Goal: Information Seeking & Learning: Compare options

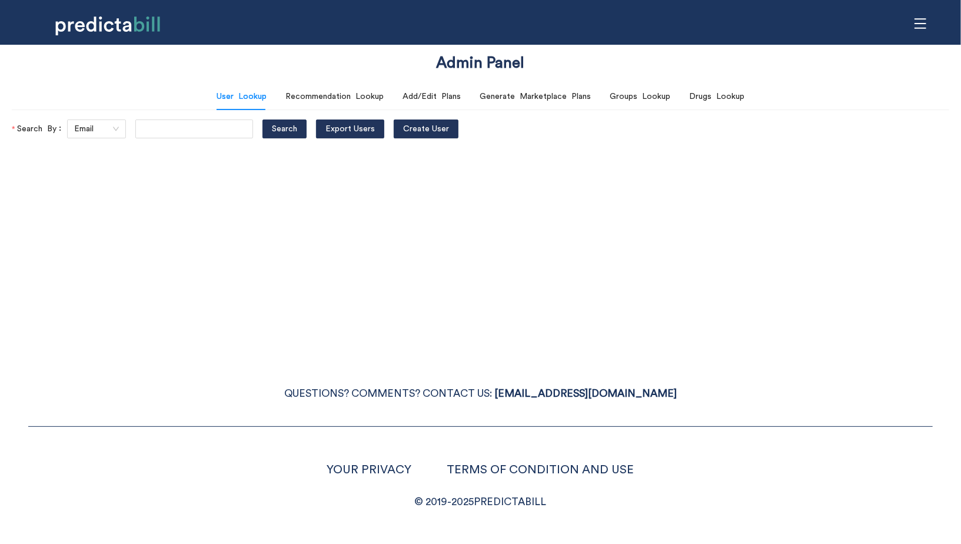
click at [914, 26] on icon "menu" at bounding box center [920, 23] width 13 height 13
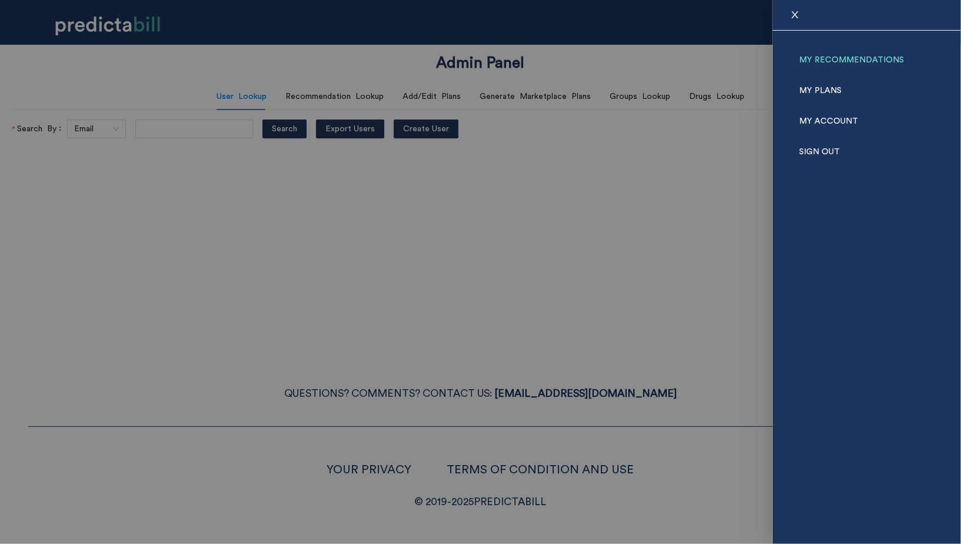
click at [848, 55] on link "My Recommendations" at bounding box center [851, 60] width 105 height 31
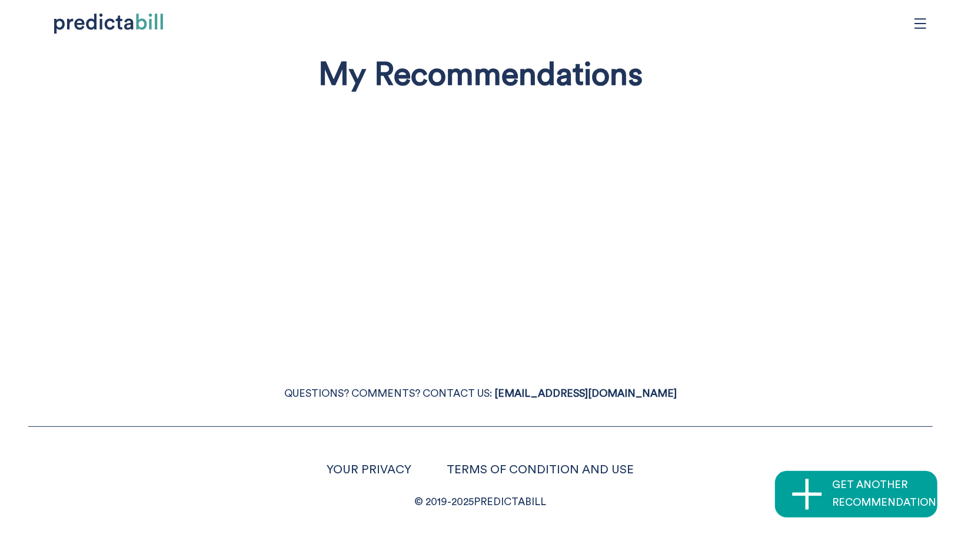
click at [928, 21] on span "menu" at bounding box center [920, 23] width 22 height 22
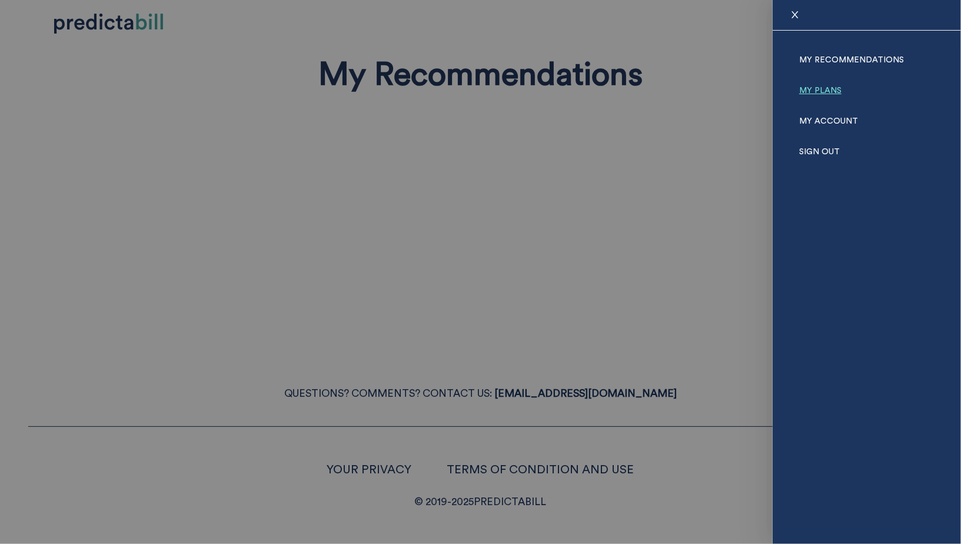
click at [824, 86] on link "My Plans" at bounding box center [820, 90] width 42 height 31
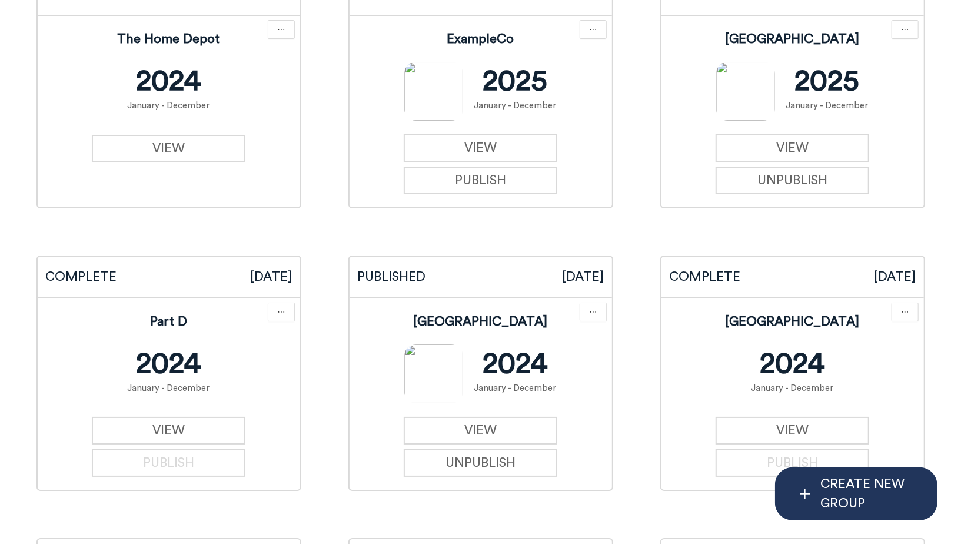
scroll to position [2668, 0]
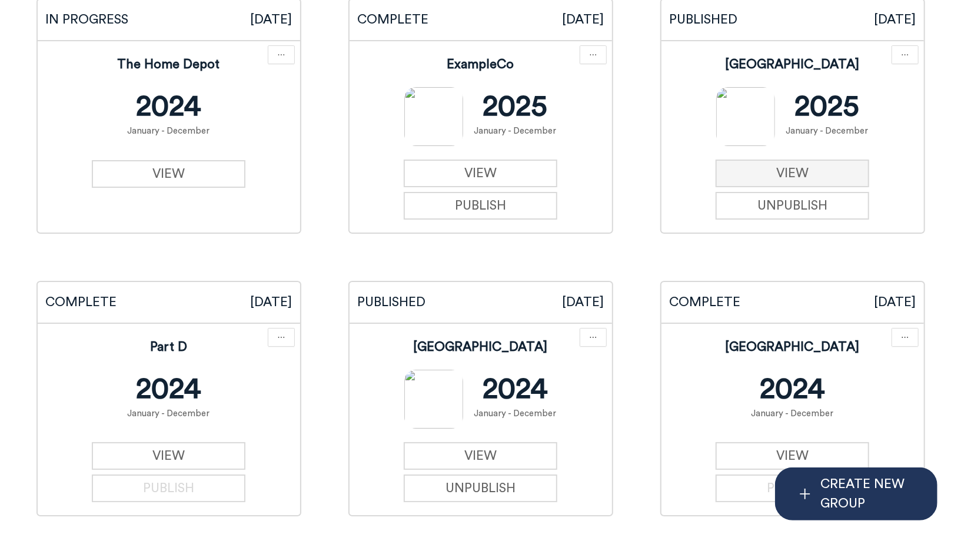
click at [841, 177] on link "VIEW" at bounding box center [792, 173] width 154 height 28
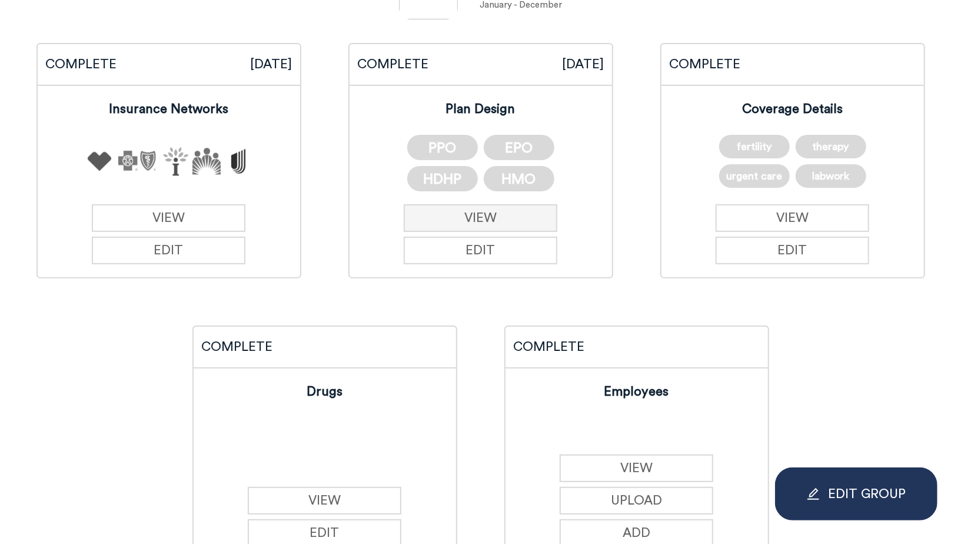
scroll to position [272, 0]
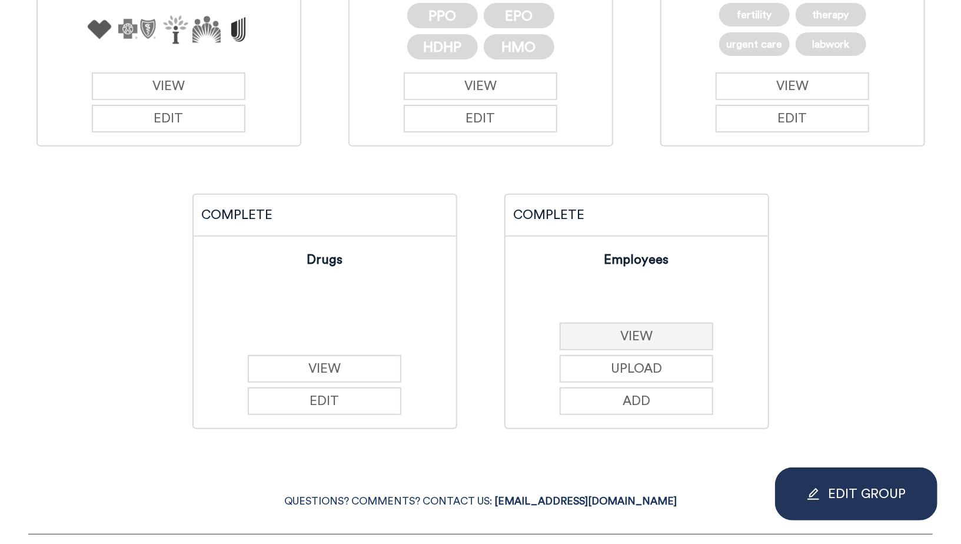
click at [657, 336] on button "VIEW" at bounding box center [637, 336] width 154 height 28
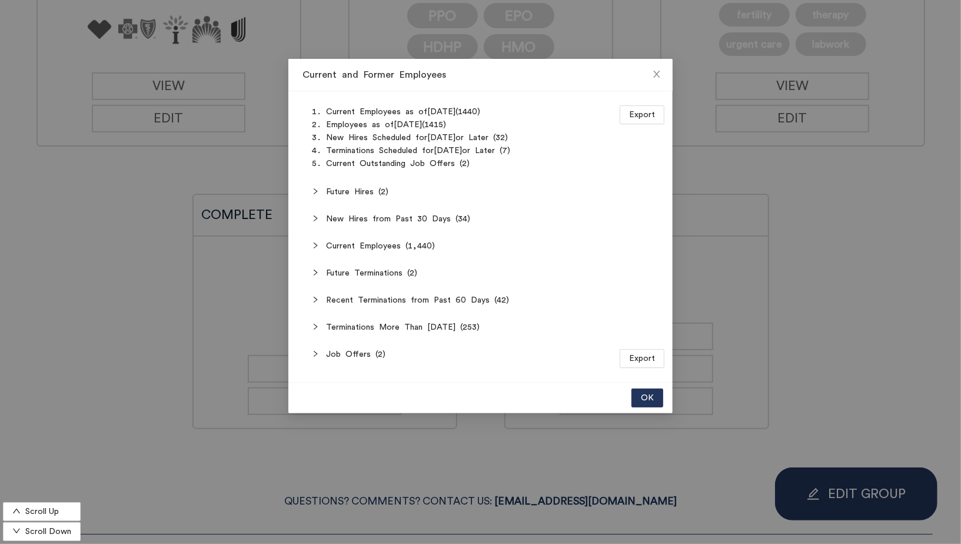
click at [347, 219] on span "New Hires from Past 30 Days (34)" at bounding box center [487, 218] width 323 height 13
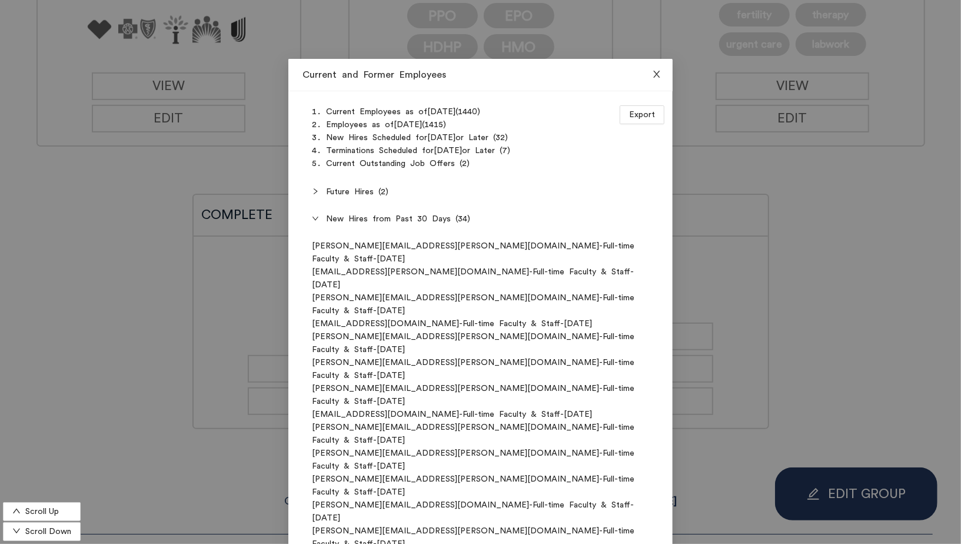
click at [657, 71] on icon "close" at bounding box center [656, 73] width 9 height 9
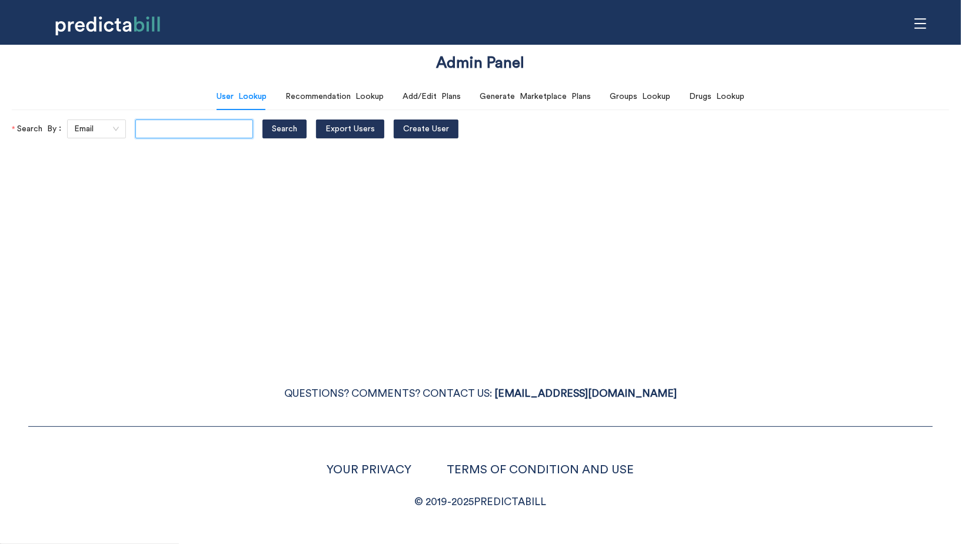
click at [156, 128] on input "text" at bounding box center [194, 128] width 118 height 19
type input "[PERSON_NAME][EMAIL_ADDRESS][PERSON_NAME][DOMAIN_NAME]"
click at [262, 119] on button "Search" at bounding box center [284, 128] width 44 height 19
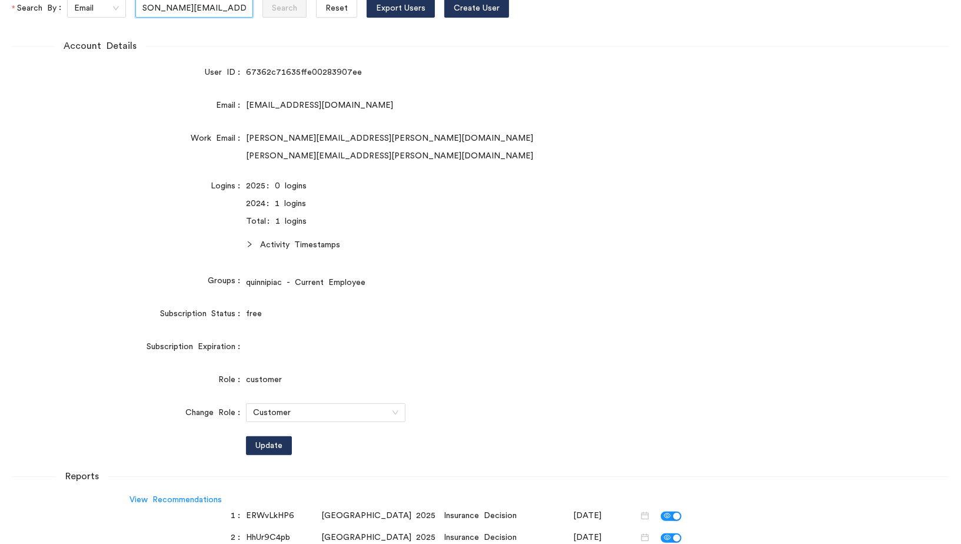
scroll to position [224, 0]
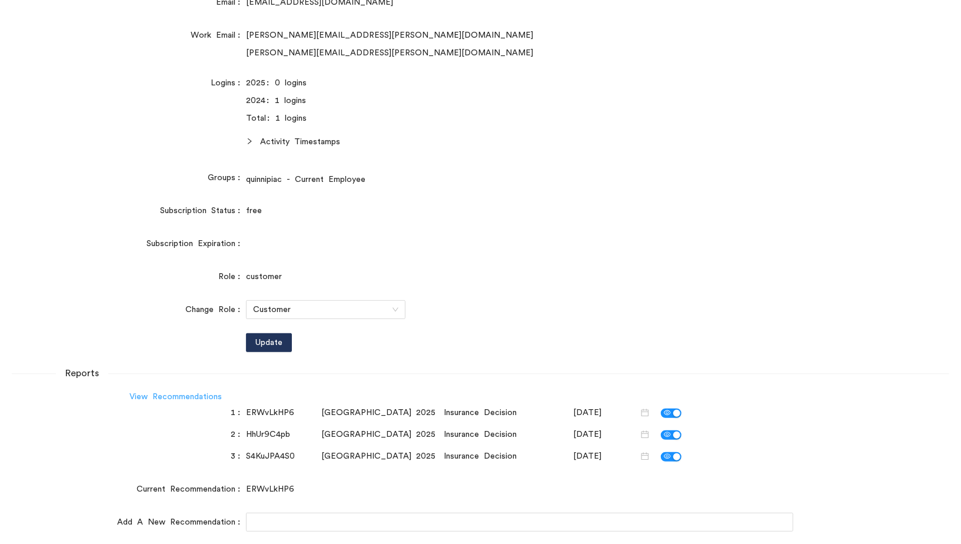
click at [187, 397] on link "View Recommendations" at bounding box center [175, 396] width 92 height 8
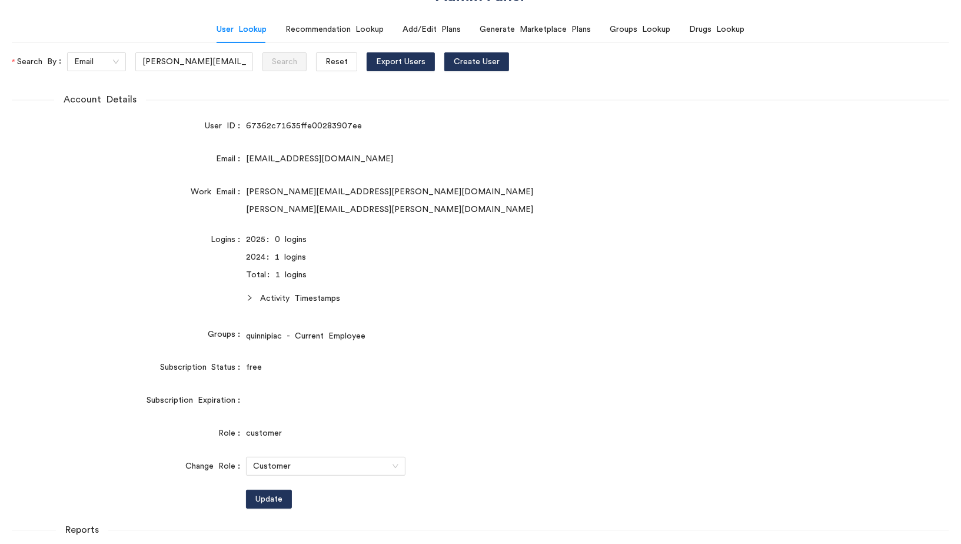
scroll to position [0, 0]
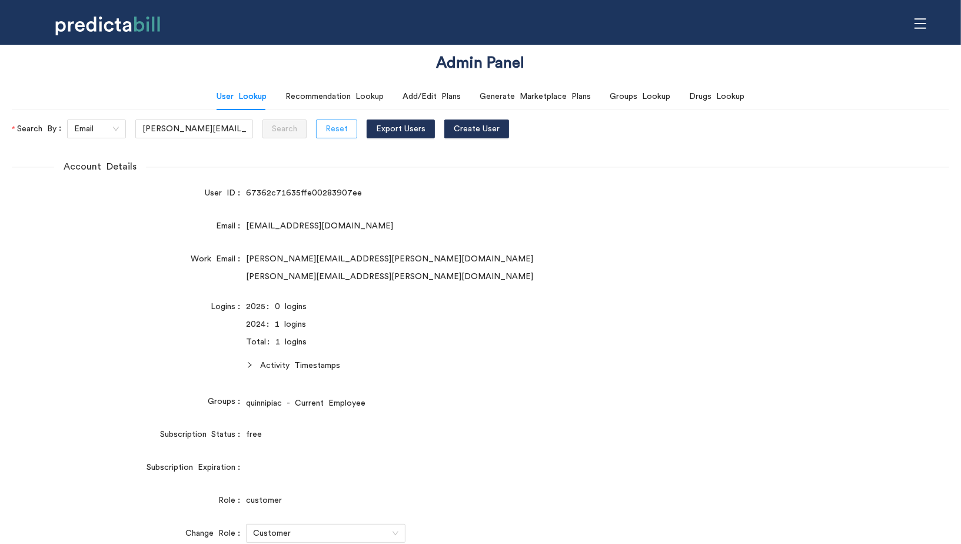
click at [325, 125] on span "Reset" at bounding box center [336, 128] width 22 height 13
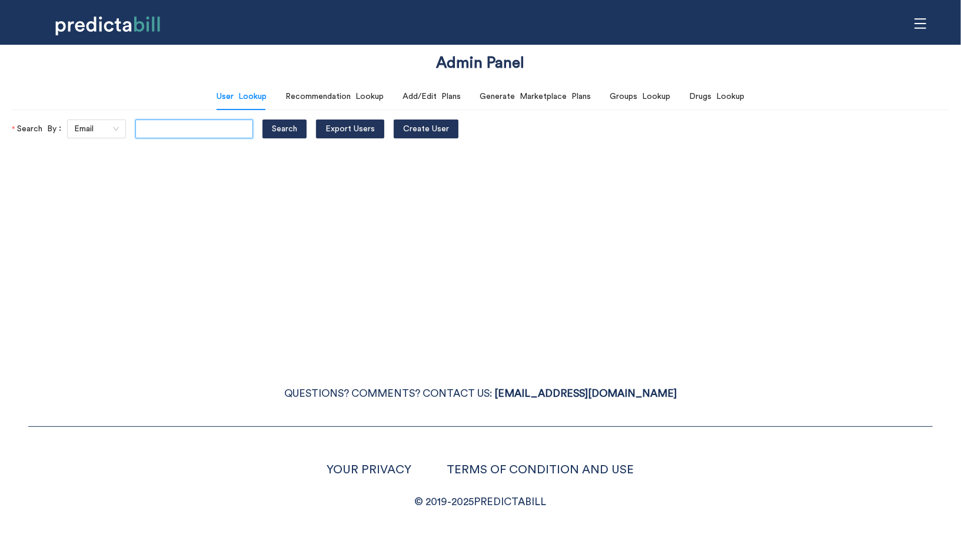
click at [161, 130] on input "text" at bounding box center [194, 128] width 118 height 19
paste input "michael.schmidt@quinnipiac.edu"
type input "michael.schmidt@quinnipiac.edu"
click at [262, 119] on button "Search" at bounding box center [284, 128] width 44 height 19
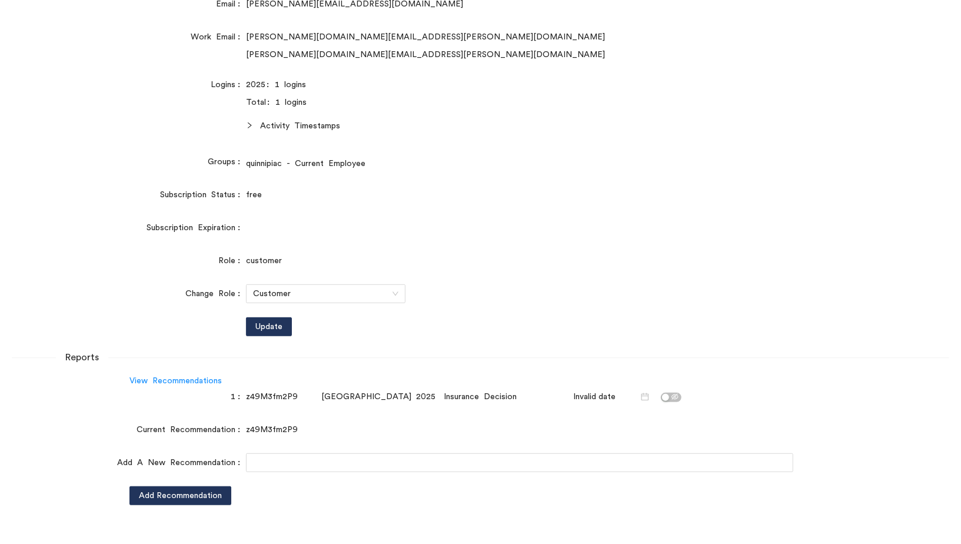
scroll to position [227, 0]
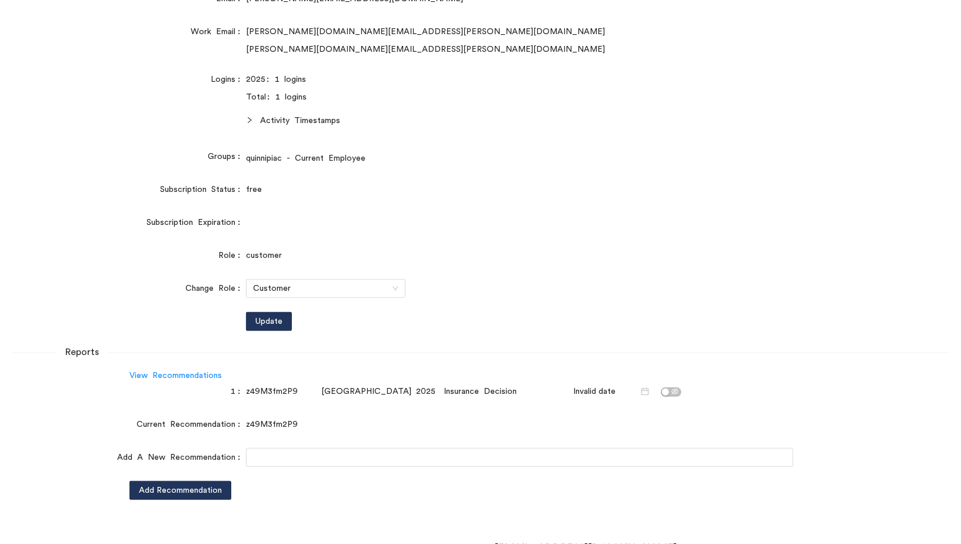
click at [281, 391] on div "z49M3fm2P9" at bounding box center [281, 391] width 71 height 13
copy div "z49M3fm2P9"
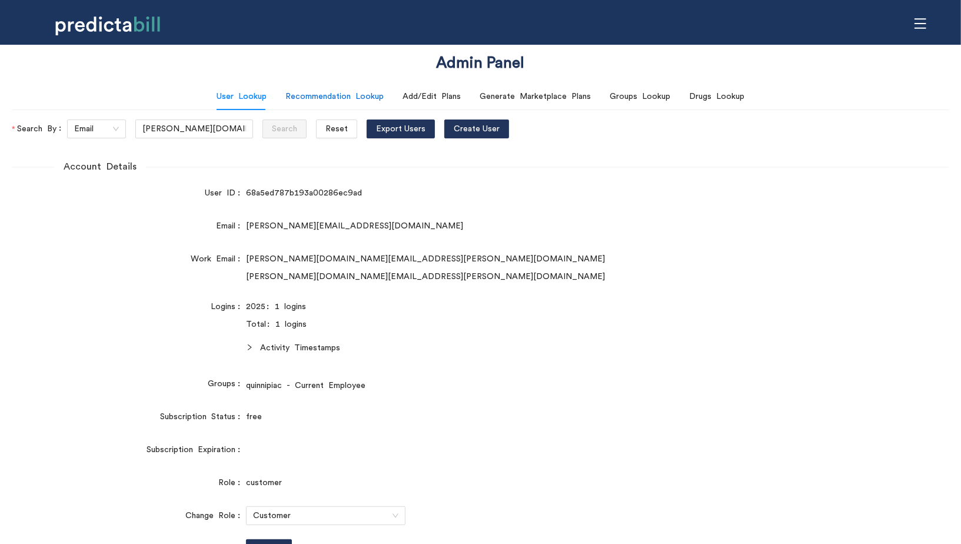
click at [337, 100] on div "Recommendation Lookup" at bounding box center [334, 96] width 98 height 13
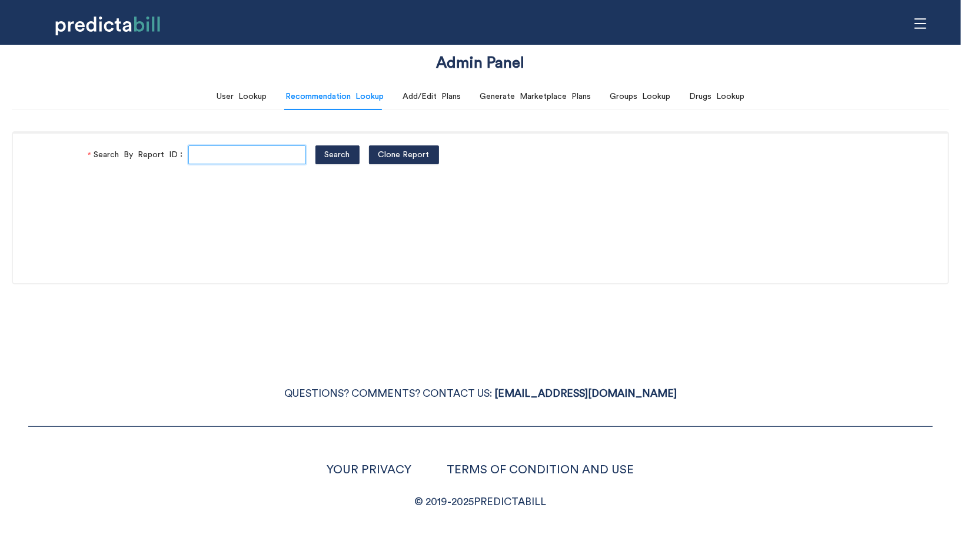
click at [225, 151] on input "Search By Report ID" at bounding box center [247, 154] width 118 height 19
paste input "z49M3fm2P9"
type input "z49M3fm2P9"
click at [315, 145] on button "Search" at bounding box center [337, 154] width 44 height 19
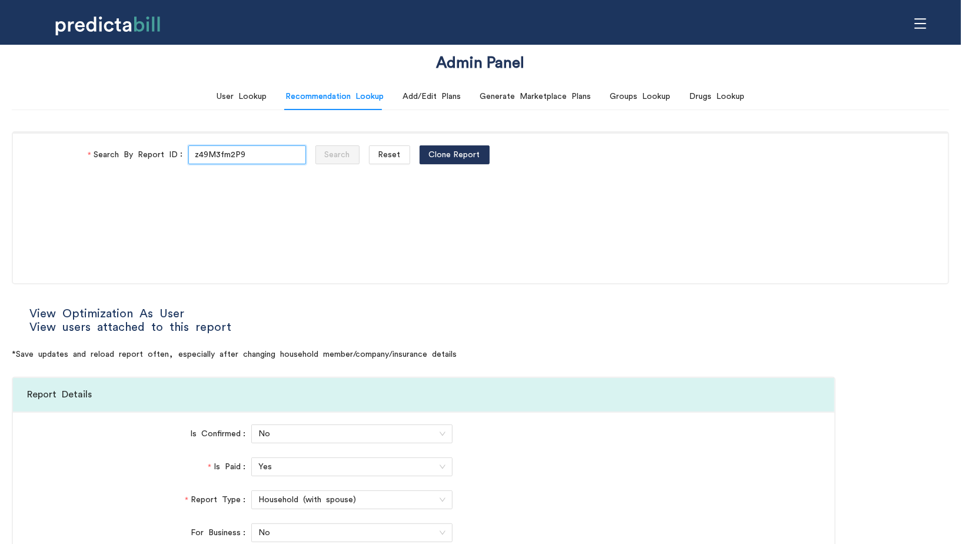
type input "National PPO"
type input "BlueCare Health Plan"
click at [135, 328] on link "View users attached to this report" at bounding box center [130, 327] width 202 height 12
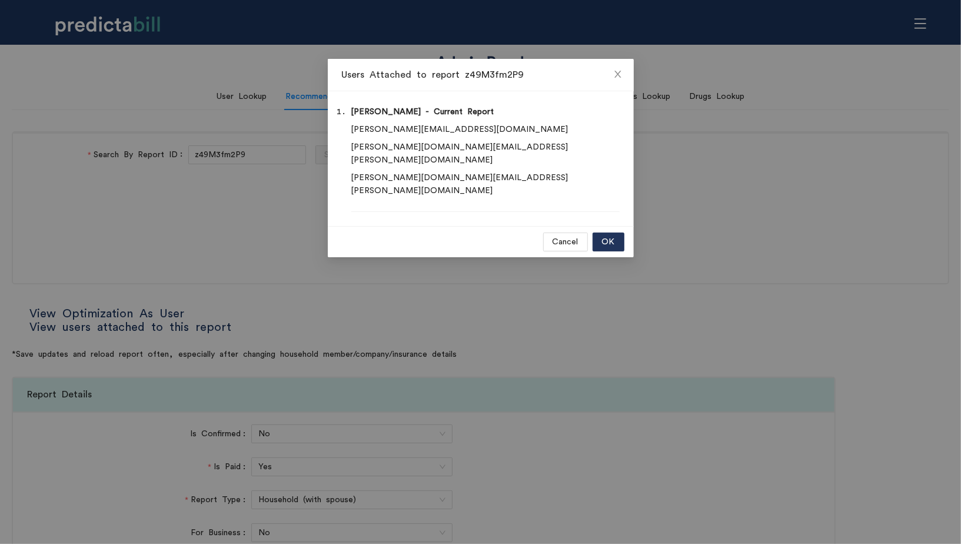
click at [96, 242] on div "Users Attached to report z49M3fm2P9 michael - Current Report mike@mohawkstreet.…" at bounding box center [480, 272] width 961 height 544
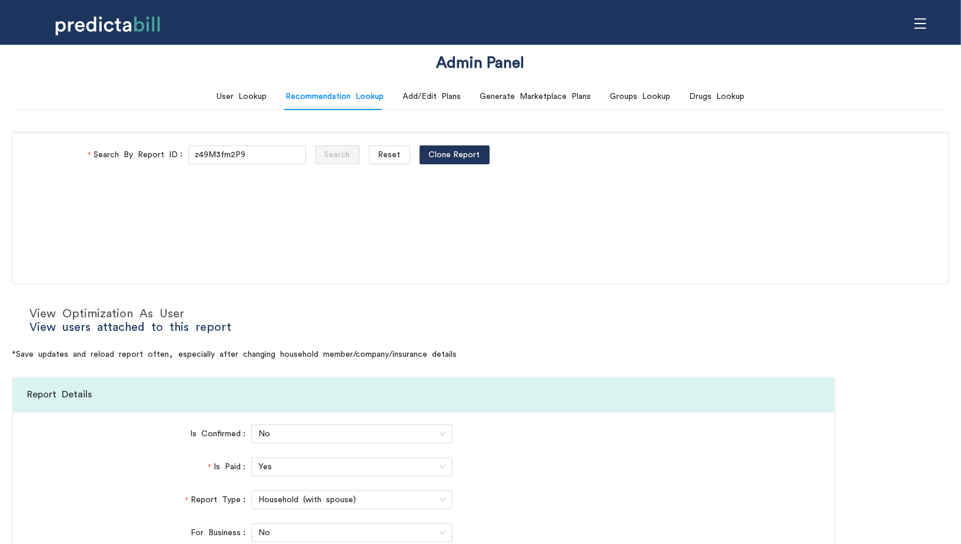
click at [104, 314] on link "View Optimization As User" at bounding box center [106, 314] width 155 height 12
click at [274, 97] on div "User Lookup Recommendation Lookup Add/Edit Plans Generate Marketplace Plans Gro…" at bounding box center [481, 96] width 528 height 27
click at [256, 97] on div "User Lookup" at bounding box center [242, 96] width 50 height 13
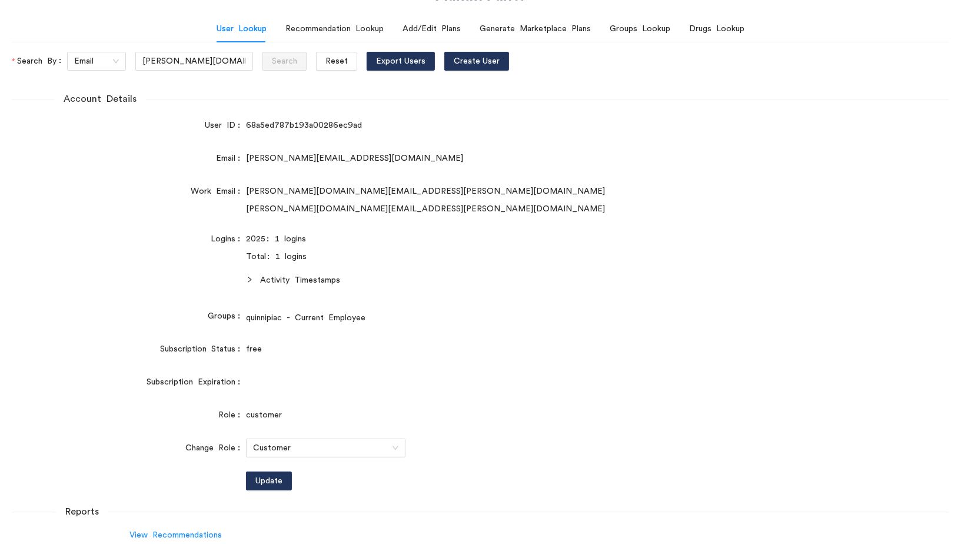
scroll to position [248, 0]
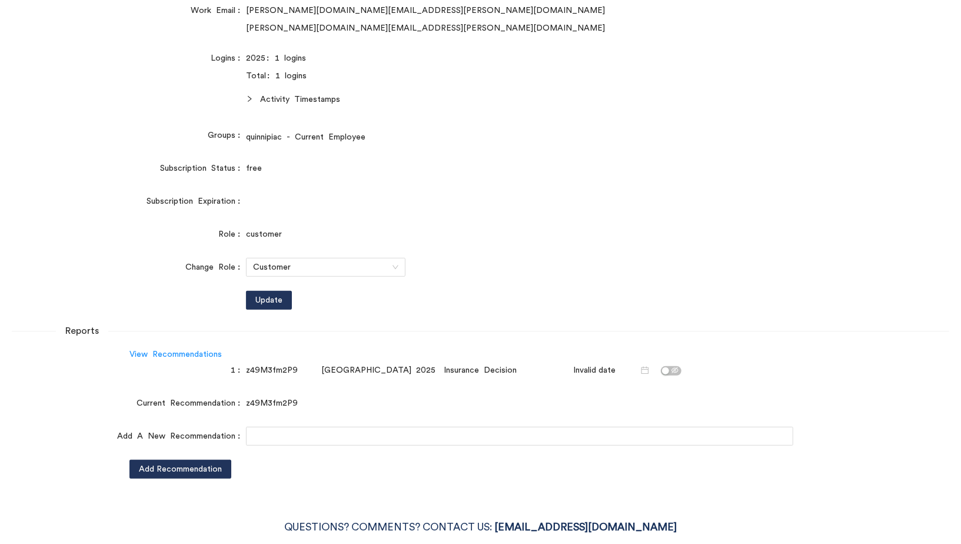
click at [278, 367] on div "z49M3fm2P9" at bounding box center [281, 370] width 71 height 13
copy div "z49M3fm2P9"
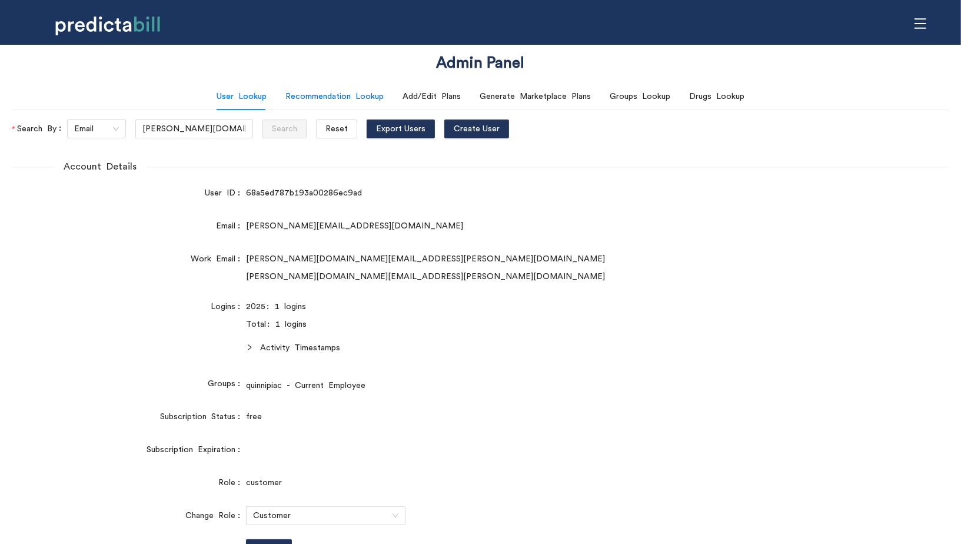
click at [373, 94] on div "Recommendation Lookup" at bounding box center [334, 96] width 98 height 13
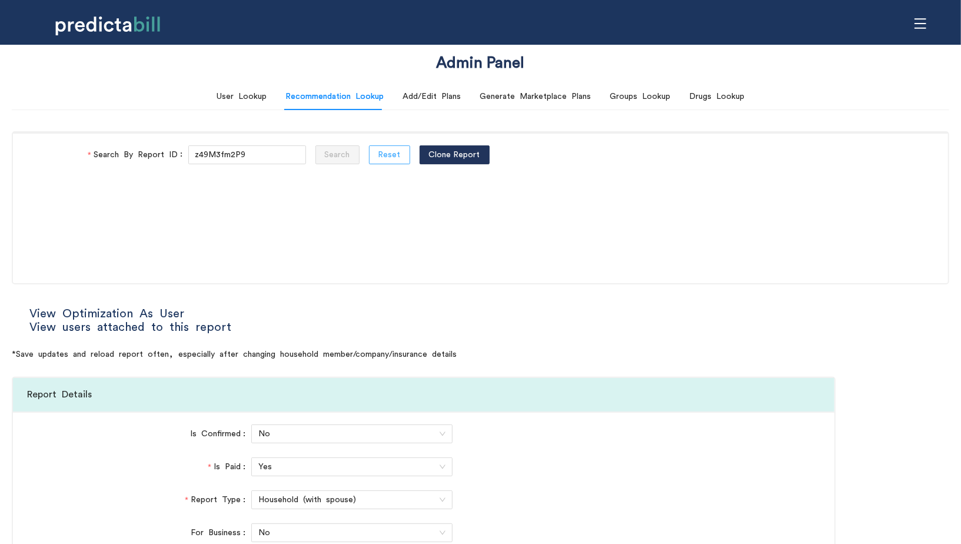
click at [378, 149] on span "Reset" at bounding box center [389, 154] width 22 height 13
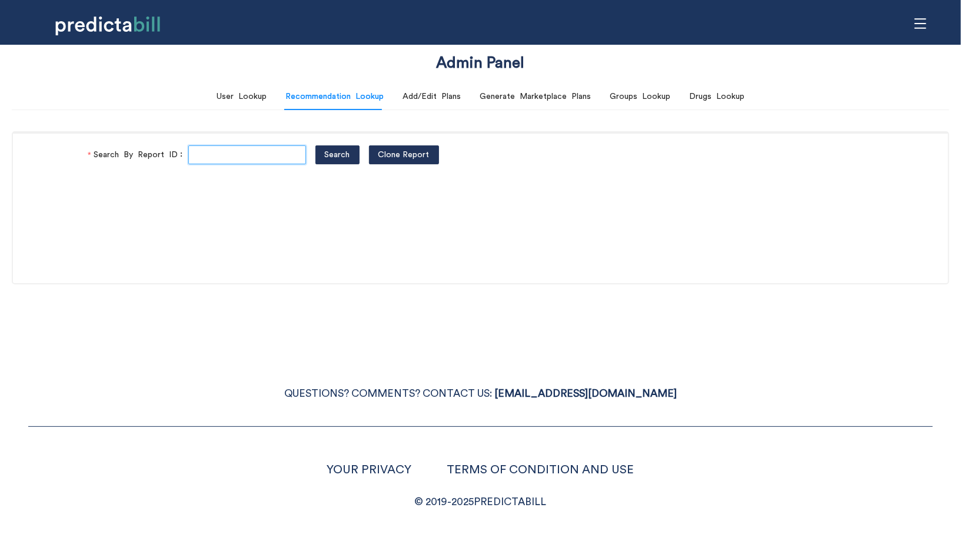
click at [212, 161] on input "Search By Report ID" at bounding box center [247, 154] width 118 height 19
paste input "z49M3fm2P9"
type input "z49M3fm2P9"
click at [315, 145] on button "Search" at bounding box center [337, 154] width 44 height 19
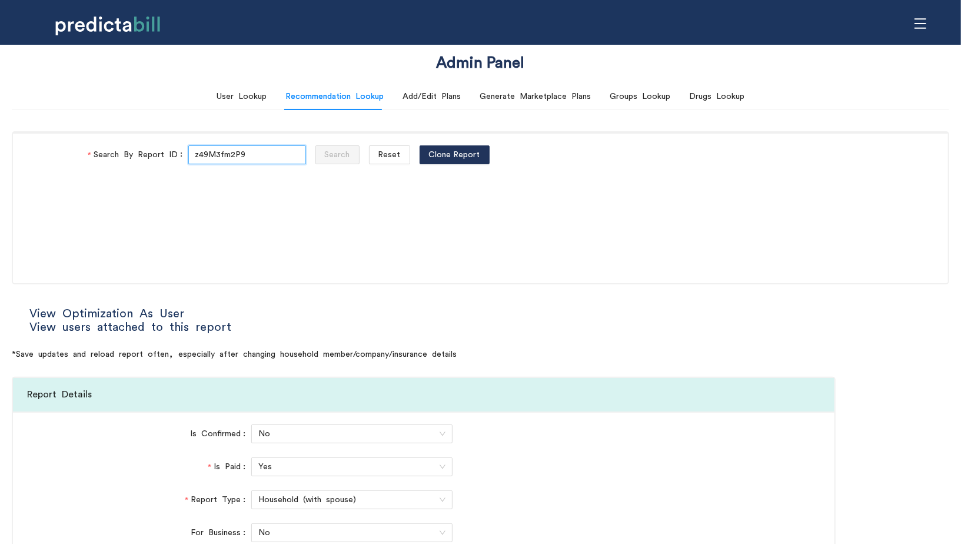
type input "National PPO"
type input "BlueCare Health Plan"
click at [164, 309] on link "View Optimization As User" at bounding box center [106, 314] width 155 height 12
click at [858, 244] on div "Search By Report ID z49M3fm2P9 Search Reset Clone Report" at bounding box center [480, 207] width 937 height 153
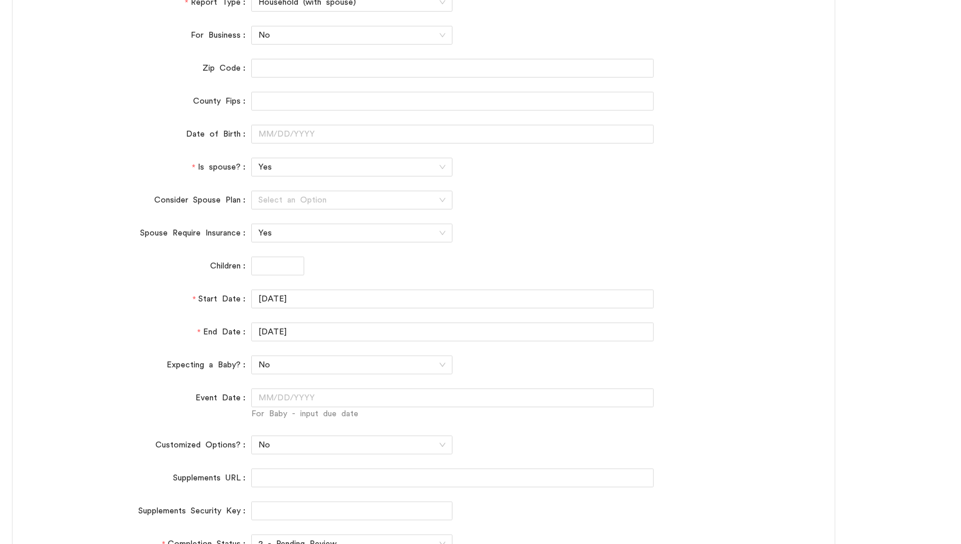
scroll to position [521, 0]
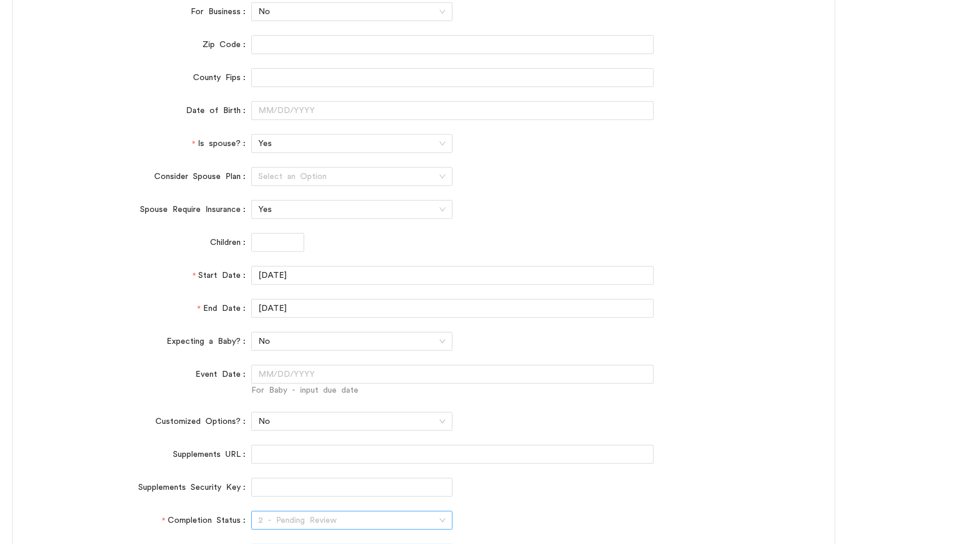
click at [279, 530] on div "2 - Pending Review" at bounding box center [351, 520] width 201 height 19
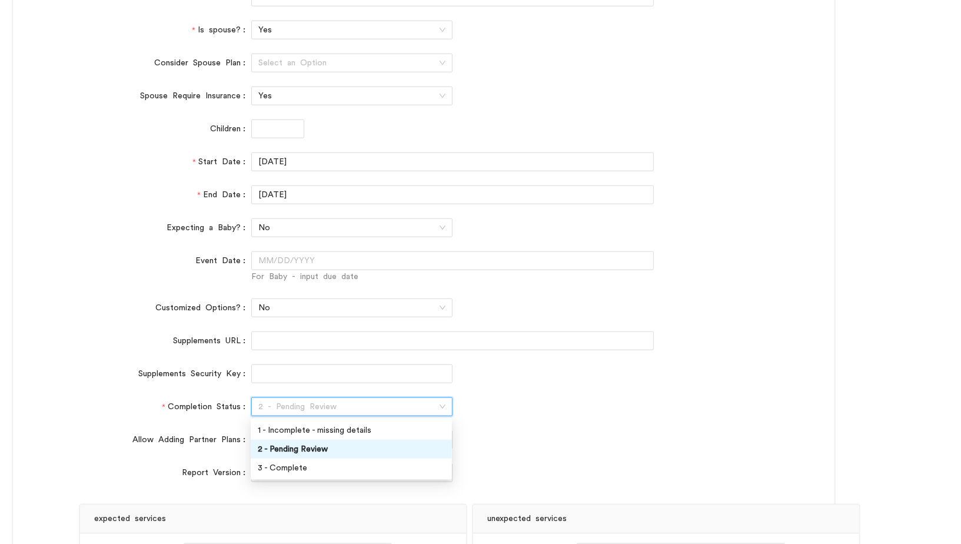
scroll to position [672, 0]
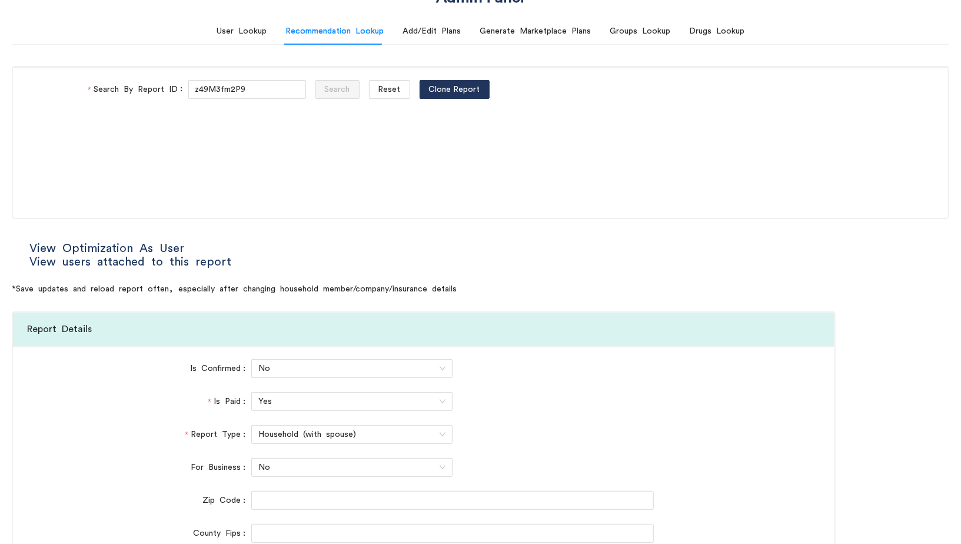
scroll to position [0, 0]
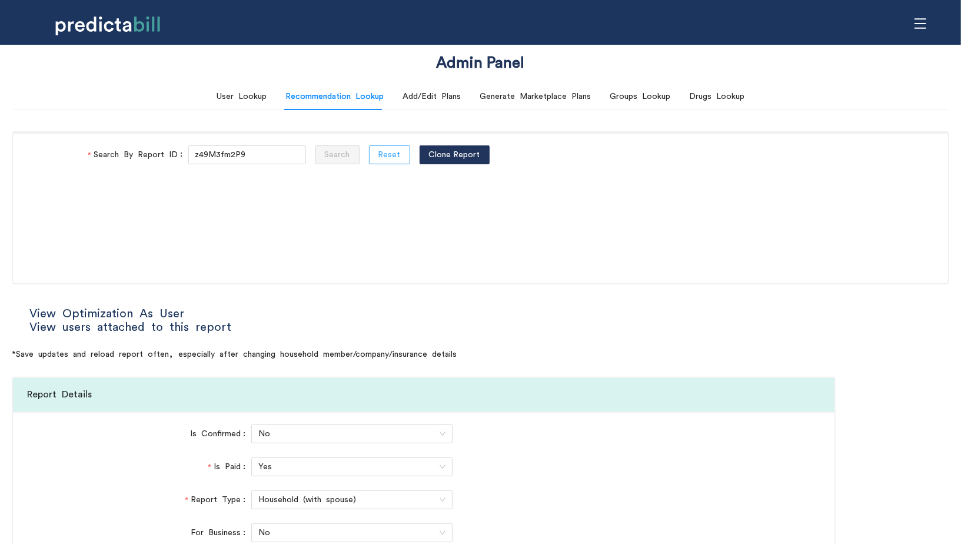
click at [378, 155] on span "Reset" at bounding box center [389, 154] width 22 height 13
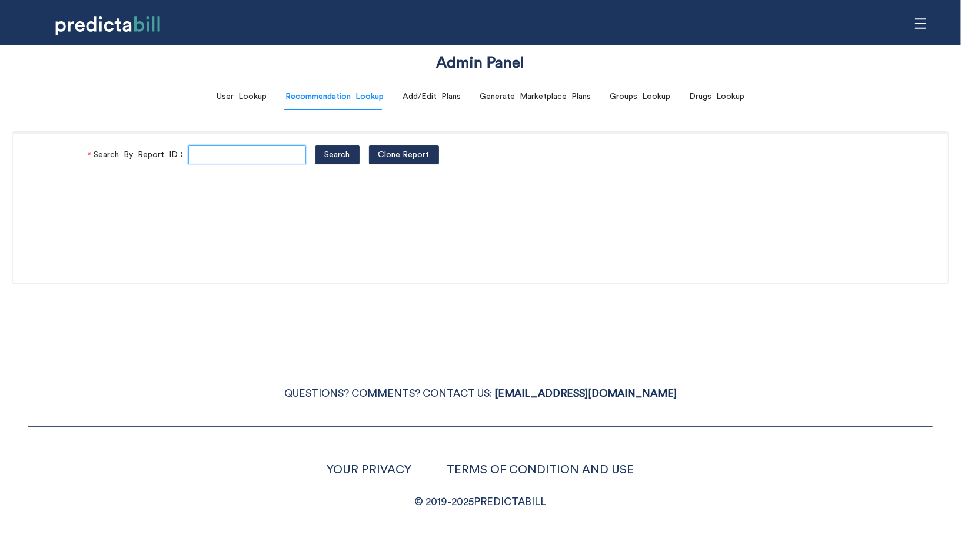
click at [246, 159] on input "Search By Report ID" at bounding box center [247, 154] width 118 height 19
paste input "z49M3fm2P9"
type input "z49M3fm2P9"
click at [315, 145] on button "Search" at bounding box center [337, 154] width 44 height 19
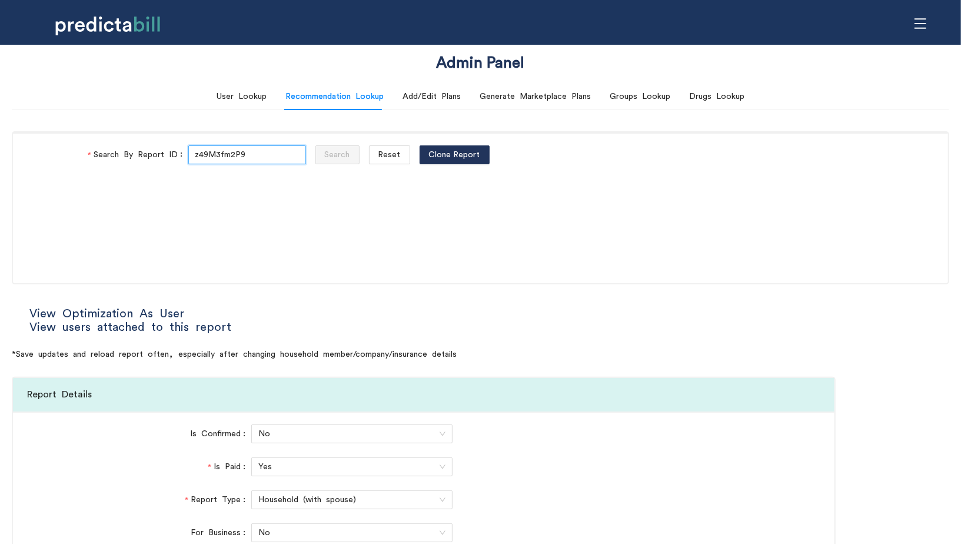
type input "National PPO"
type input "BlueCare Health Plan"
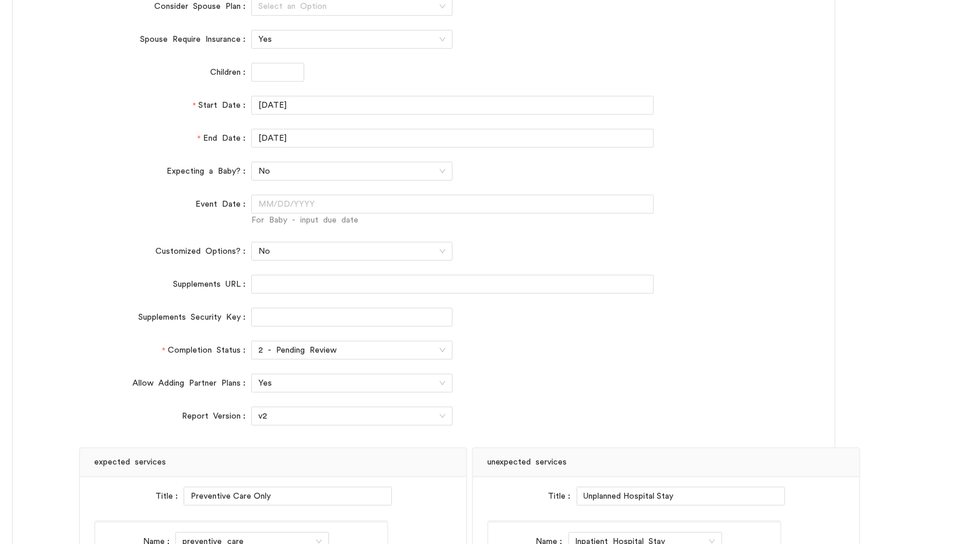
scroll to position [793, 0]
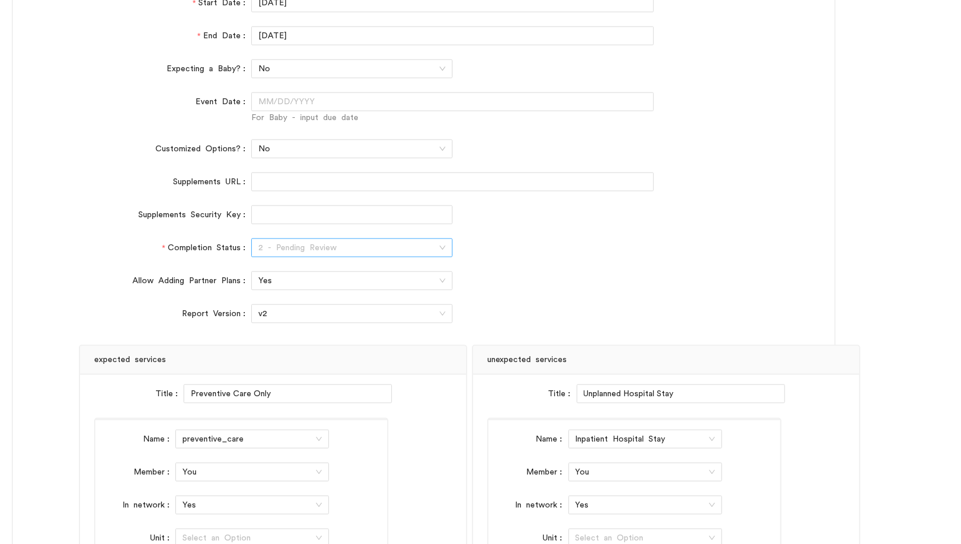
click at [295, 239] on span "2 - Pending Review" at bounding box center [351, 248] width 187 height 18
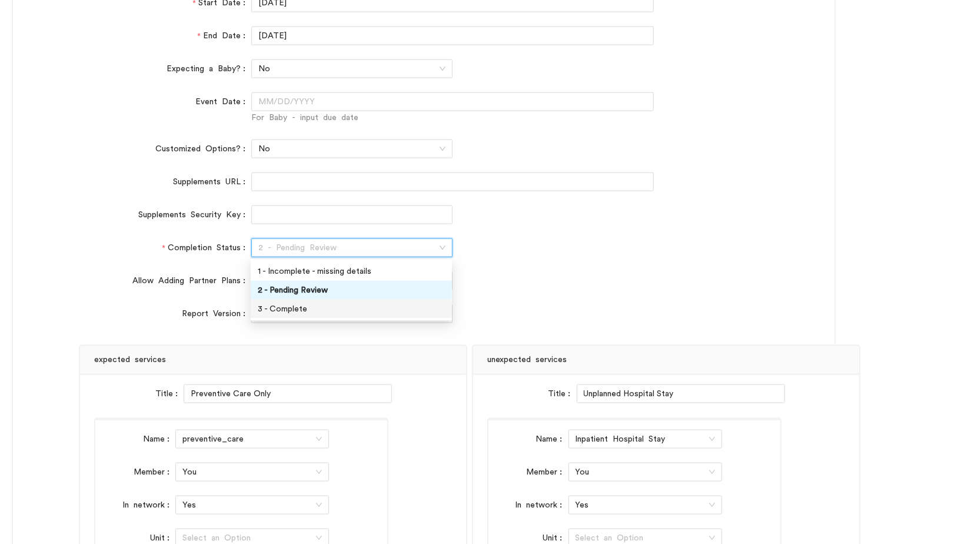
click at [275, 304] on div "3 - Complete" at bounding box center [351, 308] width 187 height 13
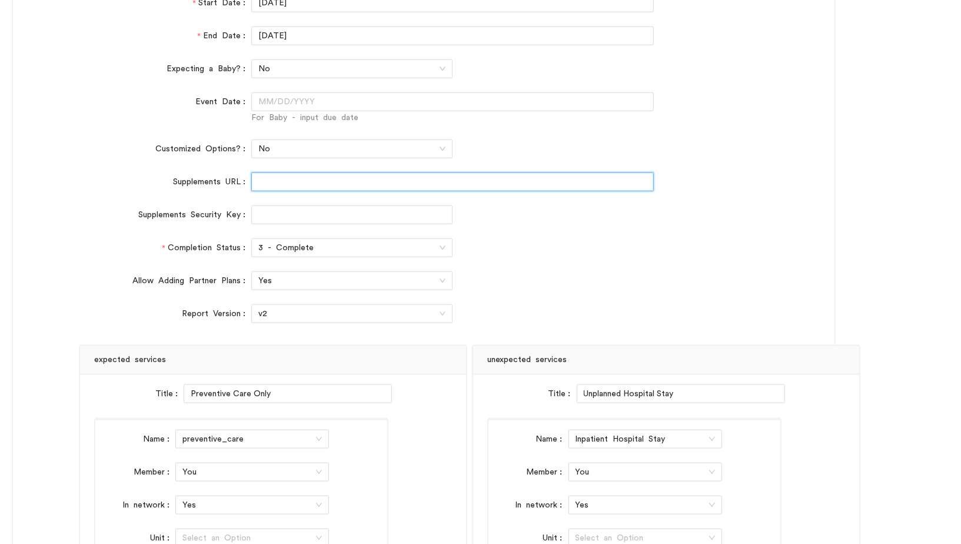
click at [273, 175] on input "Supplements URL" at bounding box center [452, 181] width 402 height 19
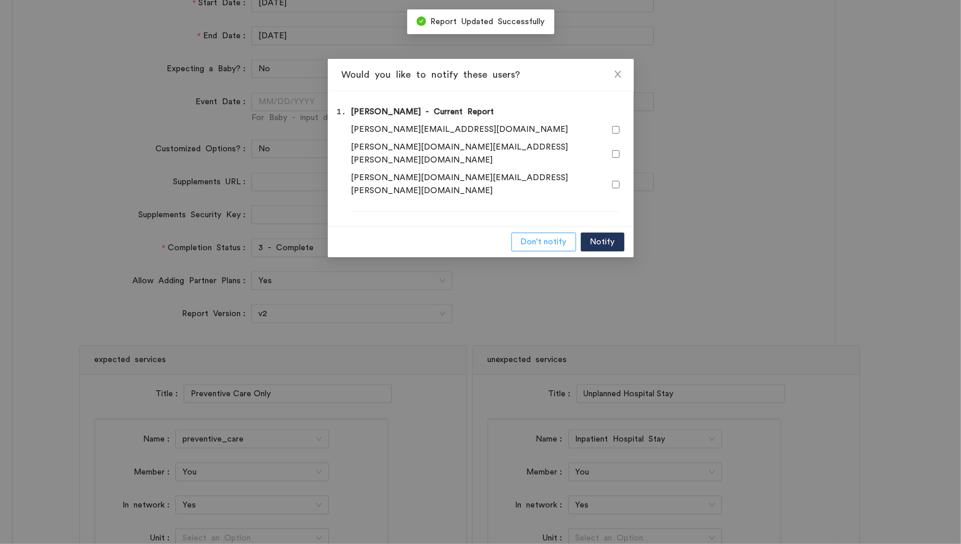
click at [557, 235] on span "Don't notify" at bounding box center [544, 241] width 46 height 13
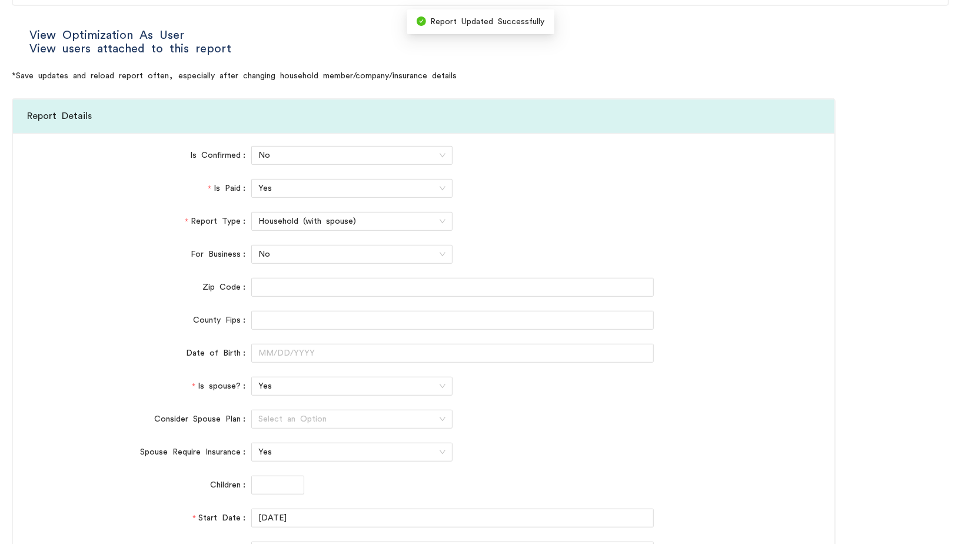
scroll to position [0, 0]
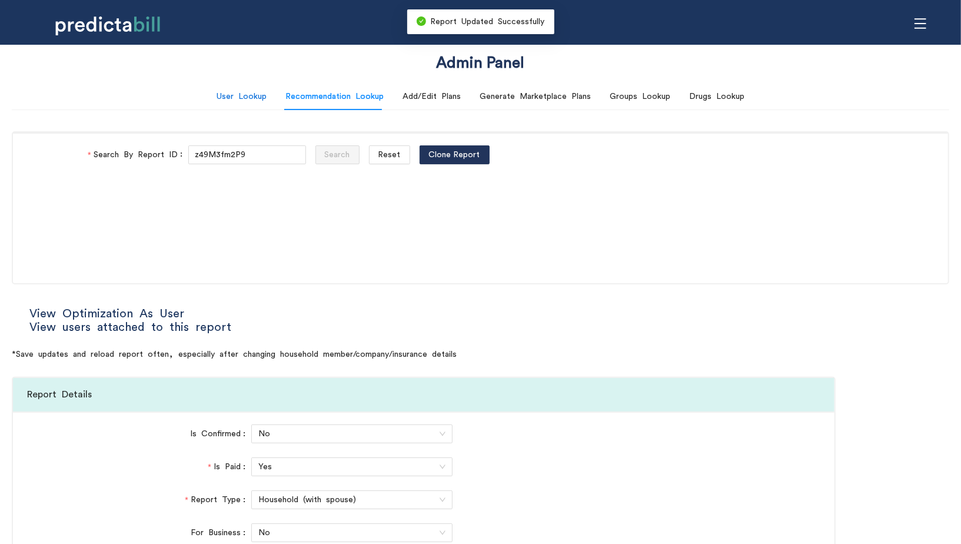
click at [264, 93] on div "User Lookup" at bounding box center [242, 96] width 50 height 13
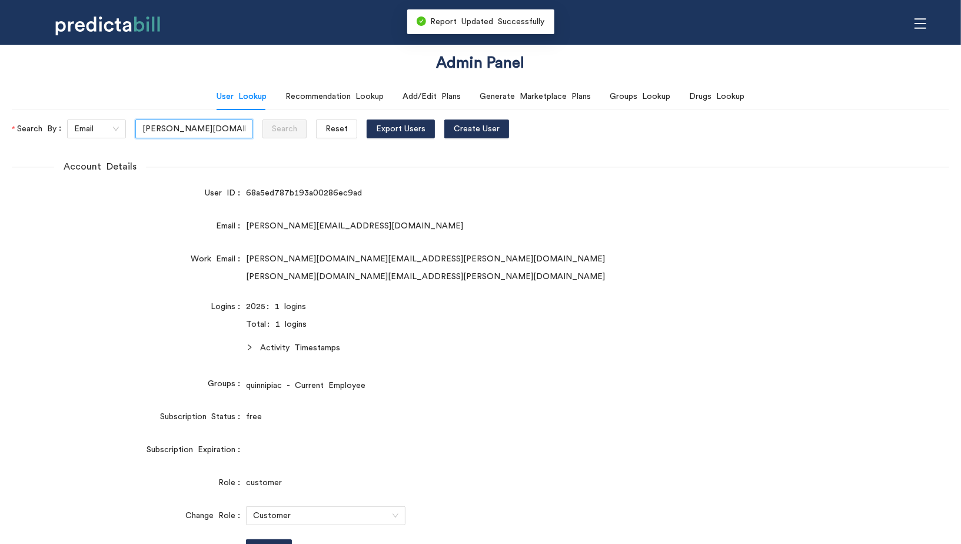
click at [194, 131] on input "michael.schmidt@quinnipiac.edu" at bounding box center [194, 128] width 118 height 19
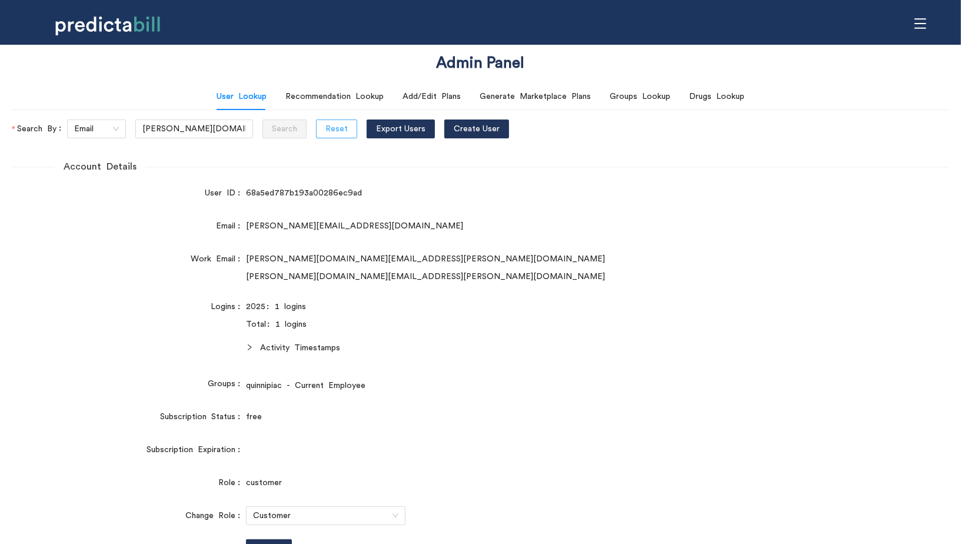
click at [325, 127] on span "Reset" at bounding box center [336, 128] width 22 height 13
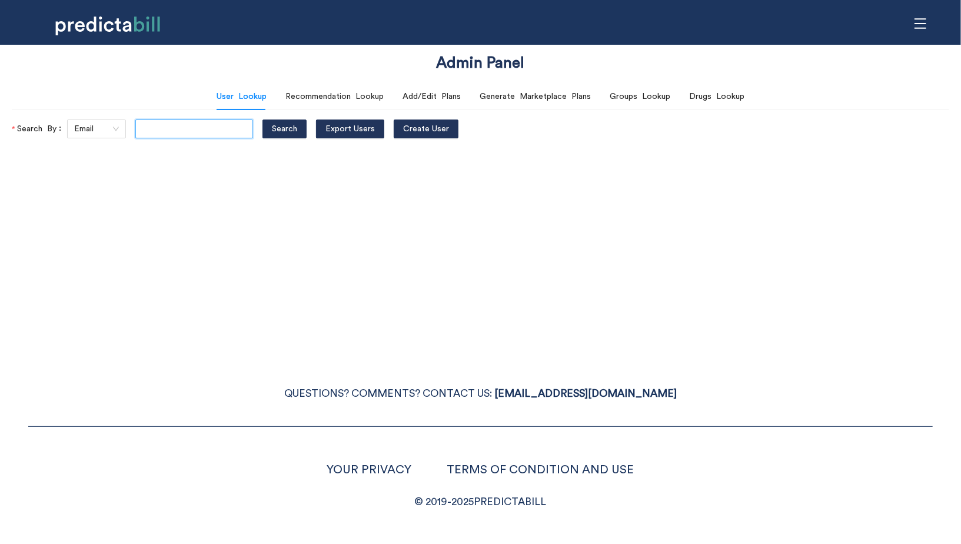
click at [164, 126] on input "text" at bounding box center [194, 128] width 118 height 19
paste input "michael.schmidt@quinnipiac.edu"
type input "michael.schmidt@quinnipiac.edu"
click at [262, 119] on button "Search" at bounding box center [284, 128] width 44 height 19
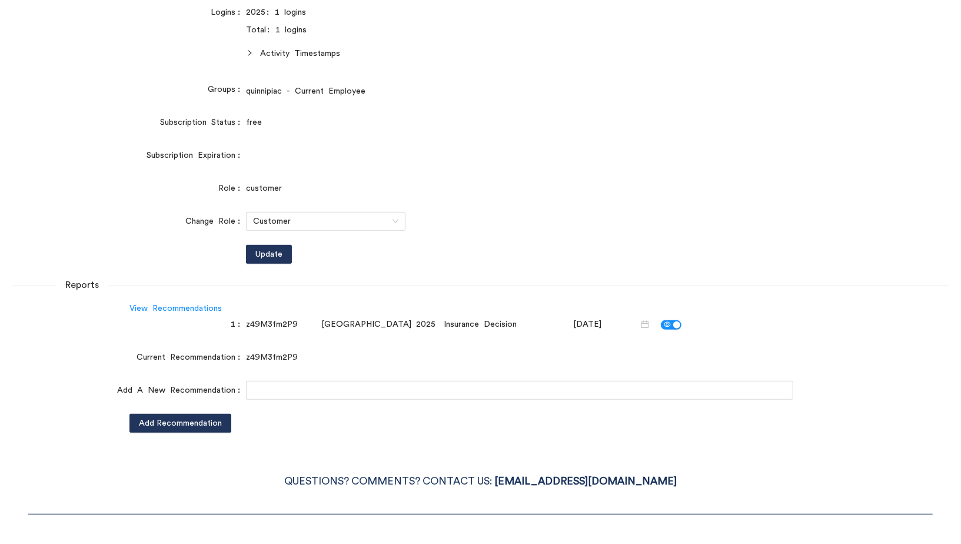
scroll to position [339, 0]
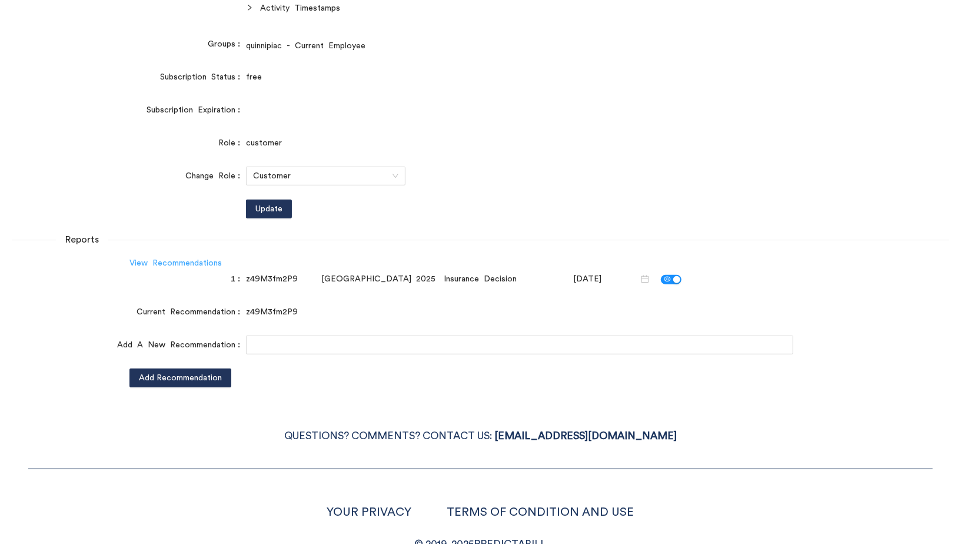
click at [201, 259] on link "View Recommendations" at bounding box center [175, 263] width 92 height 8
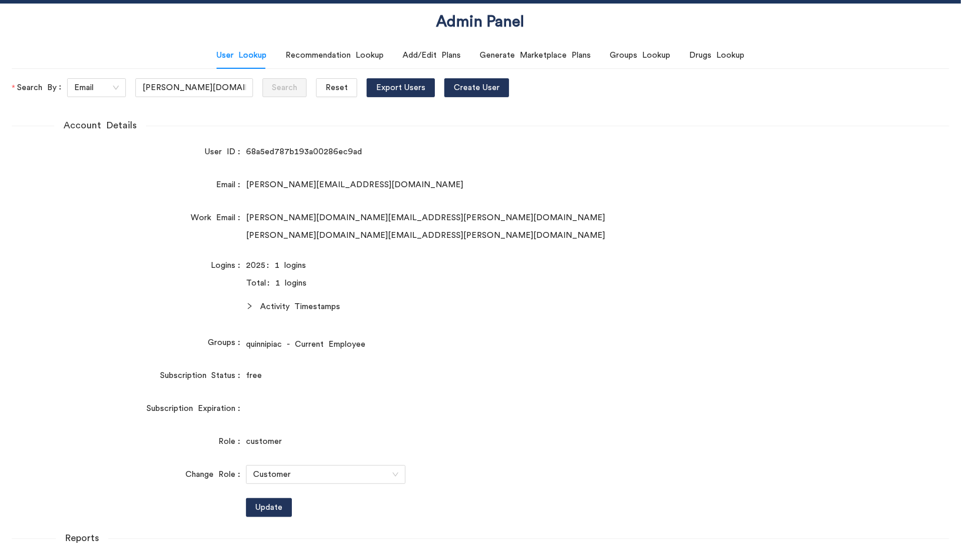
scroll to position [0, 0]
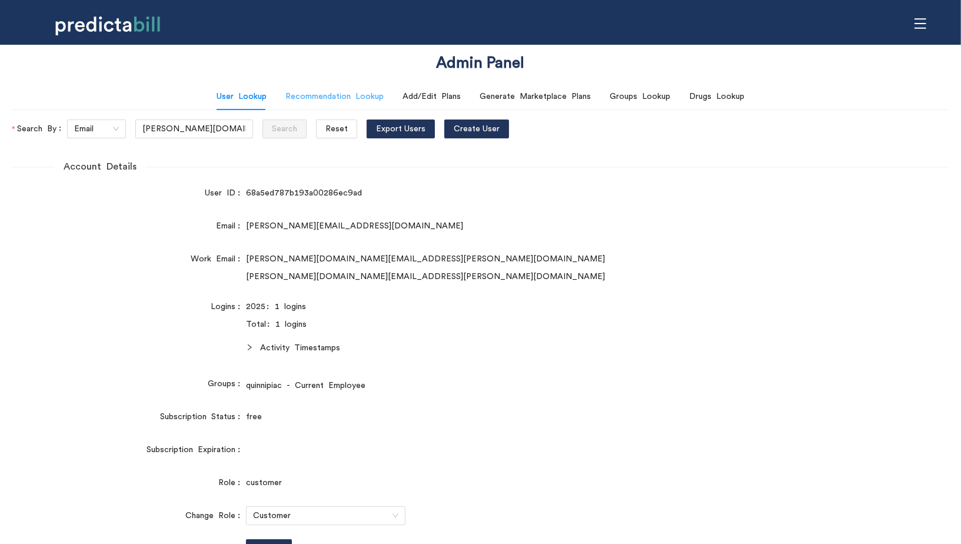
click at [316, 106] on div "Recommendation Lookup" at bounding box center [334, 96] width 98 height 27
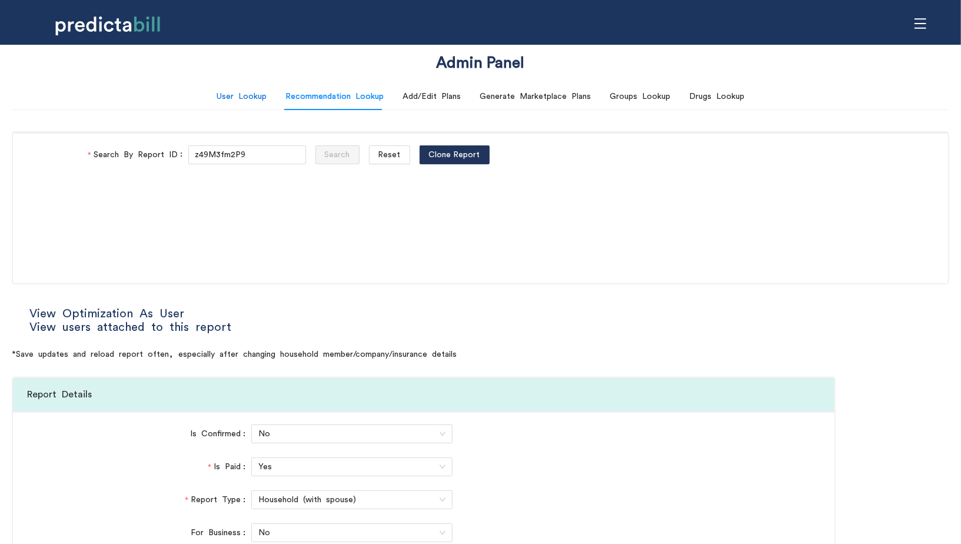
click at [261, 101] on div "User Lookup" at bounding box center [242, 96] width 50 height 13
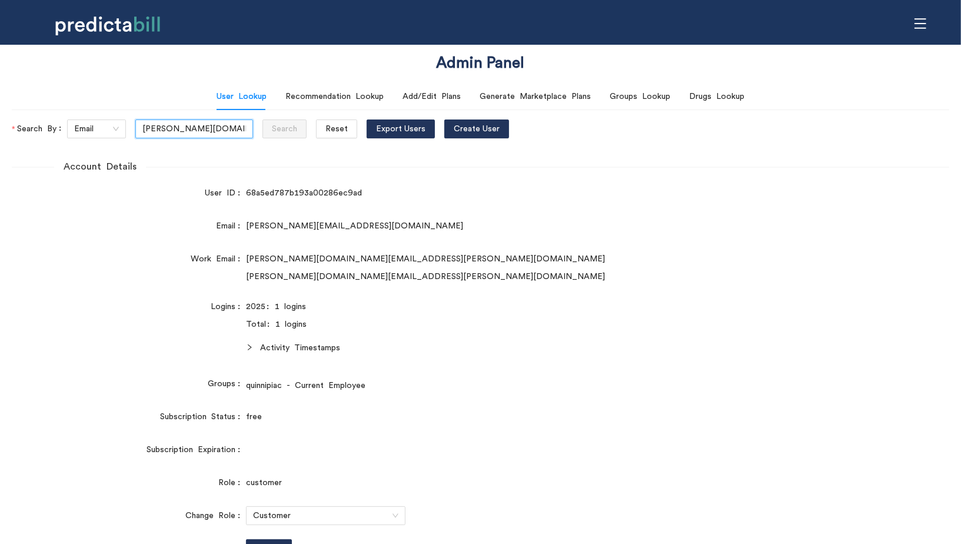
click at [156, 128] on input "michael.schmidt@quinnipiac.edu" at bounding box center [194, 128] width 118 height 19
click at [325, 134] on span "Reset" at bounding box center [336, 128] width 22 height 13
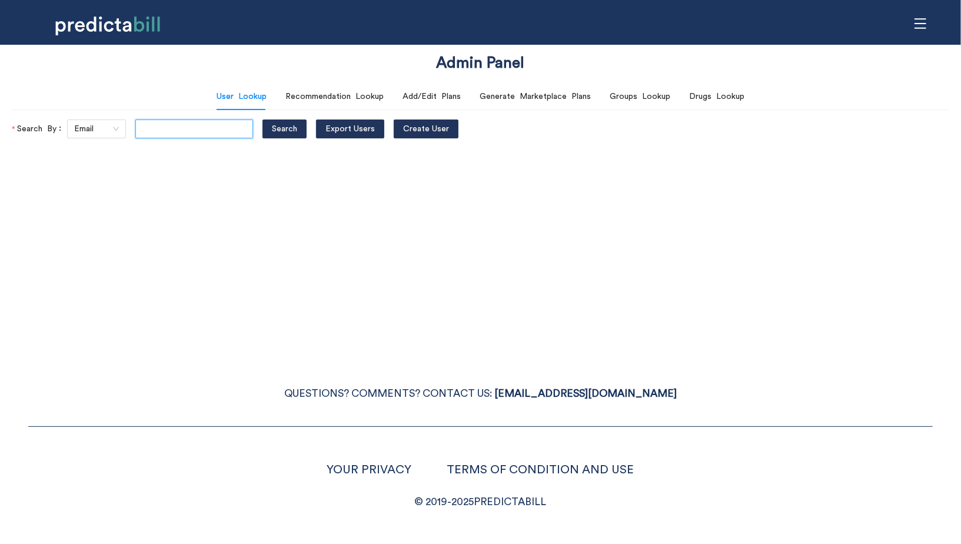
click at [204, 132] on input "text" at bounding box center [194, 128] width 118 height 19
paste input "michael.schmidt@quinnipiac.edu"
type input "michael.schmidt@quinnipiac.edu"
click at [262, 119] on button "Search" at bounding box center [284, 128] width 44 height 19
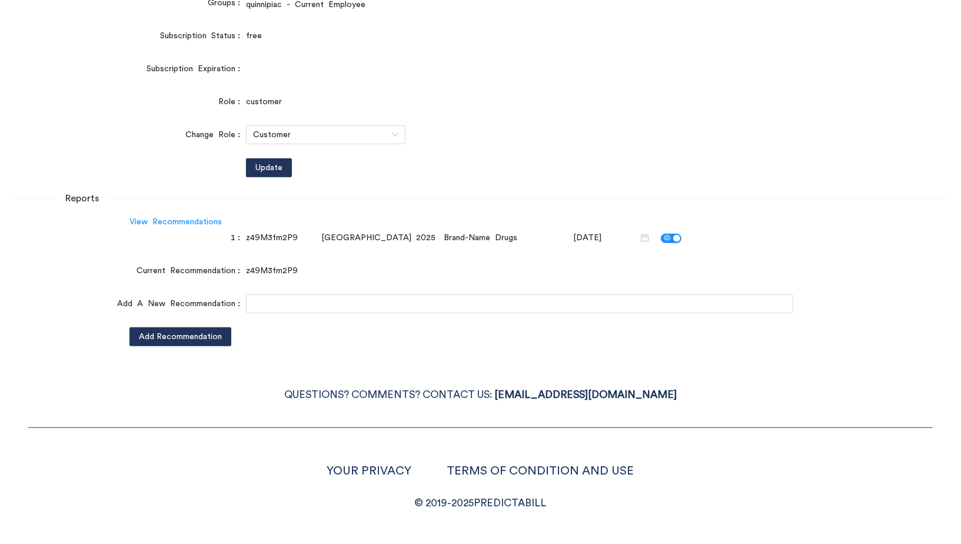
scroll to position [0, 0]
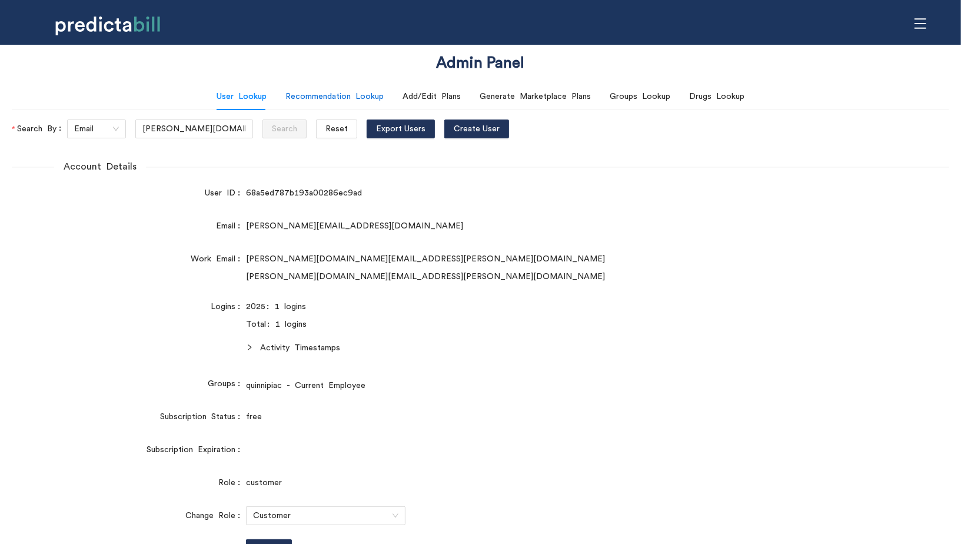
click at [349, 94] on div "Recommendation Lookup" at bounding box center [334, 96] width 98 height 13
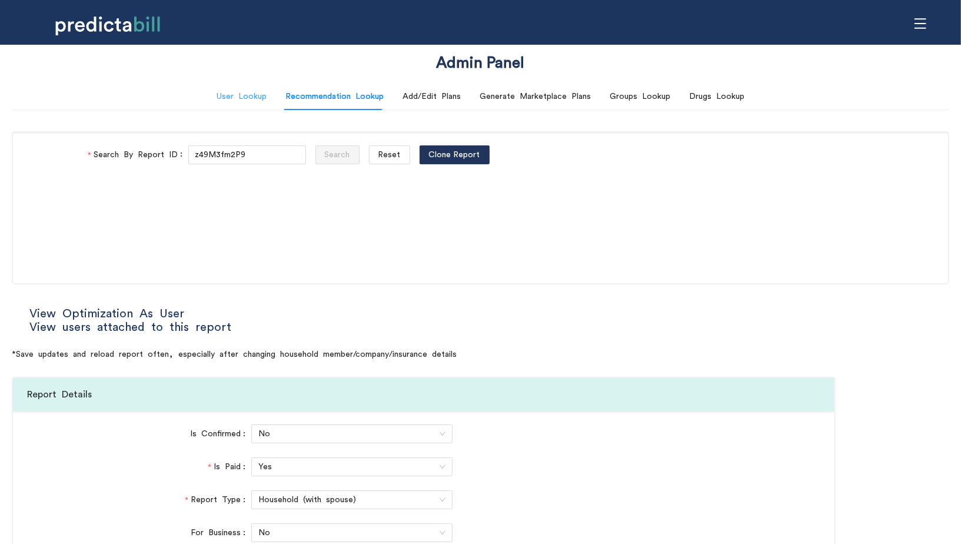
click at [249, 88] on div "User Lookup" at bounding box center [242, 96] width 50 height 27
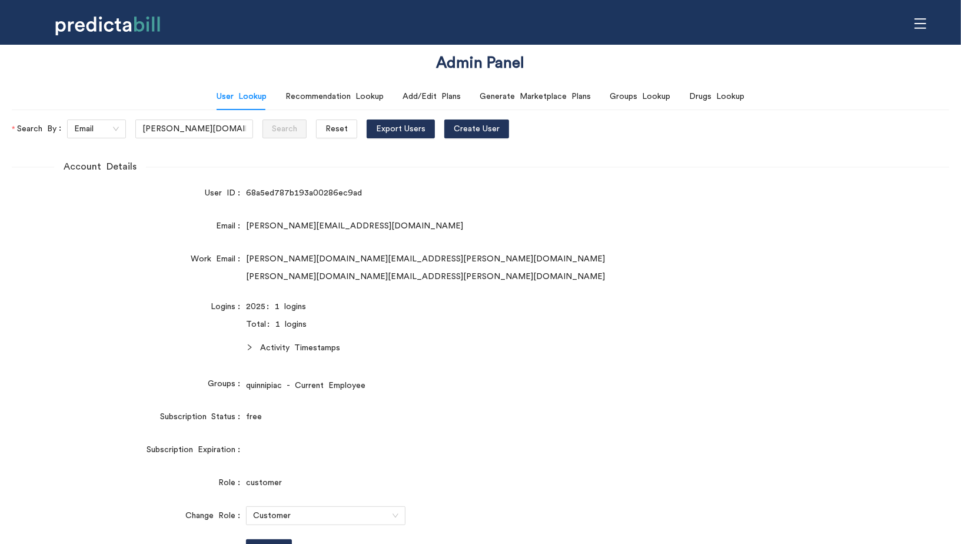
scroll to position [125, 0]
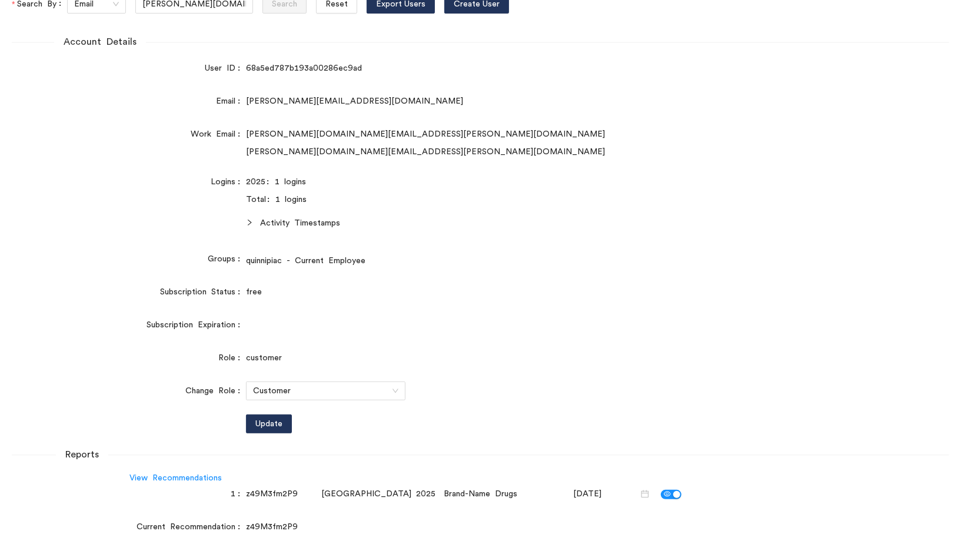
click at [661, 491] on button "button" at bounding box center [671, 493] width 21 height 9
click at [697, 497] on span "Save" at bounding box center [706, 493] width 18 height 13
click at [186, 479] on link "View Recommendations" at bounding box center [175, 478] width 92 height 8
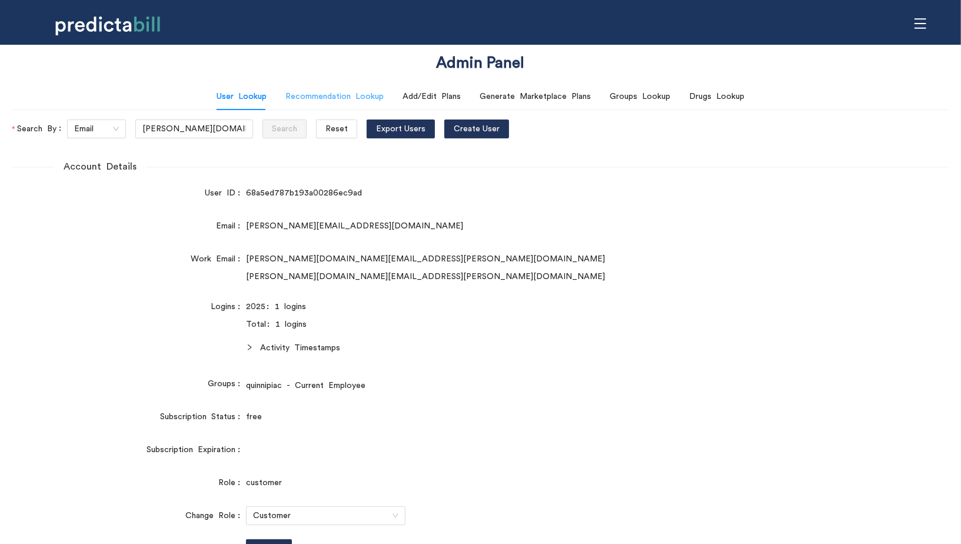
click at [334, 110] on div "User Lookup Recommendation Lookup Add/Edit Plans Generate Marketplace Plans Gro…" at bounding box center [480, 410] width 937 height 655
click at [345, 88] on div "Recommendation Lookup" at bounding box center [334, 96] width 98 height 27
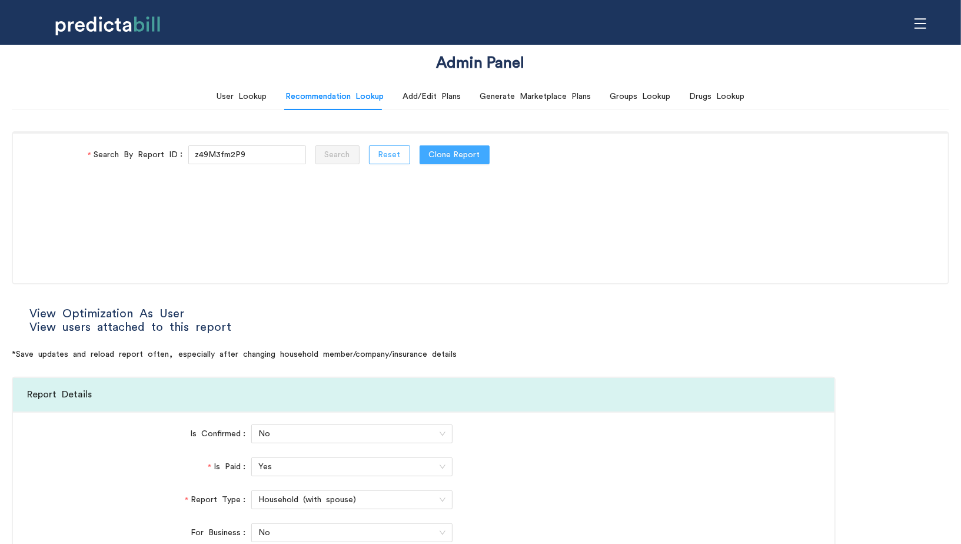
click at [369, 149] on button "Reset" at bounding box center [389, 154] width 41 height 19
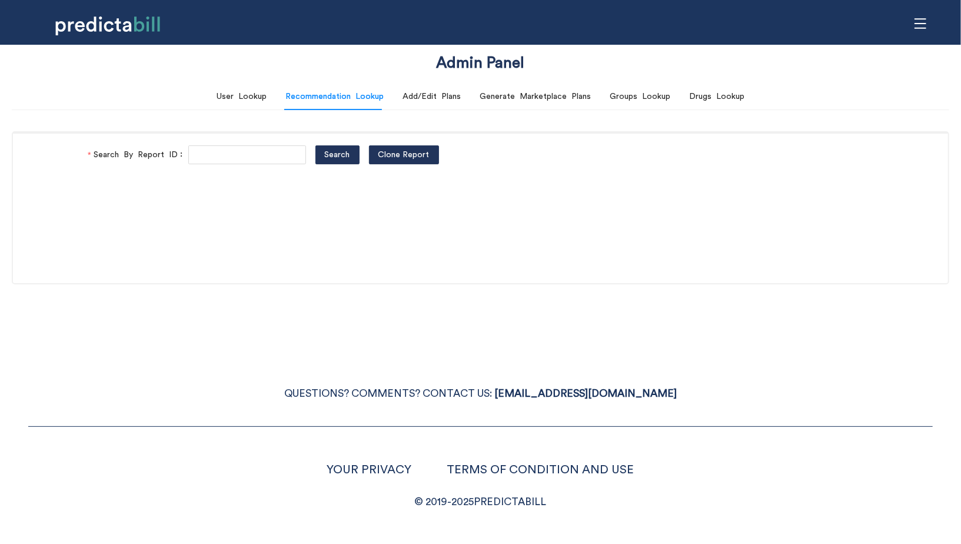
click at [226, 167] on div "Search By Report ID Search Clone Report" at bounding box center [480, 155] width 935 height 46
click at [226, 152] on input "Search By Report ID" at bounding box center [247, 154] width 118 height 19
paste input "gBVl6CMji"
type input "gBVl6CMji"
click at [315, 145] on button "Search" at bounding box center [337, 154] width 44 height 19
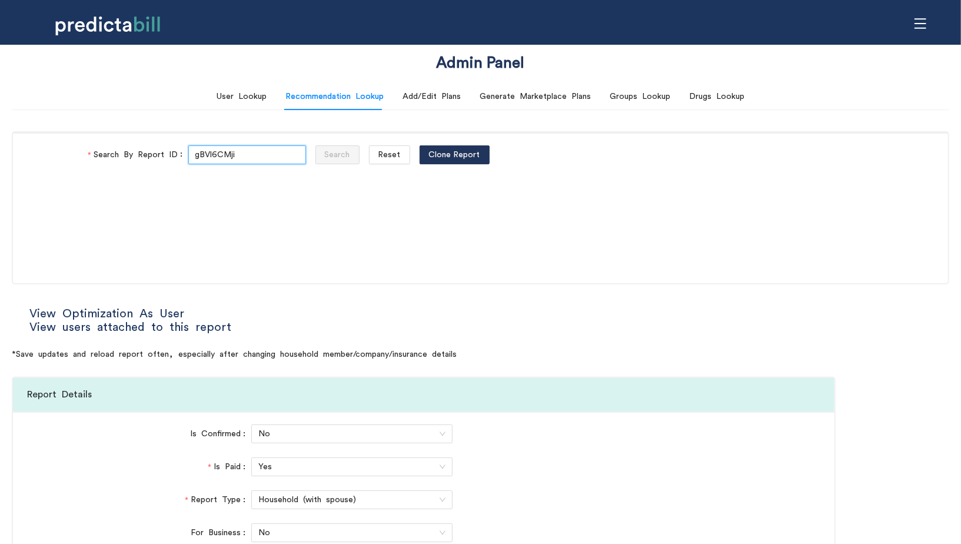
type input "National PPO"
type input "BlueCare Health Plan"
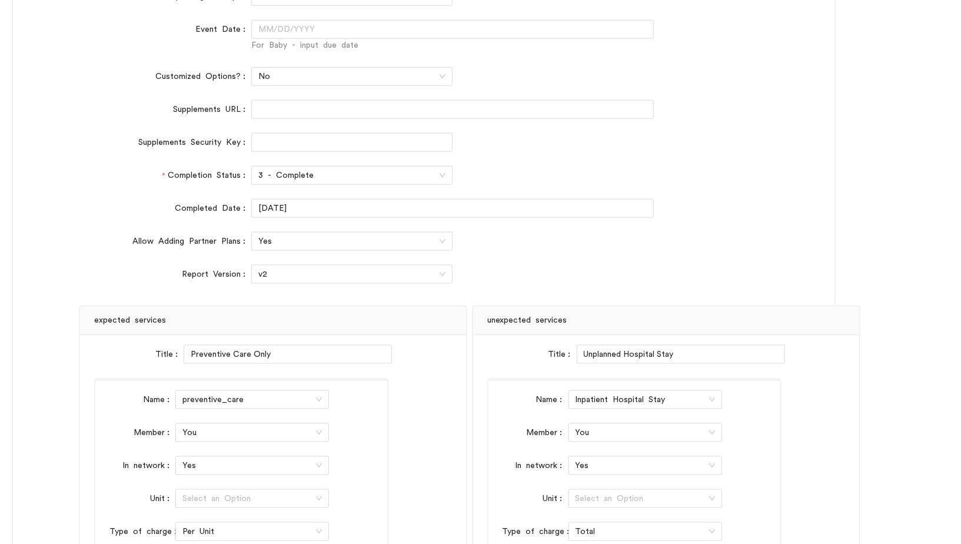
scroll to position [880, 0]
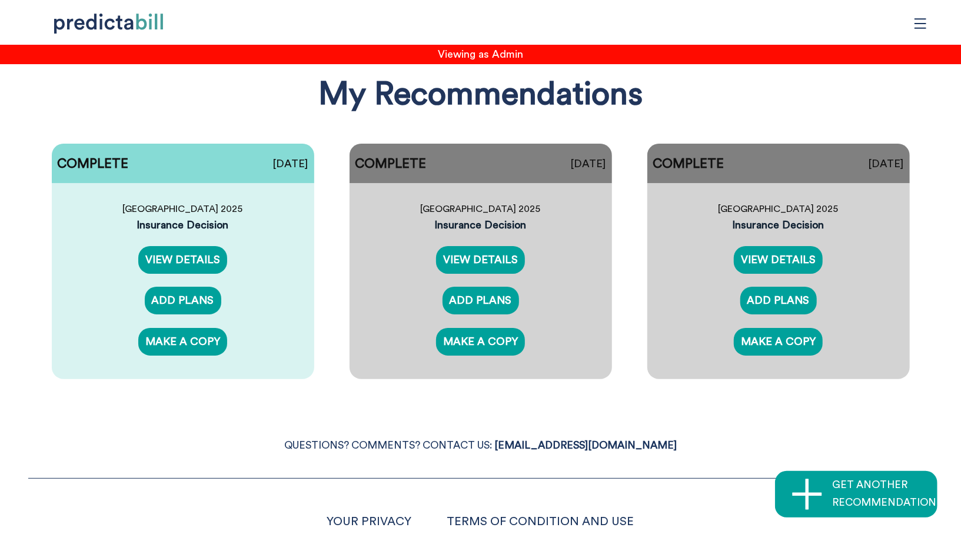
click at [339, 186] on div "COMPLETE 08/20/2025 Quinnipiac University 2025 Insurance Decision VIEW DETAILS …" at bounding box center [480, 261] width 937 height 271
click at [459, 99] on h1 "My Recommendations" at bounding box center [480, 94] width 324 height 45
drag, startPoint x: 460, startPoint y: 99, endPoint x: 601, endPoint y: 109, distance: 141.0
click at [601, 109] on h1 "My Recommendations" at bounding box center [480, 94] width 324 height 45
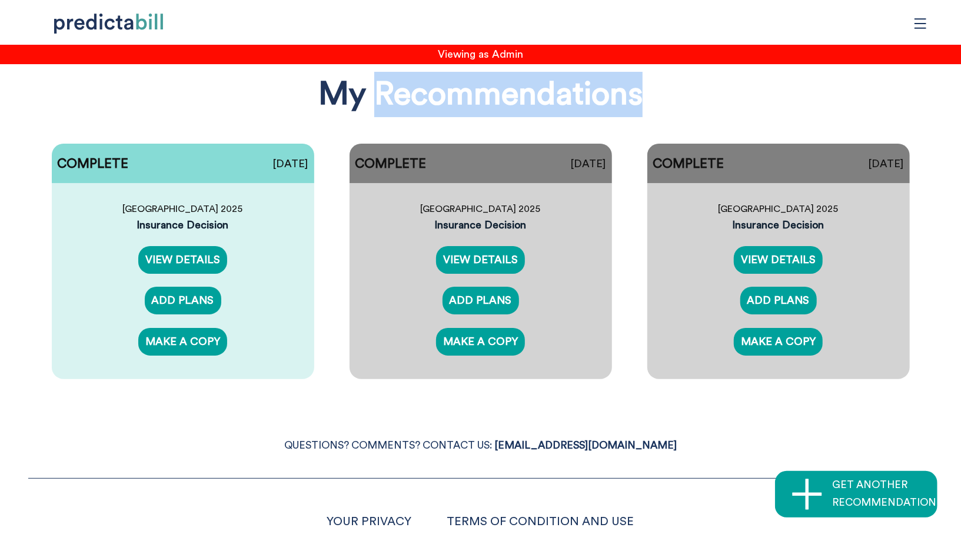
drag, startPoint x: 638, startPoint y: 97, endPoint x: 370, endPoint y: 115, distance: 268.9
click at [370, 115] on h1 "My Recommendations" at bounding box center [480, 94] width 324 height 45
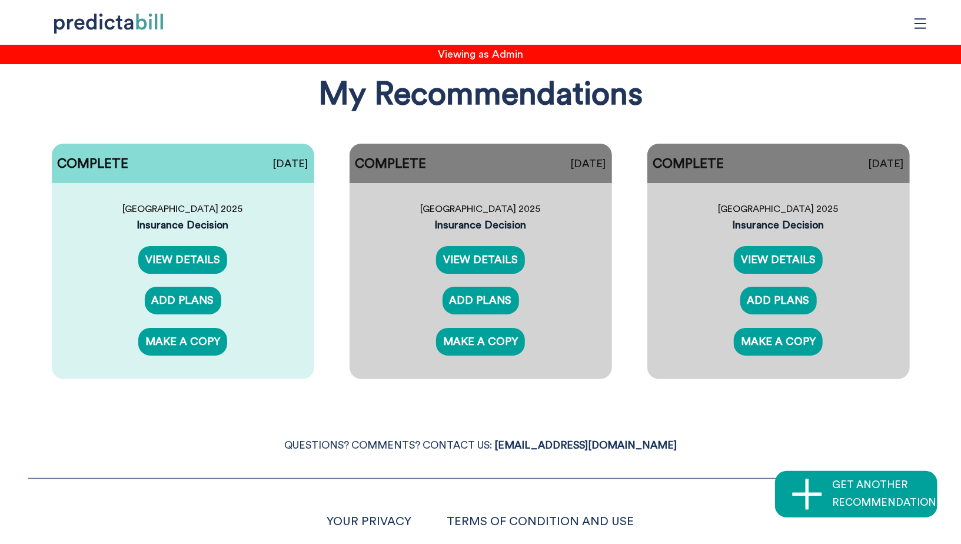
click at [441, 110] on h1 "My Recommendations" at bounding box center [480, 94] width 324 height 45
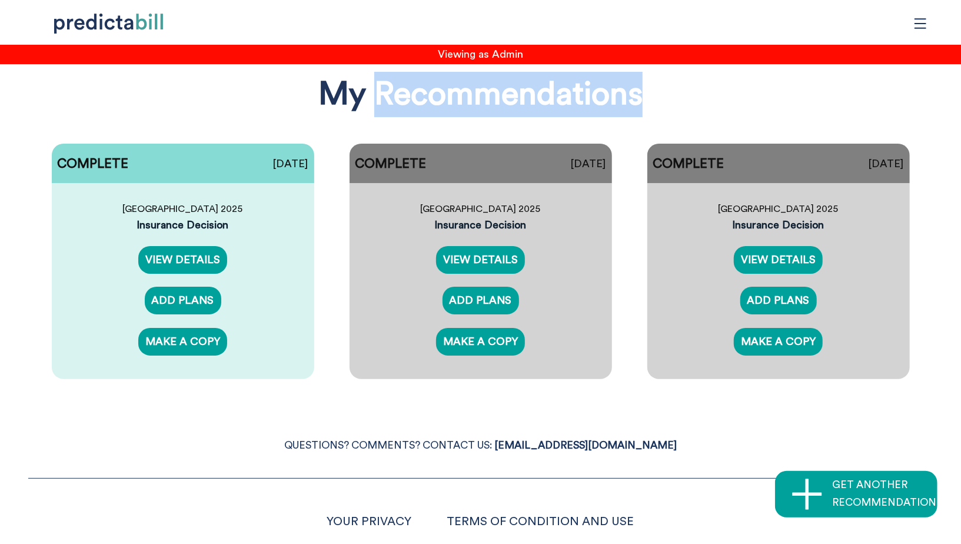
click at [441, 110] on h1 "My Recommendations" at bounding box center [480, 94] width 324 height 45
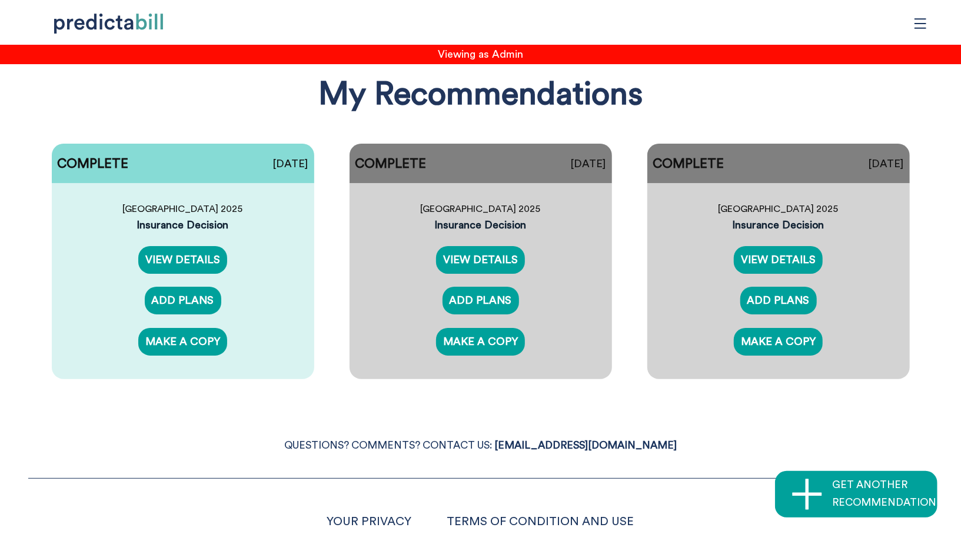
click at [443, 108] on h1 "My Recommendations" at bounding box center [480, 94] width 324 height 45
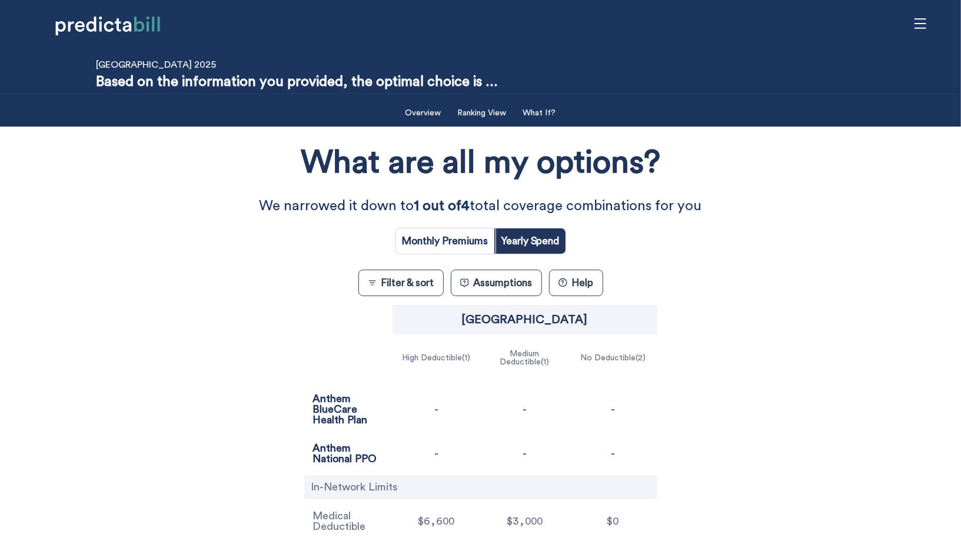
click at [501, 287] on div "What are all my options? We narrowed it down to 1 out of 4 total coverage combi…" at bounding box center [480, 362] width 865 height 460
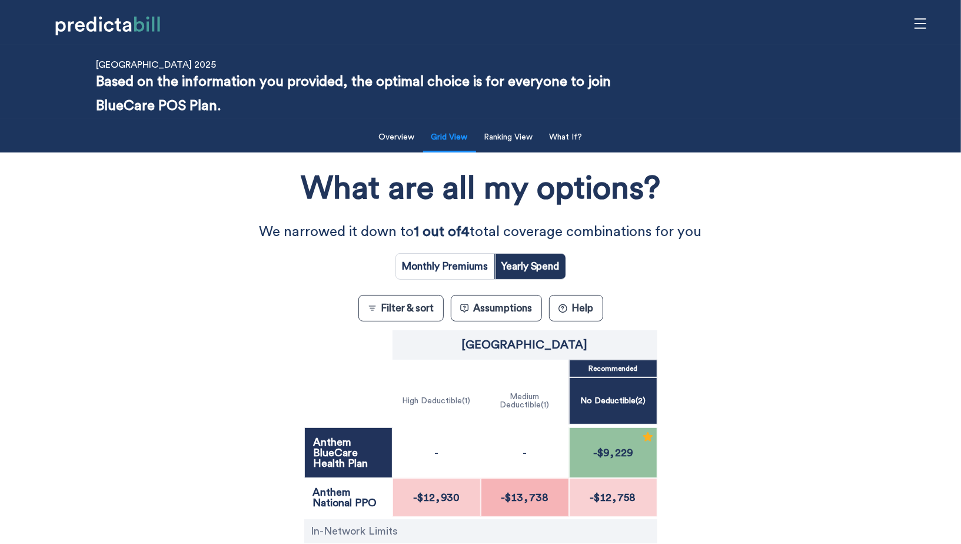
click at [517, 313] on button "Assumptions" at bounding box center [496, 308] width 91 height 26
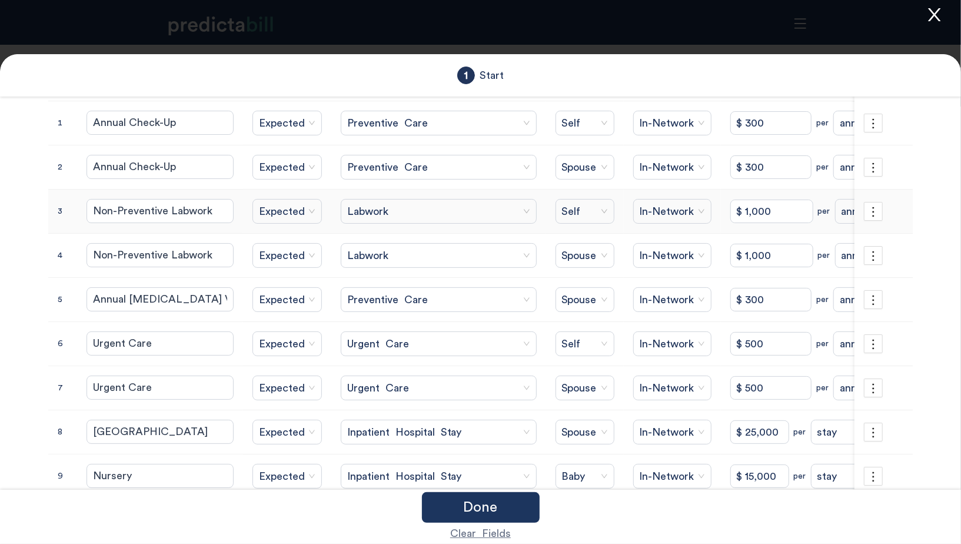
scroll to position [185, 0]
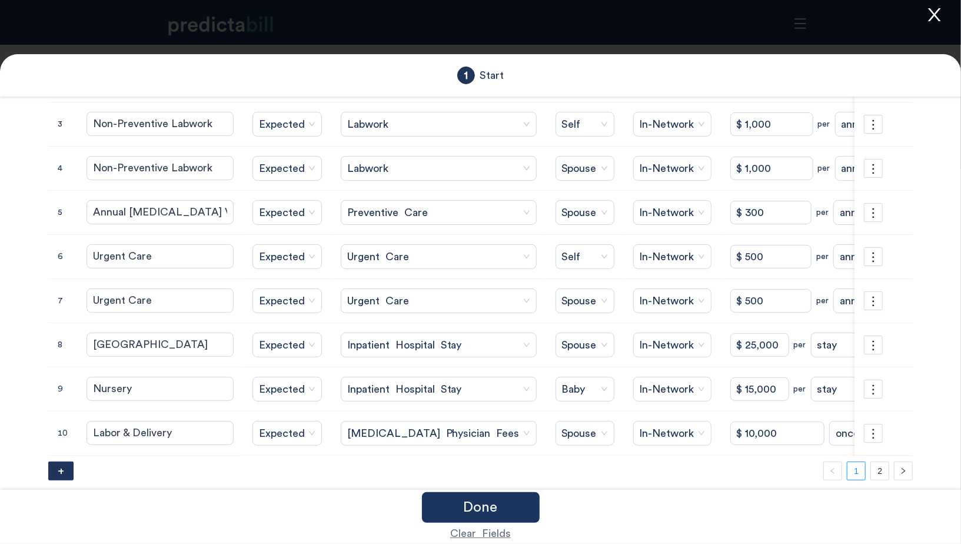
click at [934, 14] on icon "close" at bounding box center [934, 14] width 12 height 13
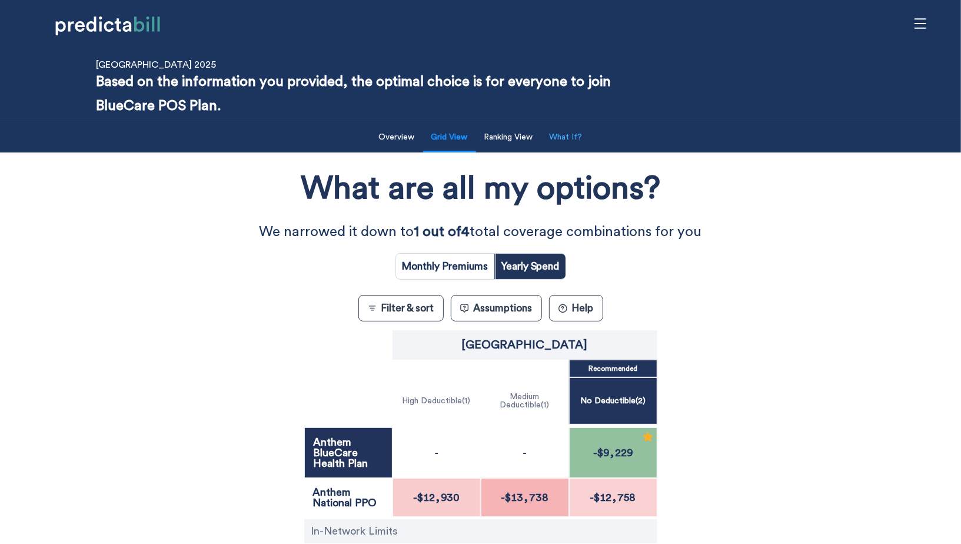
click at [565, 128] on button "What If?" at bounding box center [565, 137] width 47 height 24
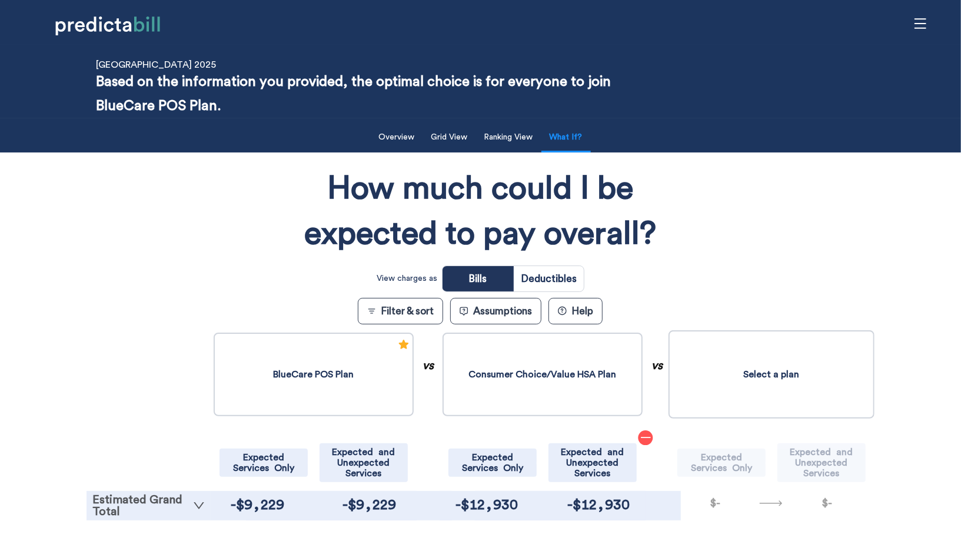
click at [190, 508] on link "Estimated Grand Total" at bounding box center [148, 506] width 112 height 24
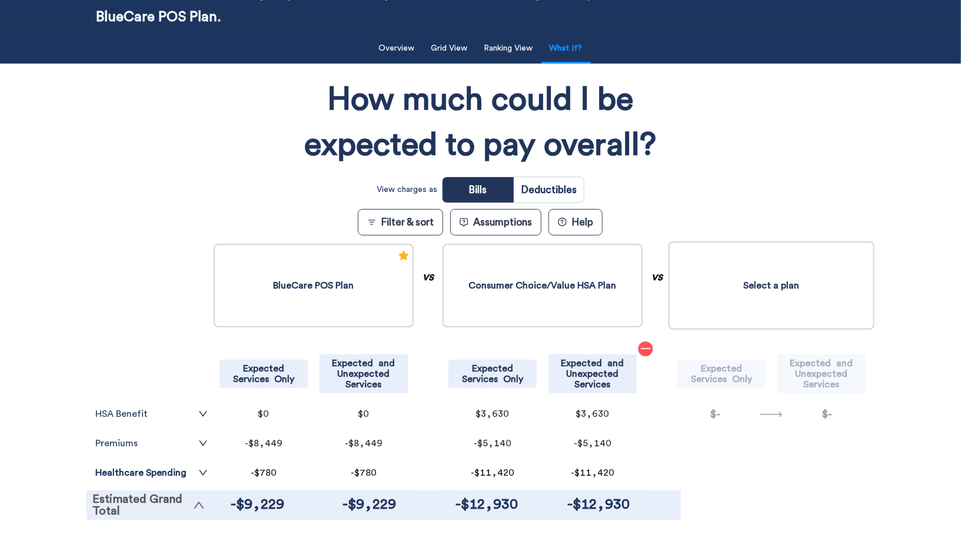
scroll to position [268, 0]
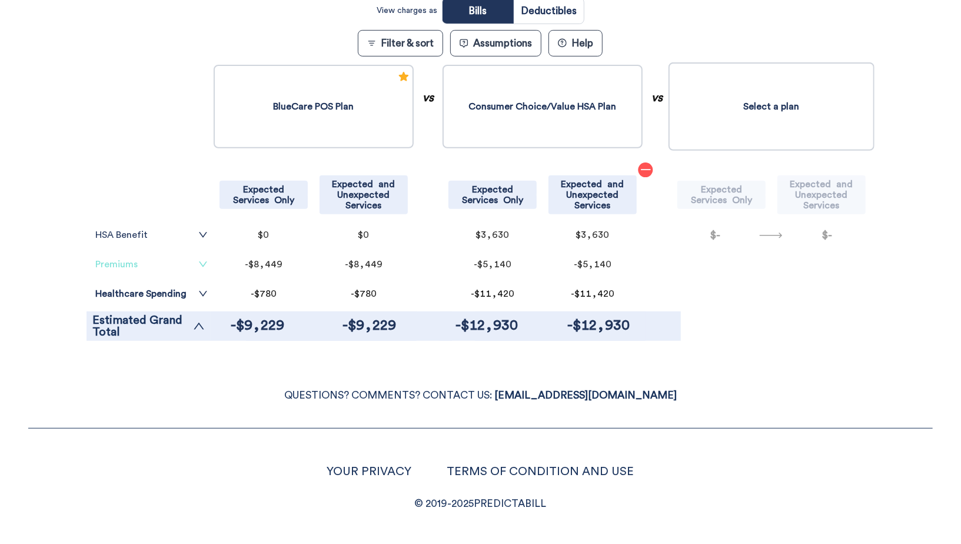
click at [194, 261] on link "Premiums" at bounding box center [151, 263] width 112 height 9
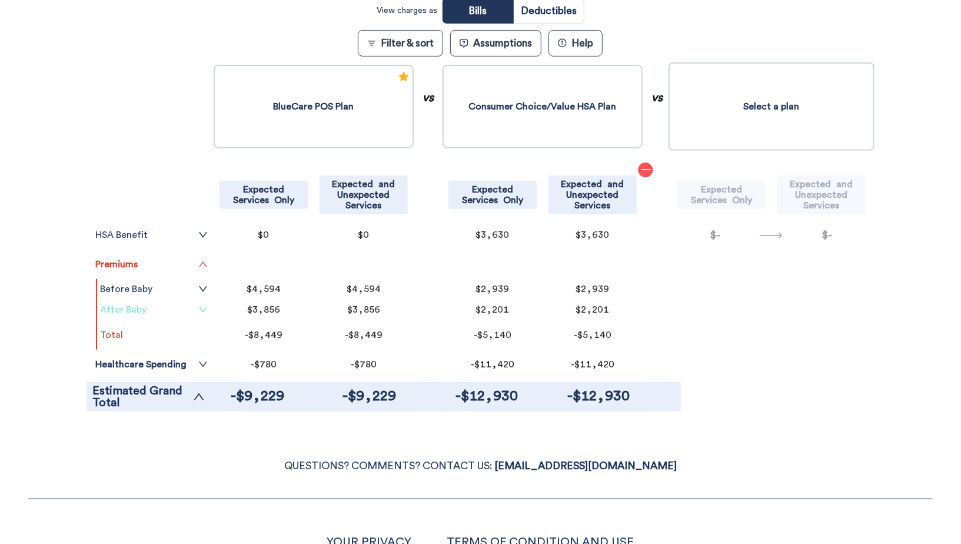
click at [195, 310] on link "After Baby" at bounding box center [154, 309] width 108 height 9
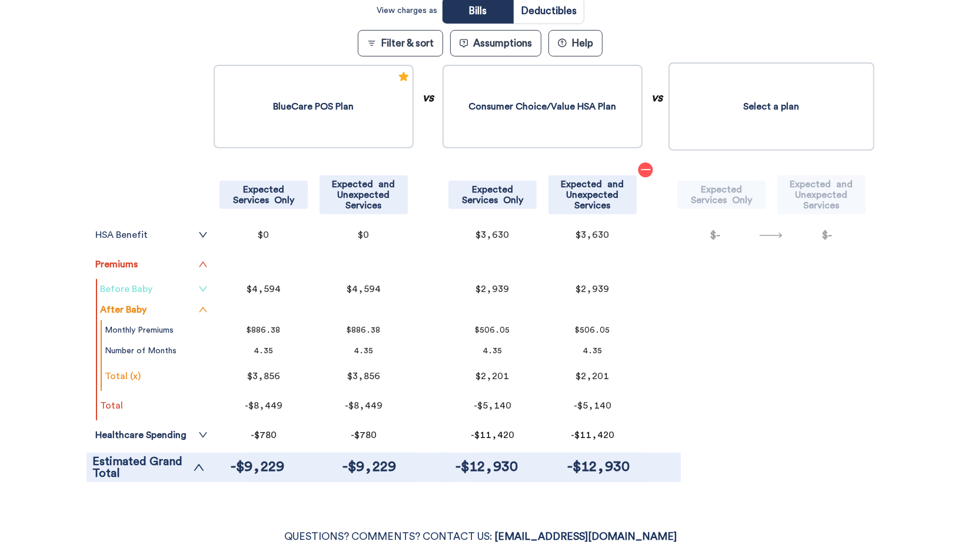
click at [202, 289] on icon "down" at bounding box center [203, 289] width 8 height 5
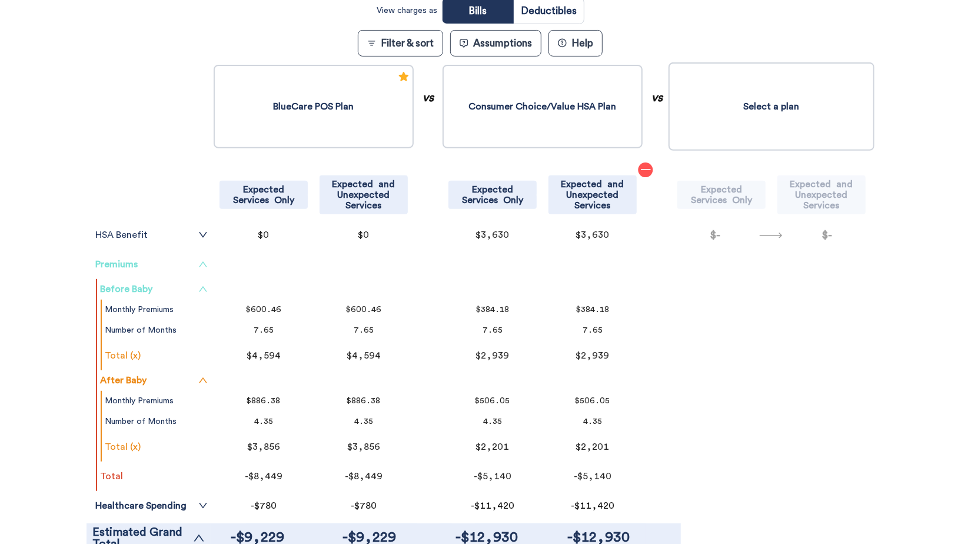
click at [202, 262] on icon "up" at bounding box center [203, 263] width 8 height 5
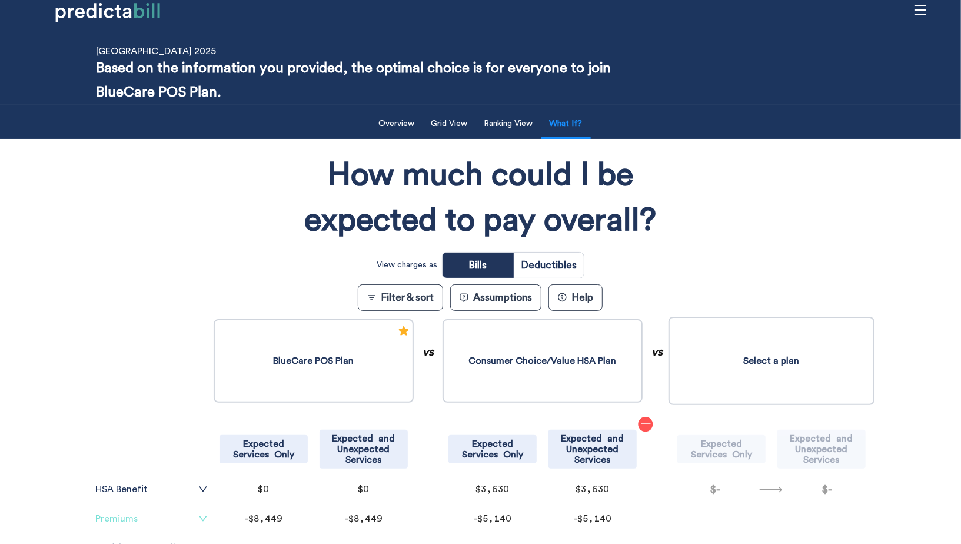
scroll to position [12, 0]
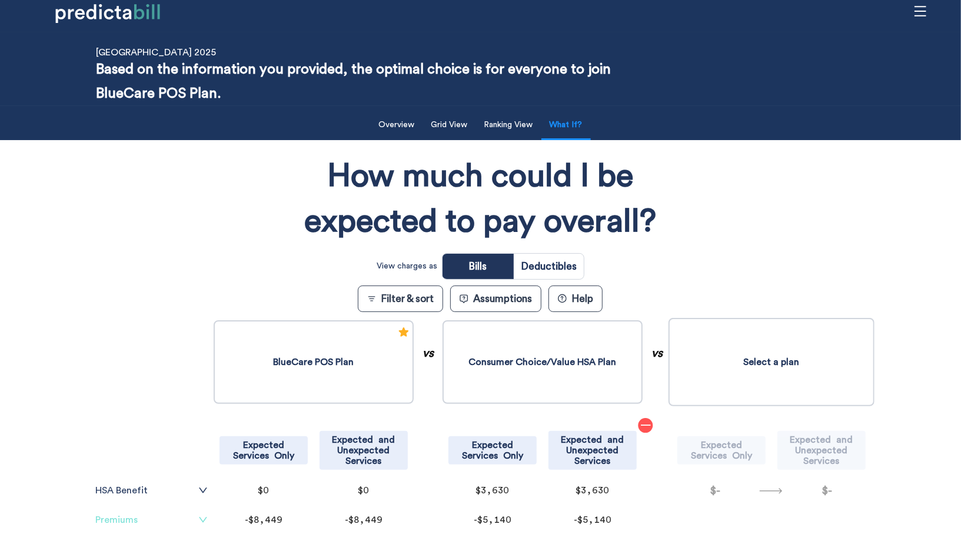
click at [524, 297] on button "Assumptions" at bounding box center [495, 298] width 91 height 26
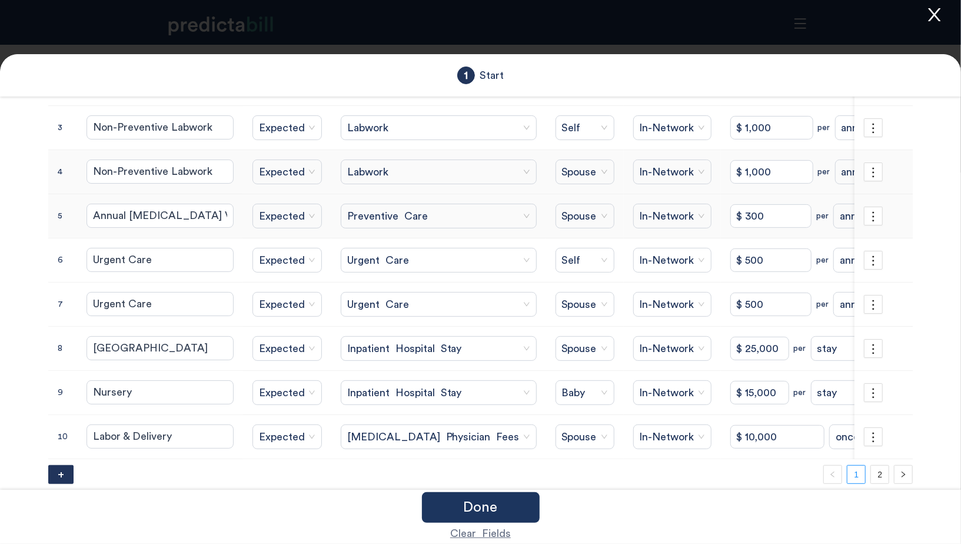
scroll to position [185, 0]
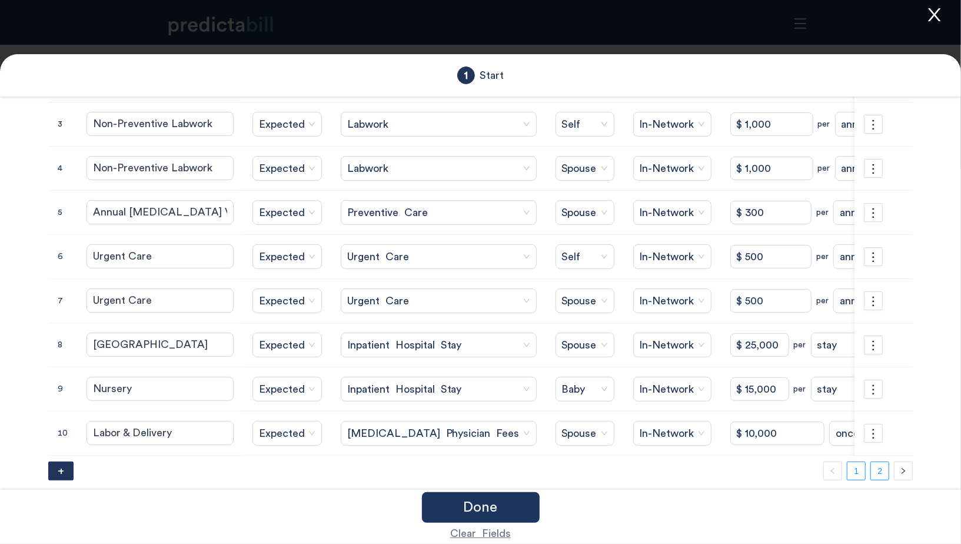
click at [880, 462] on link "2" at bounding box center [880, 471] width 18 height 18
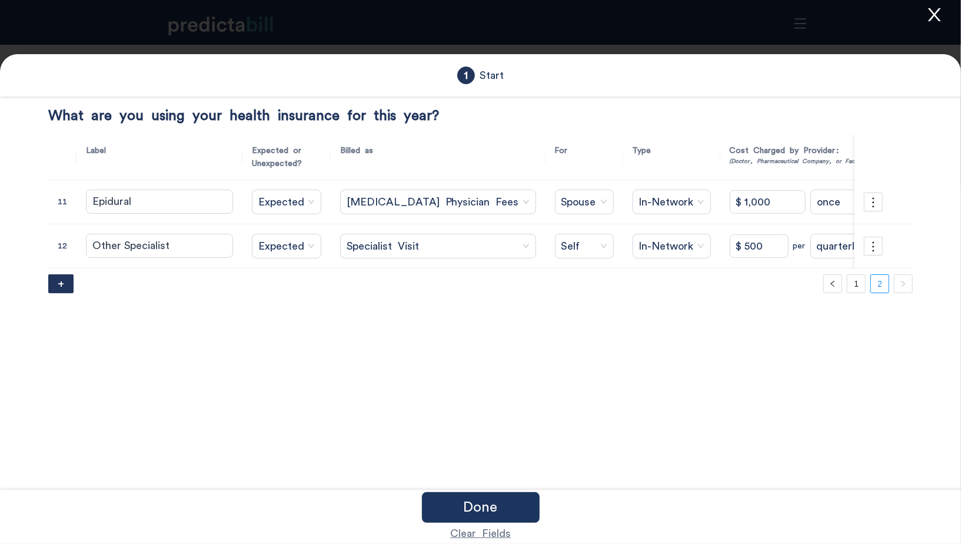
scroll to position [0, 0]
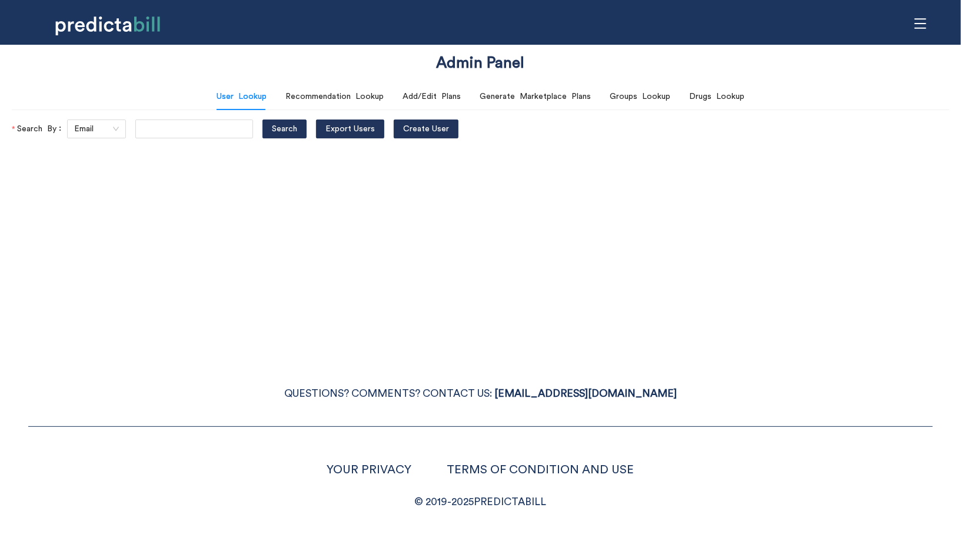
click at [922, 22] on icon "menu" at bounding box center [920, 23] width 13 height 13
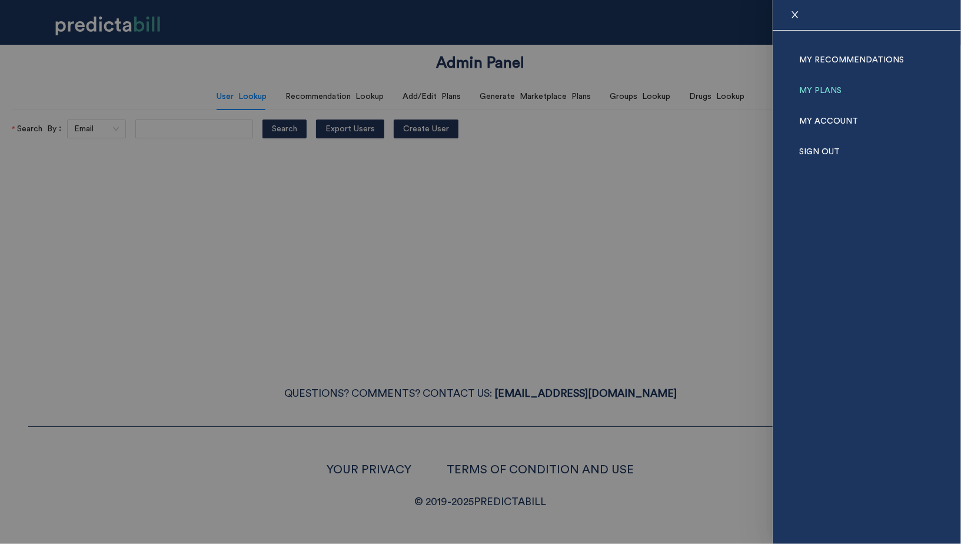
click at [828, 85] on link "My Plans" at bounding box center [820, 90] width 42 height 31
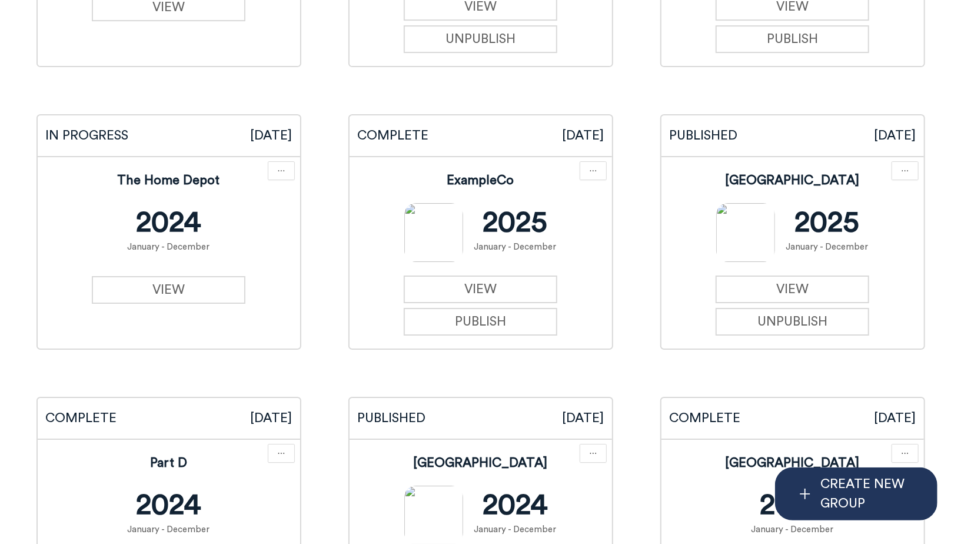
scroll to position [2578, 0]
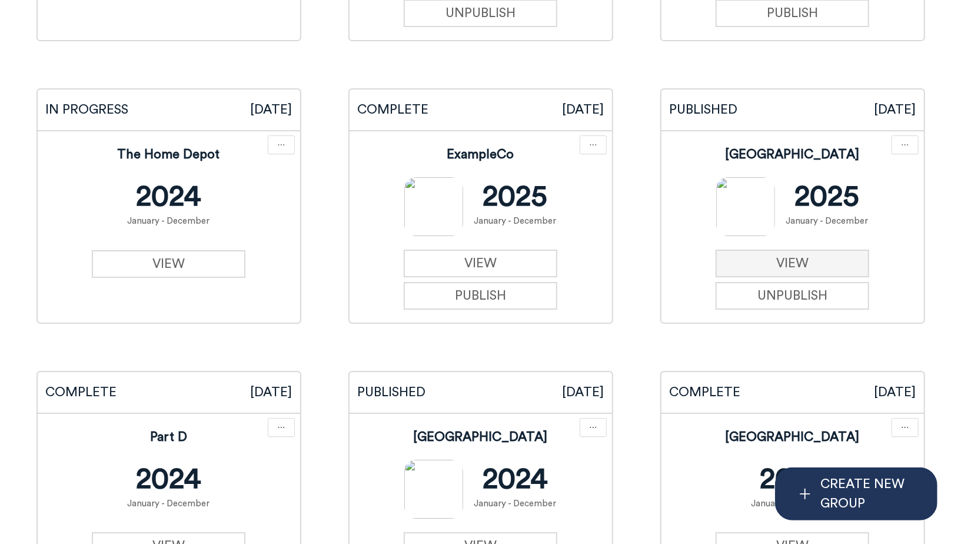
click at [802, 259] on link "VIEW" at bounding box center [792, 263] width 154 height 28
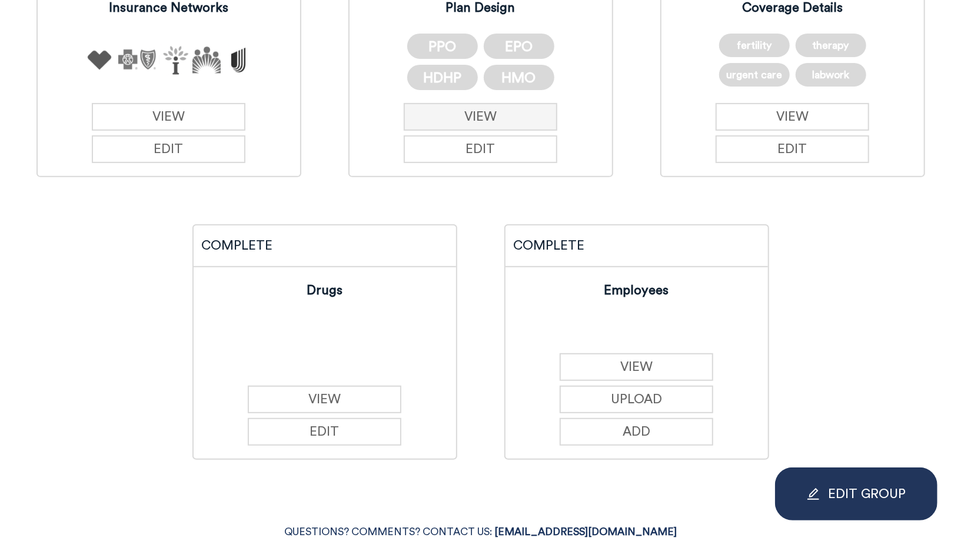
scroll to position [282, 0]
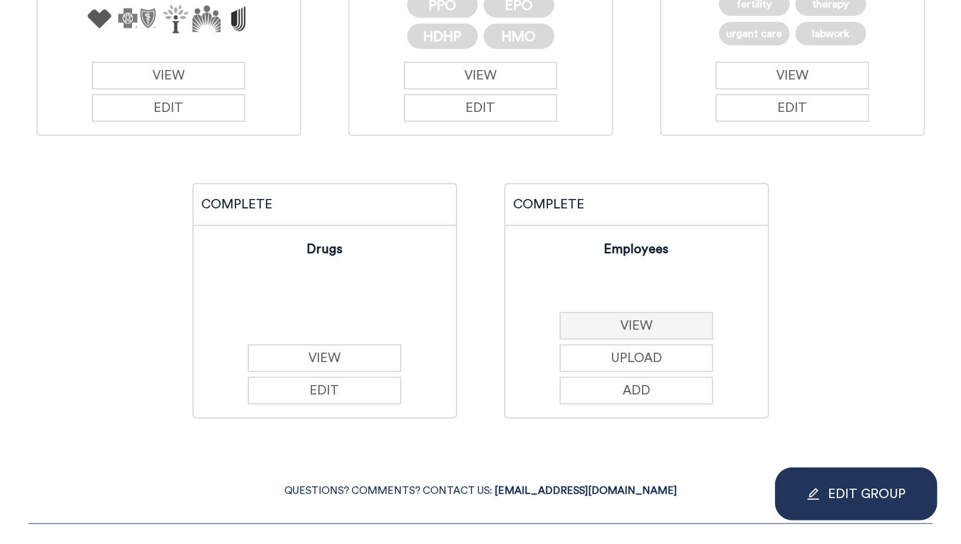
click at [667, 328] on button "VIEW" at bounding box center [637, 326] width 154 height 28
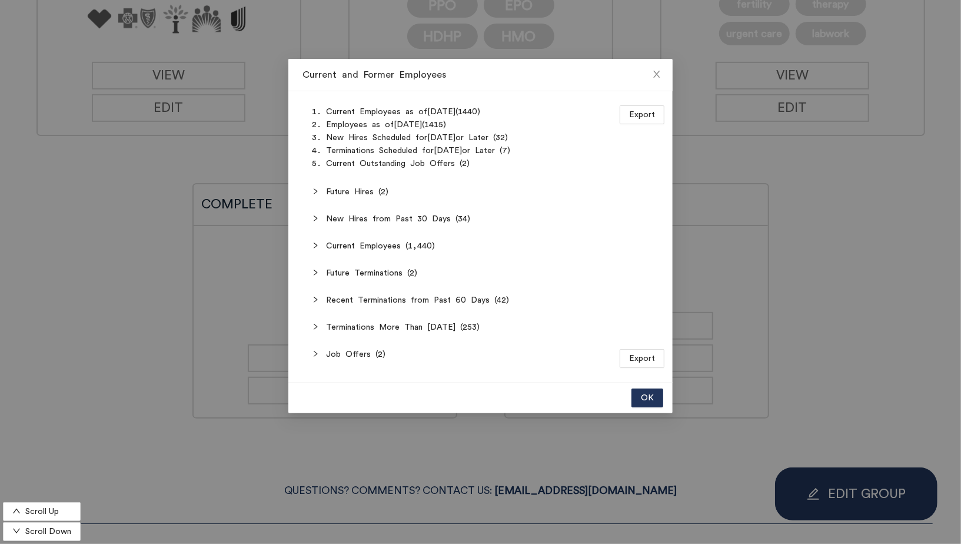
click at [389, 248] on span "Current Employees (1,440)" at bounding box center [487, 245] width 323 height 13
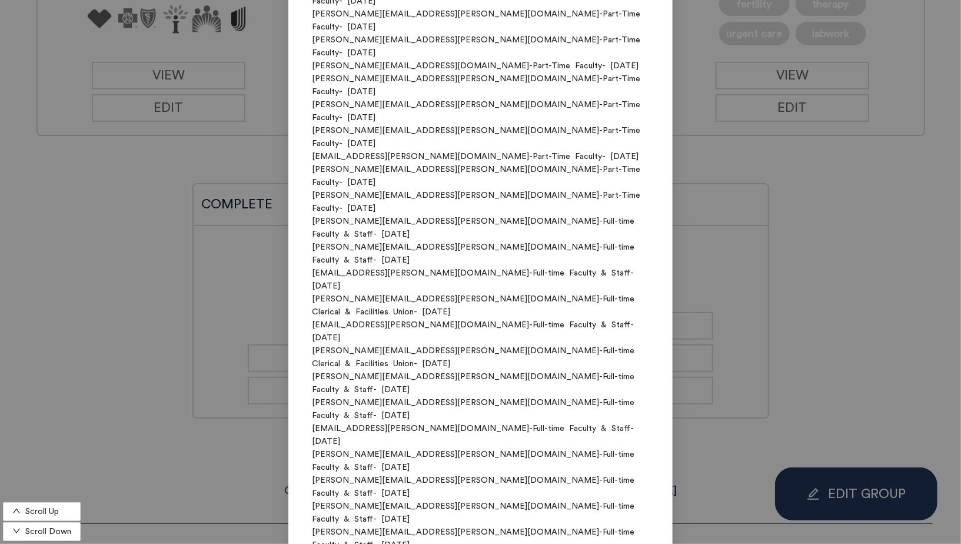
scroll to position [7235, 0]
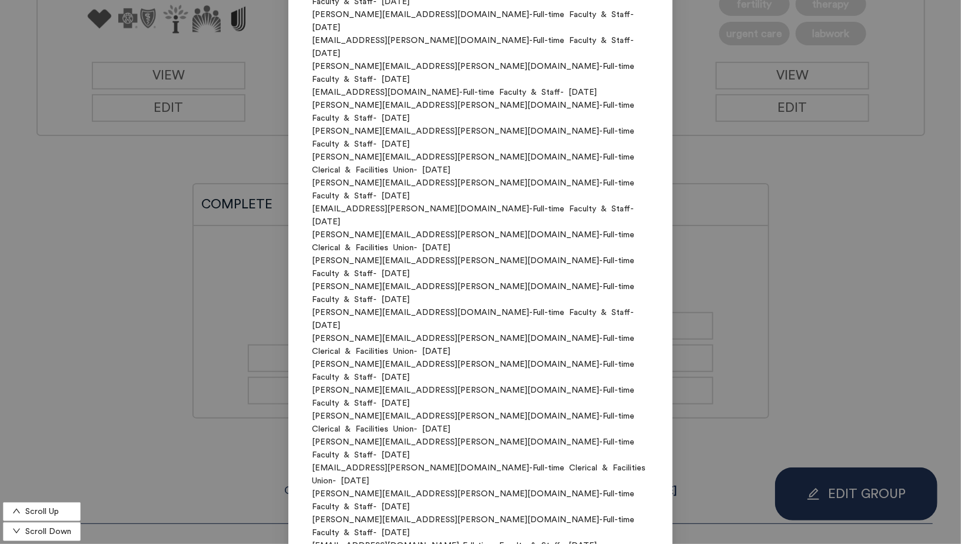
click at [833, 222] on div "Current and Former Employees Scroll Up Scroll Down Export Current Employees as …" at bounding box center [480, 272] width 961 height 544
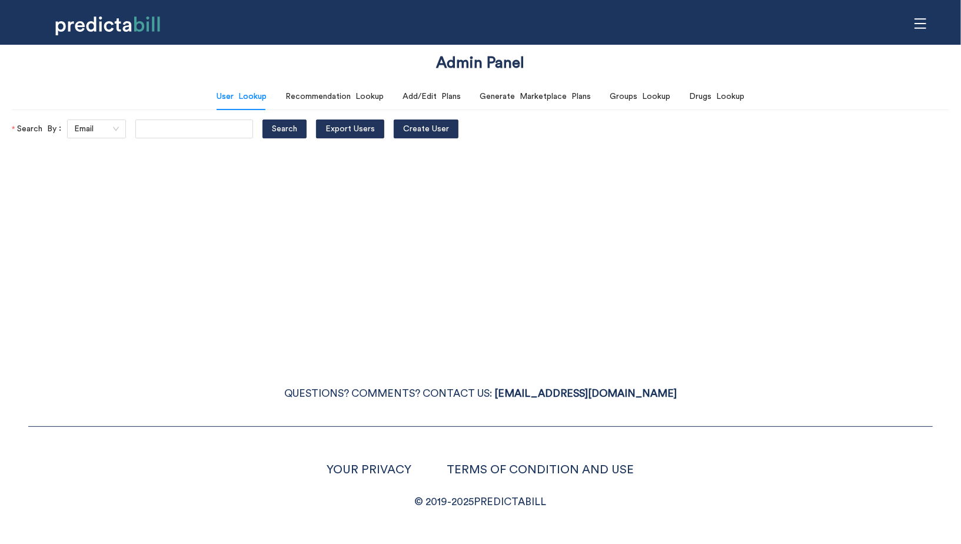
click at [475, 108] on div "User Lookup Recommendation Lookup Add/Edit Plans Generate Marketplace Plans Gro…" at bounding box center [481, 96] width 528 height 27
click at [650, 102] on div "Groups Lookup" at bounding box center [640, 96] width 61 height 13
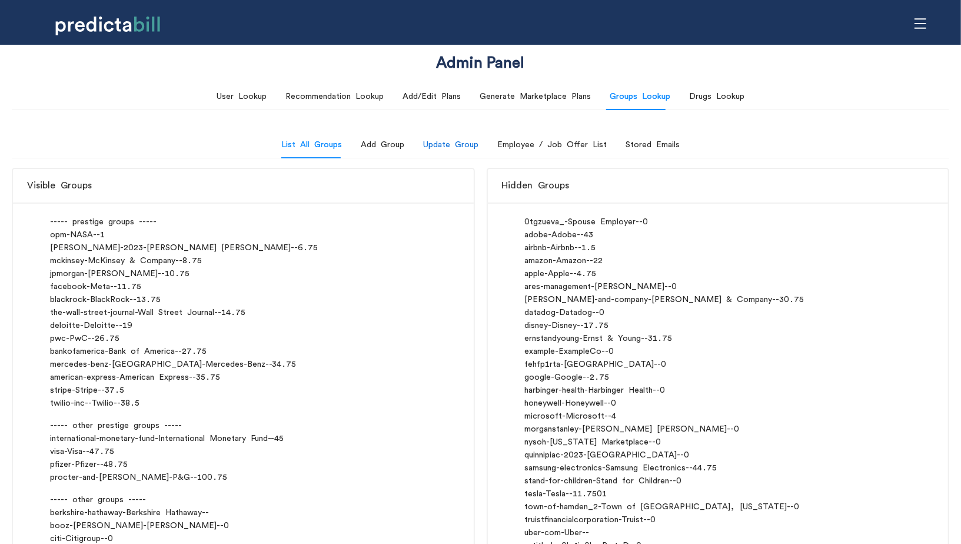
click at [456, 144] on div "Update Group" at bounding box center [450, 144] width 55 height 13
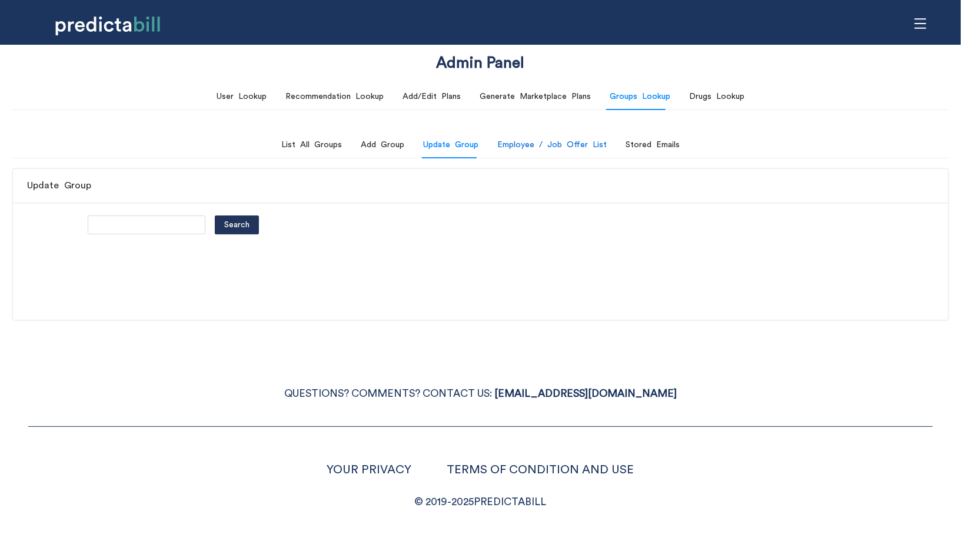
click at [508, 145] on div "Employee / Job Offer List" at bounding box center [551, 144] width 109 height 13
click at [104, 221] on input "text" at bounding box center [147, 224] width 118 height 19
type input "quinnipiac"
click at [215, 215] on button "Search" at bounding box center [237, 224] width 44 height 19
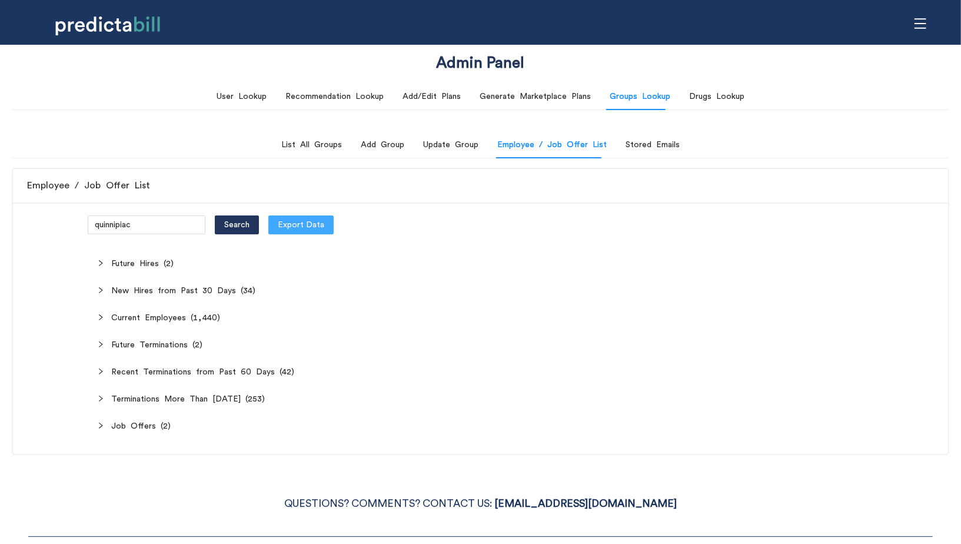
click at [278, 222] on span "Export Data" at bounding box center [301, 224] width 46 height 13
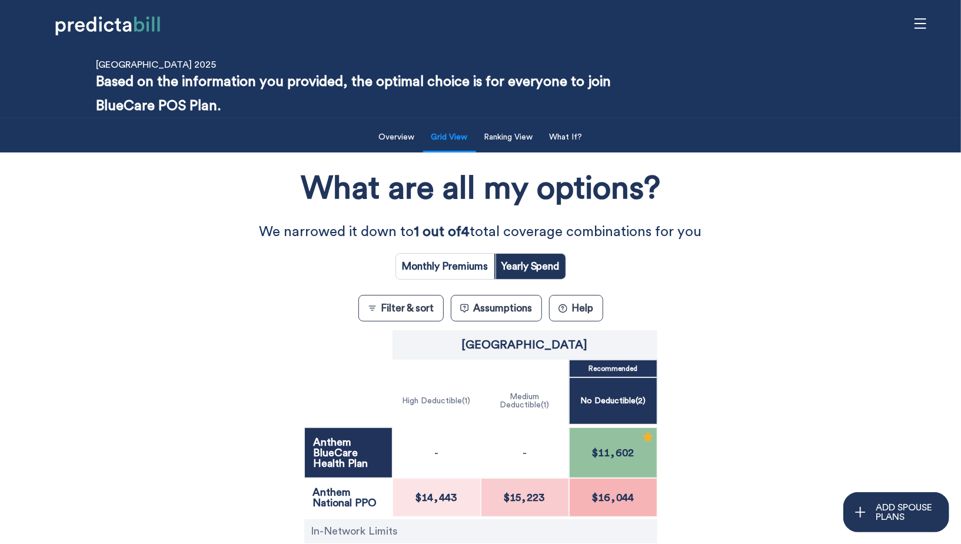
click at [511, 311] on button "Assumptions" at bounding box center [496, 308] width 91 height 26
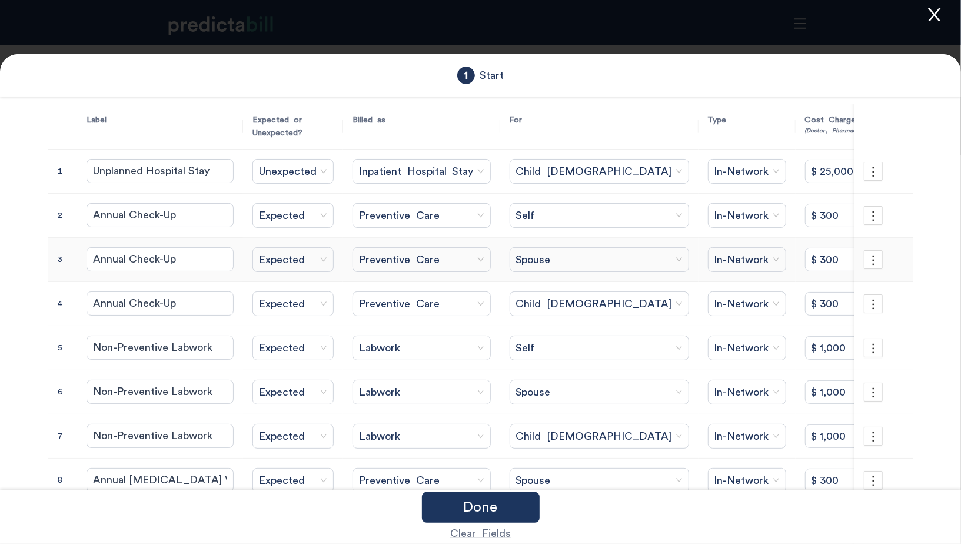
scroll to position [185, 0]
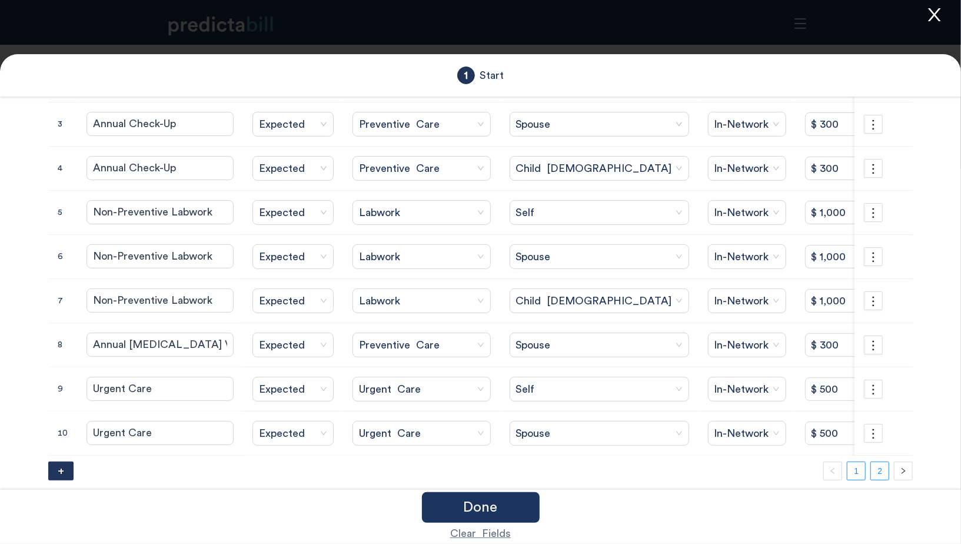
click at [885, 464] on link "2" at bounding box center [880, 471] width 18 height 18
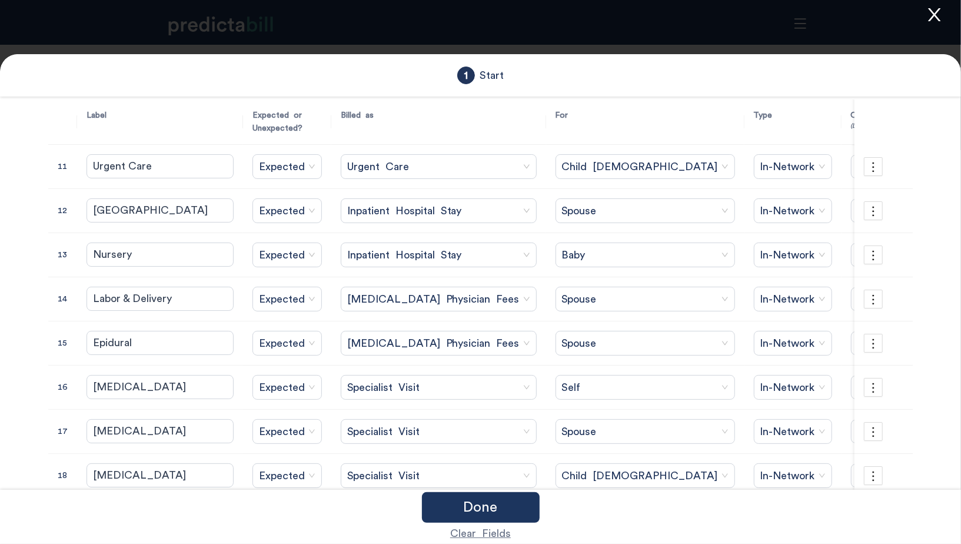
scroll to position [8, 0]
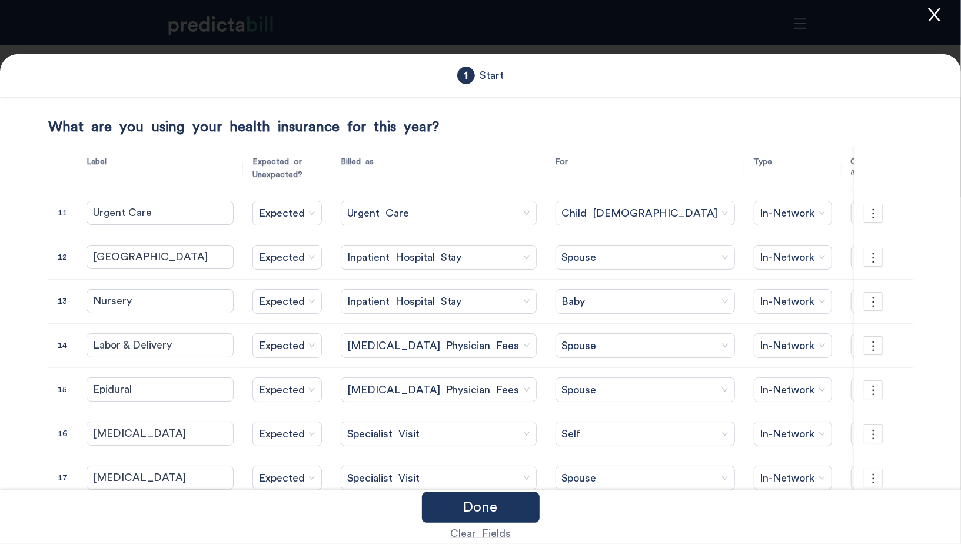
click at [937, 14] on icon "close" at bounding box center [934, 15] width 18 height 18
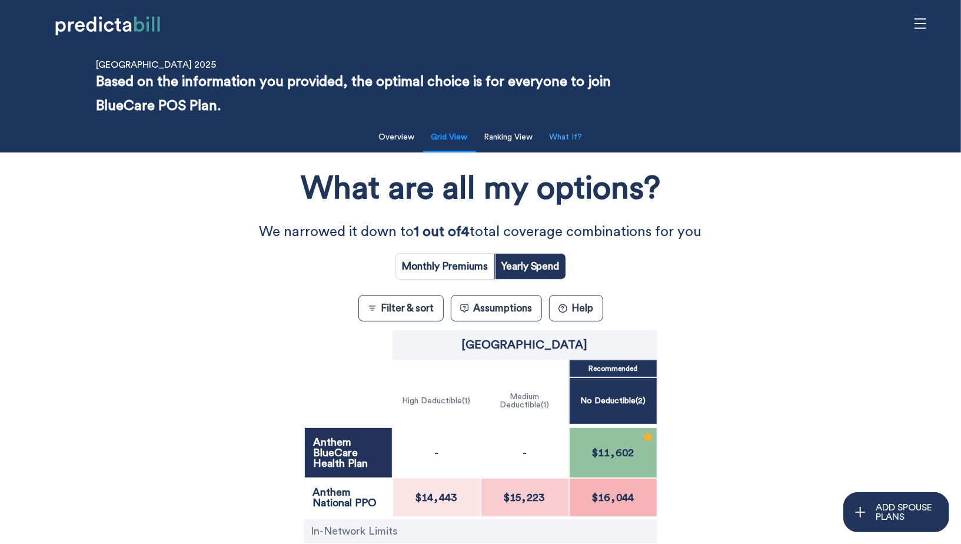
click at [566, 138] on button "What If?" at bounding box center [565, 137] width 47 height 24
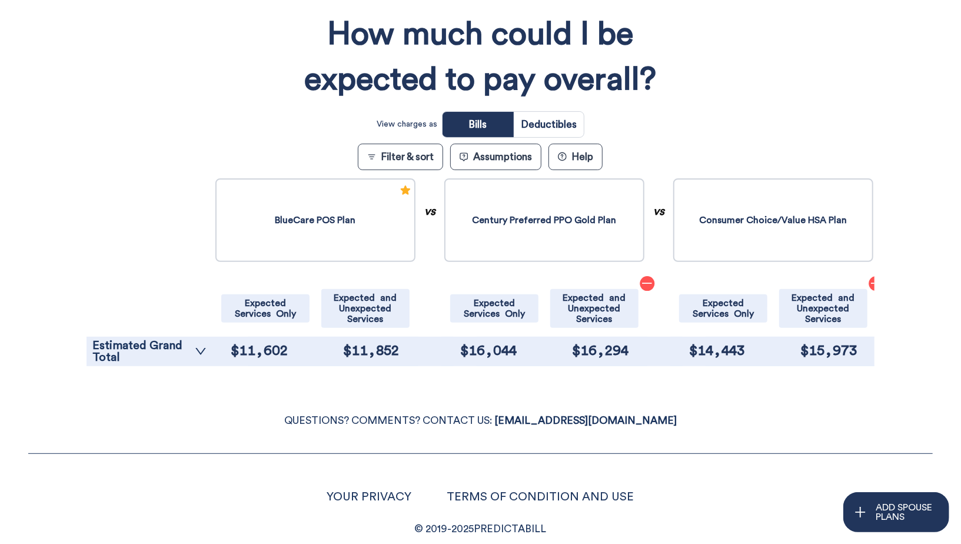
scroll to position [179, 0]
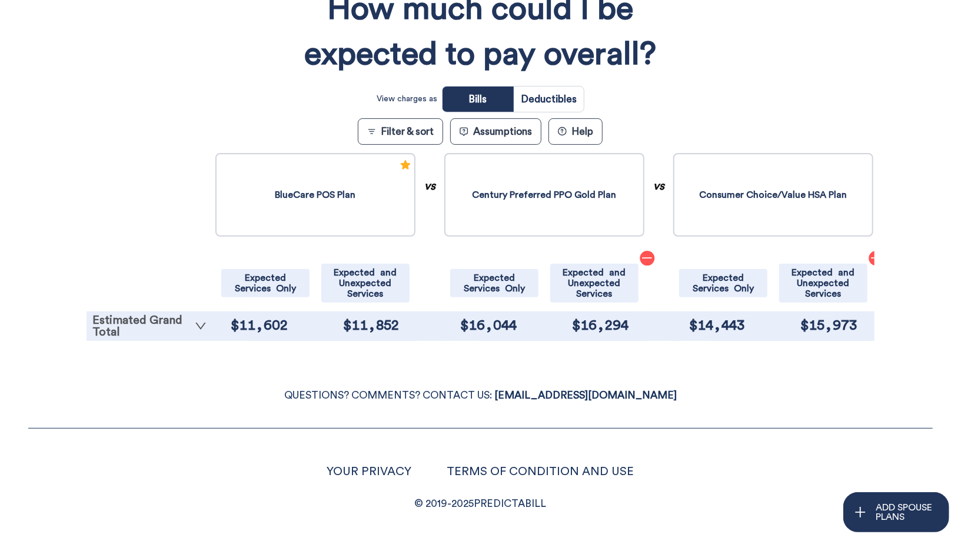
click at [165, 334] on link "Estimated Grand Total" at bounding box center [149, 326] width 114 height 24
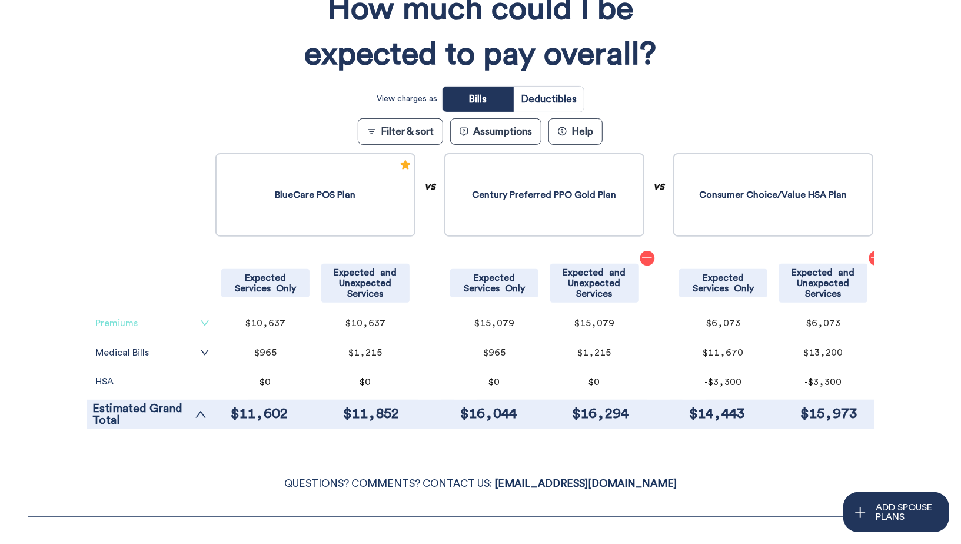
click at [185, 320] on link "Premiums" at bounding box center [152, 322] width 114 height 9
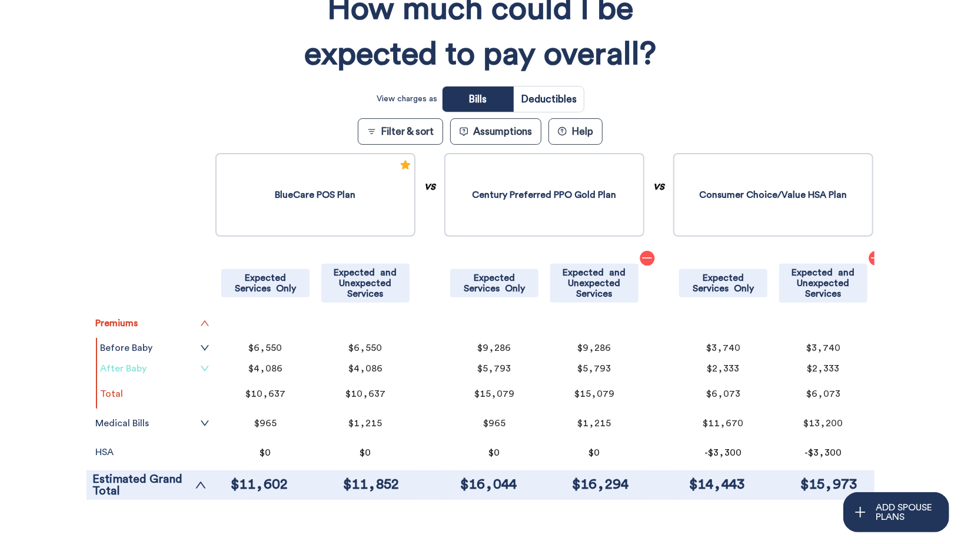
click at [163, 368] on link "After Baby" at bounding box center [154, 368] width 109 height 9
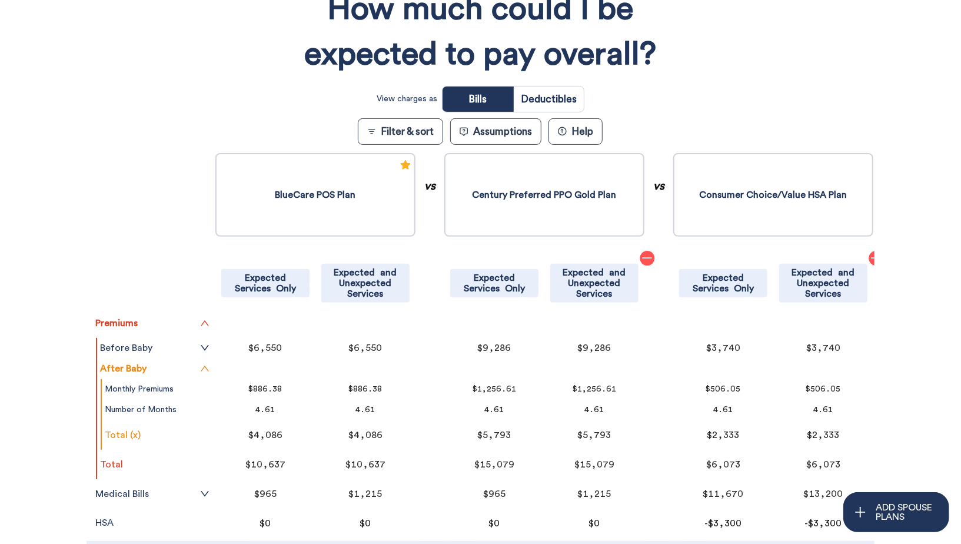
click at [189, 353] on tr "Before Baby" at bounding box center [154, 348] width 115 height 21
click at [202, 345] on icon "down" at bounding box center [204, 347] width 9 height 9
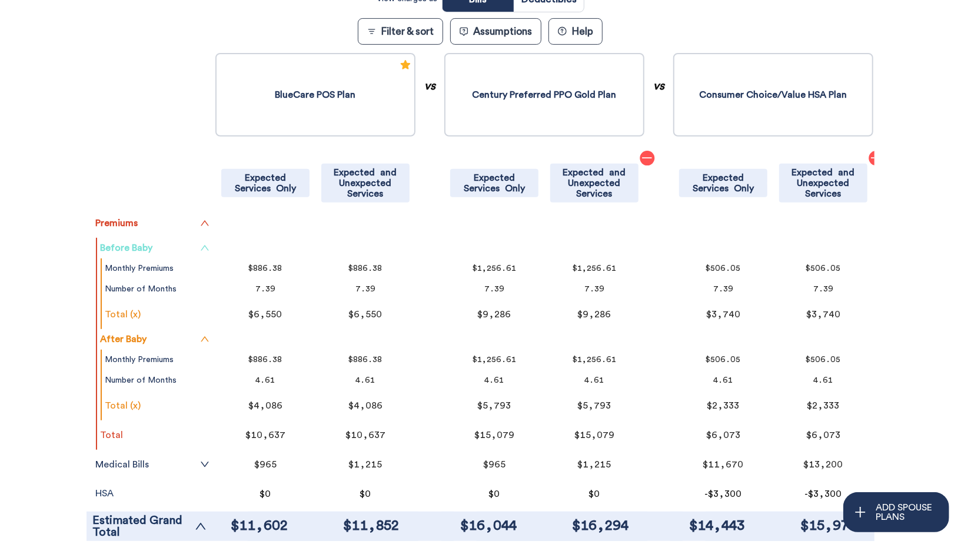
scroll to position [285, 0]
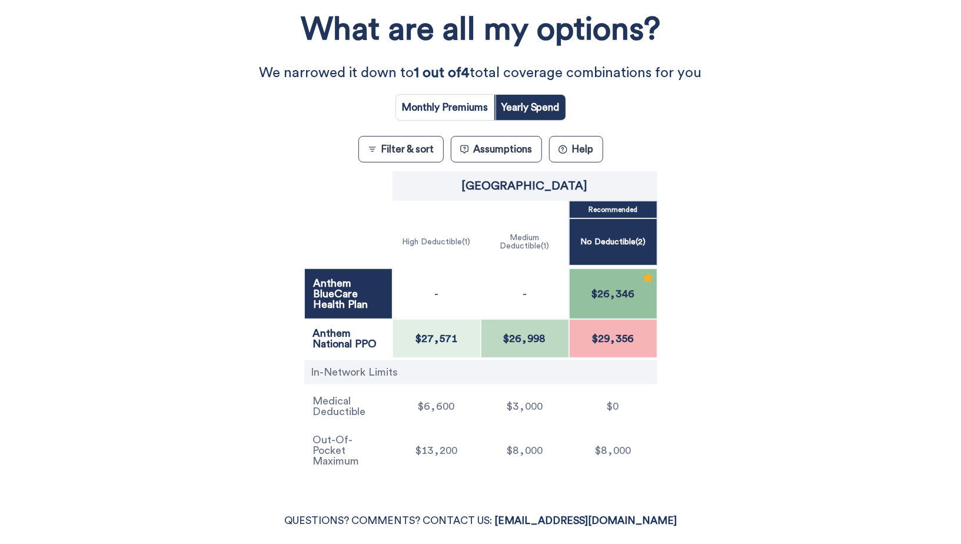
scroll to position [163, 0]
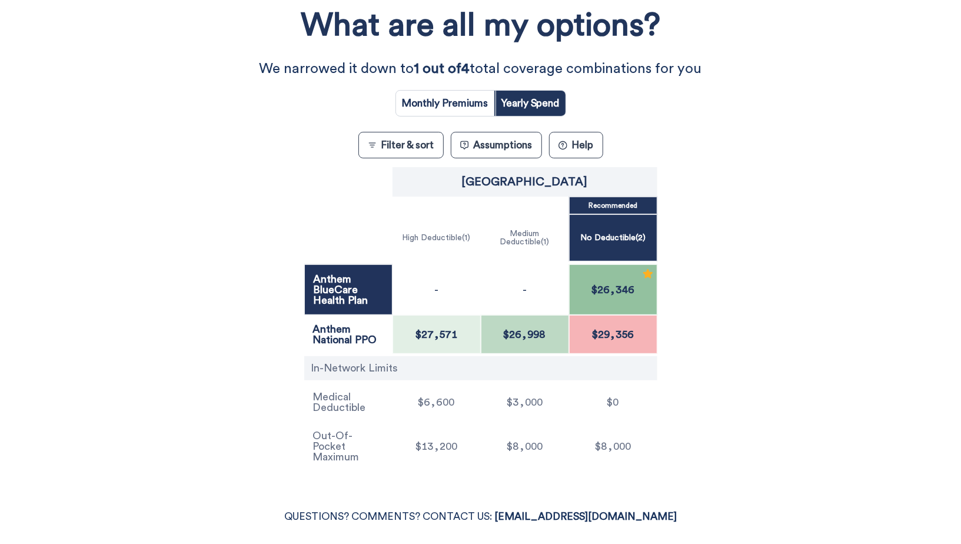
click at [516, 142] on button "Assumptions" at bounding box center [496, 145] width 91 height 26
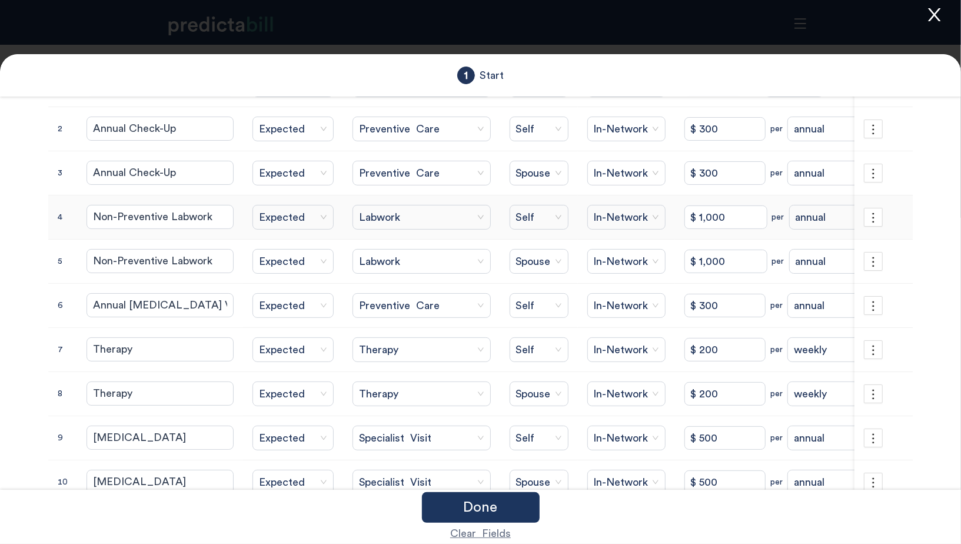
scroll to position [185, 0]
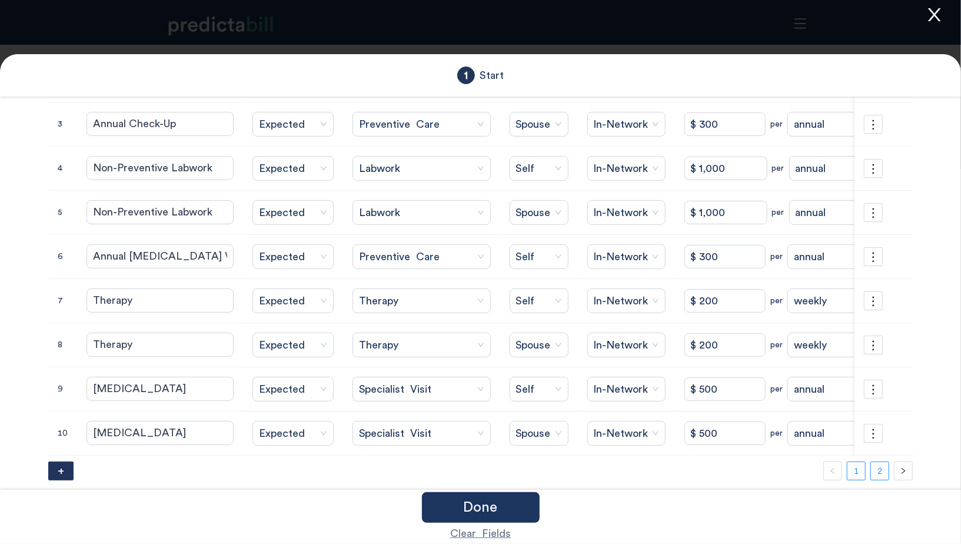
click at [880, 462] on link "2" at bounding box center [880, 471] width 18 height 18
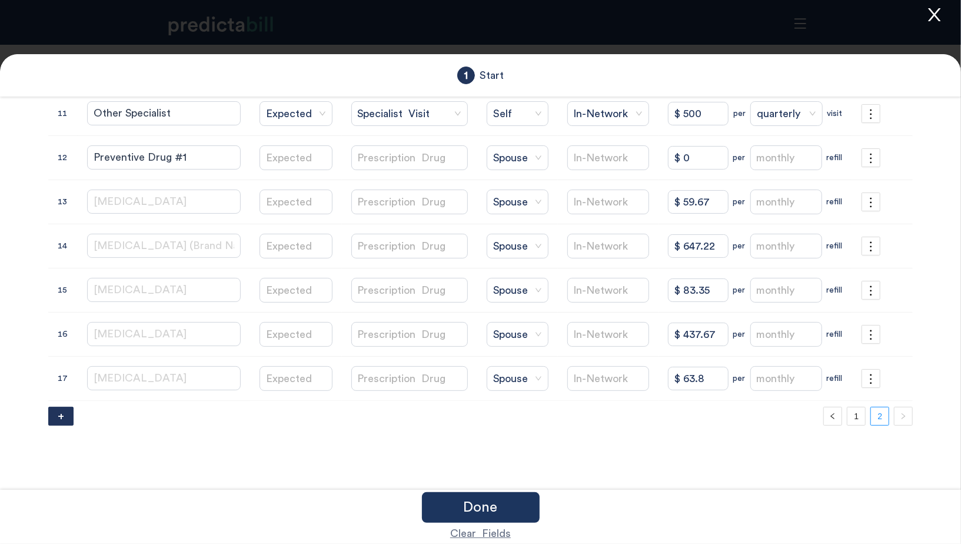
scroll to position [104, 0]
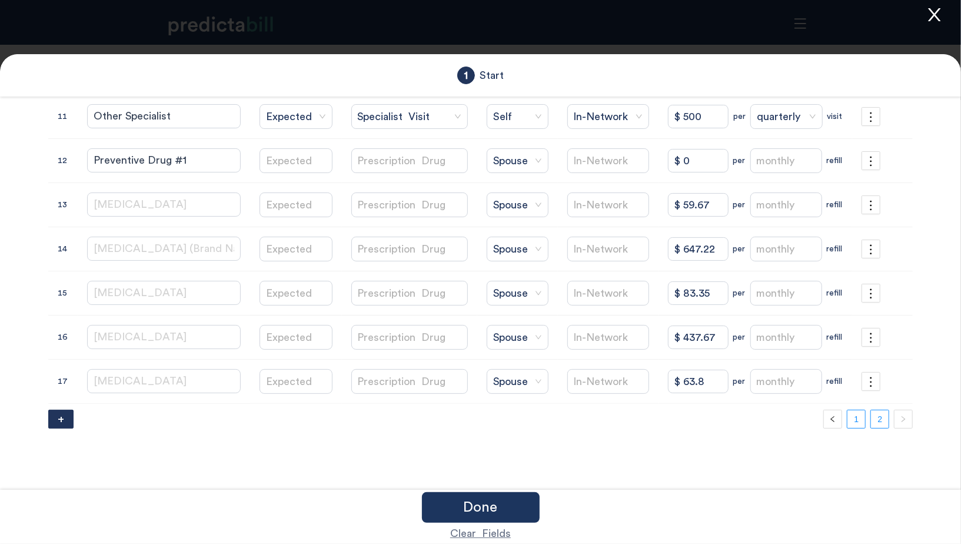
click at [853, 412] on link "1" at bounding box center [856, 419] width 18 height 18
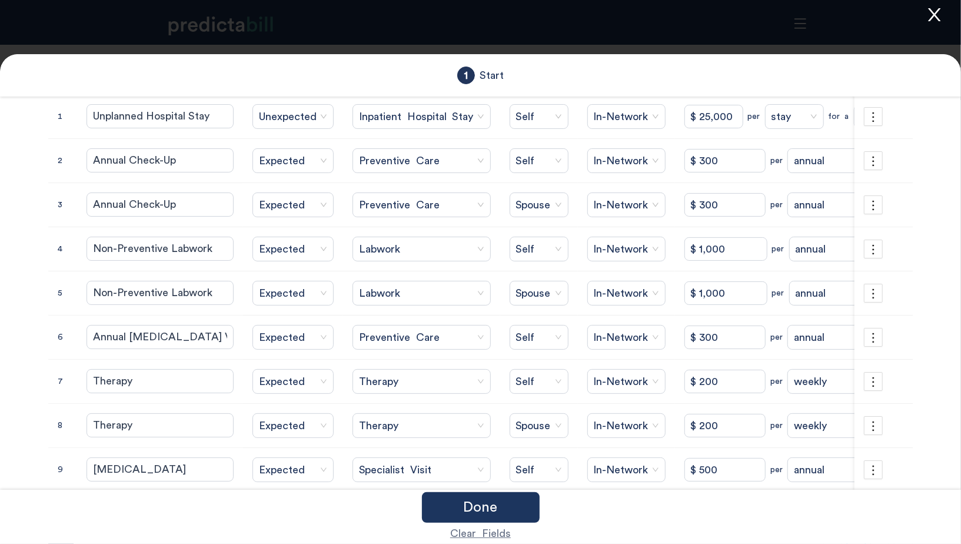
click at [936, 18] on icon "close" at bounding box center [934, 14] width 12 height 13
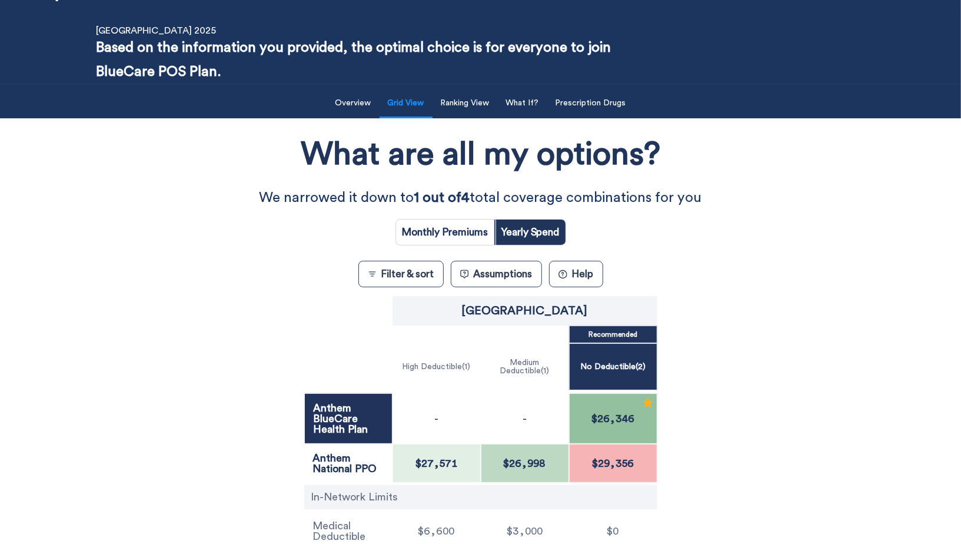
scroll to position [51, 0]
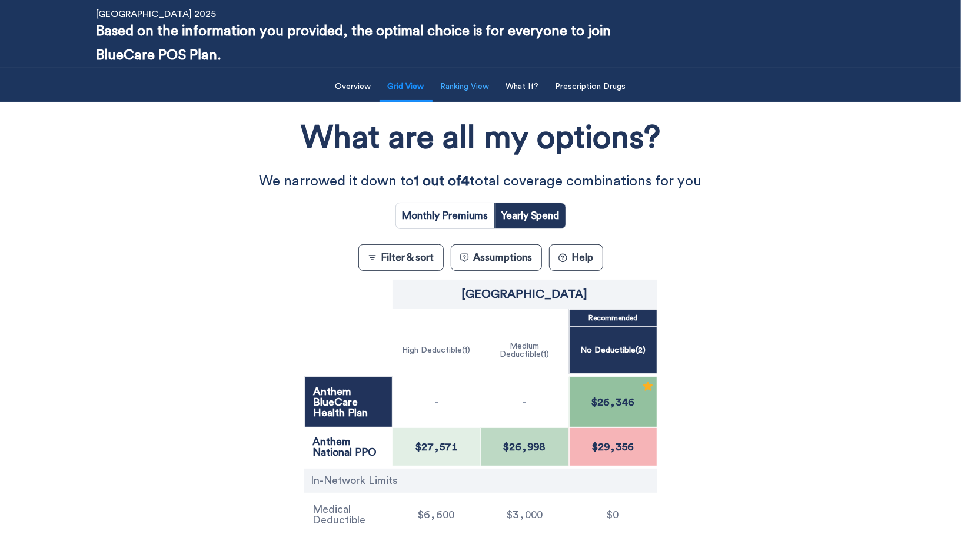
click at [458, 89] on button "Ranking View" at bounding box center [465, 87] width 63 height 24
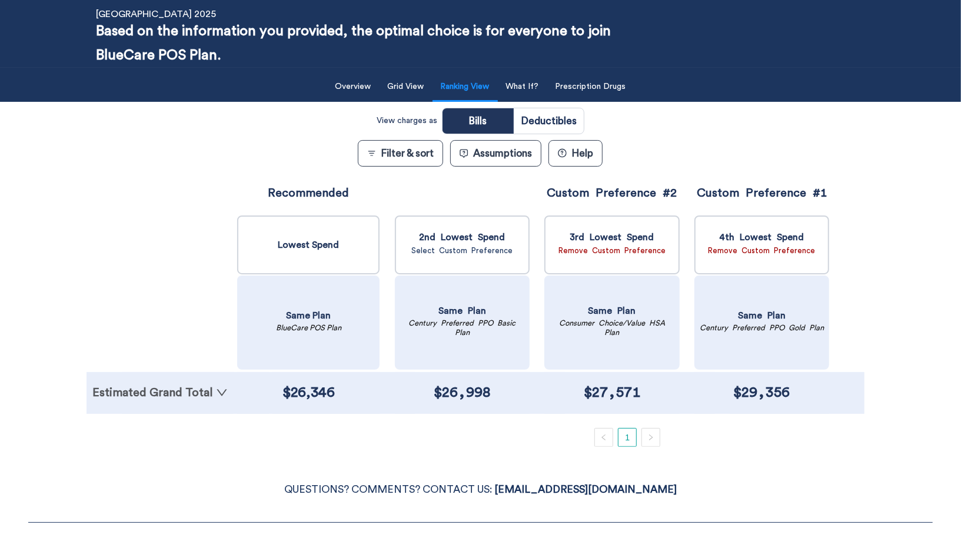
click at [171, 387] on link "Estimated Grand Total" at bounding box center [159, 393] width 135 height 12
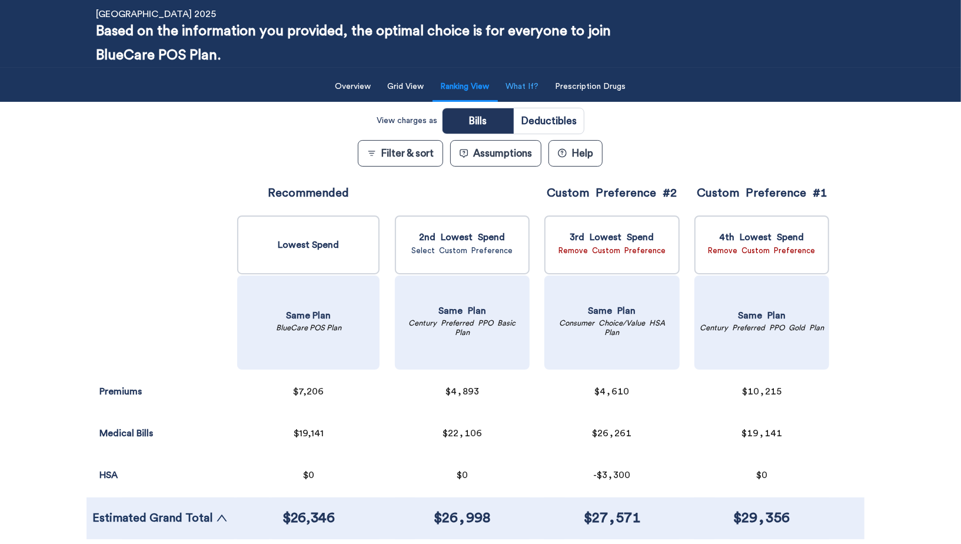
click at [528, 87] on button "What If?" at bounding box center [522, 87] width 47 height 24
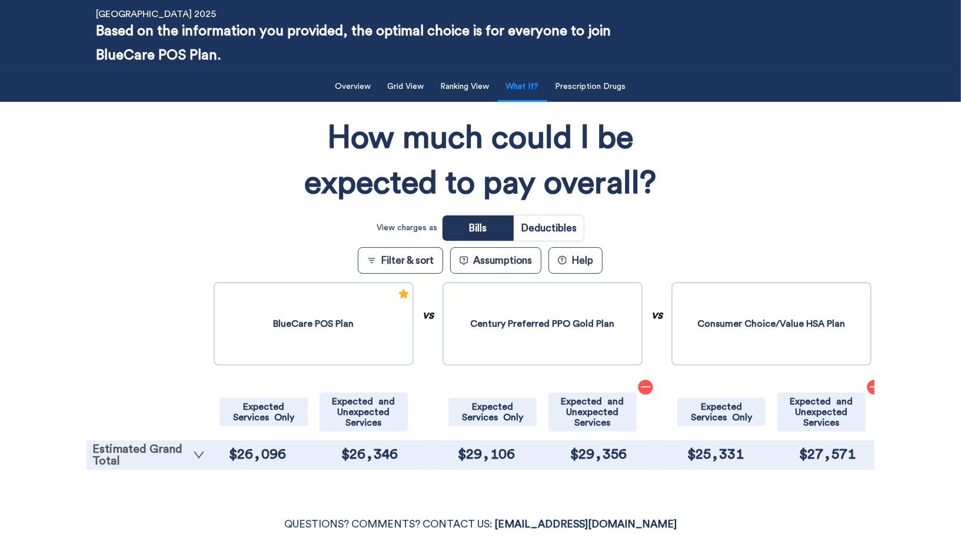
click at [189, 449] on link "Estimated Grand Total" at bounding box center [148, 455] width 112 height 24
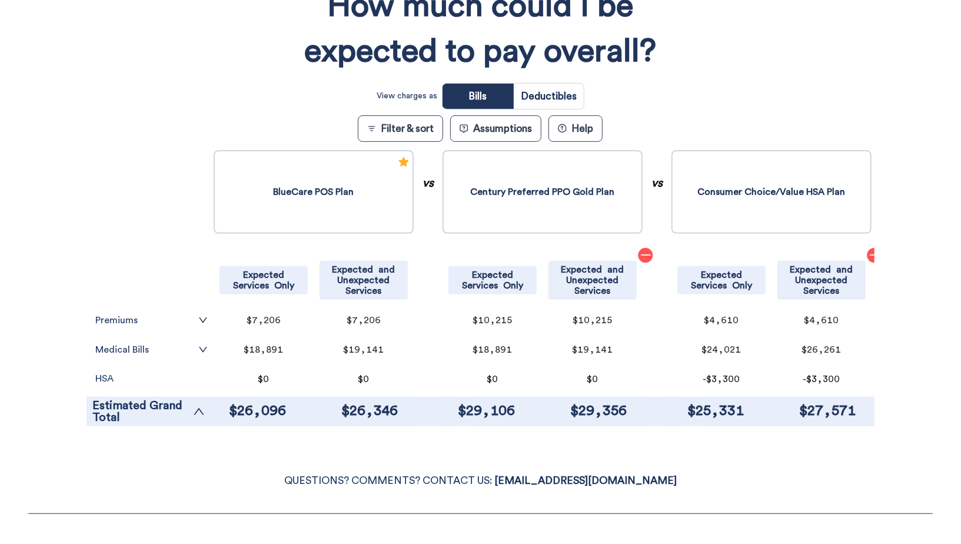
scroll to position [208, 0]
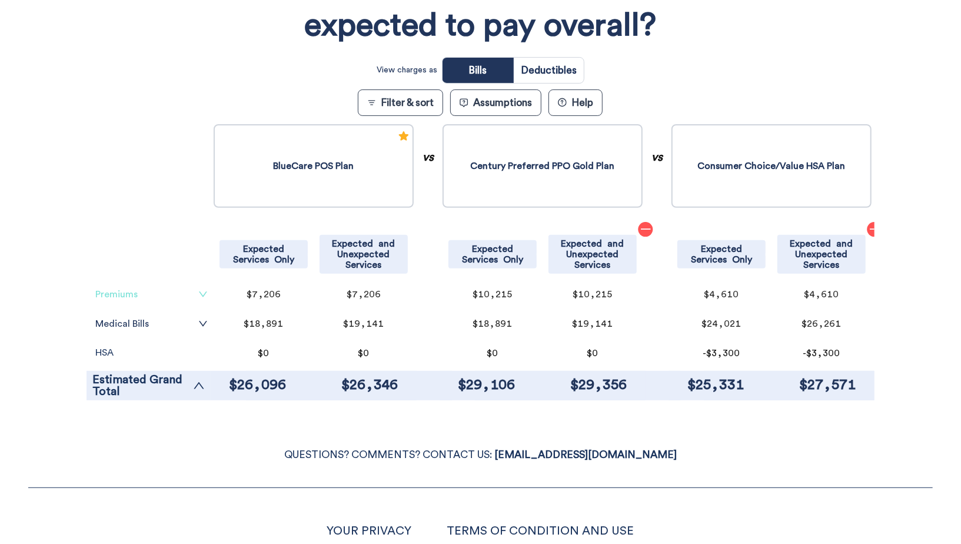
click at [190, 292] on link "Premiums" at bounding box center [151, 293] width 112 height 9
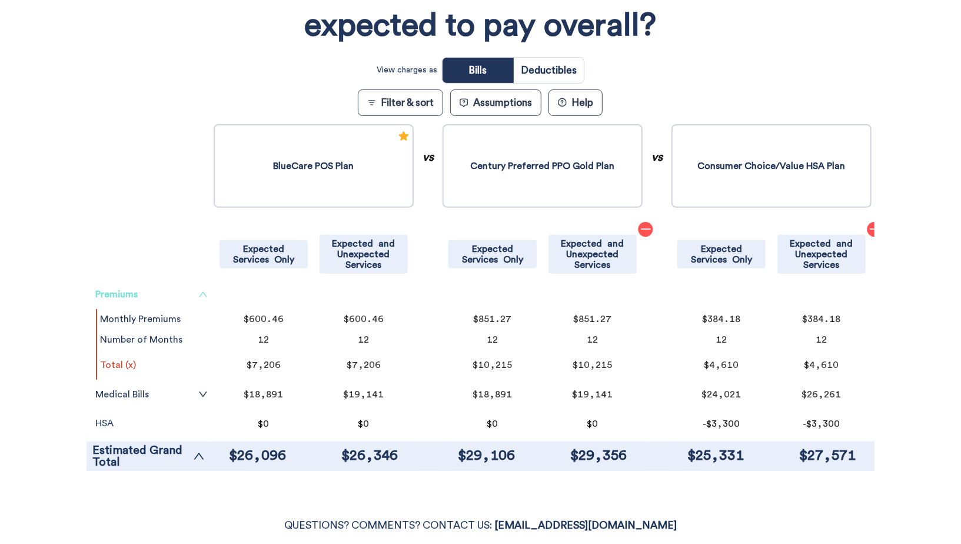
click at [198, 296] on link "Premiums" at bounding box center [151, 293] width 112 height 9
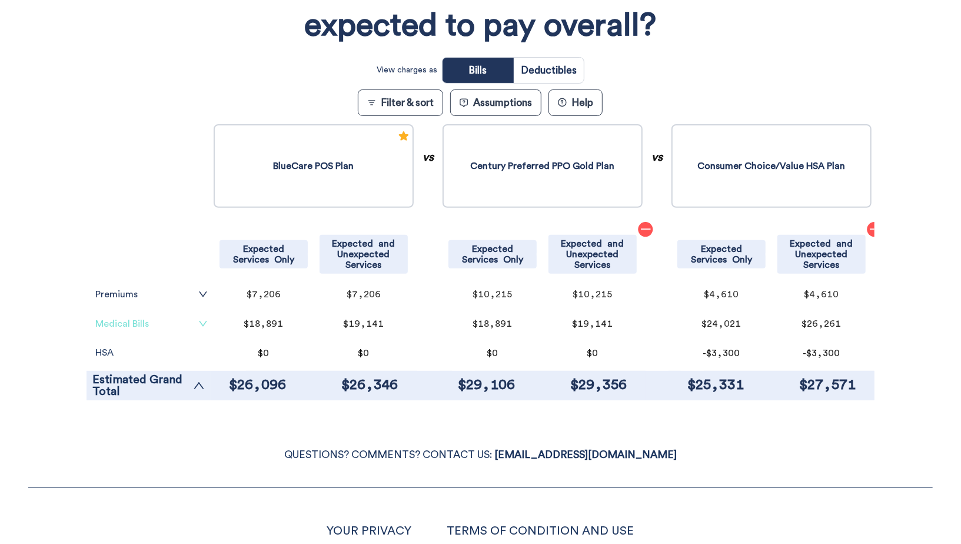
click at [204, 322] on icon "down" at bounding box center [202, 323] width 9 height 9
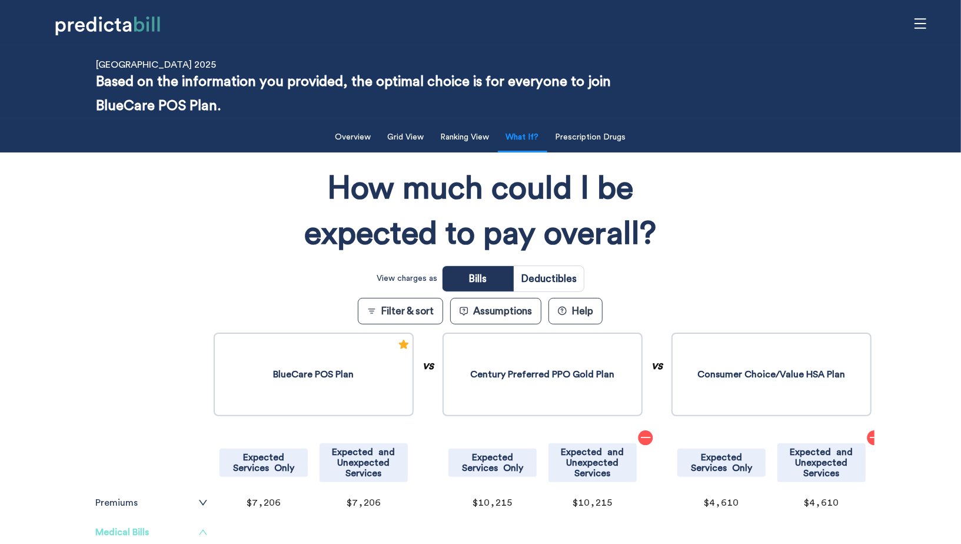
scroll to position [142, 0]
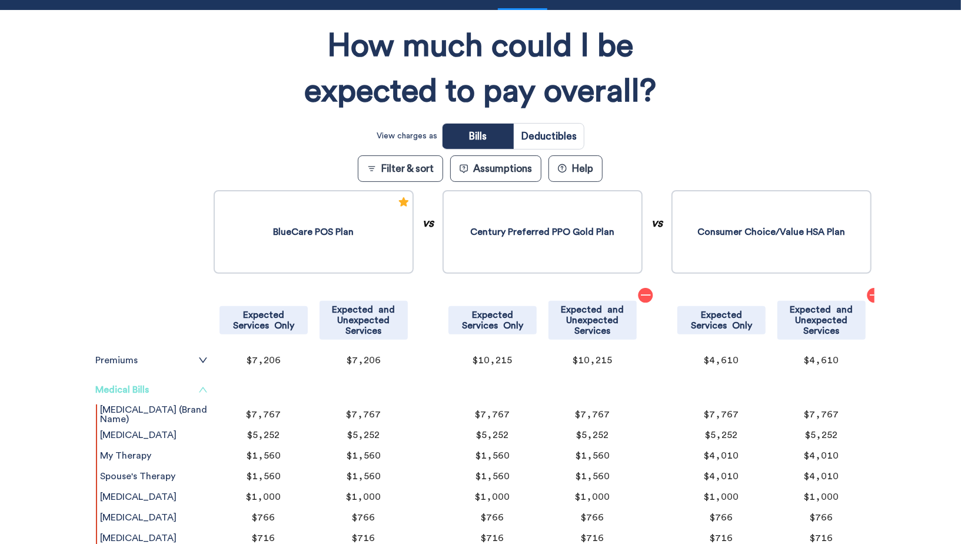
click at [562, 140] on input "radio" at bounding box center [549, 136] width 70 height 25
radio input "true"
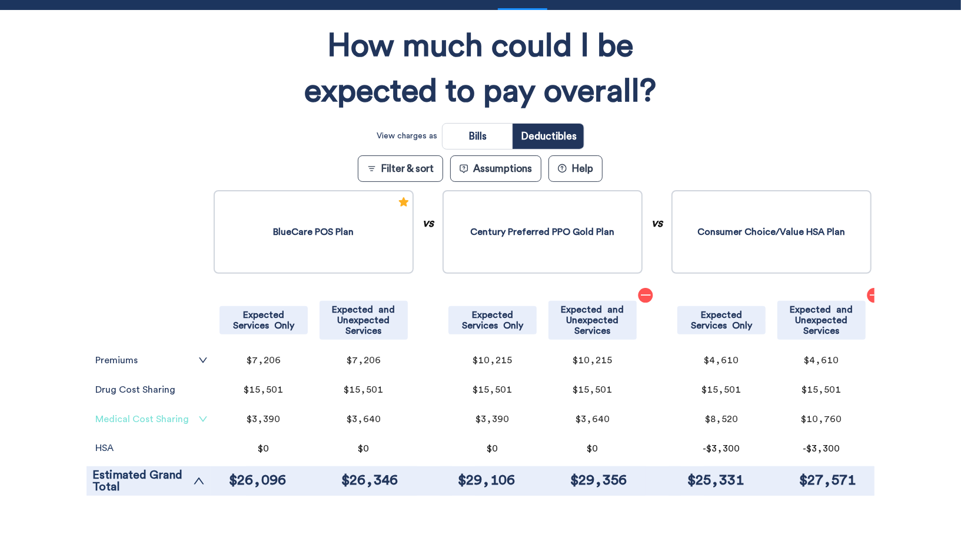
click at [185, 418] on link "Medical Cost Sharing" at bounding box center [151, 418] width 112 height 9
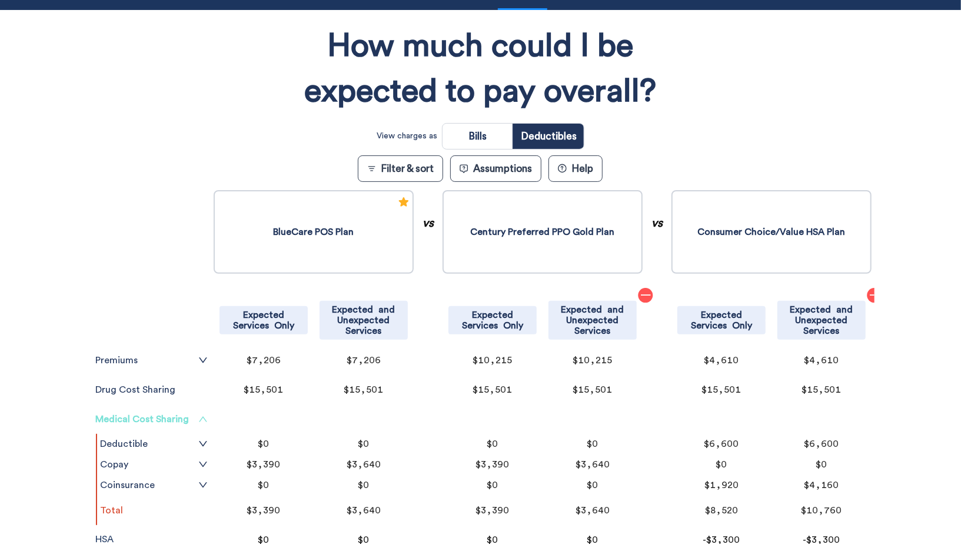
click at [185, 418] on link "Medical Cost Sharing" at bounding box center [151, 418] width 112 height 9
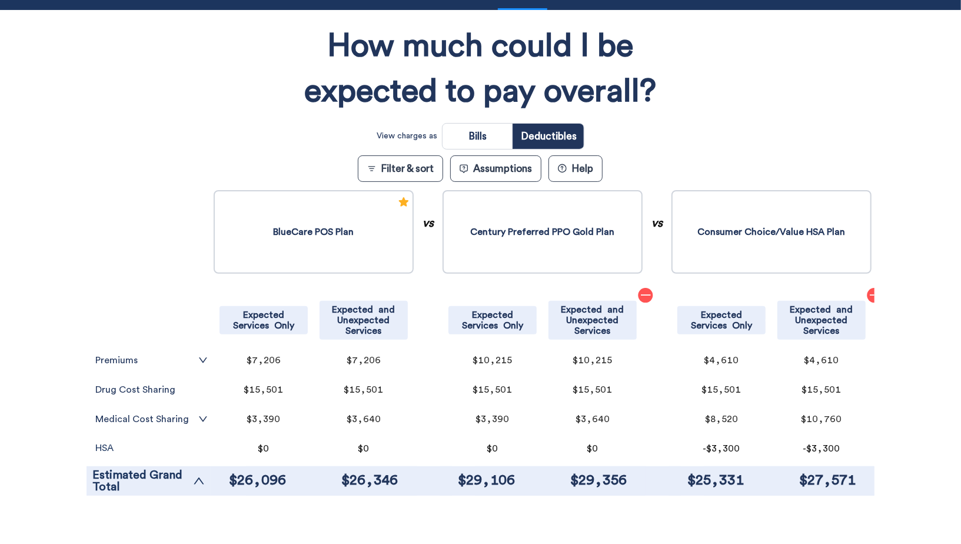
click at [200, 394] on tr "Drug Cost Sharing" at bounding box center [151, 389] width 118 height 29
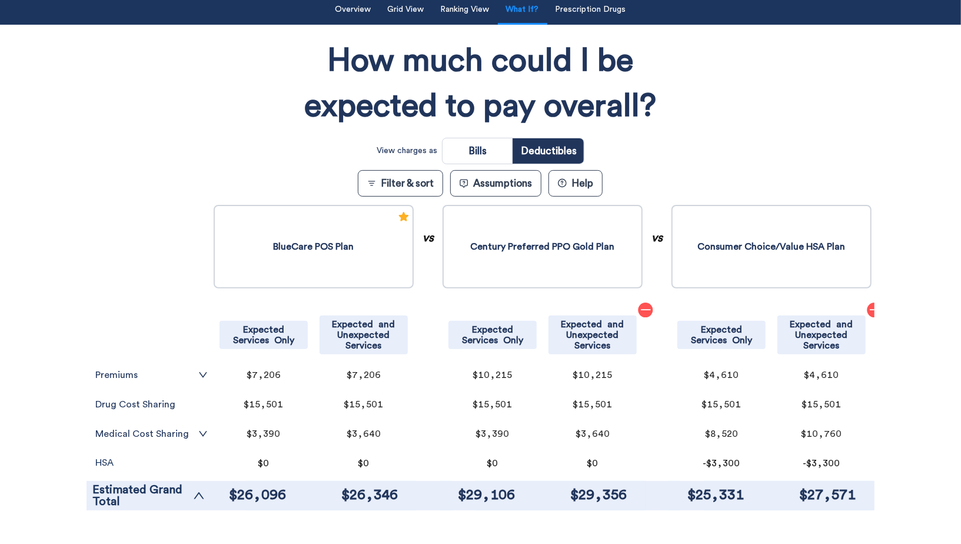
scroll to position [118, 0]
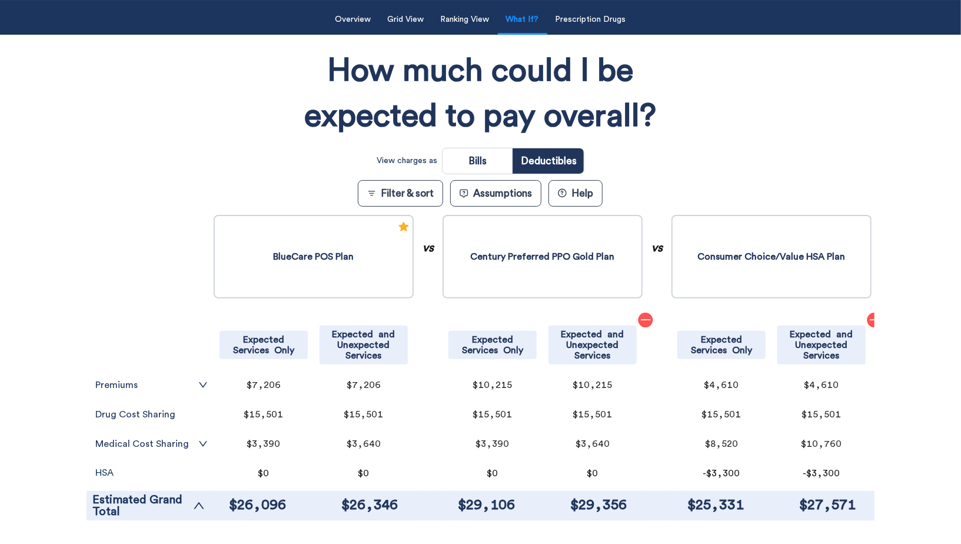
click at [150, 417] on p "Drug Cost Sharing" at bounding box center [151, 413] width 112 height 9
click at [178, 411] on p "Drug Cost Sharing" at bounding box center [151, 413] width 112 height 9
drag, startPoint x: 138, startPoint y: 414, endPoint x: 191, endPoint y: 414, distance: 53.0
click at [191, 414] on p "Drug Cost Sharing" at bounding box center [151, 413] width 112 height 9
click at [211, 415] on tr "$15,501 $15,501" at bounding box center [314, 413] width 206 height 29
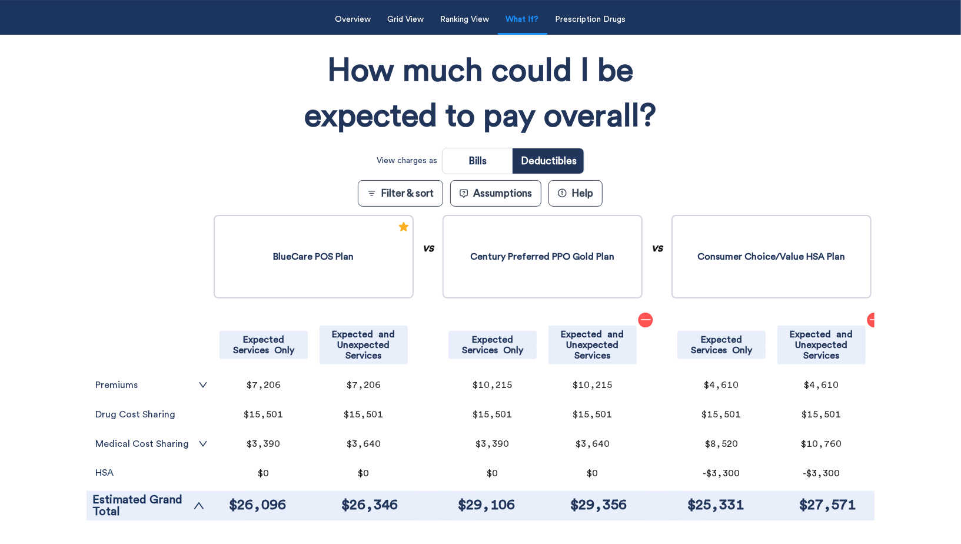
click at [504, 163] on input "radio" at bounding box center [477, 160] width 70 height 25
radio input "true"
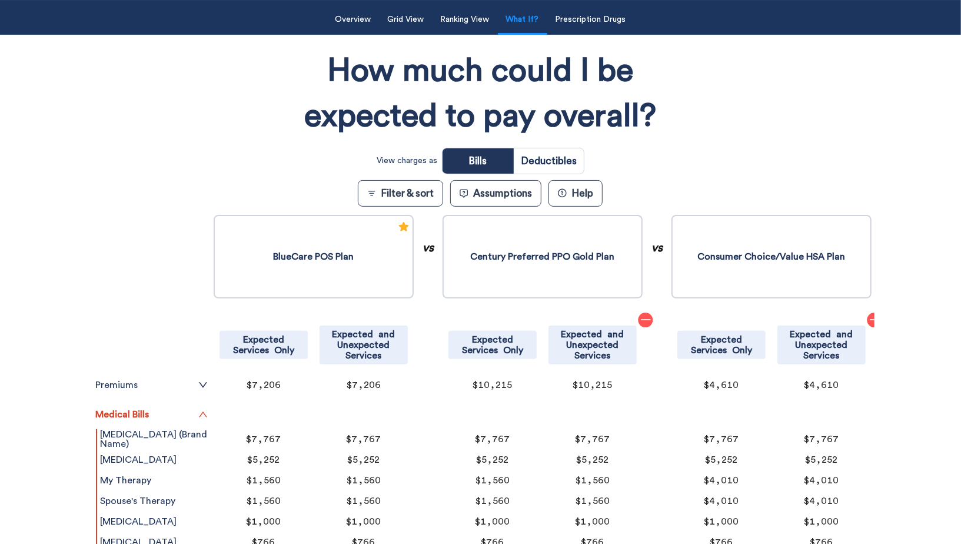
click at [562, 163] on input "radio" at bounding box center [549, 160] width 70 height 25
radio input "true"
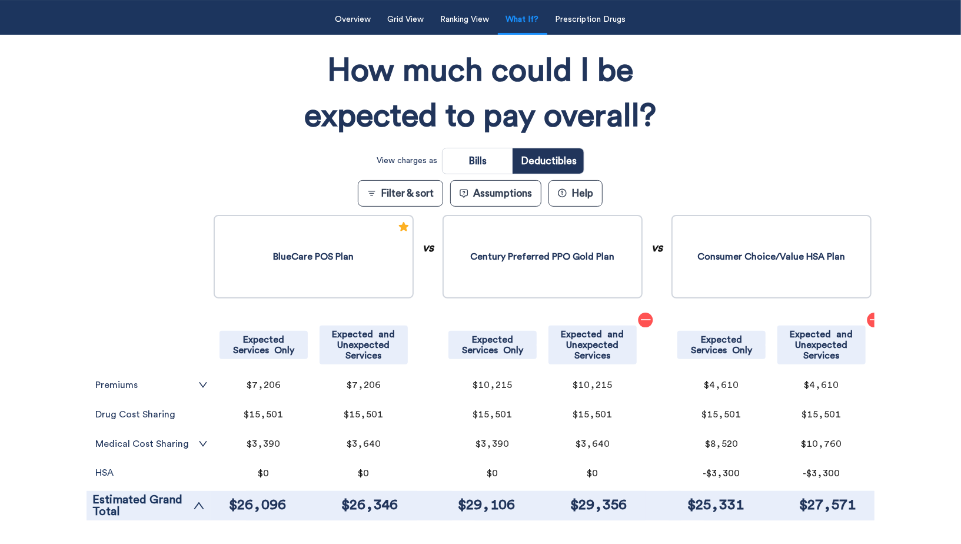
click at [189, 407] on tr "Drug Cost Sharing" at bounding box center [151, 413] width 118 height 29
click at [83, 416] on div "Filter & Sort Quickly update your results Sort By Healthcare Assumptions Expect…" at bounding box center [480, 266] width 961 height 531
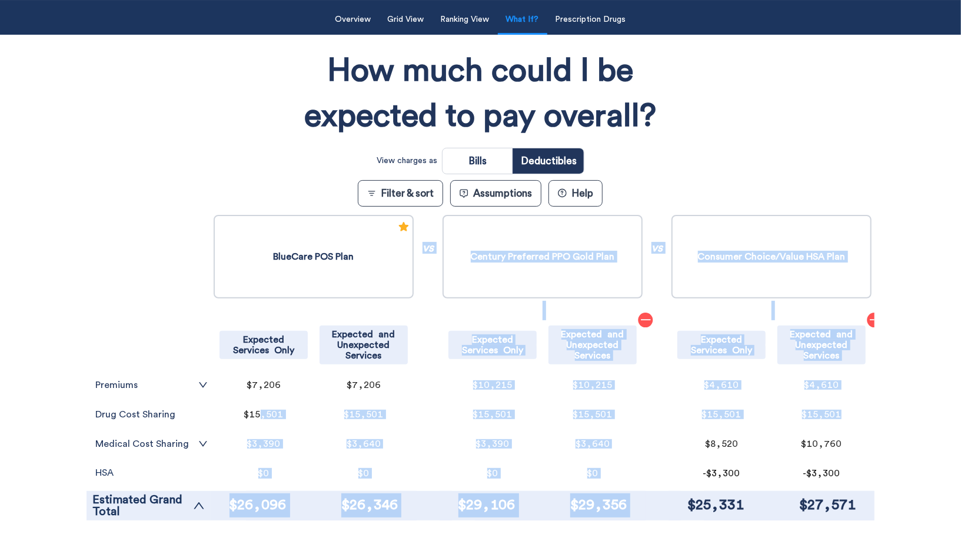
drag, startPoint x: 262, startPoint y: 407, endPoint x: 839, endPoint y: 408, distance: 577.2
click at [839, 408] on div "BlueCare POS Plan Expected Services Only Expected and Unexpected Services $7,20…" at bounding box center [543, 371] width 664 height 319
click at [837, 409] on p "$15,501" at bounding box center [821, 413] width 76 height 9
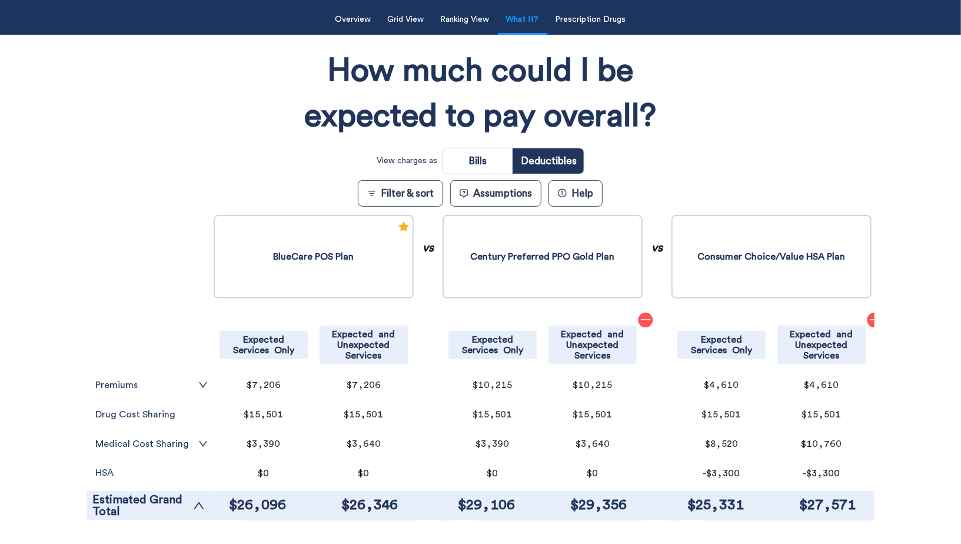
click at [150, 418] on p "Drug Cost Sharing" at bounding box center [151, 413] width 112 height 9
click at [199, 414] on p "Drug Cost Sharing" at bounding box center [151, 413] width 112 height 9
click at [478, 156] on input "radio" at bounding box center [477, 160] width 70 height 25
radio input "true"
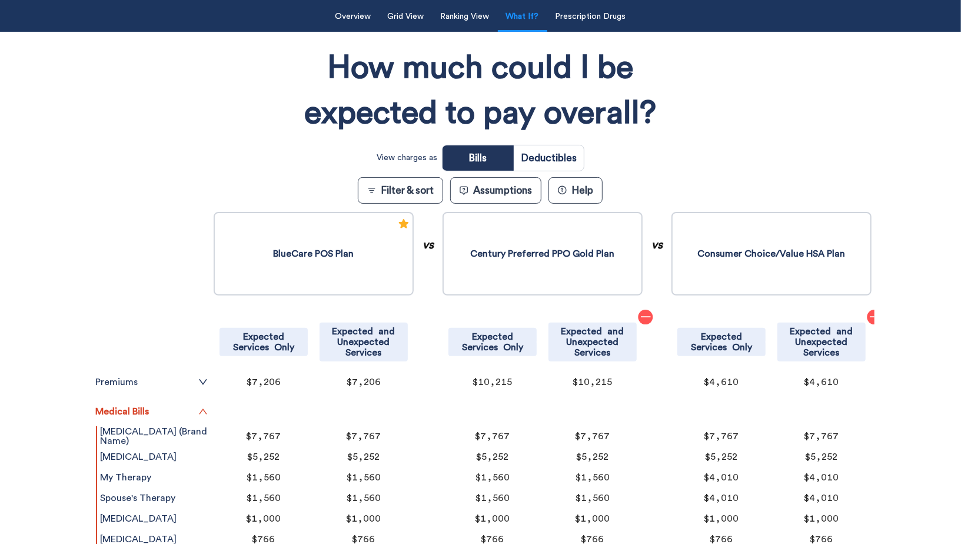
scroll to position [120, 0]
click at [757, 140] on div "How much could I be expected to pay overall? View charges as Bills Deductibles …" at bounding box center [480, 428] width 788 height 780
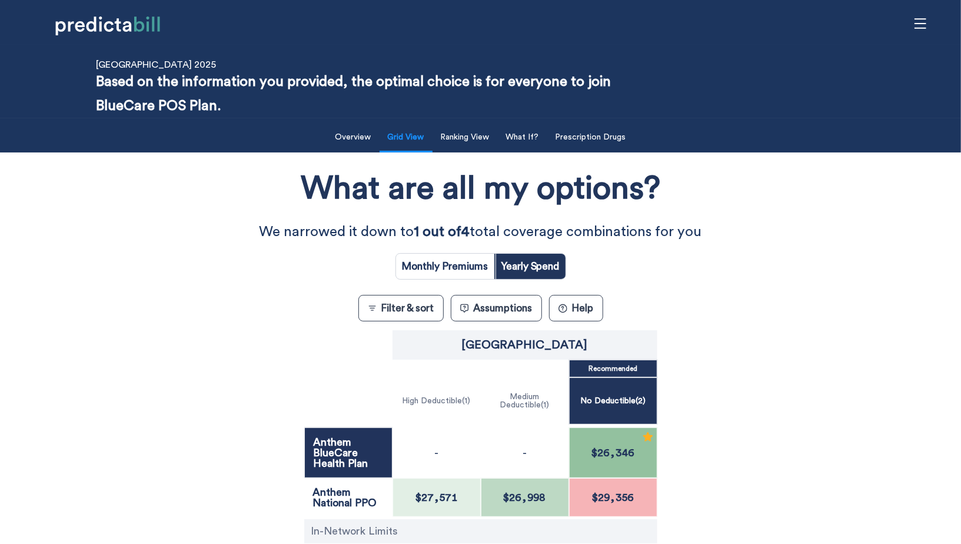
click at [515, 308] on button "Assumptions" at bounding box center [496, 308] width 91 height 26
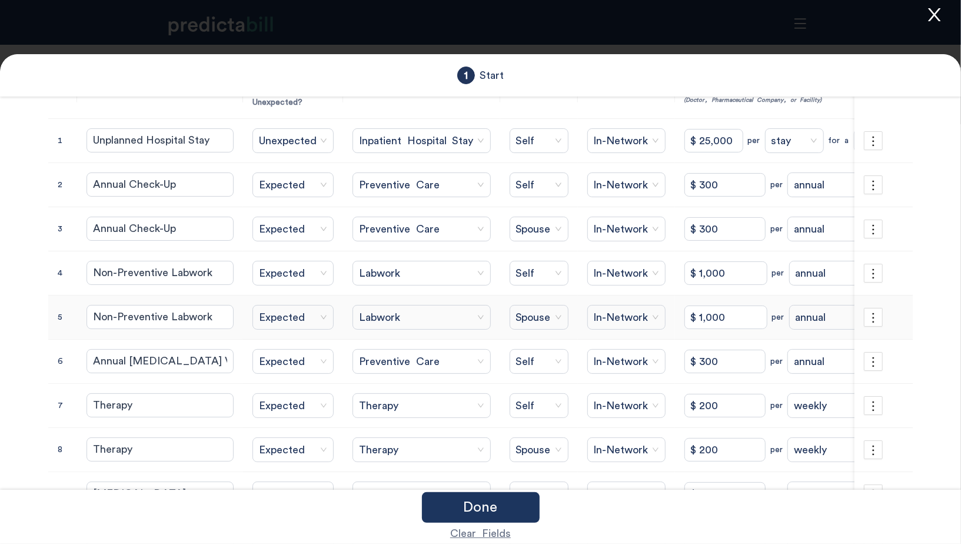
scroll to position [185, 0]
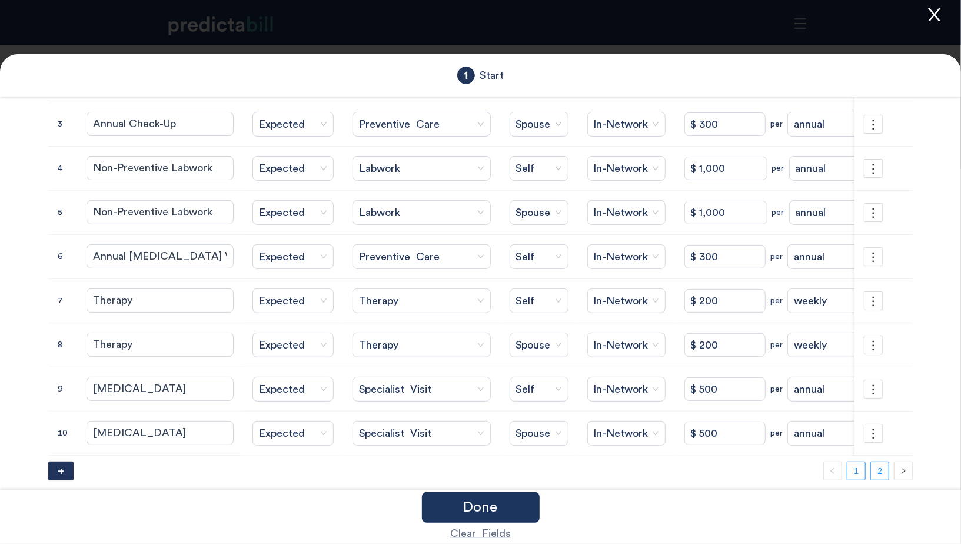
click at [881, 462] on link "2" at bounding box center [880, 471] width 18 height 18
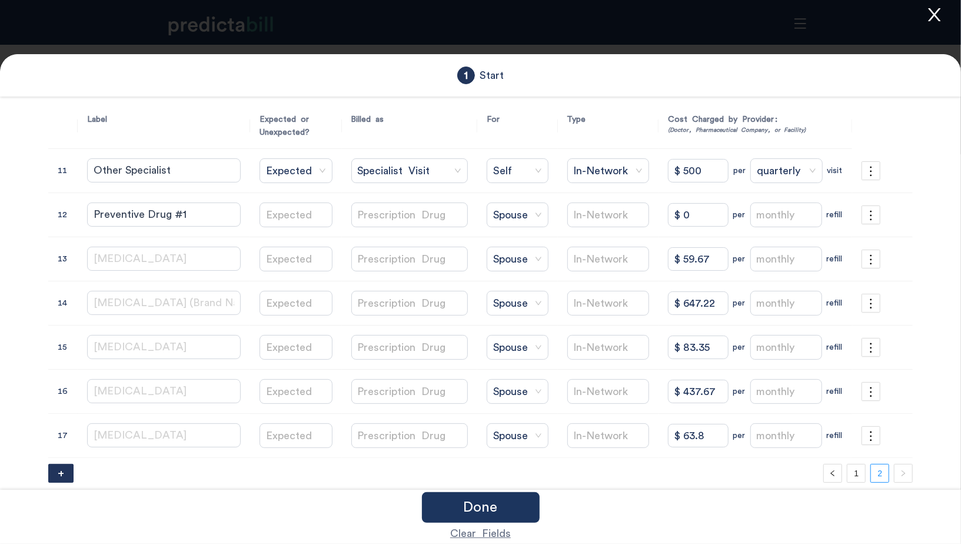
scroll to position [53, 0]
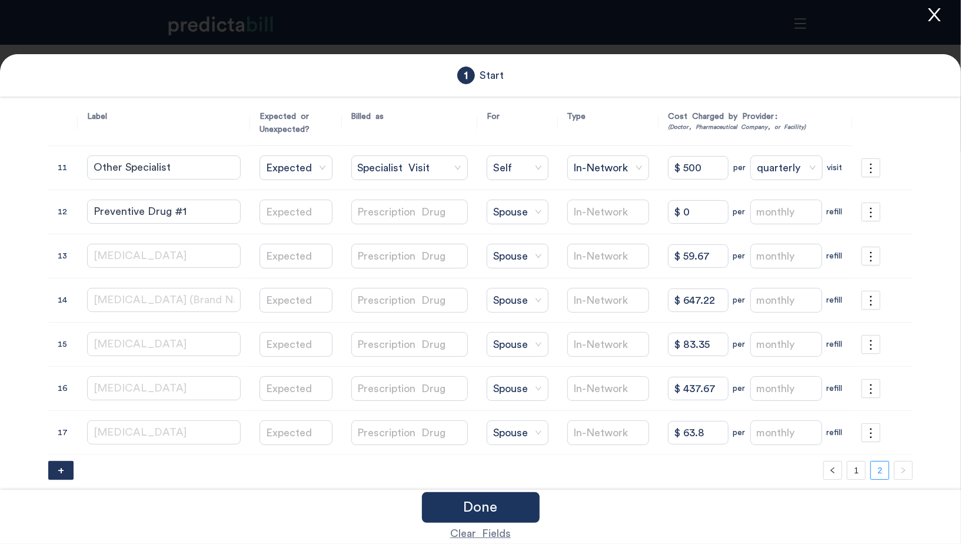
click at [931, 14] on icon "close" at bounding box center [934, 15] width 18 height 18
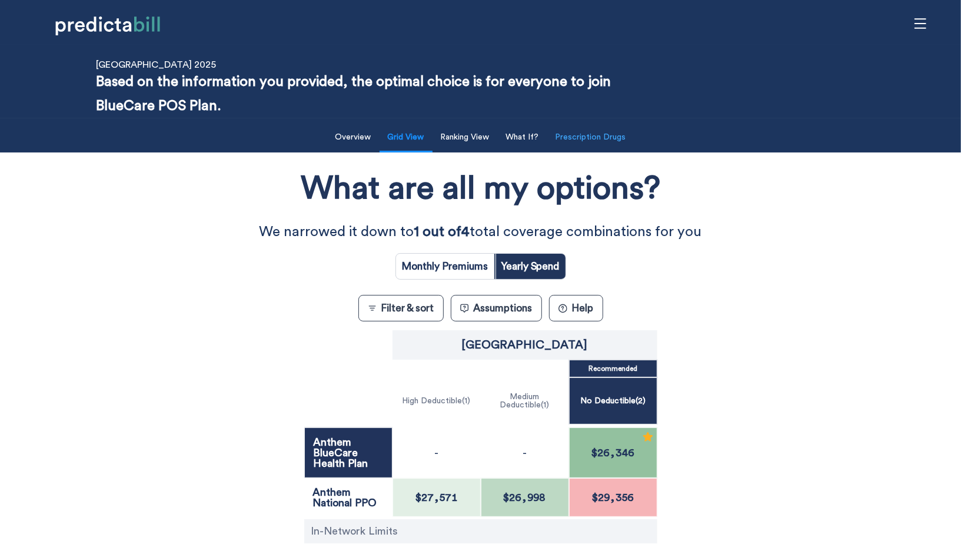
click at [580, 143] on button "Prescription Drugs" at bounding box center [590, 137] width 85 height 24
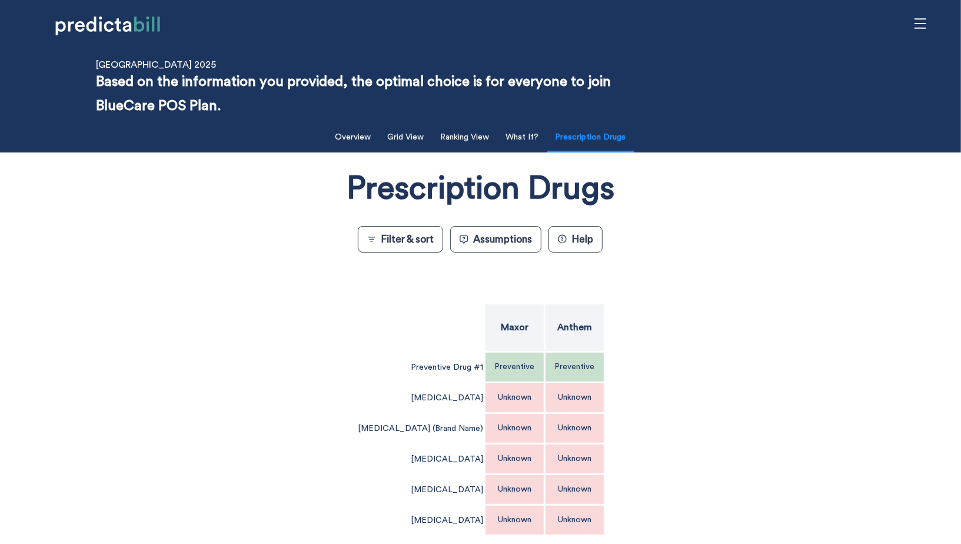
click at [501, 397] on p "Unknown" at bounding box center [515, 397] width 34 height 8
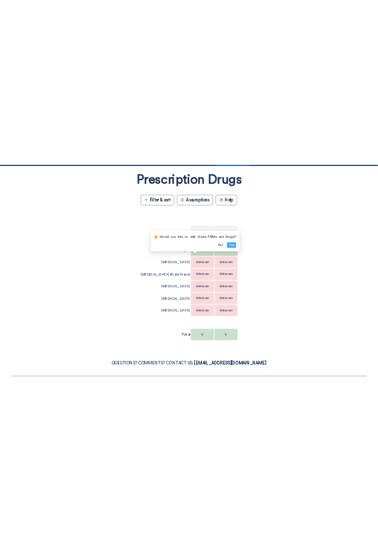
scroll to position [175, 0]
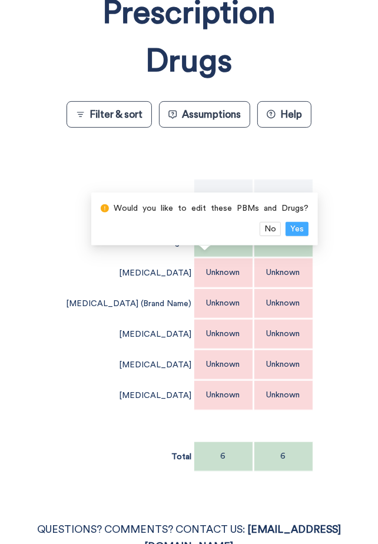
click at [297, 226] on span "Yes" at bounding box center [297, 228] width 14 height 13
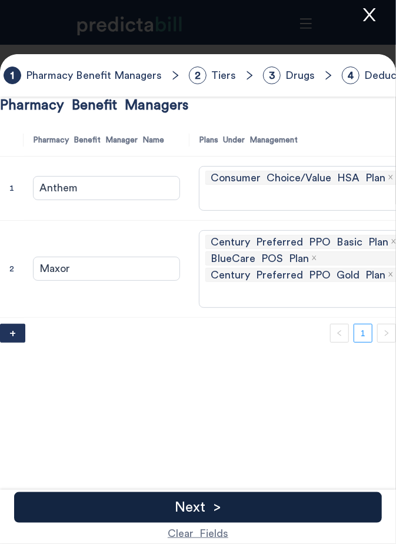
click at [262, 513] on div "Next >" at bounding box center [198, 507] width 368 height 31
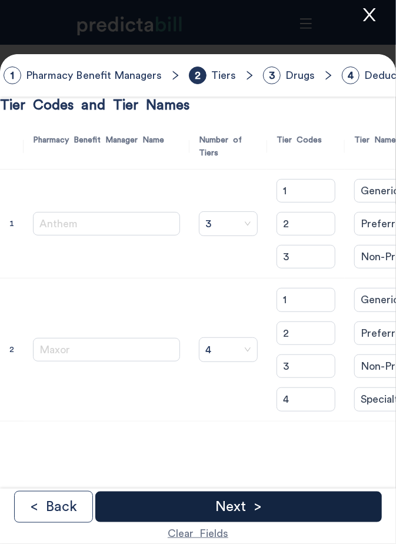
click at [262, 513] on div "Next >" at bounding box center [238, 506] width 287 height 31
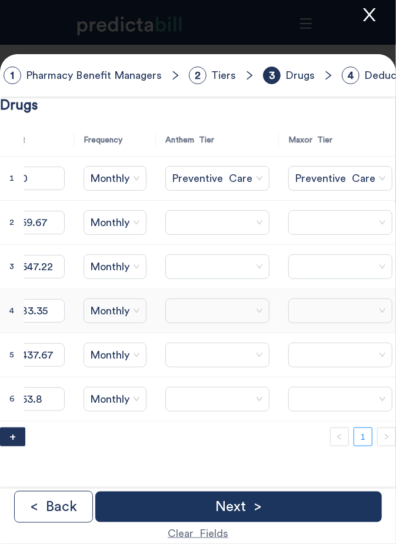
scroll to position [0, 284]
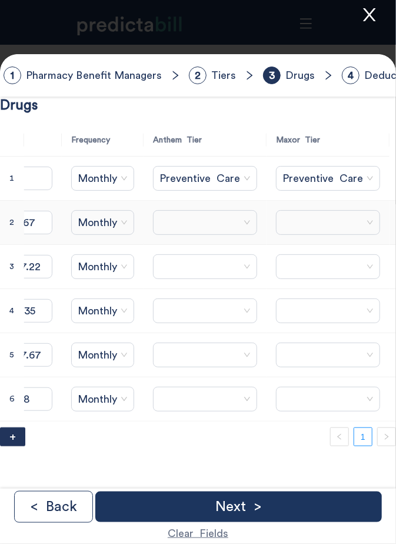
click at [167, 219] on span at bounding box center [204, 223] width 91 height 18
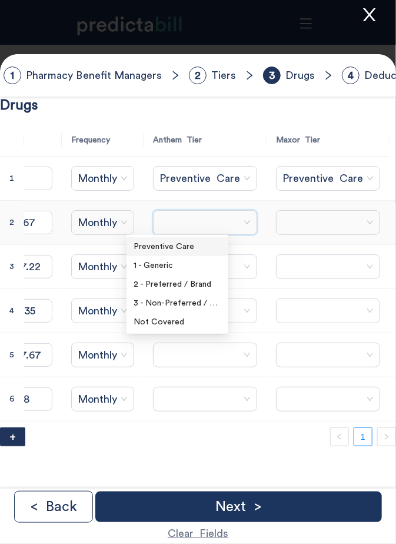
click at [167, 219] on span at bounding box center [204, 223] width 91 height 18
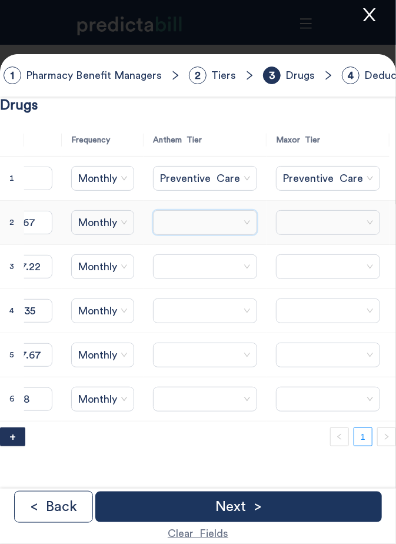
click at [282, 219] on span at bounding box center [327, 223] width 91 height 18
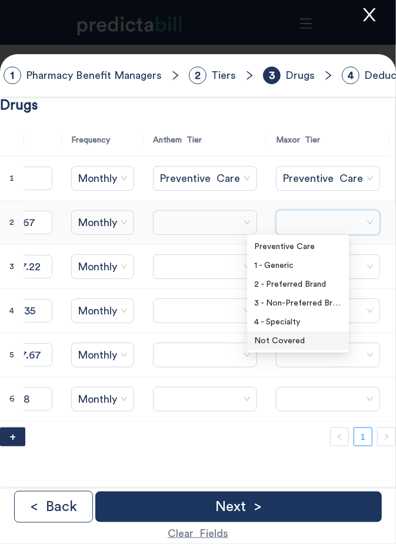
click at [285, 340] on div "Not Covered" at bounding box center [298, 340] width 88 height 13
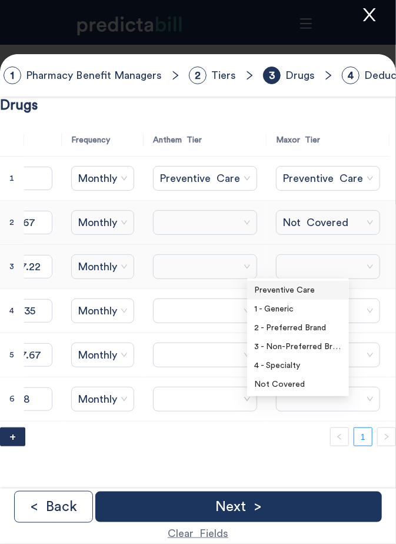
click at [282, 261] on span at bounding box center [327, 267] width 91 height 18
click at [277, 385] on div "Not Covered" at bounding box center [298, 384] width 88 height 13
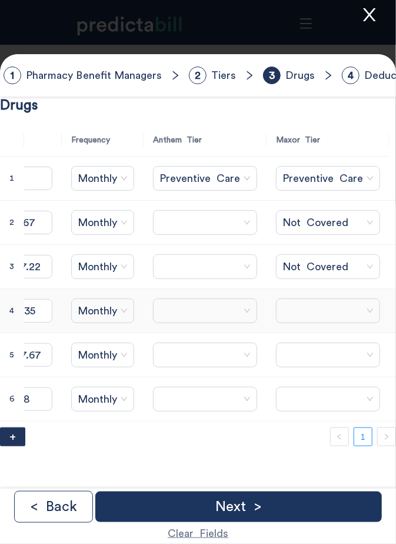
click at [282, 314] on span at bounding box center [327, 311] width 91 height 18
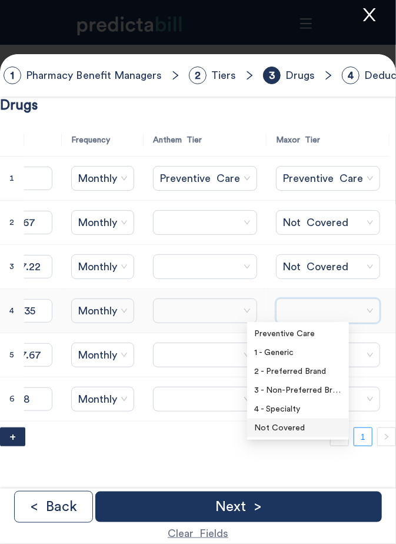
click at [293, 429] on div "Not Covered" at bounding box center [298, 427] width 88 height 13
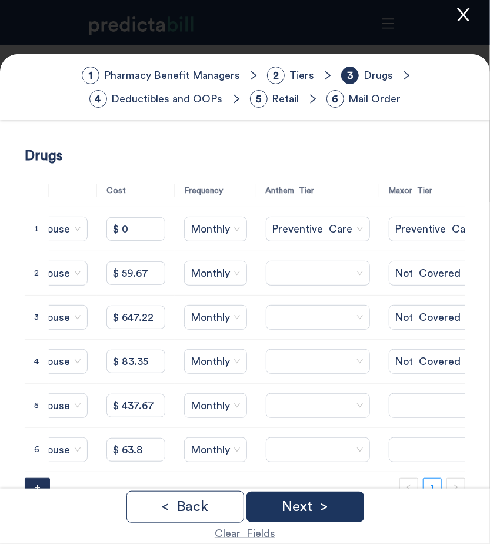
scroll to position [0, 239]
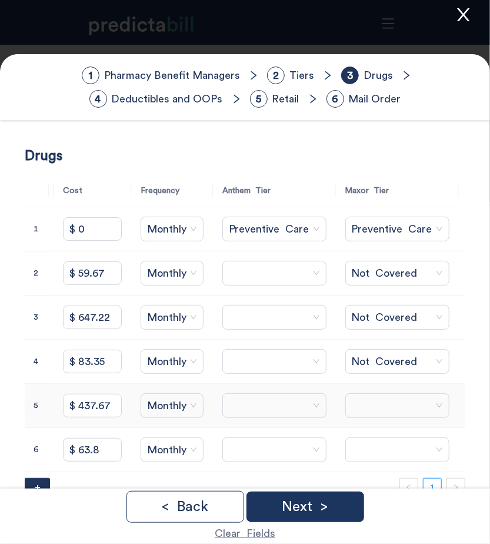
click at [380, 401] on span at bounding box center [397, 406] width 91 height 18
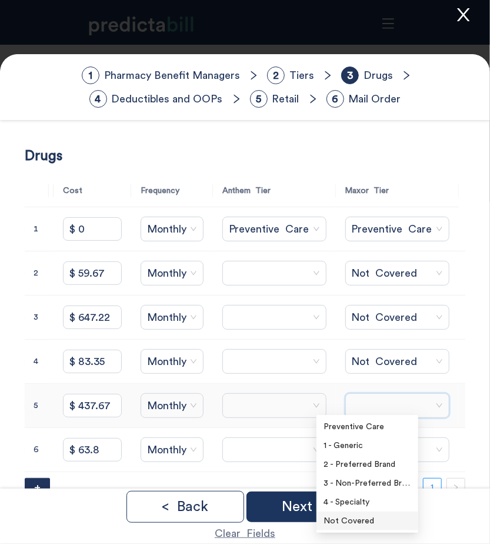
click at [355, 522] on div "Not Covered" at bounding box center [368, 520] width 88 height 13
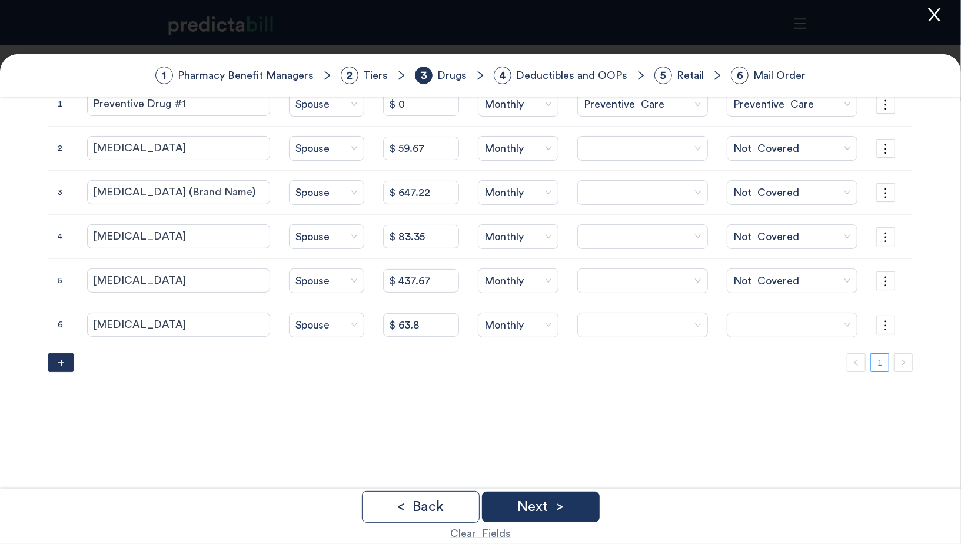
scroll to position [80, 0]
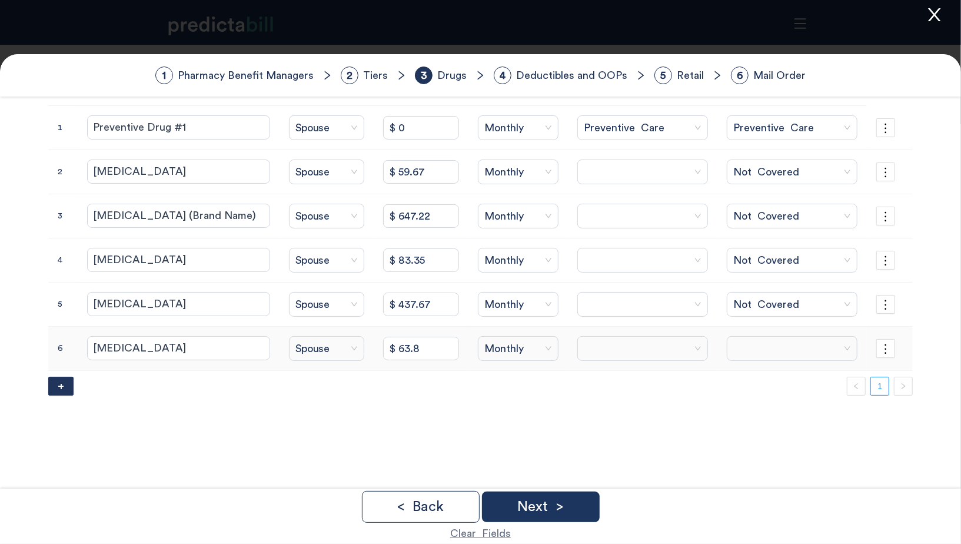
click at [736, 339] on span at bounding box center [792, 348] width 118 height 18
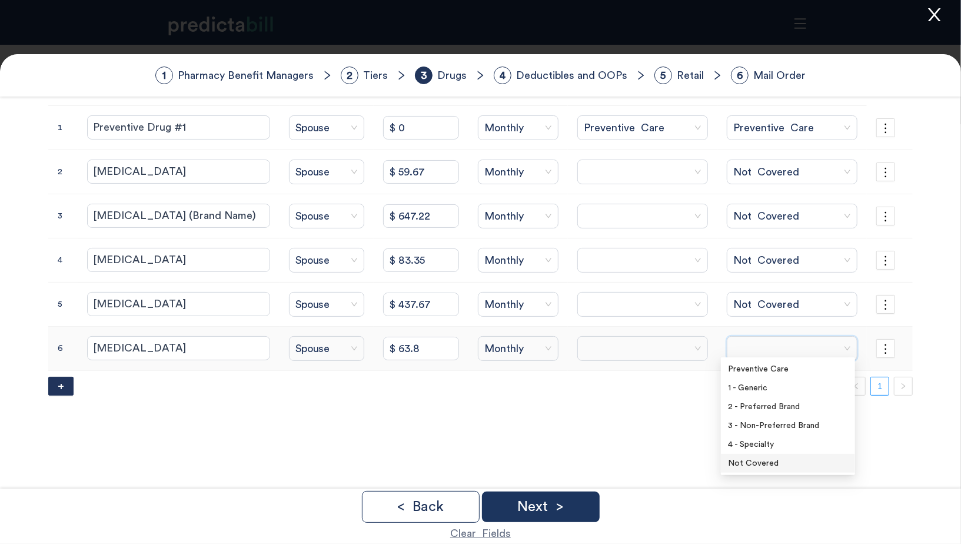
click at [752, 468] on div "Not Covered" at bounding box center [788, 463] width 120 height 13
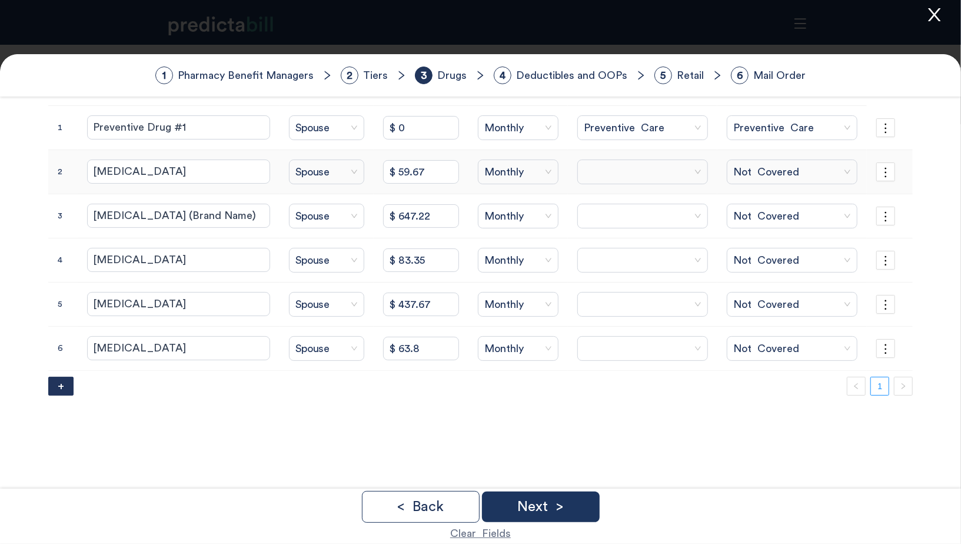
click at [618, 175] on span at bounding box center [643, 172] width 118 height 18
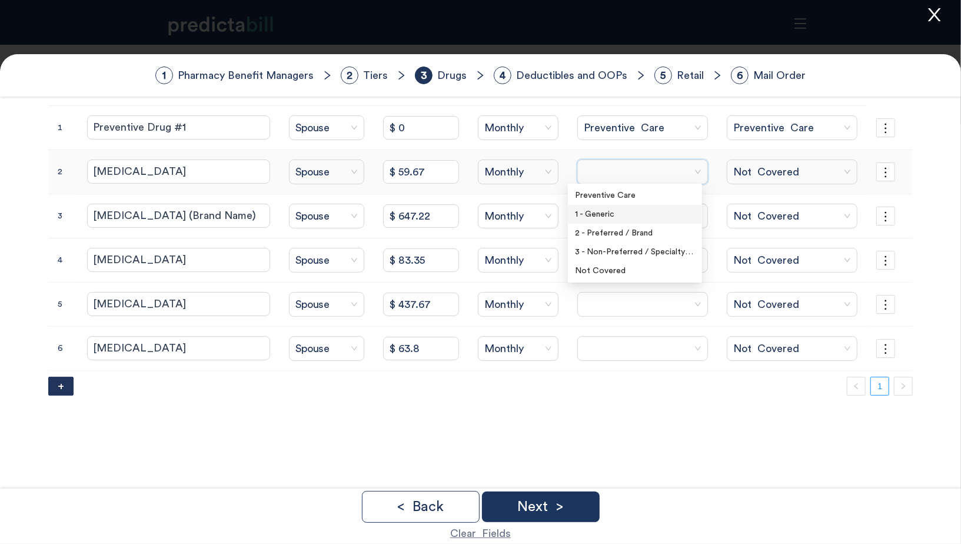
click at [622, 213] on div "1 - Generic" at bounding box center [635, 214] width 120 height 13
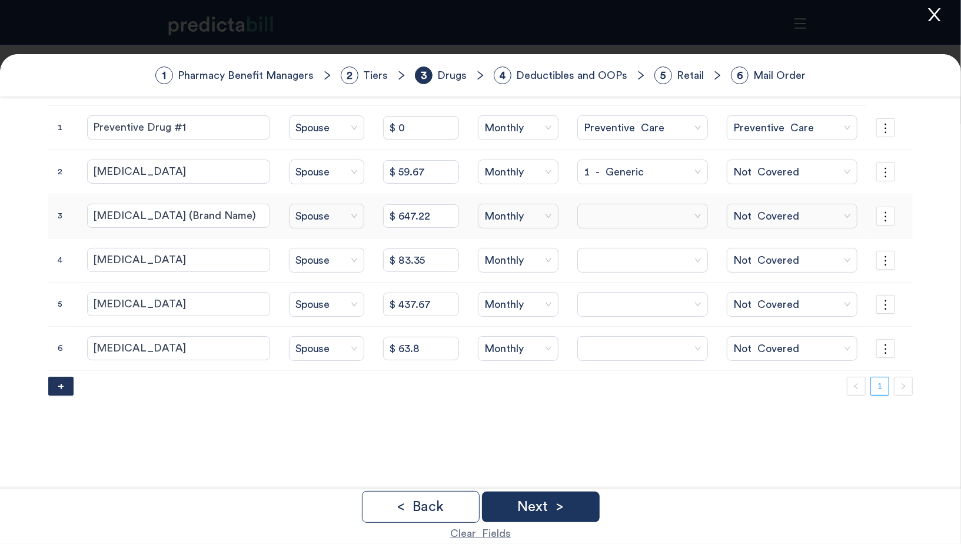
click at [596, 209] on span at bounding box center [643, 216] width 118 height 18
click at [611, 316] on div "Not Covered" at bounding box center [635, 314] width 120 height 13
click at [632, 271] on td at bounding box center [642, 260] width 149 height 44
click at [630, 258] on span at bounding box center [643, 260] width 118 height 18
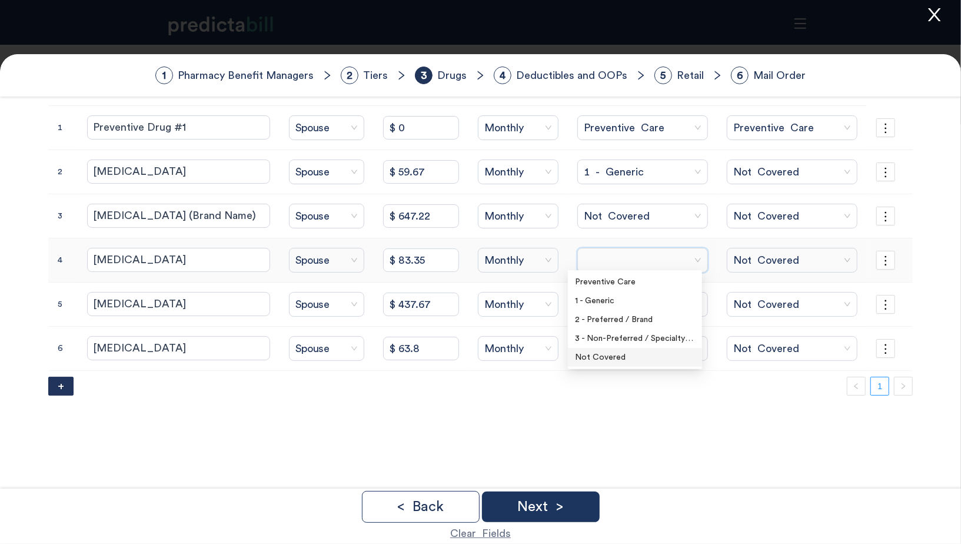
click at [589, 361] on div "Not Covered" at bounding box center [635, 357] width 120 height 13
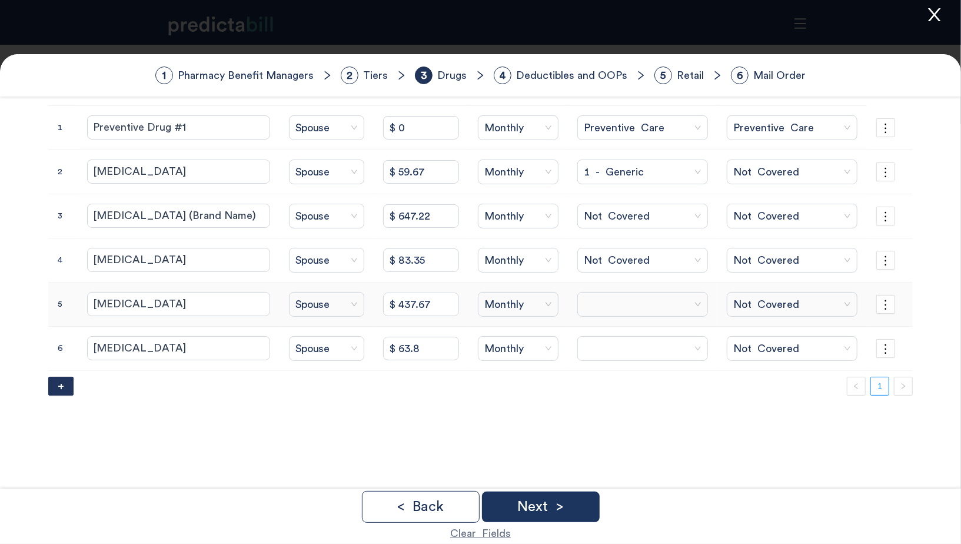
click at [610, 312] on td at bounding box center [642, 304] width 149 height 44
click at [610, 304] on span at bounding box center [643, 304] width 118 height 18
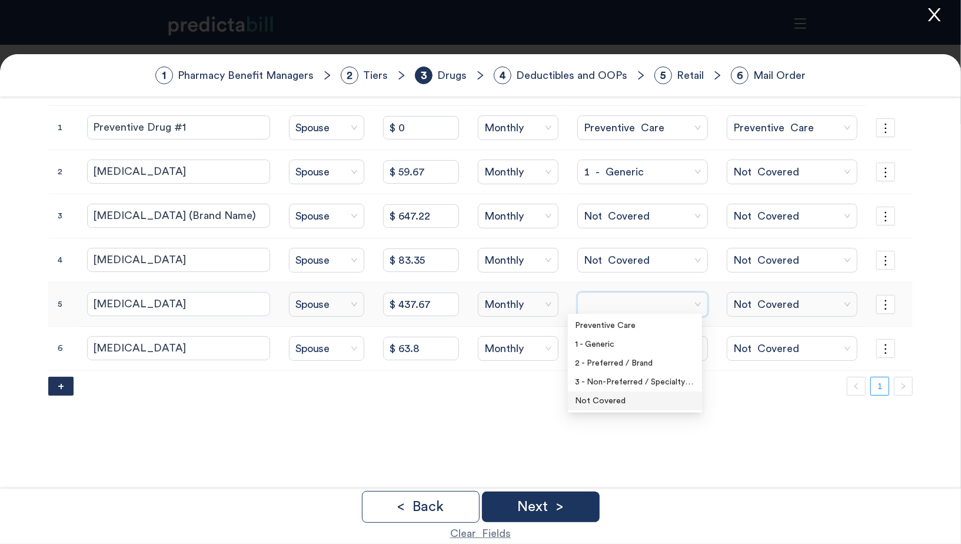
click at [614, 399] on div "Not Covered" at bounding box center [635, 400] width 120 height 13
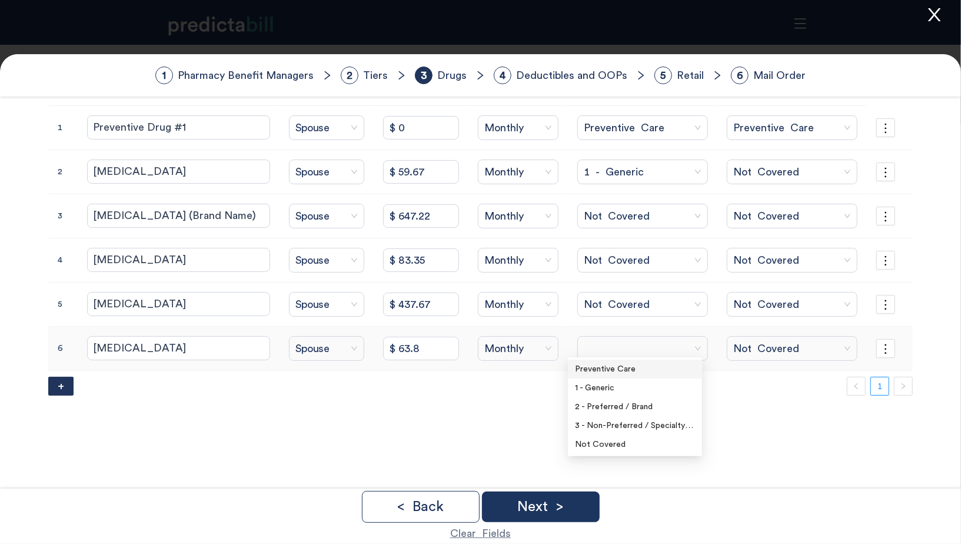
click at [590, 346] on span at bounding box center [643, 348] width 118 height 18
click at [601, 442] on div "Not Covered" at bounding box center [635, 444] width 120 height 13
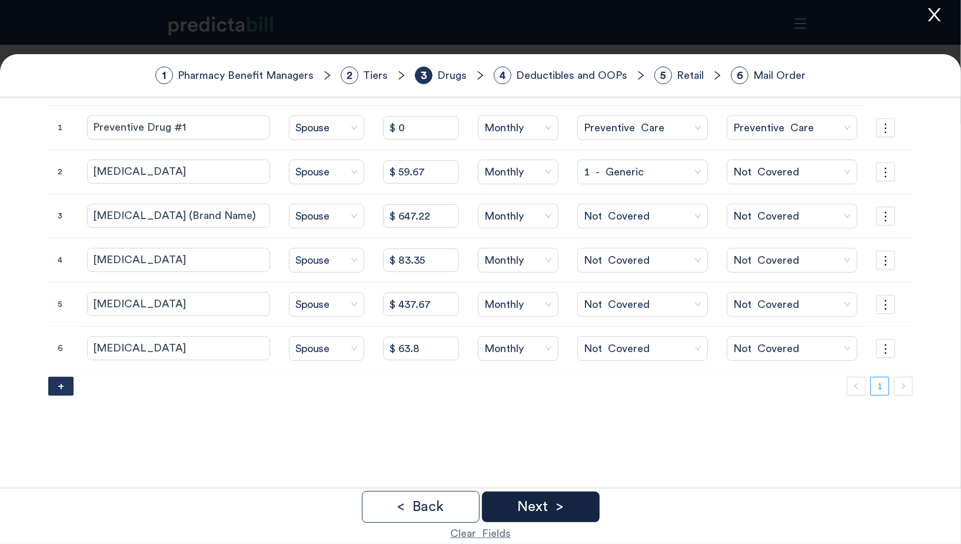
click at [575, 494] on div "Next >" at bounding box center [541, 506] width 118 height 31
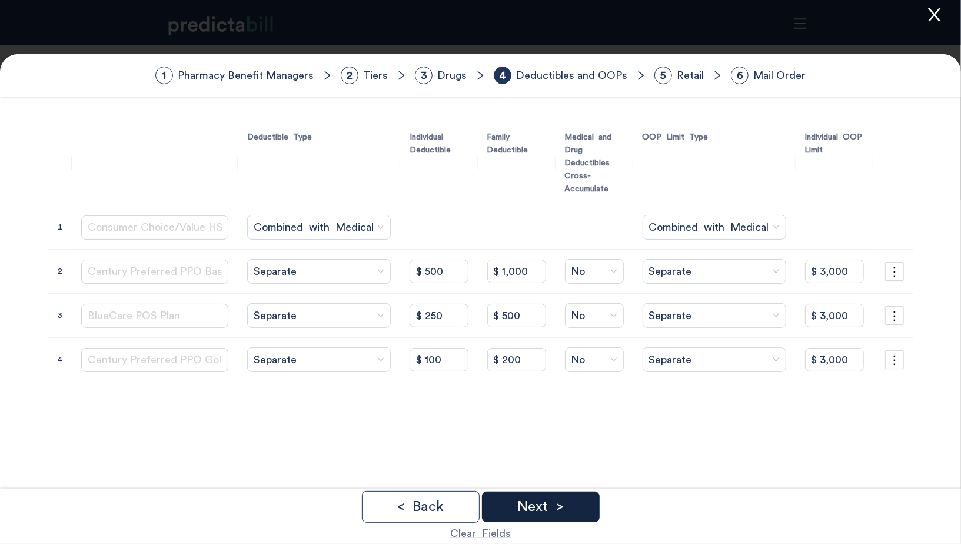
scroll to position [0, 0]
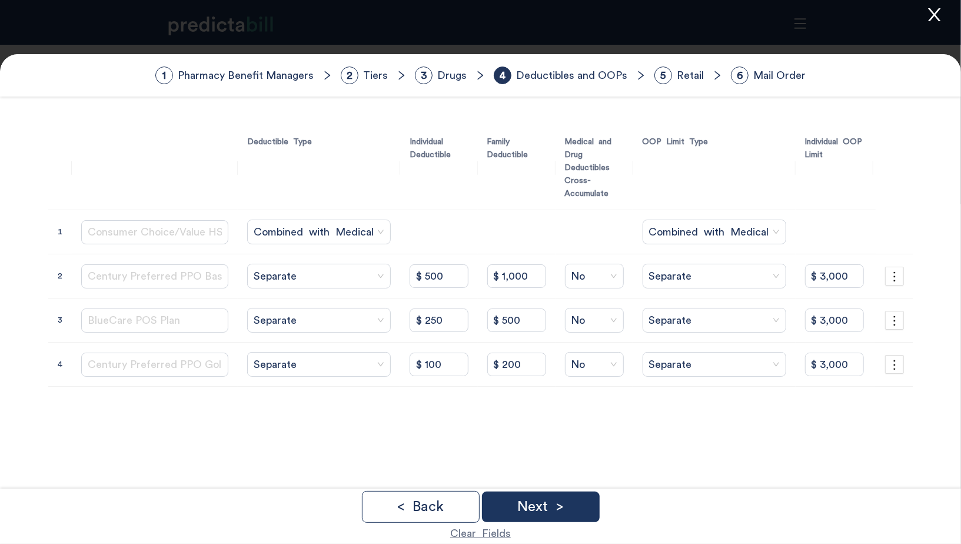
click at [600, 495] on div "< Back Next >" at bounding box center [480, 507] width 956 height 32
click at [586, 497] on div "Next >" at bounding box center [541, 506] width 118 height 31
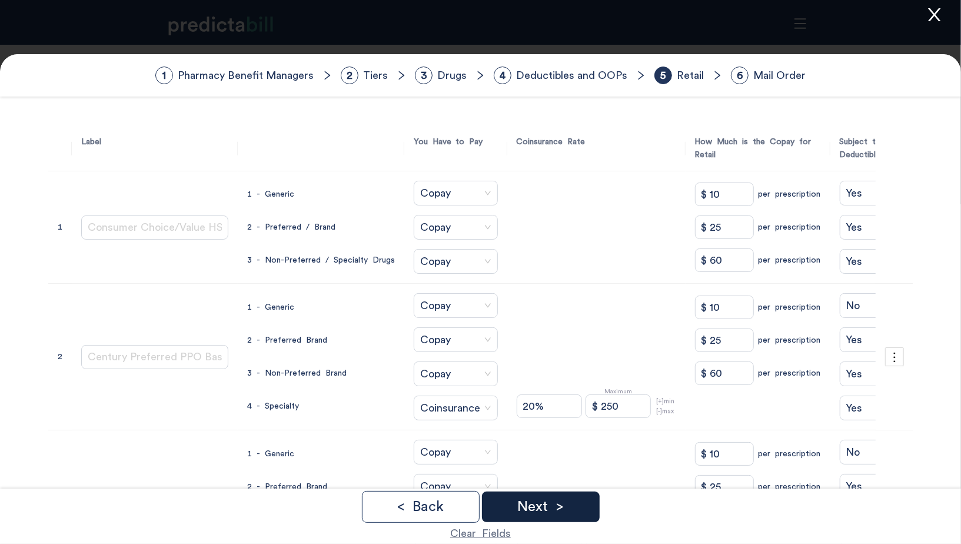
click at [586, 497] on div "Next >" at bounding box center [541, 506] width 118 height 31
click at [586, 497] on div "Done" at bounding box center [541, 506] width 118 height 31
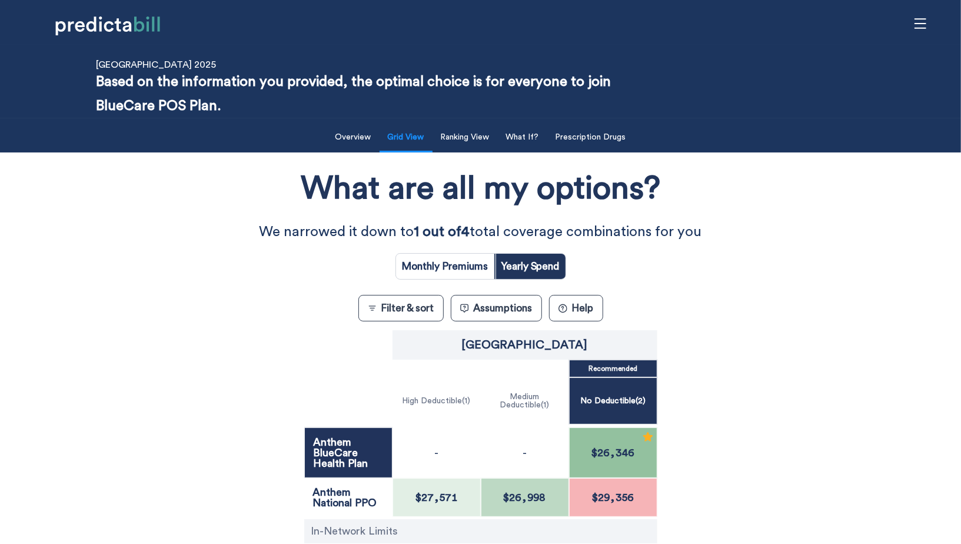
click at [561, 107] on p "Based on the information you provided, the optimal choice is for everyone to jo…" at bounding box center [365, 94] width 538 height 48
click at [589, 145] on button "Prescription Drugs" at bounding box center [590, 137] width 85 height 24
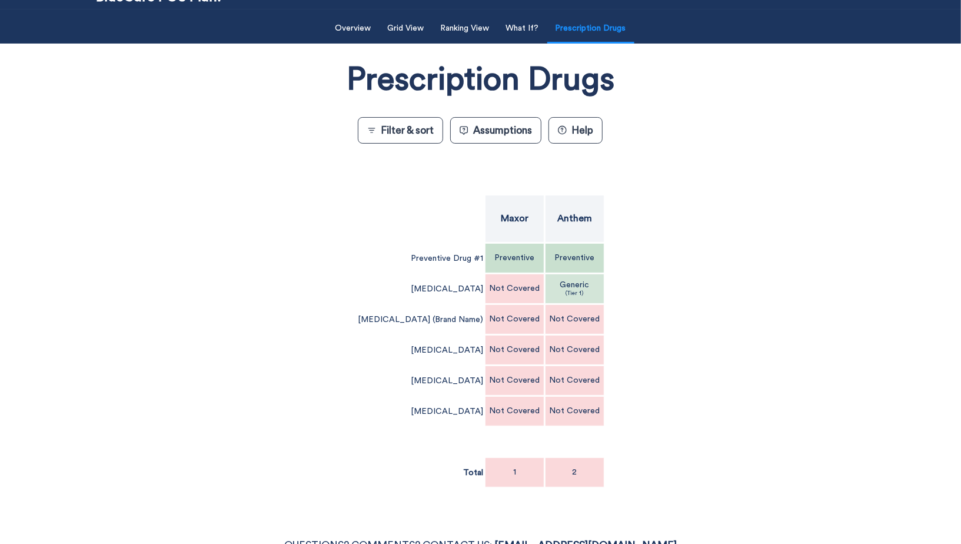
scroll to position [103, 0]
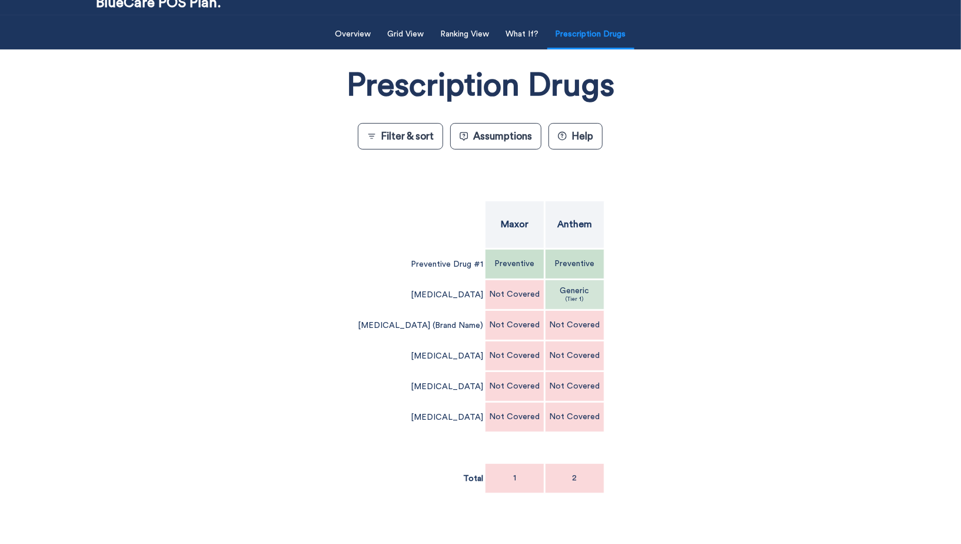
click at [526, 32] on button "What If?" at bounding box center [522, 34] width 47 height 24
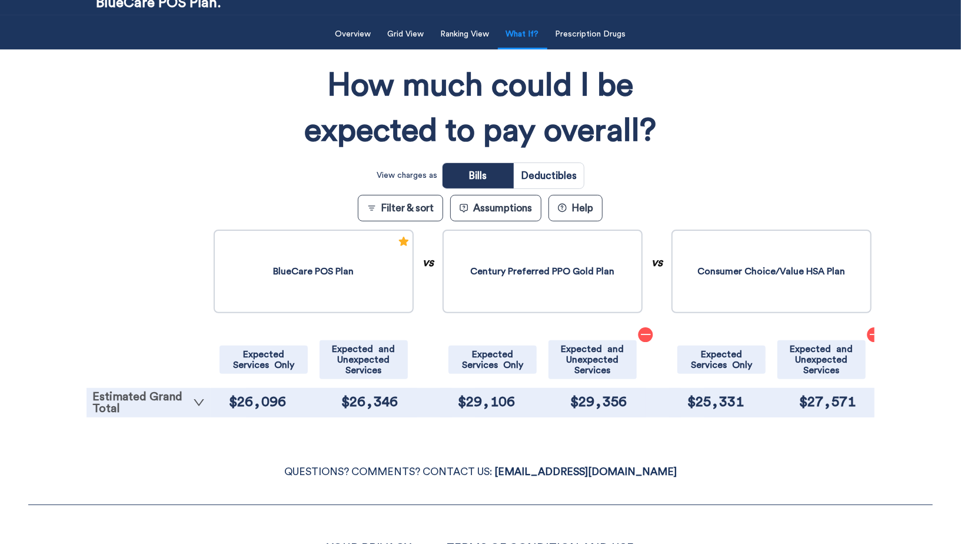
click at [146, 404] on link "Estimated Grand Total" at bounding box center [148, 403] width 112 height 24
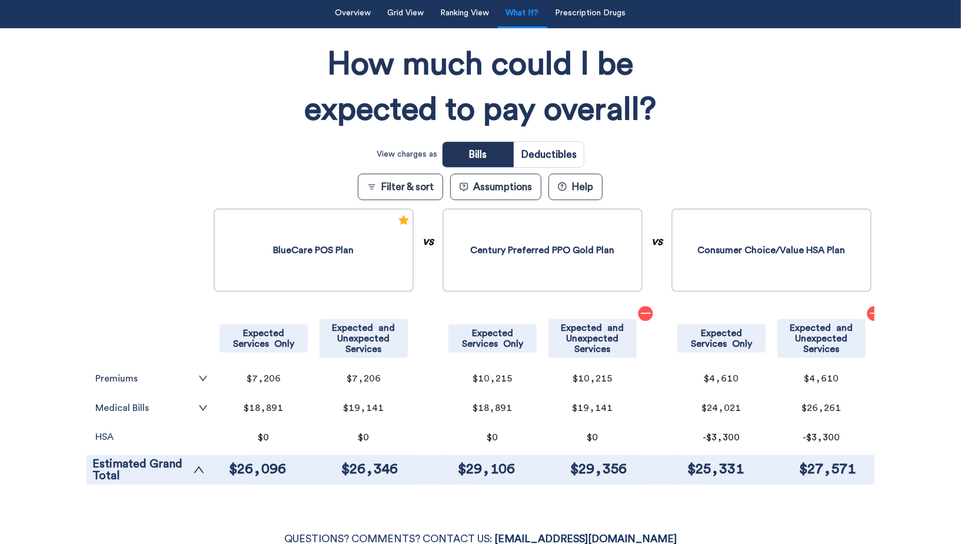
scroll to position [127, 0]
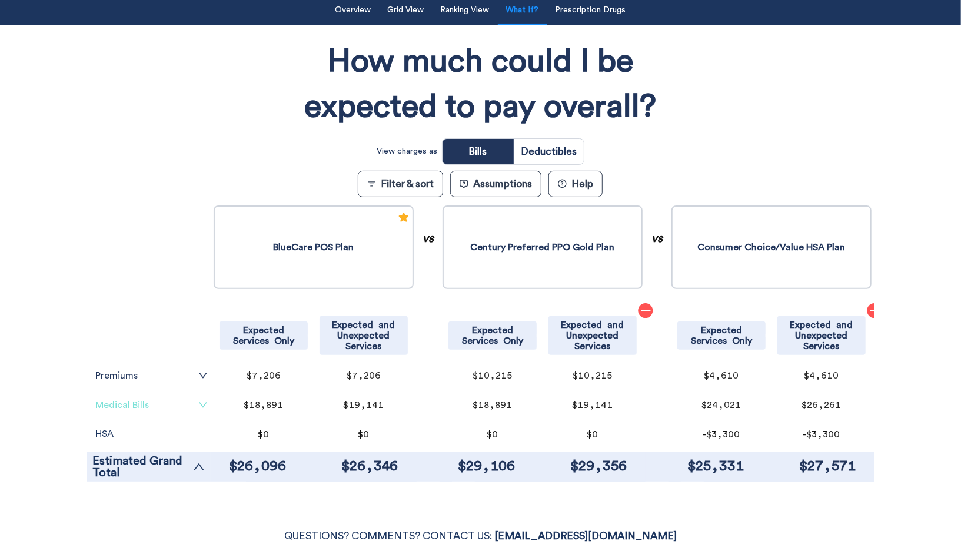
click at [151, 402] on link "Medical Bills" at bounding box center [151, 404] width 112 height 9
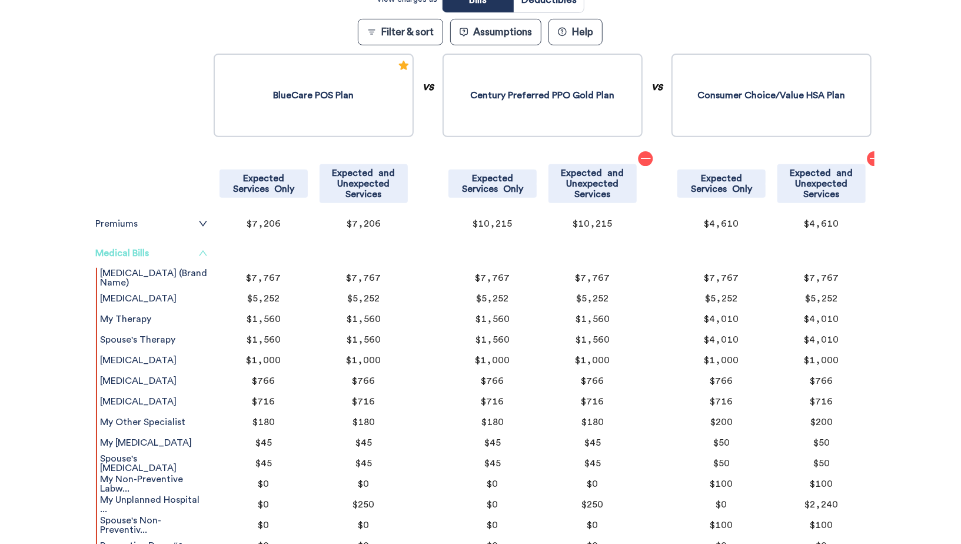
scroll to position [126, 0]
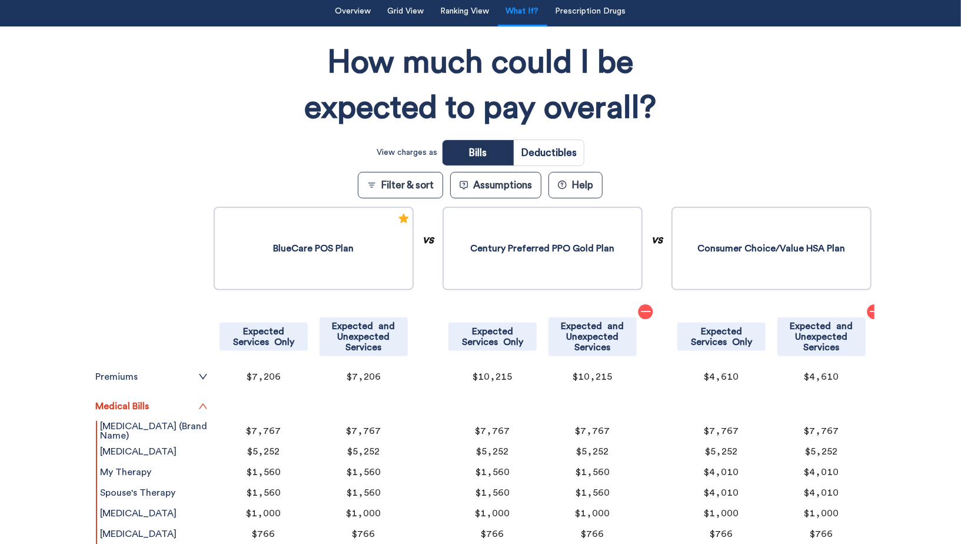
click at [568, 157] on input "radio" at bounding box center [549, 152] width 70 height 25
radio input "true"
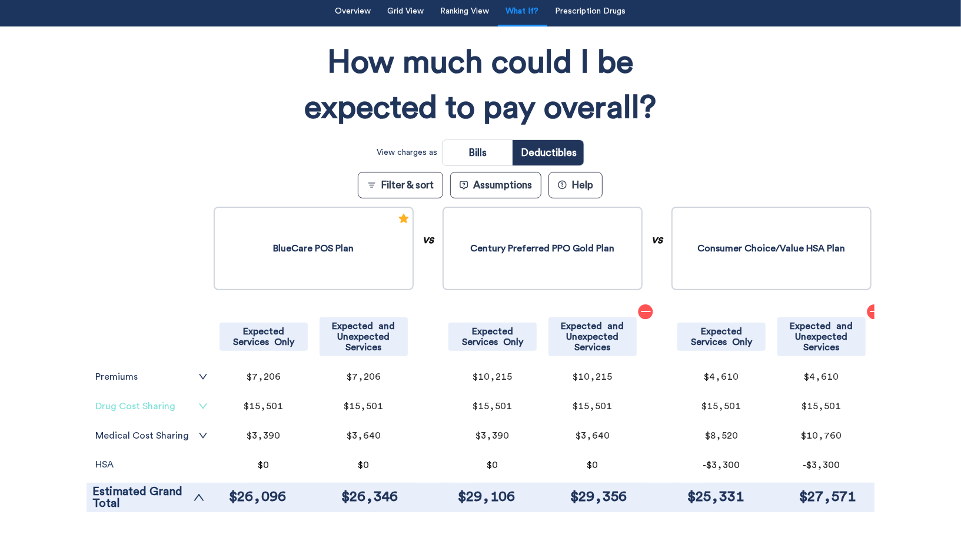
click at [185, 405] on link "Drug Cost Sharing" at bounding box center [151, 405] width 112 height 9
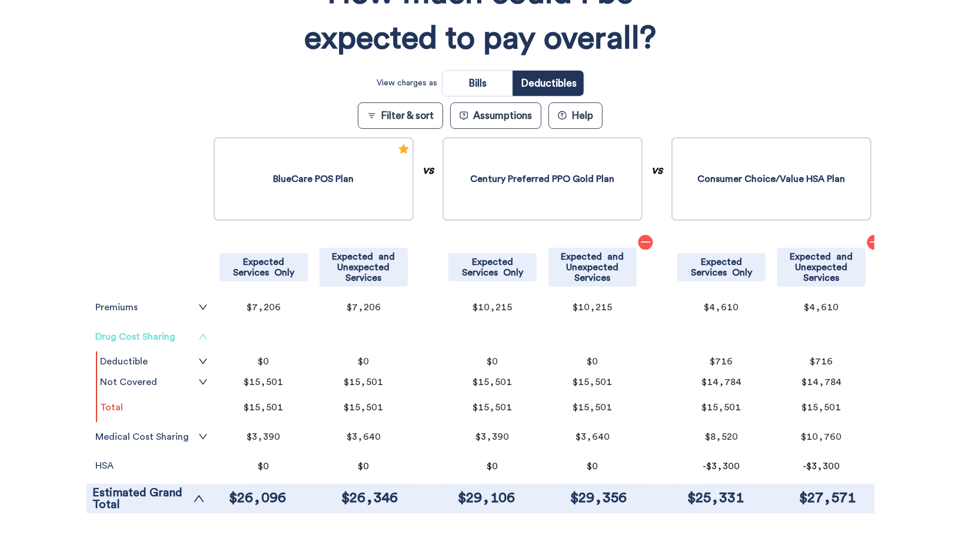
scroll to position [199, 0]
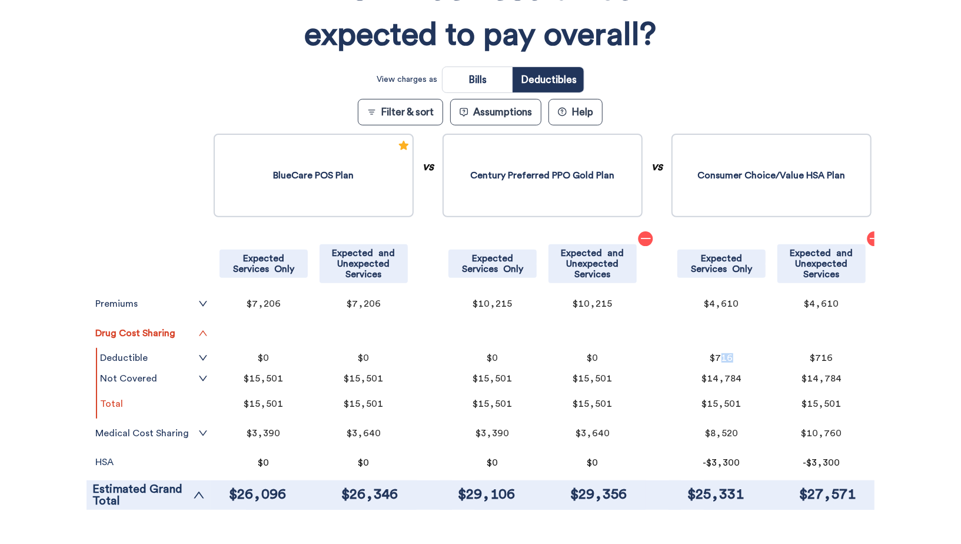
drag, startPoint x: 719, startPoint y: 352, endPoint x: 738, endPoint y: 352, distance: 19.4
click at [738, 353] on p "$716" at bounding box center [721, 357] width 76 height 9
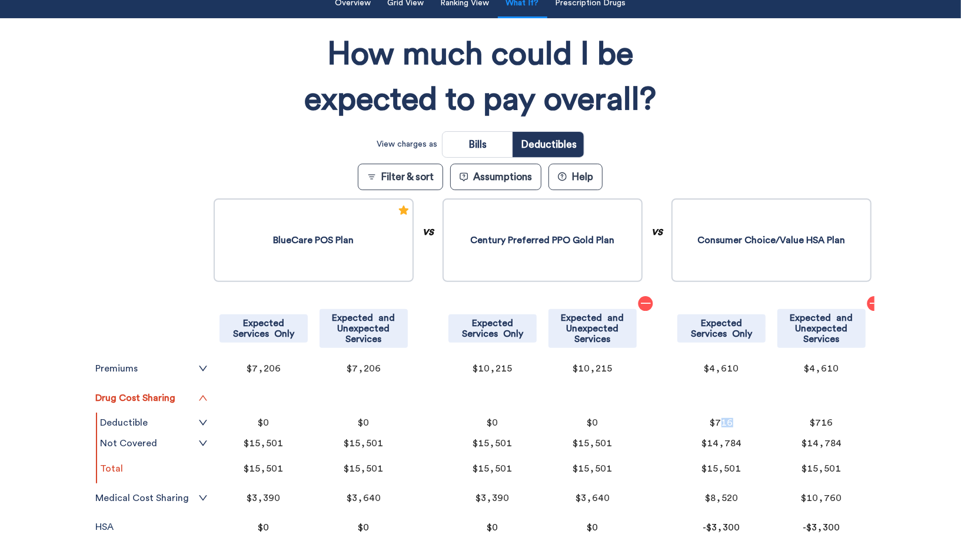
scroll to position [49, 0]
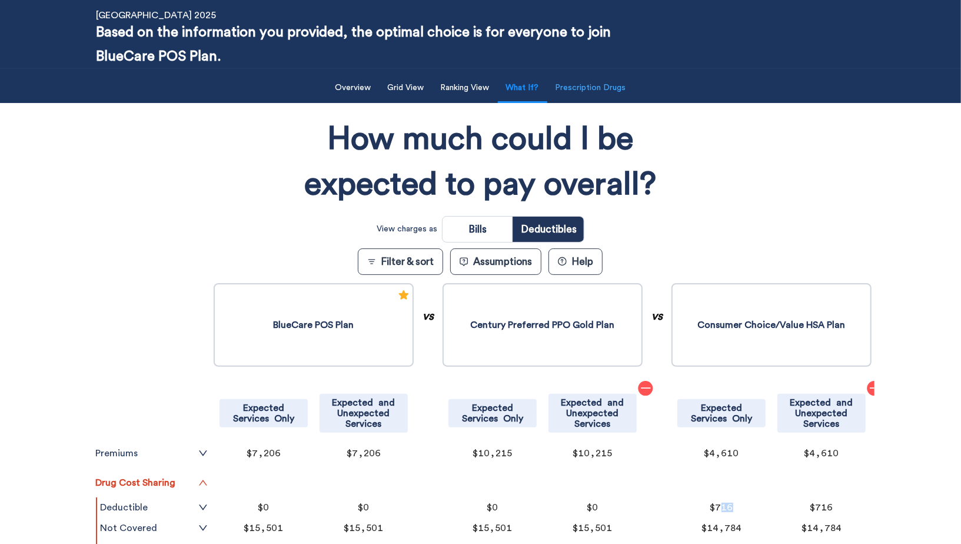
click at [602, 91] on button "Prescription Drugs" at bounding box center [590, 88] width 85 height 24
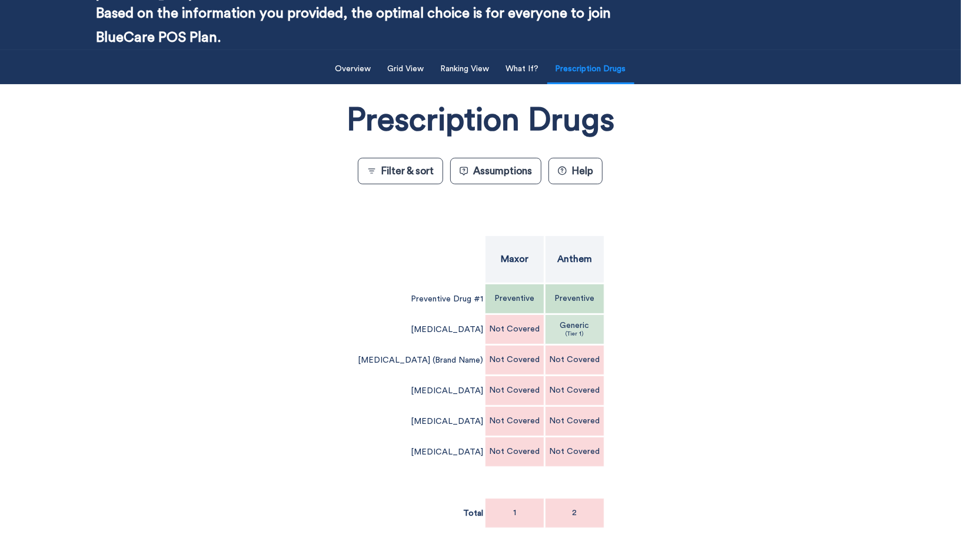
scroll to position [71, 0]
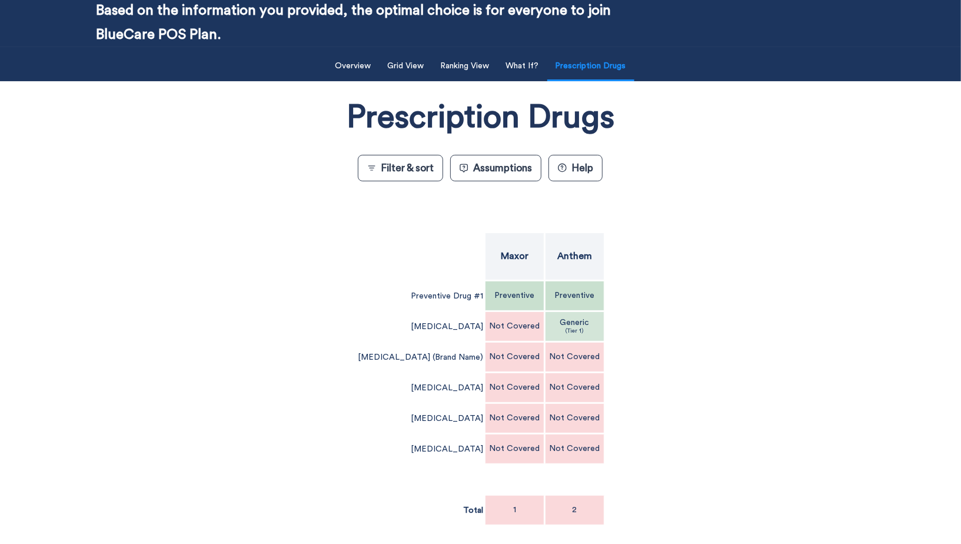
click at [523, 174] on button "Assumptions" at bounding box center [495, 168] width 91 height 26
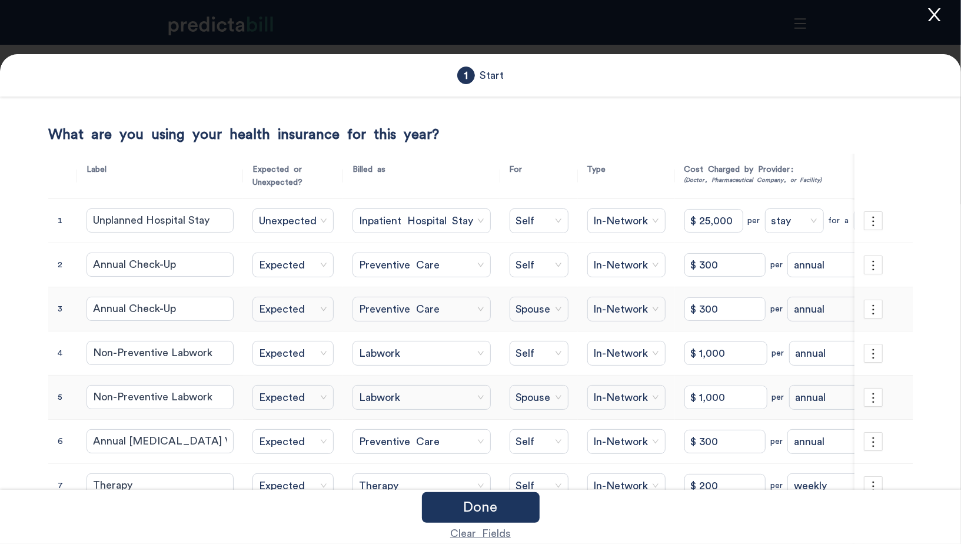
scroll to position [185, 0]
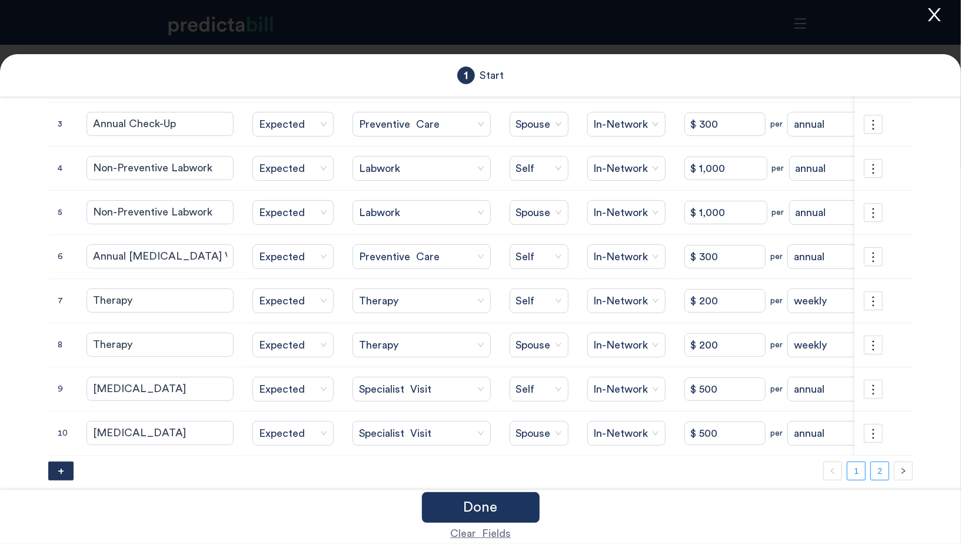
click at [884, 463] on link "2" at bounding box center [880, 471] width 18 height 18
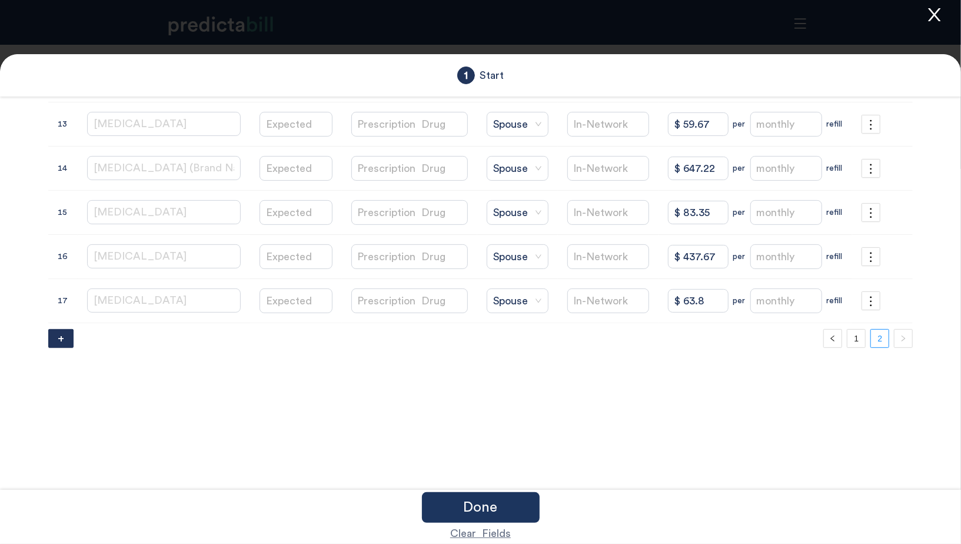
click at [940, 6] on icon "close" at bounding box center [934, 15] width 18 height 18
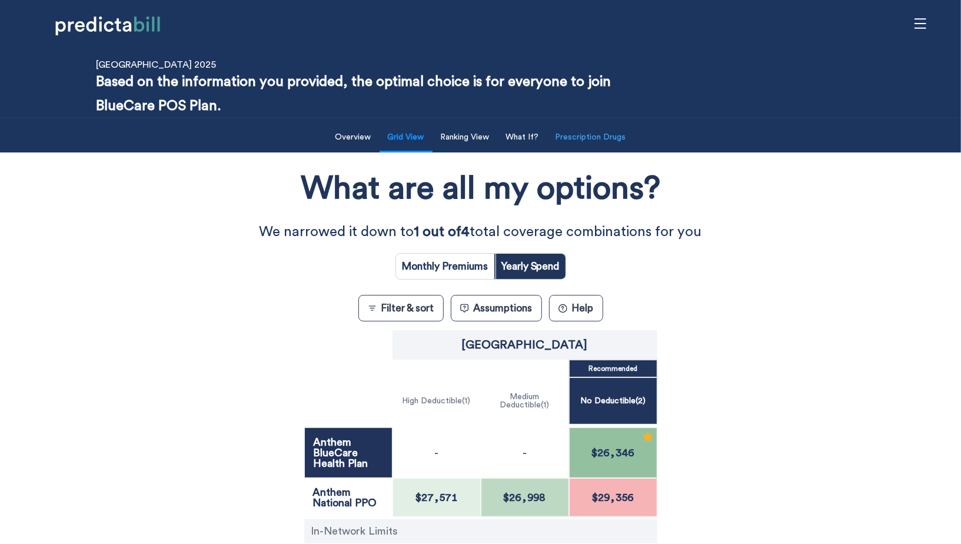
click at [600, 139] on button "Prescription Drugs" at bounding box center [590, 137] width 85 height 24
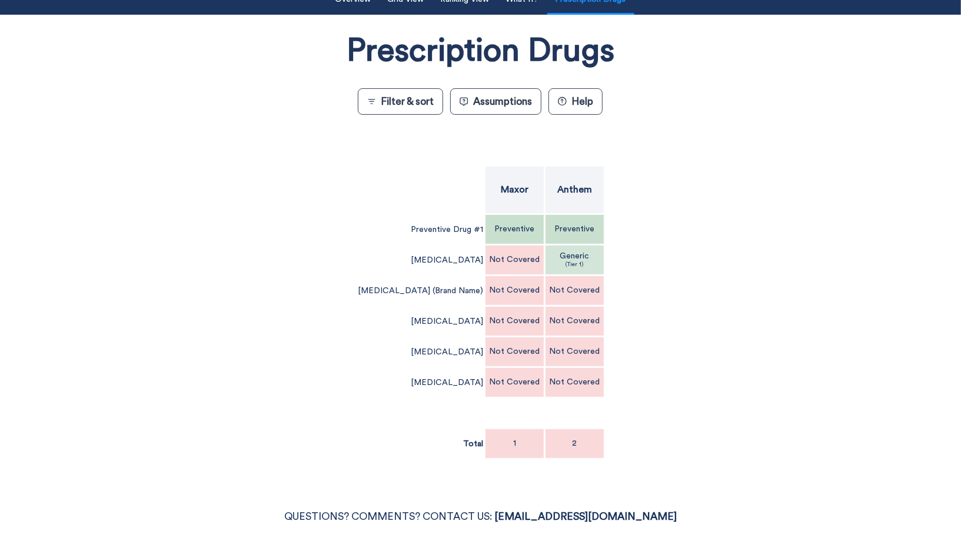
scroll to position [140, 0]
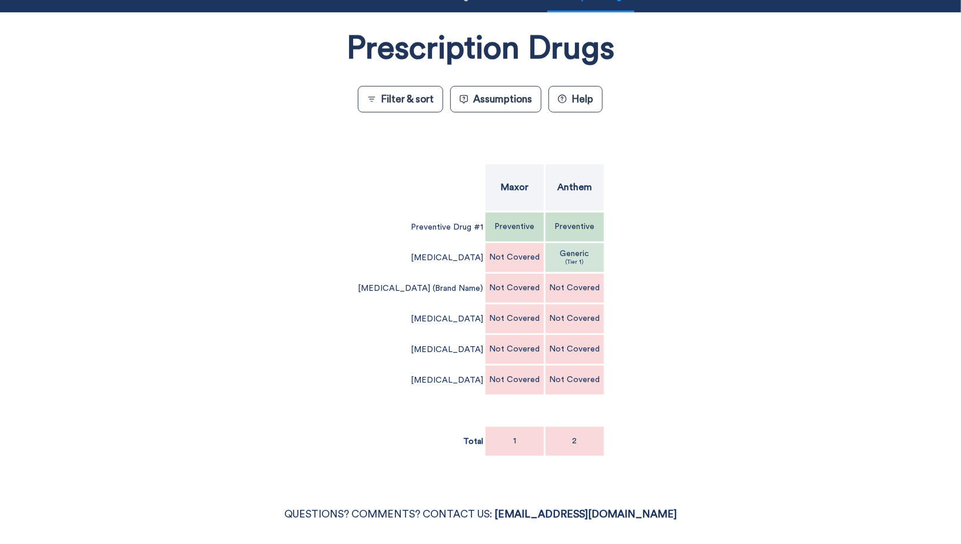
click at [500, 92] on button "Assumptions" at bounding box center [495, 99] width 91 height 26
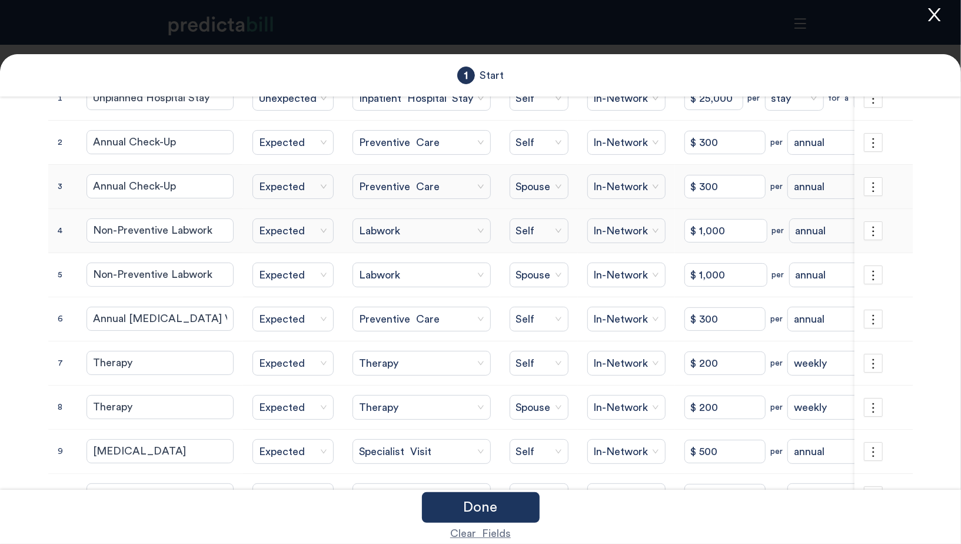
scroll to position [185, 0]
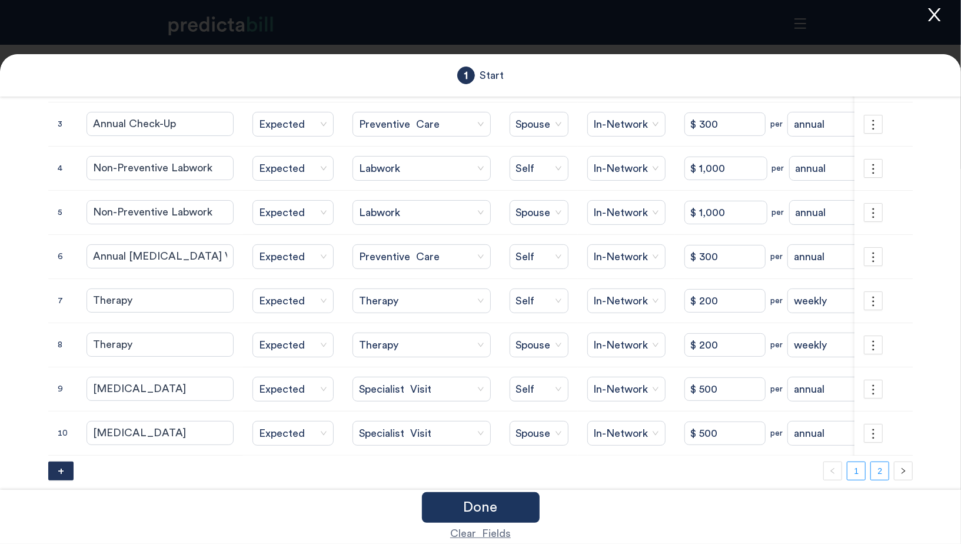
click at [875, 468] on link "2" at bounding box center [880, 471] width 18 height 18
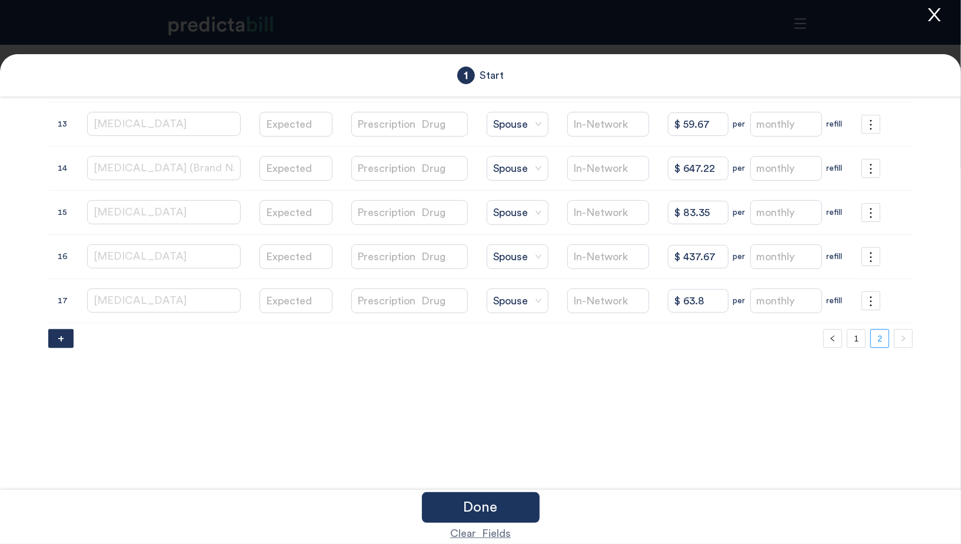
click at [935, 4] on div at bounding box center [480, 272] width 961 height 544
click at [935, 13] on icon "close" at bounding box center [934, 14] width 12 height 13
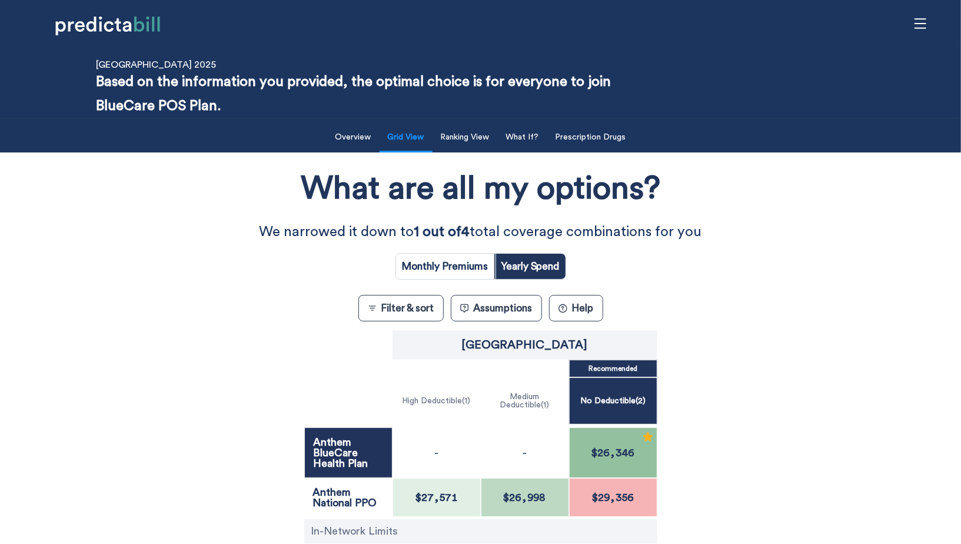
click at [486, 305] on button "Assumptions" at bounding box center [496, 308] width 91 height 26
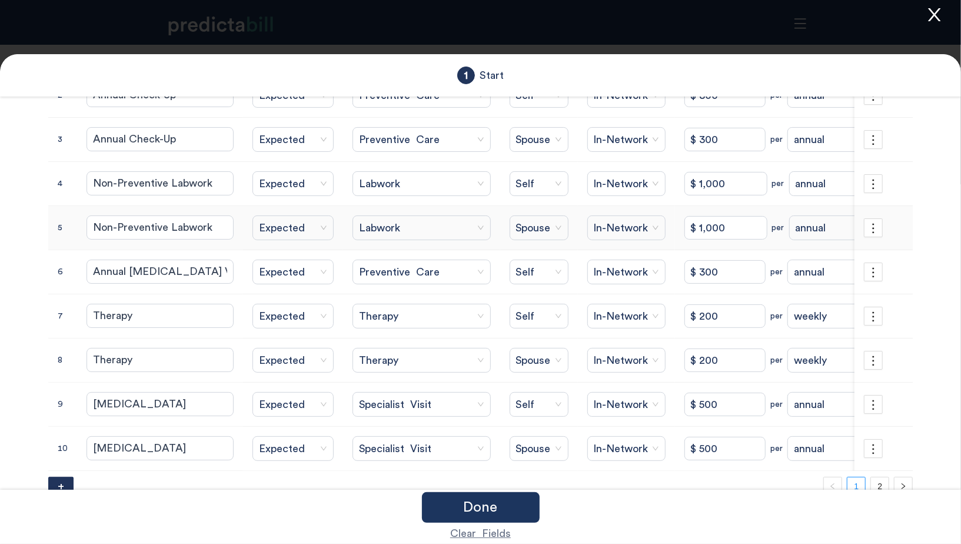
scroll to position [185, 0]
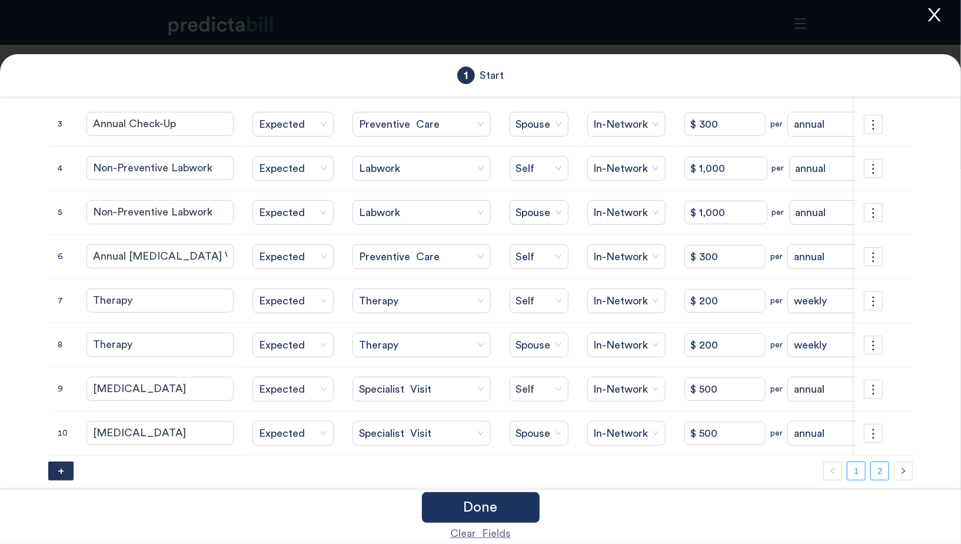
click at [881, 466] on link "2" at bounding box center [880, 471] width 18 height 18
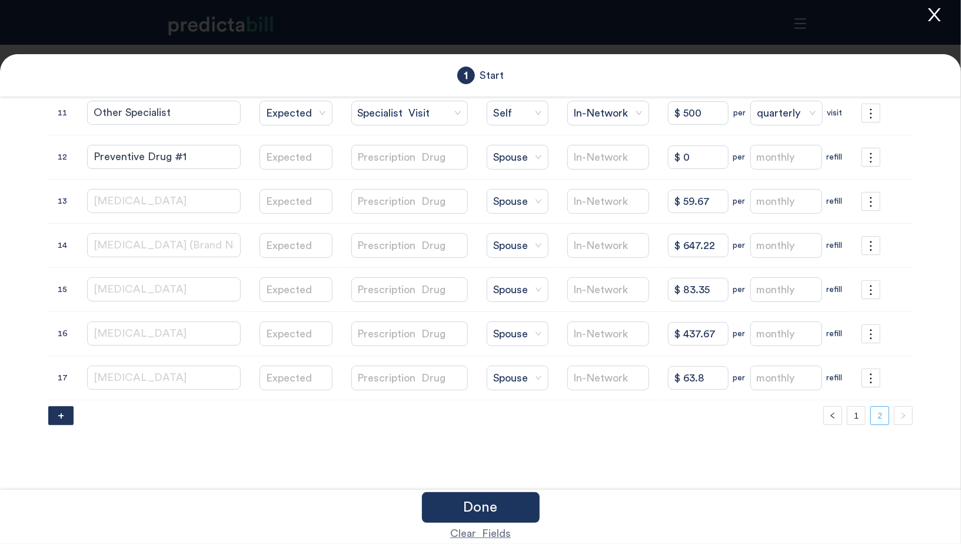
scroll to position [105, 0]
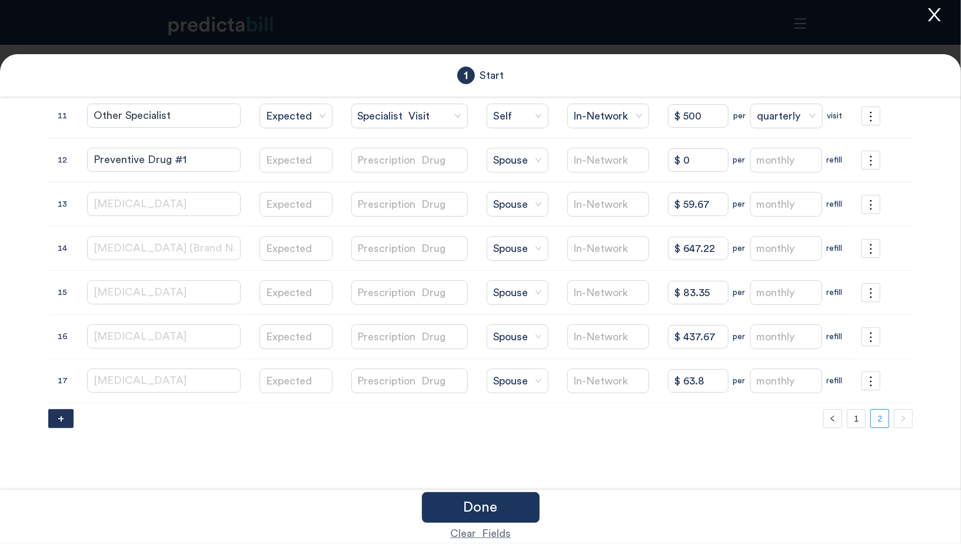
click at [925, 24] on div at bounding box center [480, 272] width 961 height 544
click at [930, 19] on icon "close" at bounding box center [934, 14] width 12 height 13
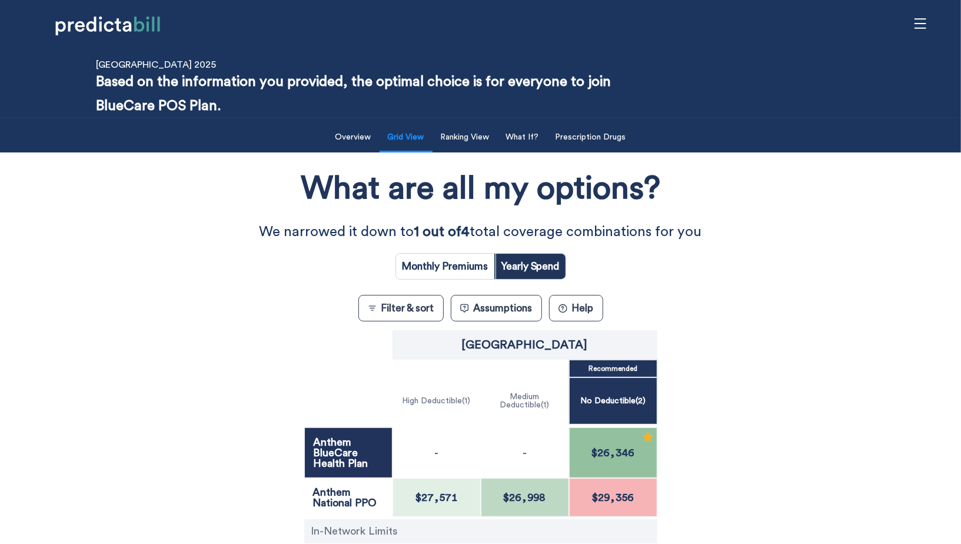
click at [213, 275] on div "What are all my options? We narrowed it down to 1 out of 4 total coverage combi…" at bounding box center [480, 397] width 865 height 479
click at [505, 310] on button "Assumptions" at bounding box center [496, 308] width 91 height 26
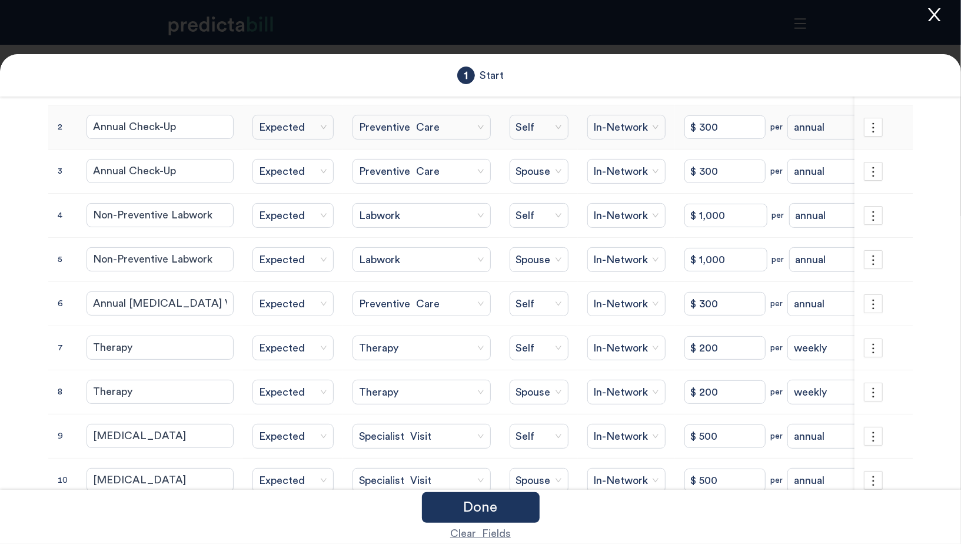
scroll to position [185, 0]
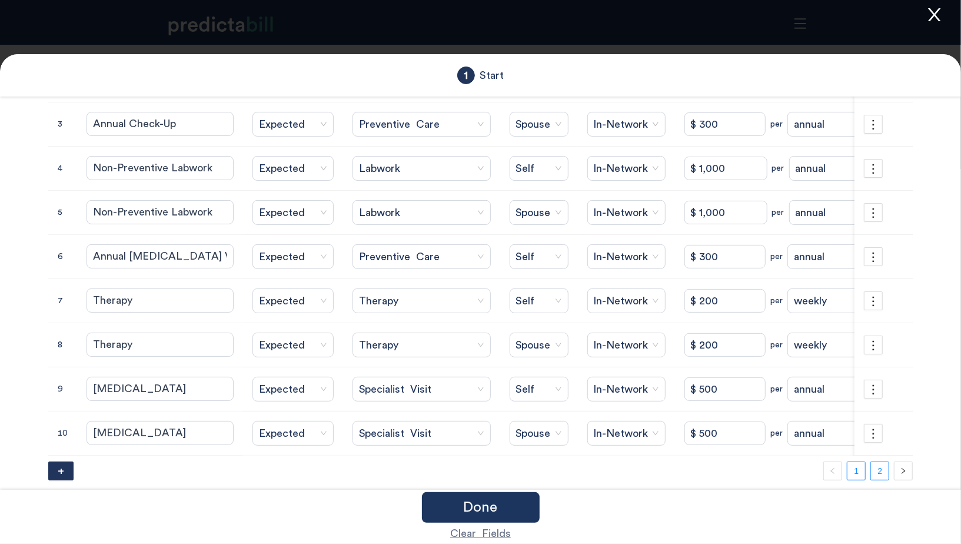
click at [877, 467] on link "2" at bounding box center [880, 471] width 18 height 18
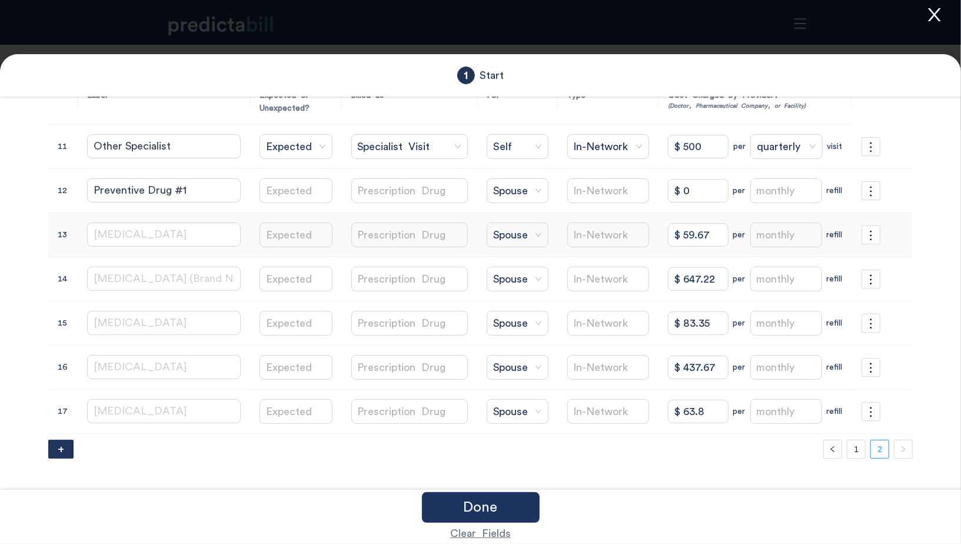
scroll to position [64, 0]
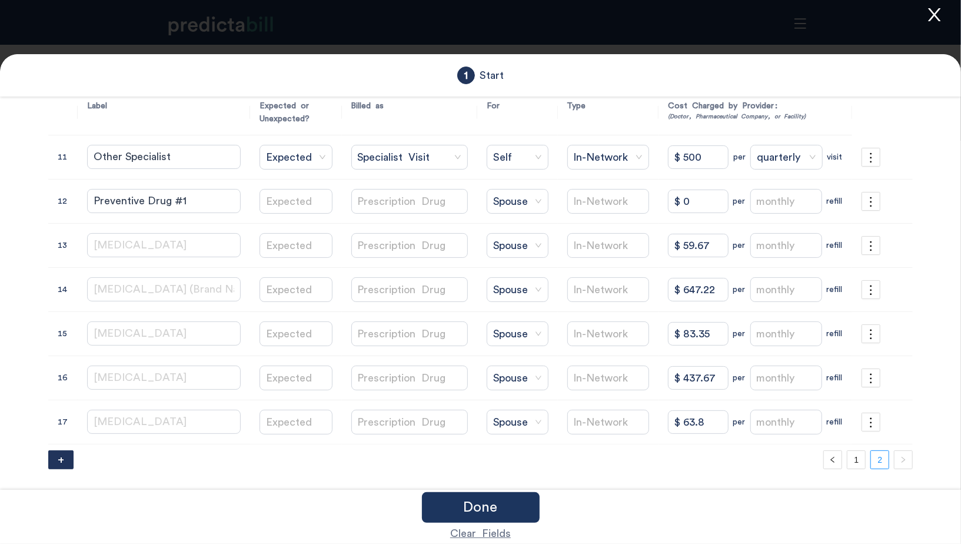
click at [946, 15] on div at bounding box center [480, 272] width 961 height 544
click at [937, 16] on icon "close" at bounding box center [934, 15] width 18 height 18
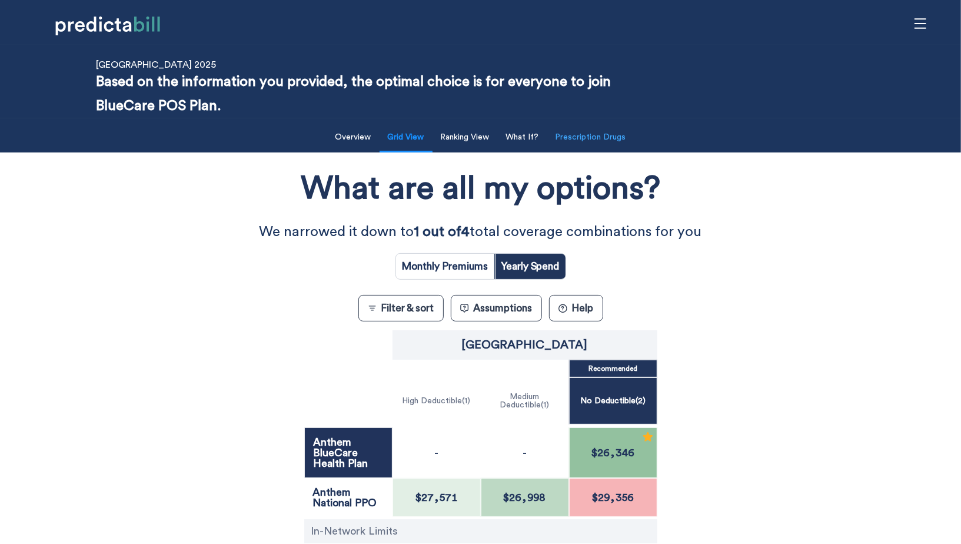
click at [571, 140] on button "Prescription Drugs" at bounding box center [590, 137] width 85 height 24
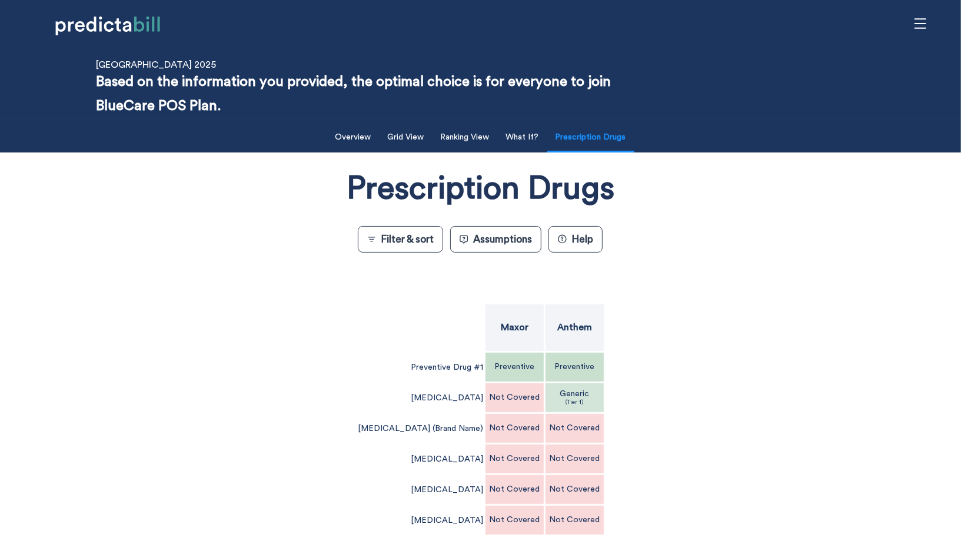
click at [545, 376] on div "Preventive" at bounding box center [574, 366] width 59 height 29
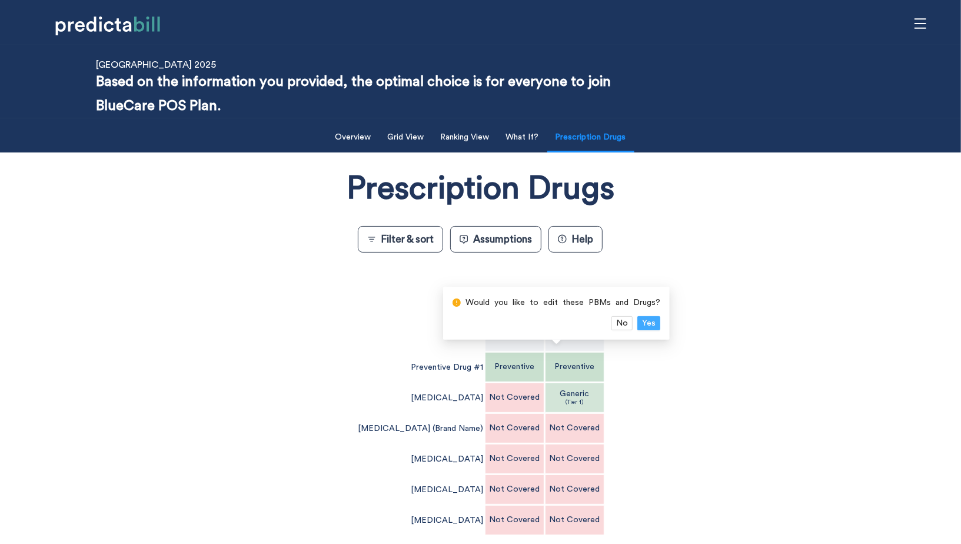
click at [648, 322] on span "Yes" at bounding box center [649, 323] width 14 height 13
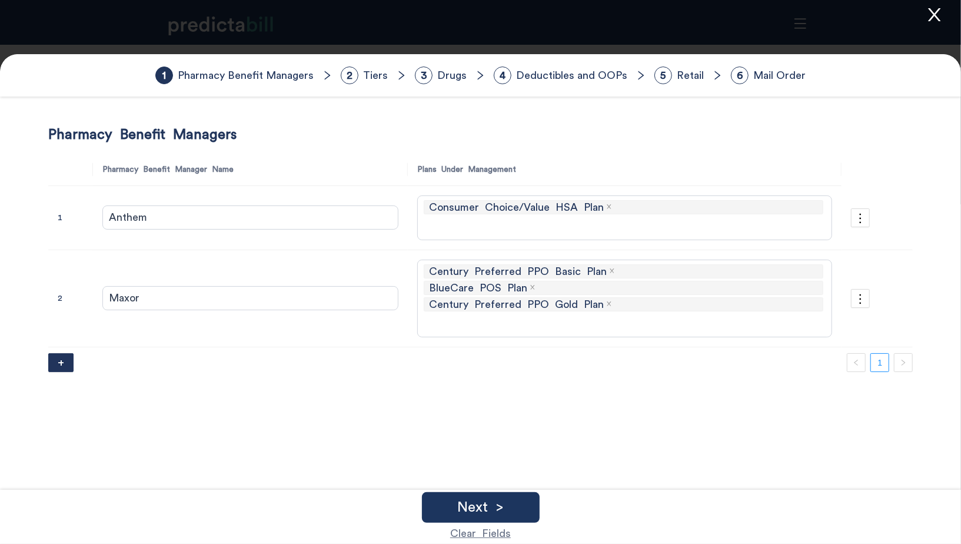
type input "Anthem"
click at [535, 505] on div "Next >" at bounding box center [481, 507] width 118 height 31
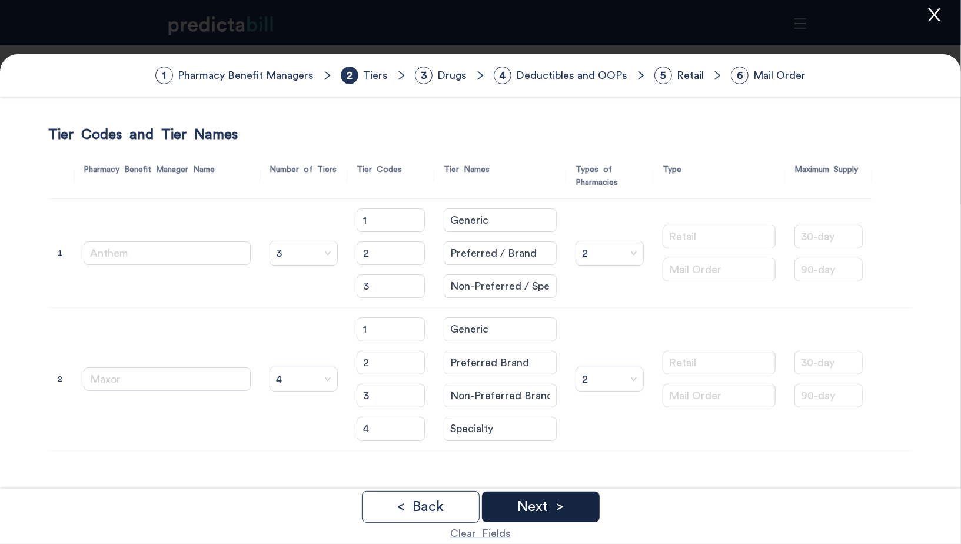
click at [535, 507] on p "Next >" at bounding box center [540, 507] width 46 height 14
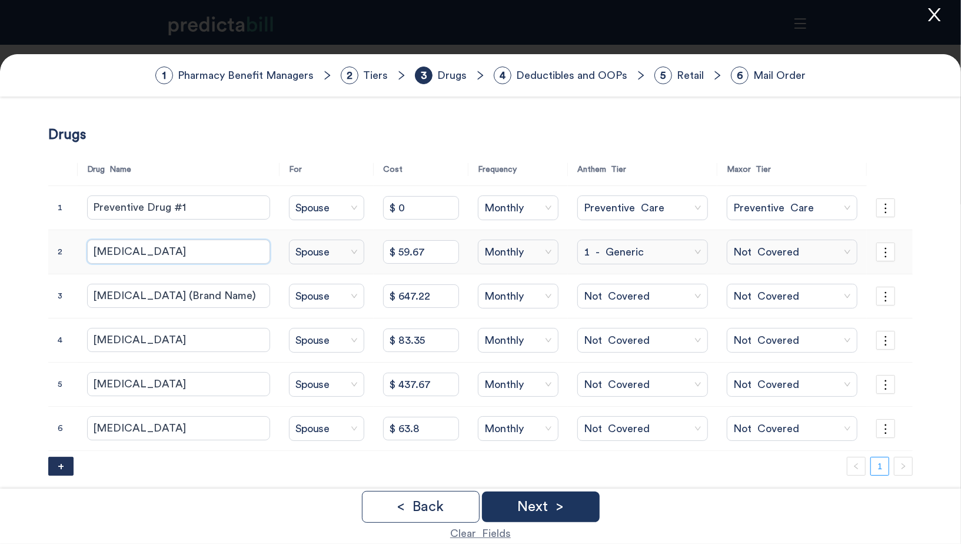
click at [152, 244] on input "Albuterol" at bounding box center [178, 251] width 183 height 24
click at [184, 252] on input "Albuterol" at bounding box center [178, 251] width 183 height 24
type input "Albuterol Sulfate HFA (by A-S Medication, Prasco)"
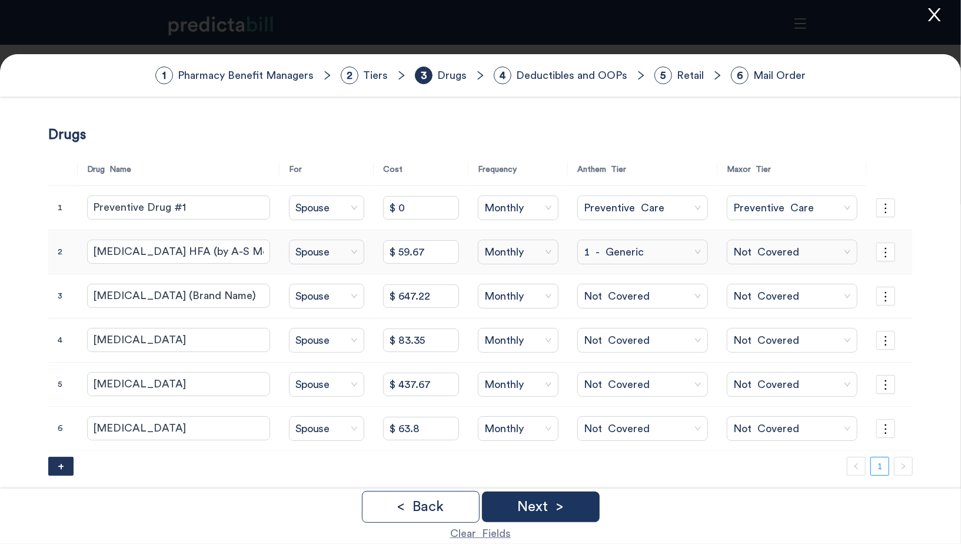
click at [590, 249] on span "1 - Generic" at bounding box center [643, 252] width 118 height 18
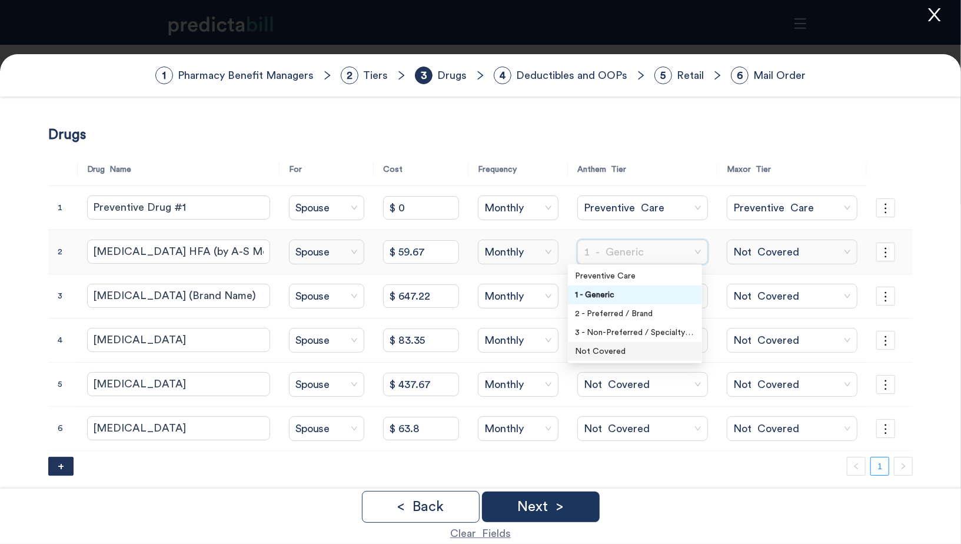
click at [595, 352] on div "Not Covered" at bounding box center [635, 351] width 120 height 13
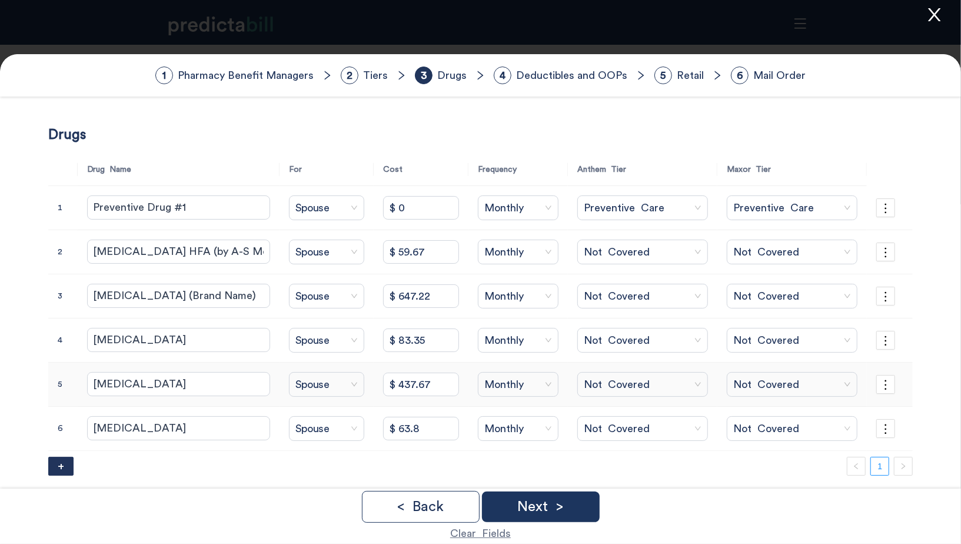
scroll to position [0, 0]
click at [552, 492] on div "Next >" at bounding box center [541, 506] width 118 height 31
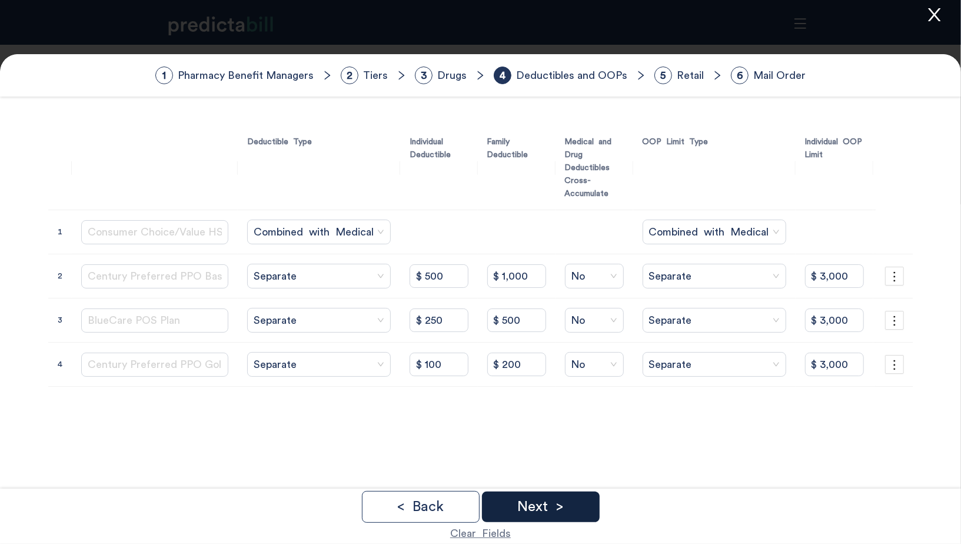
click at [590, 507] on div "Next >" at bounding box center [541, 506] width 118 height 31
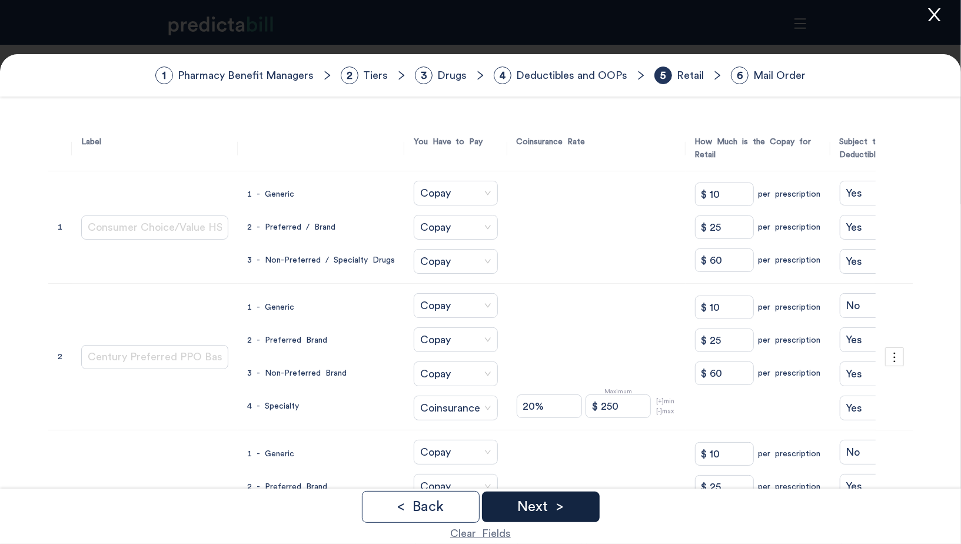
click at [591, 508] on div "Next >" at bounding box center [541, 506] width 118 height 31
click at [591, 508] on div "Done" at bounding box center [541, 506] width 118 height 31
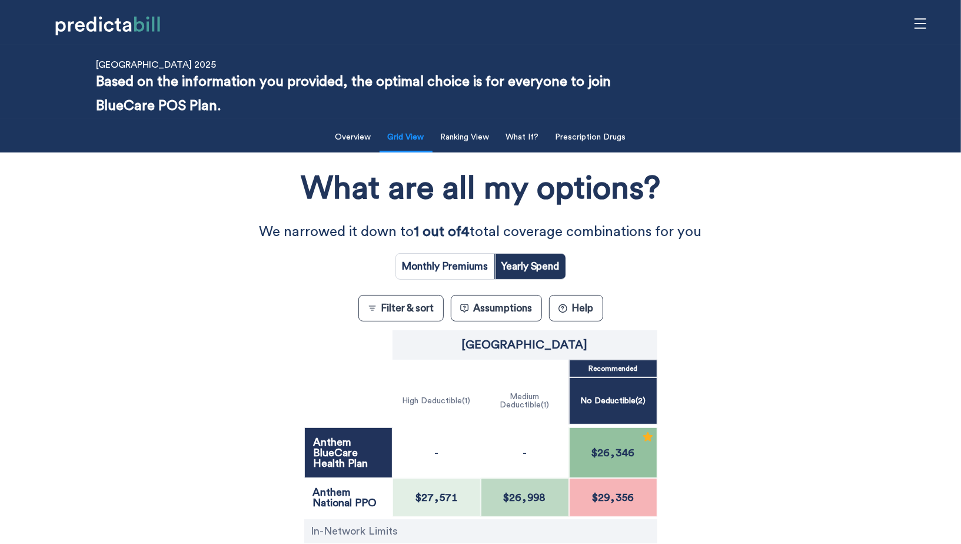
click at [922, 27] on icon "menu" at bounding box center [920, 23] width 12 height 10
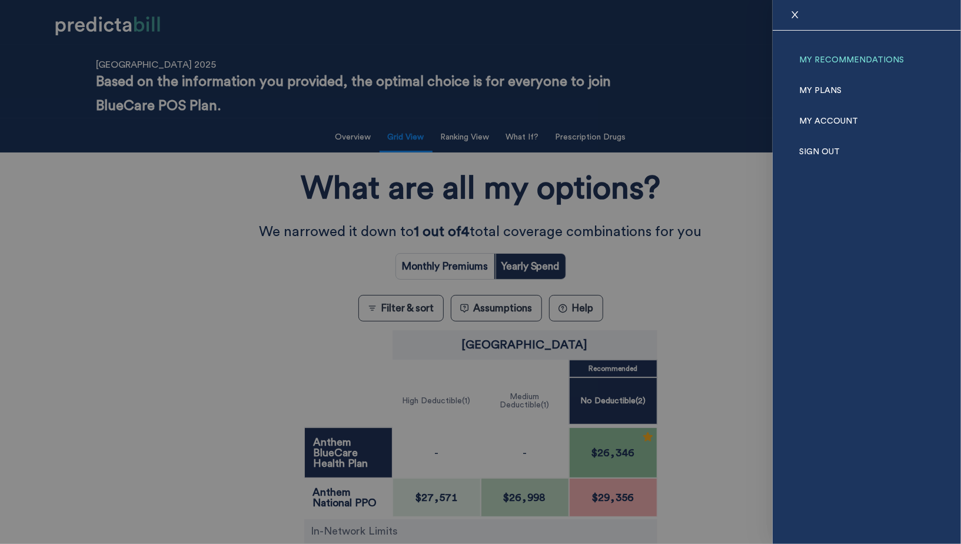
click at [864, 59] on link "My Recommendations" at bounding box center [851, 60] width 105 height 31
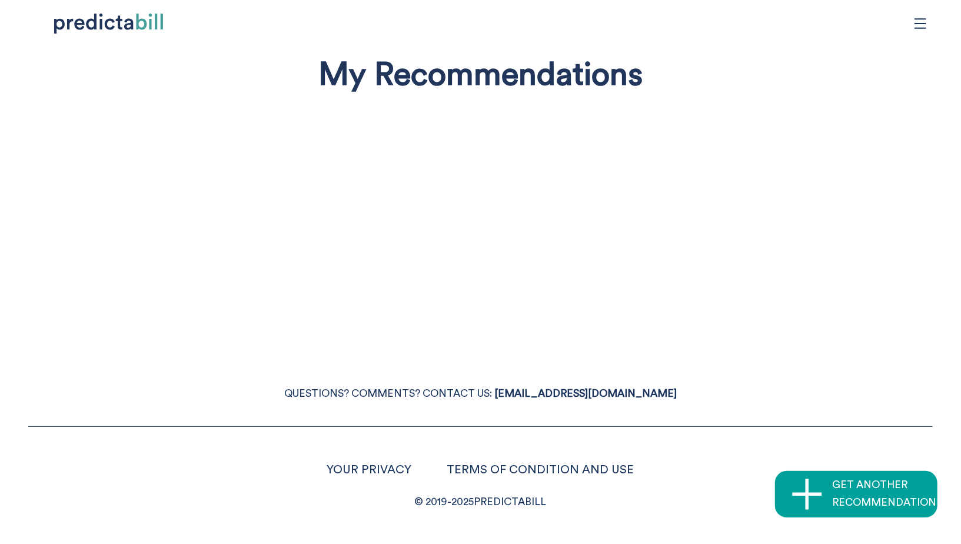
click at [284, 274] on div "My Recommendations GET ANOTHER RECOMMENDATION QUESTIONS? COMMENTS? CONTACT US: …" at bounding box center [480, 272] width 961 height 544
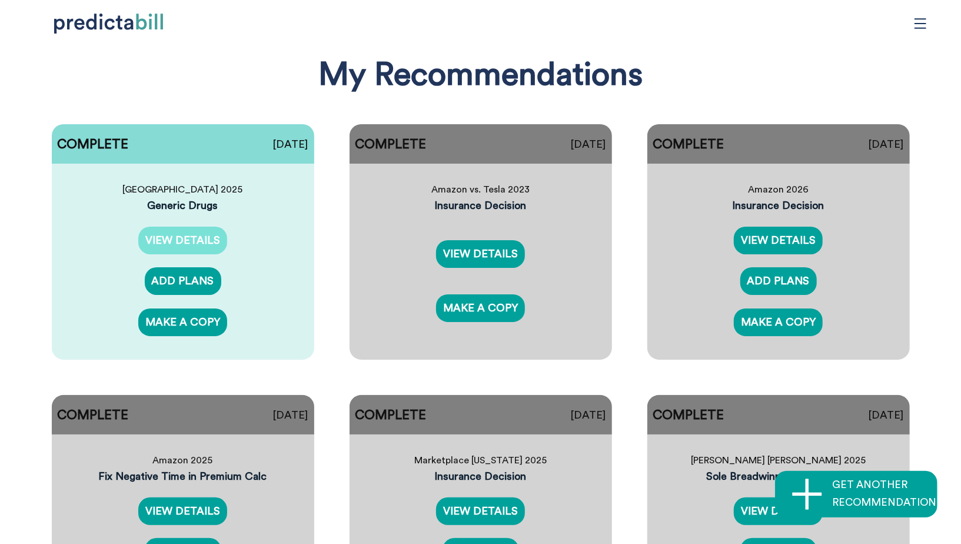
click at [212, 228] on link "VIEW DETAILS" at bounding box center [182, 241] width 89 height 28
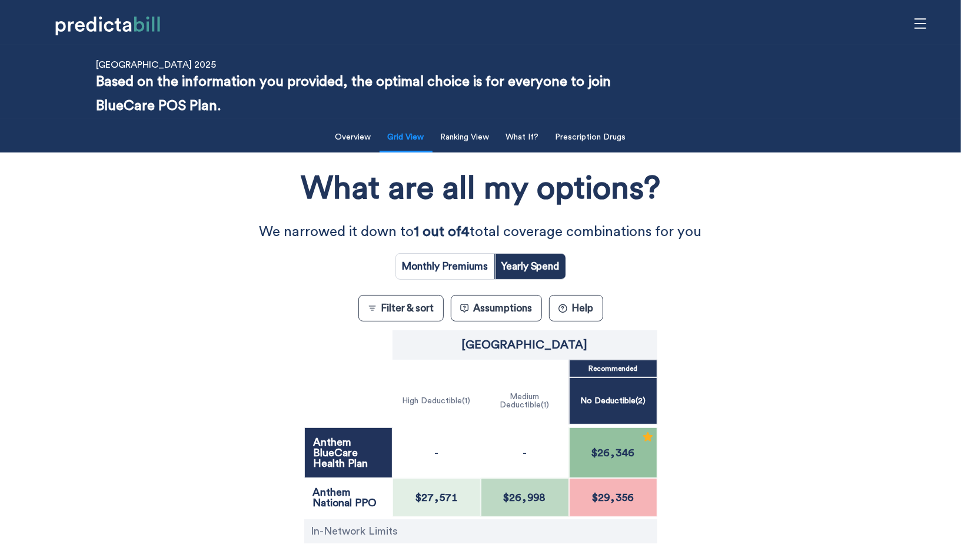
click at [126, 283] on div "What are all my options? We narrowed it down to 1 out of 4 total coverage combi…" at bounding box center [480, 397] width 865 height 479
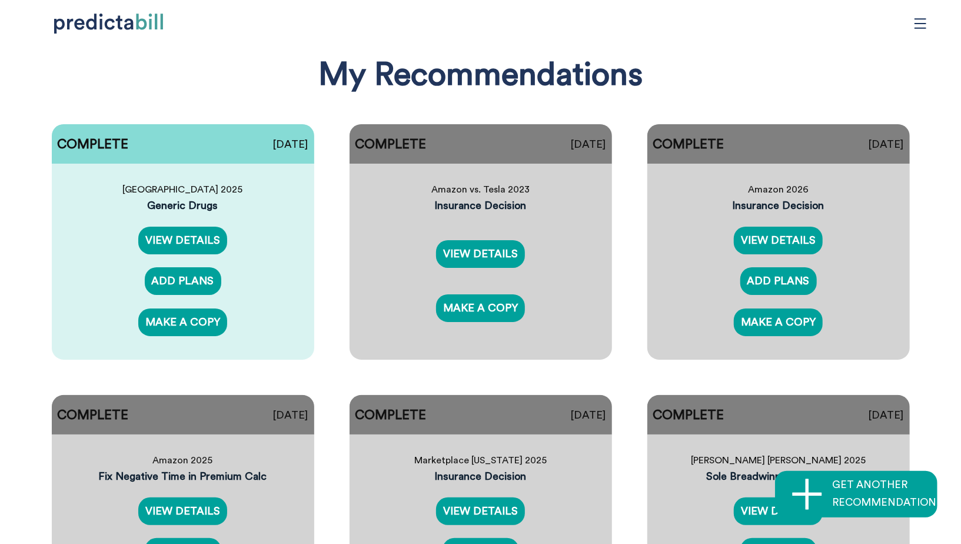
click at [182, 257] on div "Quinnipiac University 2025 Generic Drugs VIEW DETAILS ADD PLANS MAKE A COPY" at bounding box center [183, 267] width 262 height 206
click at [184, 248] on link "VIEW DETAILS" at bounding box center [182, 241] width 89 height 28
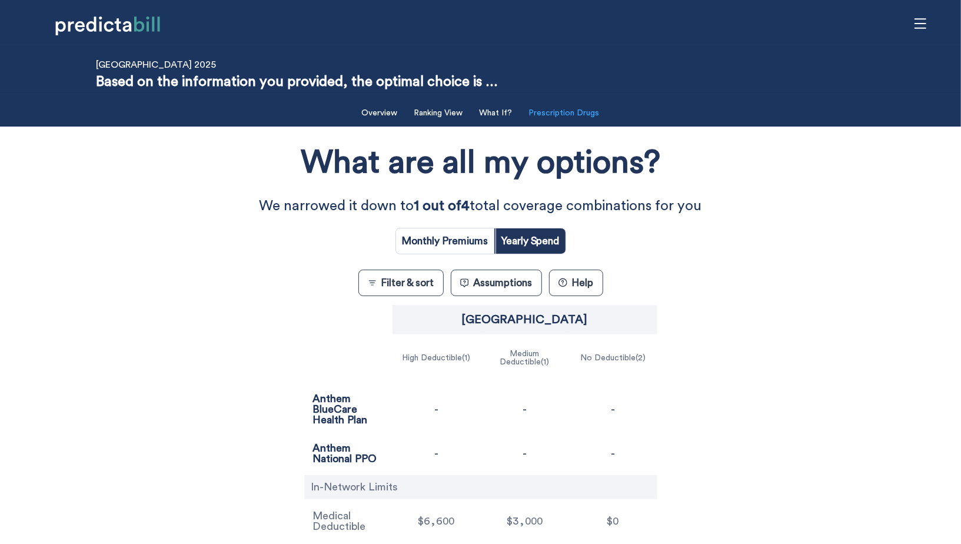
click at [575, 116] on button "Prescription Drugs" at bounding box center [564, 113] width 85 height 24
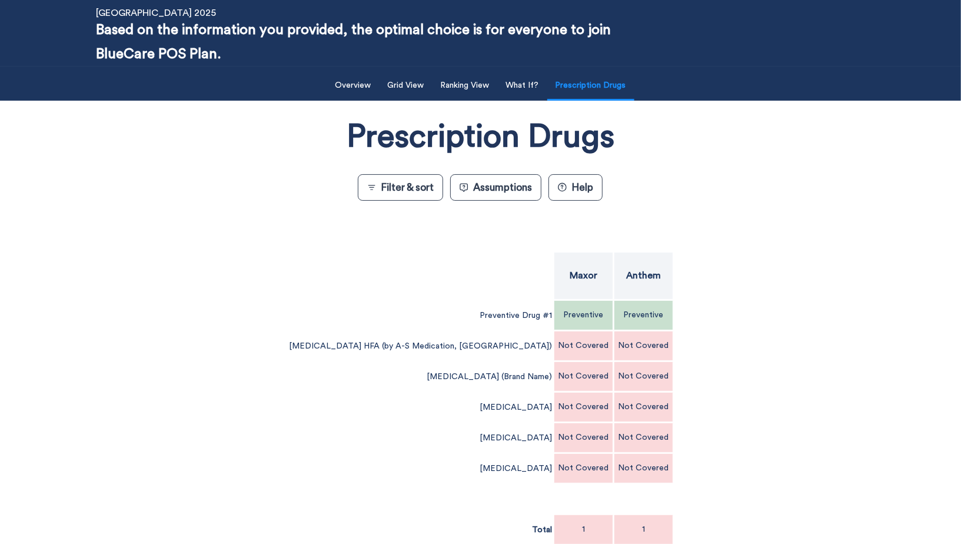
scroll to position [147, 0]
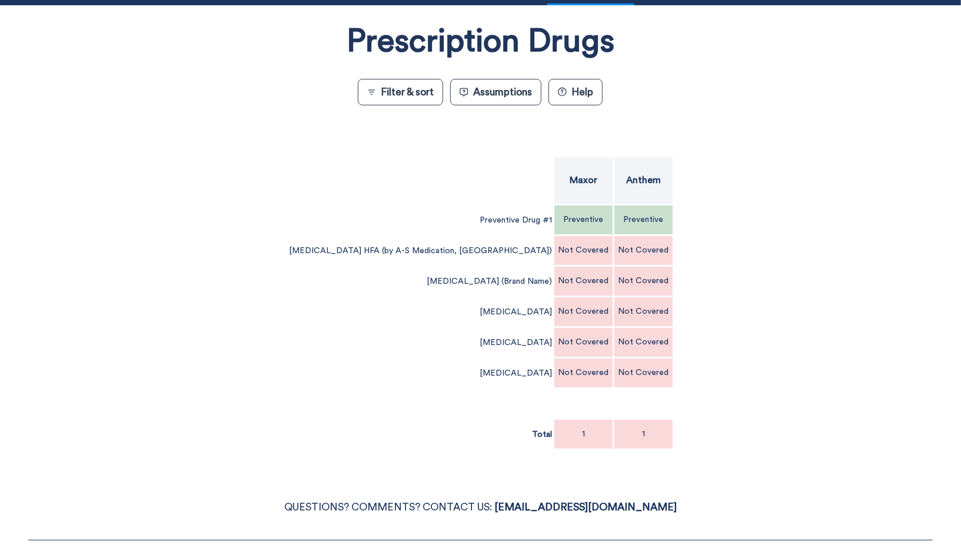
click at [501, 79] on button "Assumptions" at bounding box center [495, 92] width 91 height 26
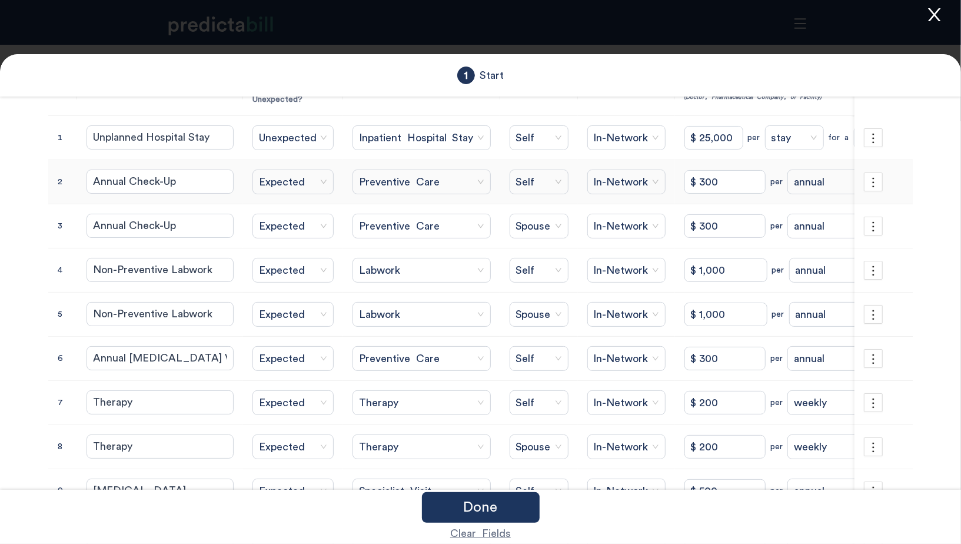
scroll to position [185, 0]
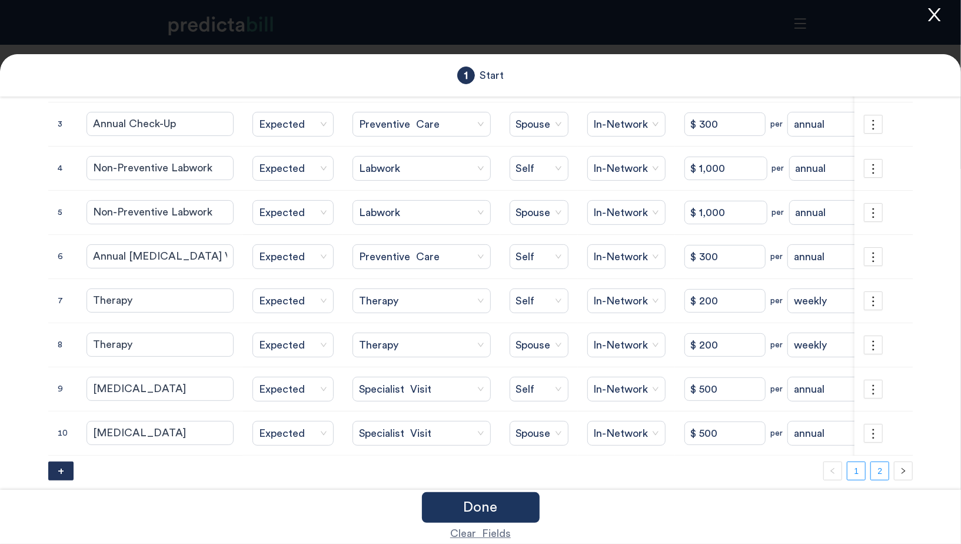
click at [875, 462] on link "2" at bounding box center [880, 471] width 18 height 18
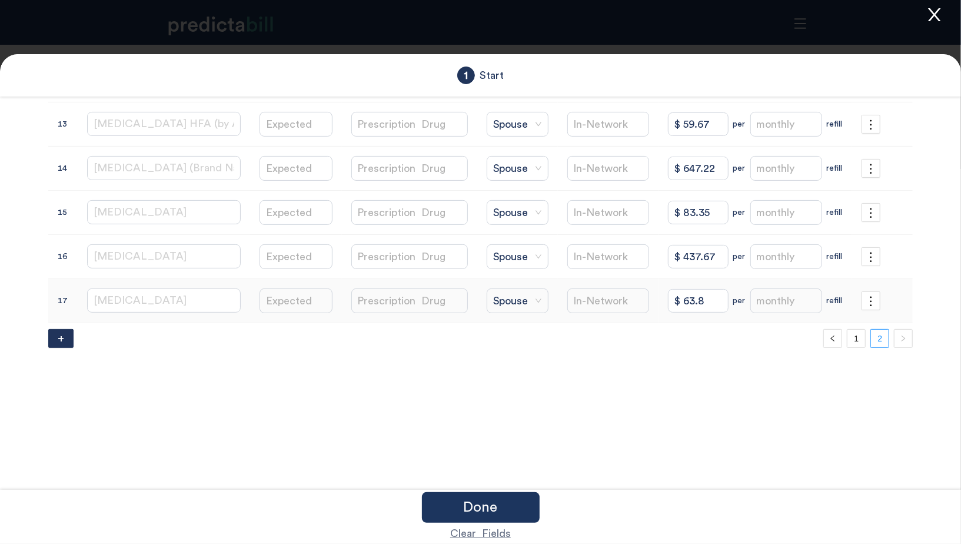
scroll to position [45, 0]
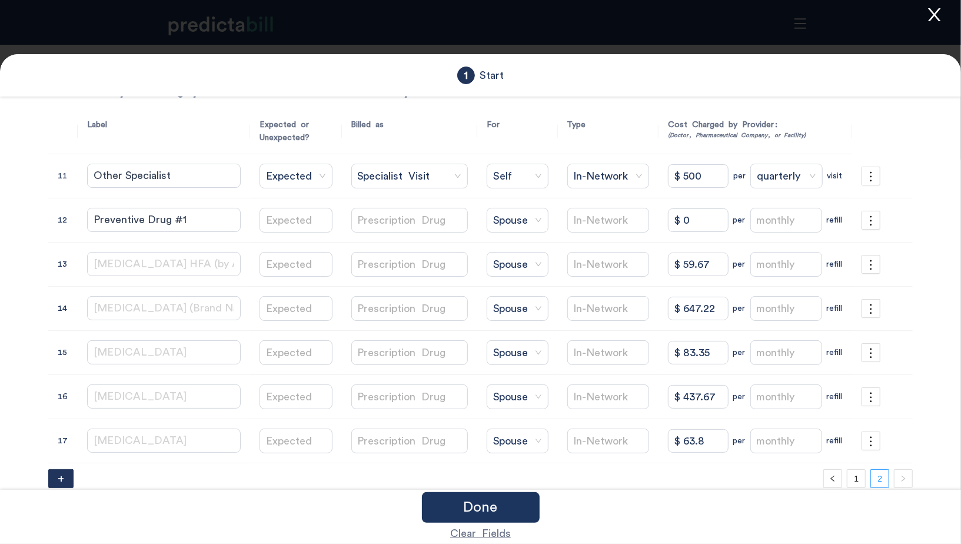
click at [936, 16] on icon "close" at bounding box center [934, 14] width 12 height 13
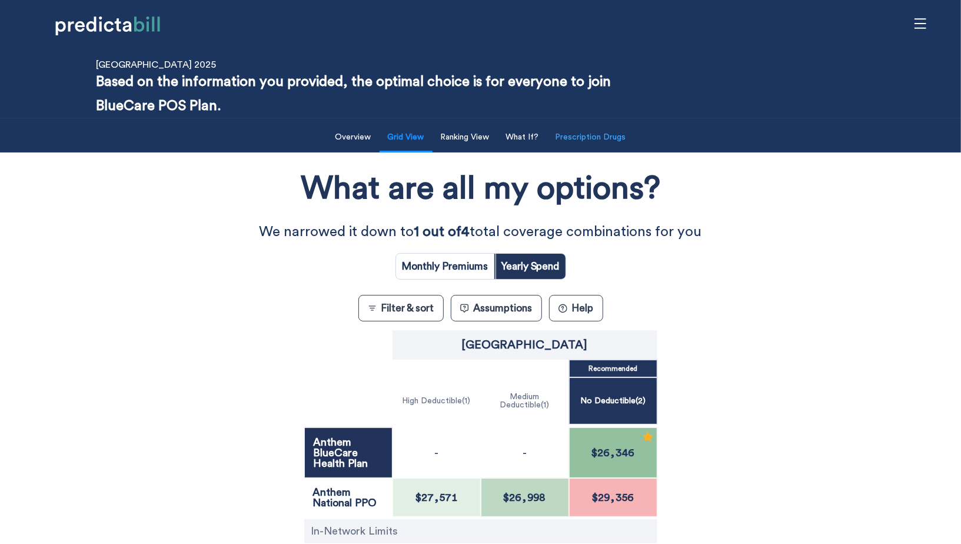
click at [573, 146] on button "Prescription Drugs" at bounding box center [590, 137] width 85 height 24
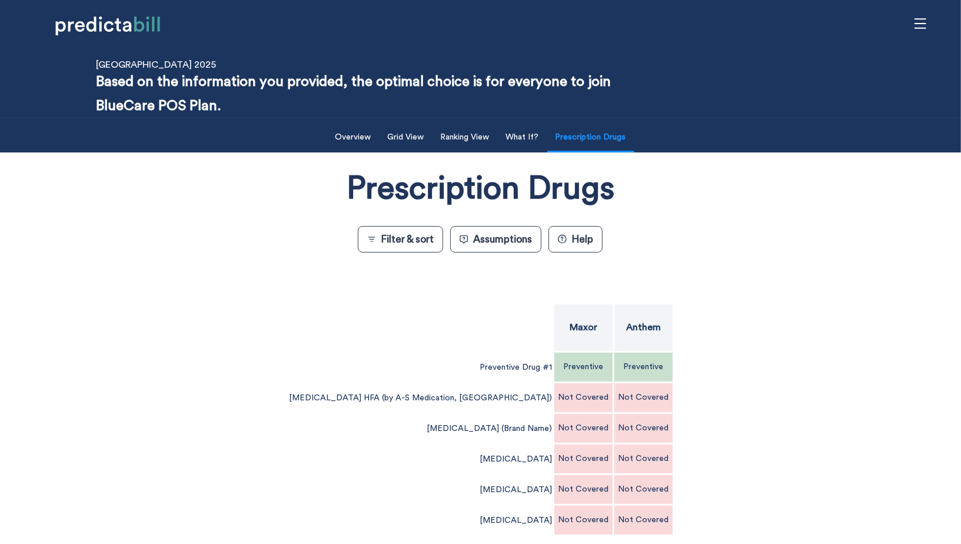
click at [554, 409] on div "Not Covered" at bounding box center [583, 397] width 59 height 29
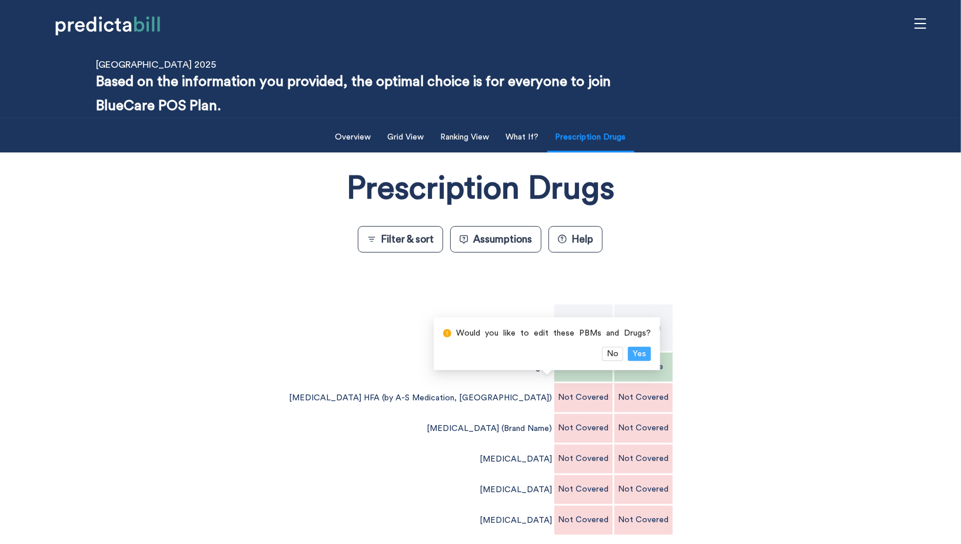
click at [638, 350] on span "Yes" at bounding box center [639, 353] width 14 height 13
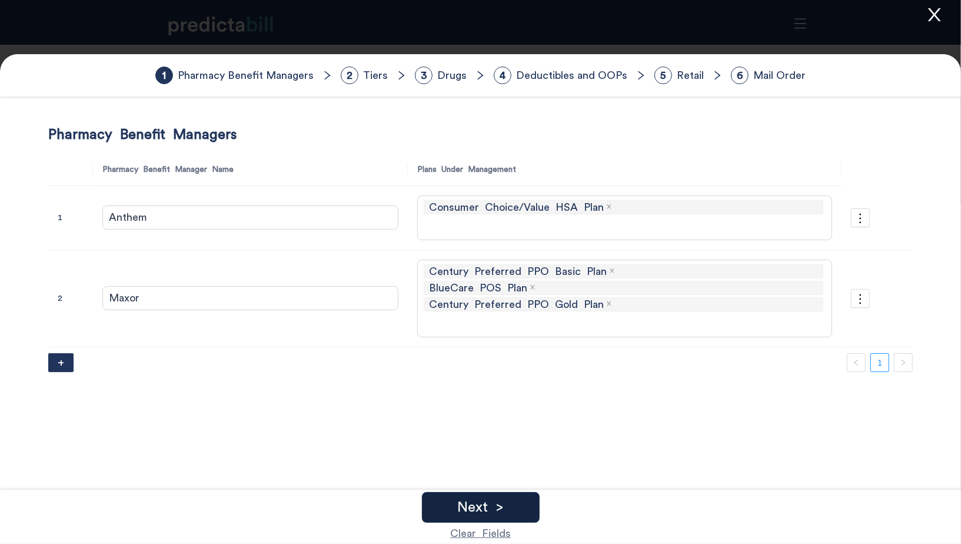
click at [515, 502] on div "Next >" at bounding box center [481, 507] width 118 height 31
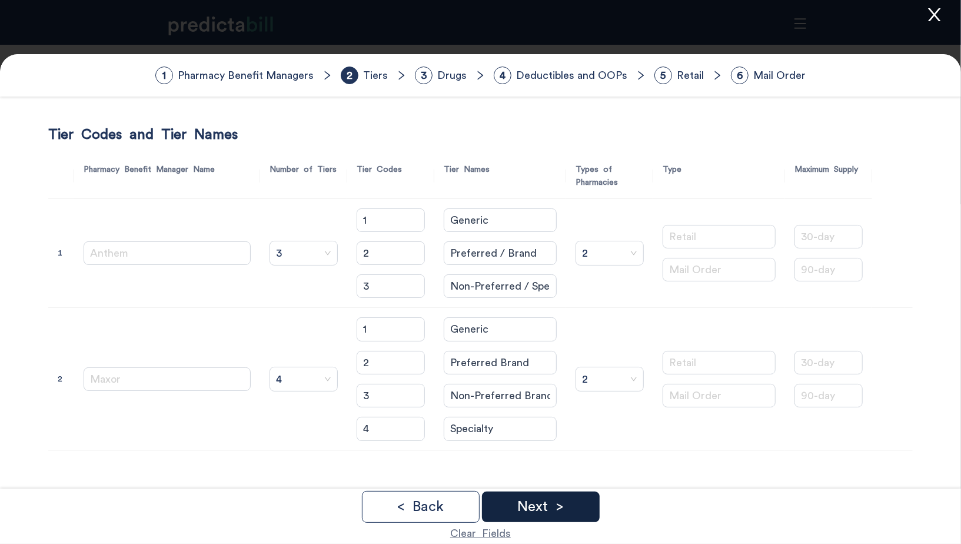
click at [567, 501] on div "Next >" at bounding box center [541, 506] width 118 height 31
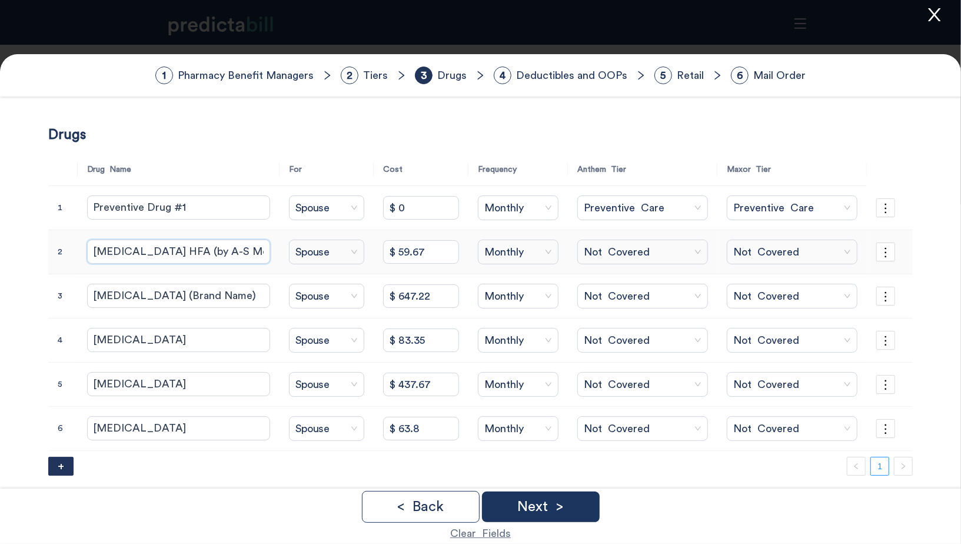
click at [192, 245] on input "Albuterol Sulfate HFA (by A-S Medication, Prasco)" at bounding box center [178, 251] width 183 height 24
drag, startPoint x: 206, startPoint y: 245, endPoint x: 272, endPoint y: 282, distance: 76.1
click at [206, 245] on input "Albuterol Sulfate HFA (by A-S Medication, Prasco)" at bounding box center [178, 251] width 183 height 24
paste input "generics by Cipla, Civica, Lupin, Padagis, Par, Sandoz, or Teva"
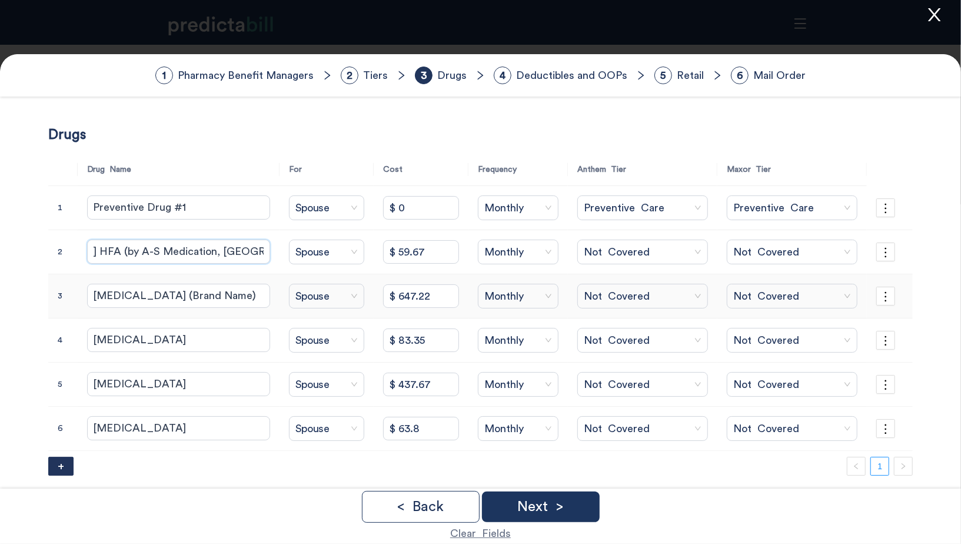
type input "Albuterol Sulfate HFA (generics by Cipla, Civica, Lupin, Padagis, Par, Sandoz, …"
click at [414, 248] on input "$ 59.67" at bounding box center [421, 252] width 76 height 24
type input "$ 21.65"
click at [651, 251] on span "Not Covered" at bounding box center [643, 252] width 118 height 18
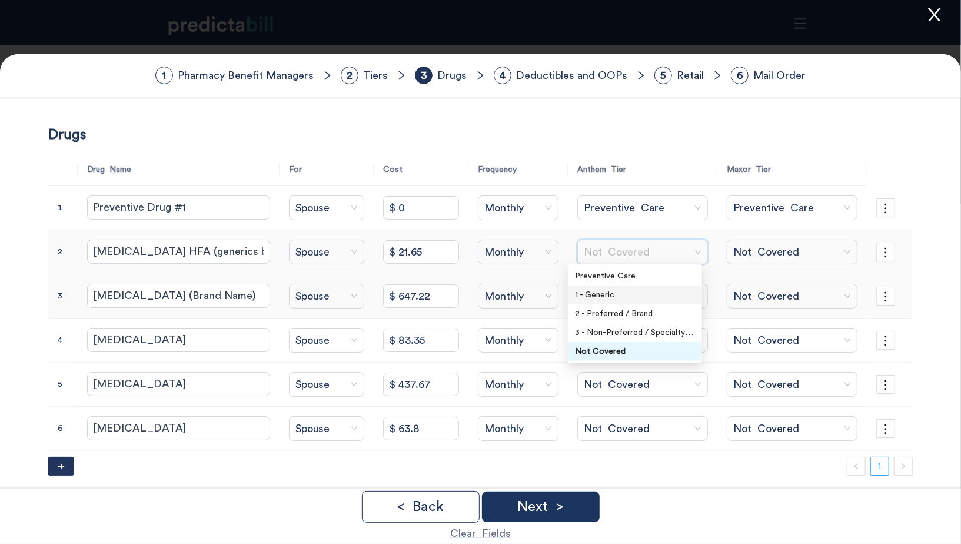
click at [649, 294] on div "1 - Generic" at bounding box center [635, 294] width 120 height 13
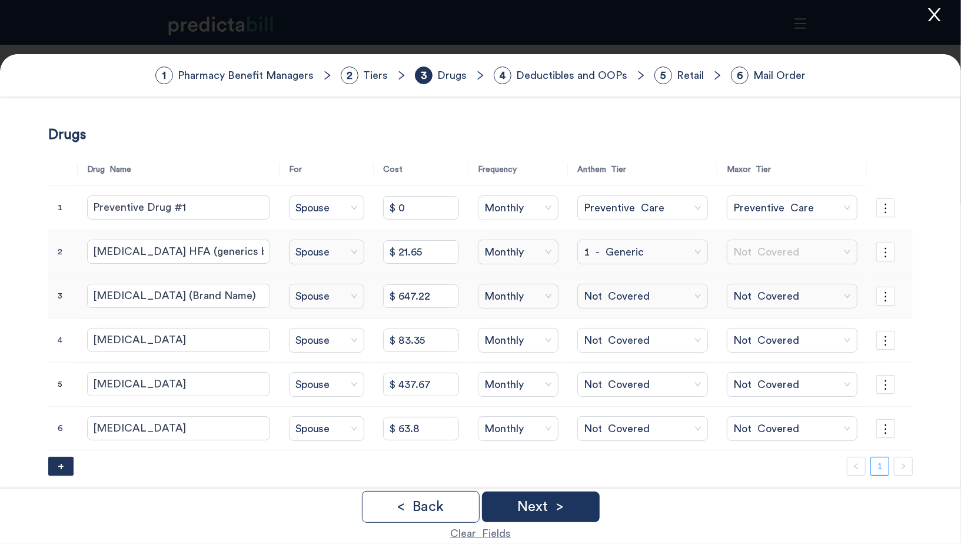
click at [743, 258] on span "Not Covered" at bounding box center [792, 252] width 118 height 18
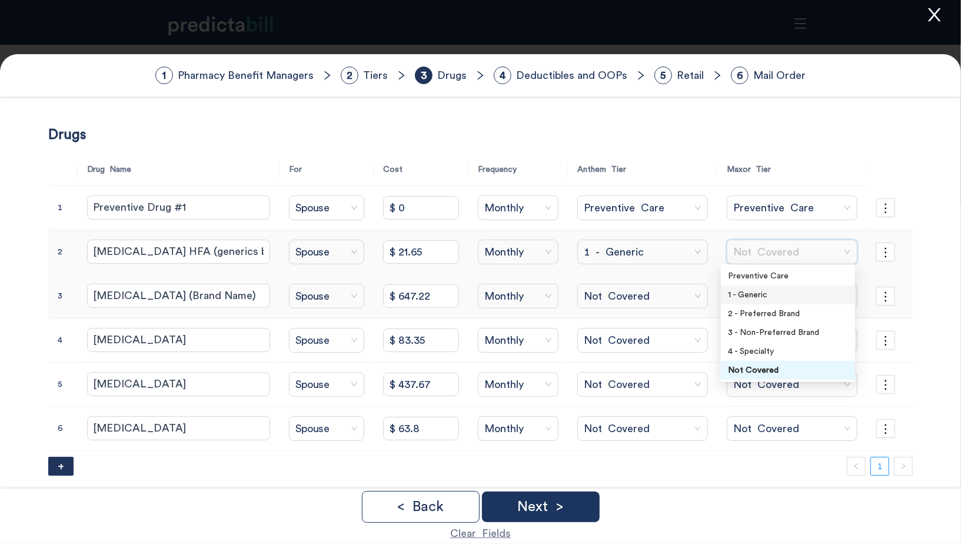
click at [751, 295] on div "1 - Generic" at bounding box center [788, 294] width 120 height 13
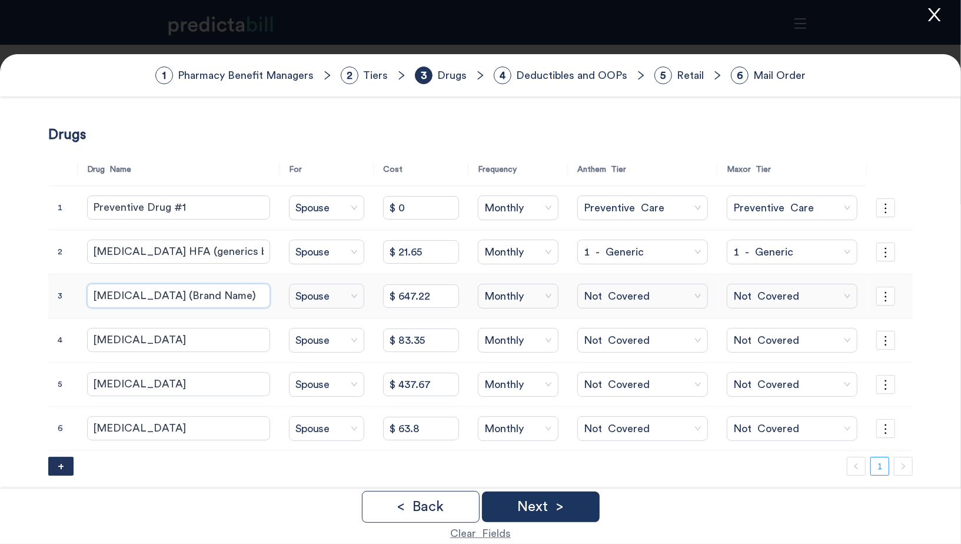
click at [215, 295] on input "Adderall (Brand Name)" at bounding box center [178, 296] width 183 height 24
paste input "dextroamphetamine-amphetamine er"
type input "dextroamphetamine-amphetamine er"
click at [105, 252] on input "Albuterol Sulfate HFA (generics by Cipla, Civica, Lupin, Padagis, Par, Sandoz, …" at bounding box center [178, 251] width 183 height 24
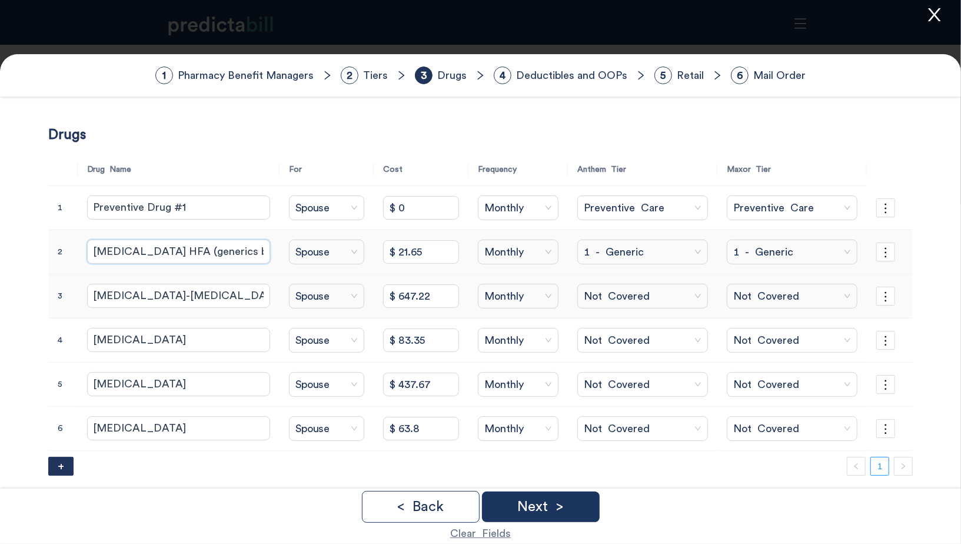
type input "albuterol sulfate HFA (generics by Cipla, Civica, Lupin, Padagis, Par, Sandoz, …"
click at [142, 291] on input "dextroamphetamine-amphetamine er" at bounding box center [178, 296] width 183 height 24
click at [402, 291] on input "$ 647.22" at bounding box center [421, 296] width 76 height 24
type input "$ 45.48"
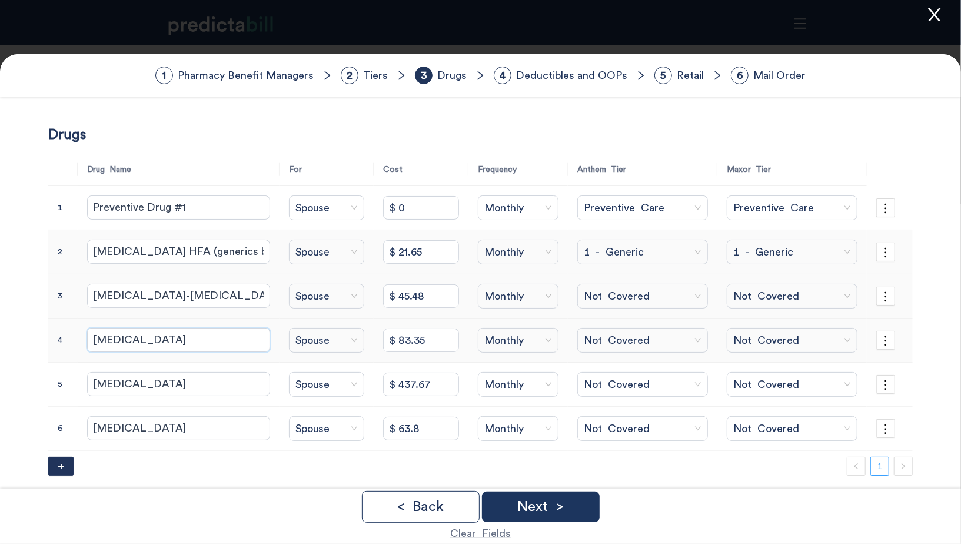
click at [185, 328] on input "Klonopin" at bounding box center [178, 340] width 183 height 24
paste input "clonazepam"
type input "clonazepam (generic for Klonopin)"
click at [218, 296] on input "dextroamphetamine-amphetamine er" at bounding box center [178, 296] width 183 height 24
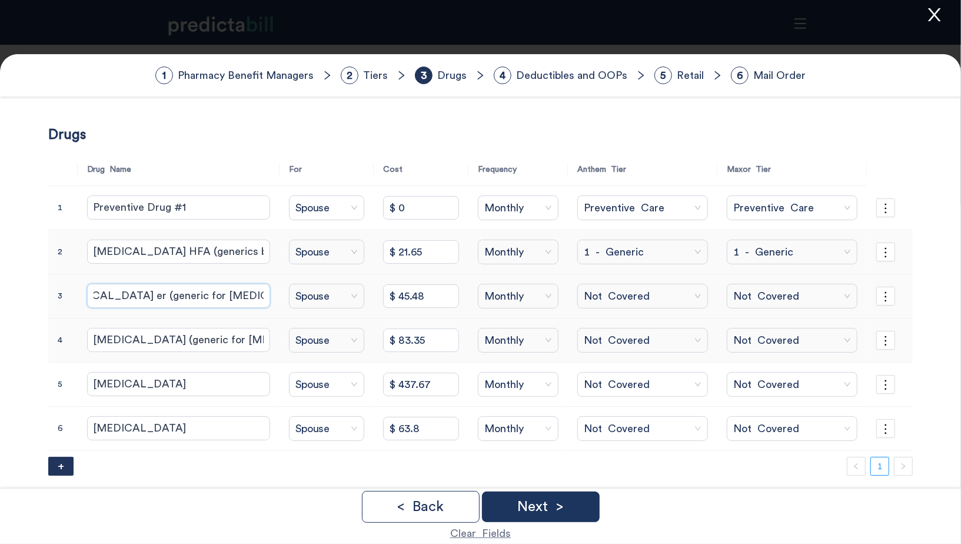
type input "dextroamphetamine-amphetamine er (generic for Adderall)"
drag, startPoint x: 419, startPoint y: 337, endPoint x: 270, endPoint y: 329, distance: 149.6
click at [270, 333] on tr "4 clonazepam (generic for Klonopin) Spouse $ 83.35 Monthly Not Covered Not Cove…" at bounding box center [480, 340] width 865 height 44
type input "$ 5.2"
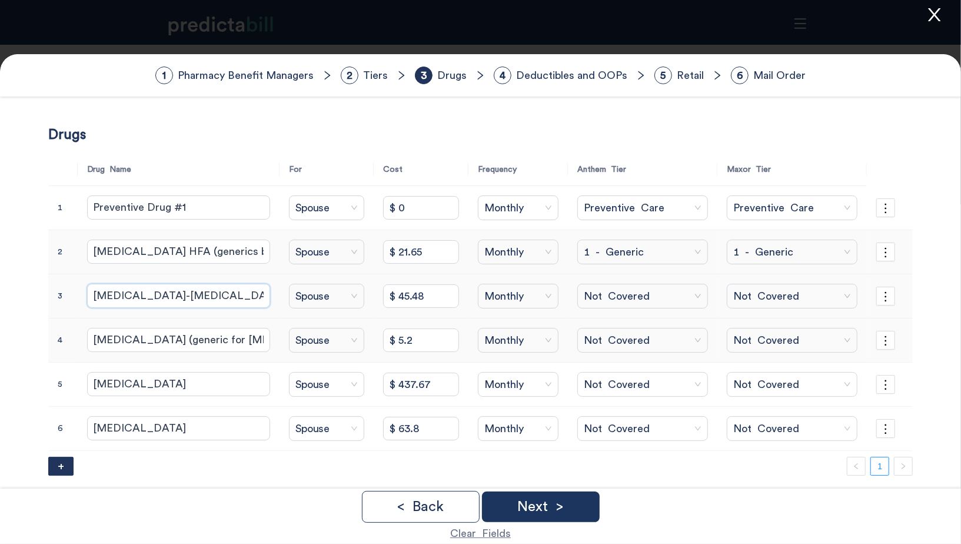
click at [228, 294] on input "dextroamphetamine-amphetamine er (generic for Adderall)" at bounding box center [178, 296] width 183 height 24
click at [200, 254] on input "albuterol sulfate HFA (generics by Cipla, Civica, Lupin, Padagis, Par, Sandoz, …" at bounding box center [178, 251] width 183 height 24
type input "albuterol sulfate HFA (generics by Cipla, Civica, Lupin, Padagis, Par, Sandoz, …"
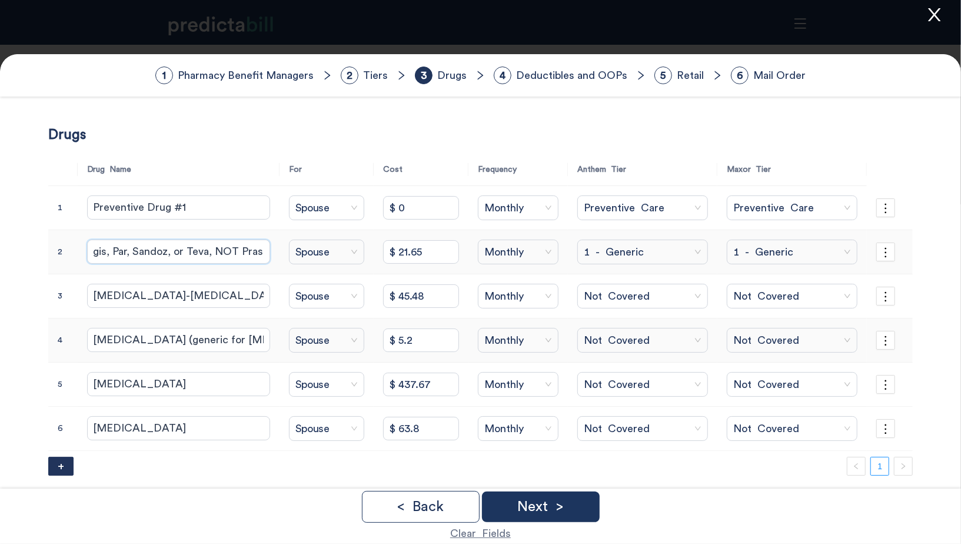
scroll to position [0, 314]
click at [149, 378] on input "Prozac" at bounding box center [178, 384] width 183 height 24
click at [160, 375] on input "Prozac" at bounding box center [178, 384] width 183 height 24
paste input "fluoxetine"
type input "fluoxetine (generic for Prozac)"
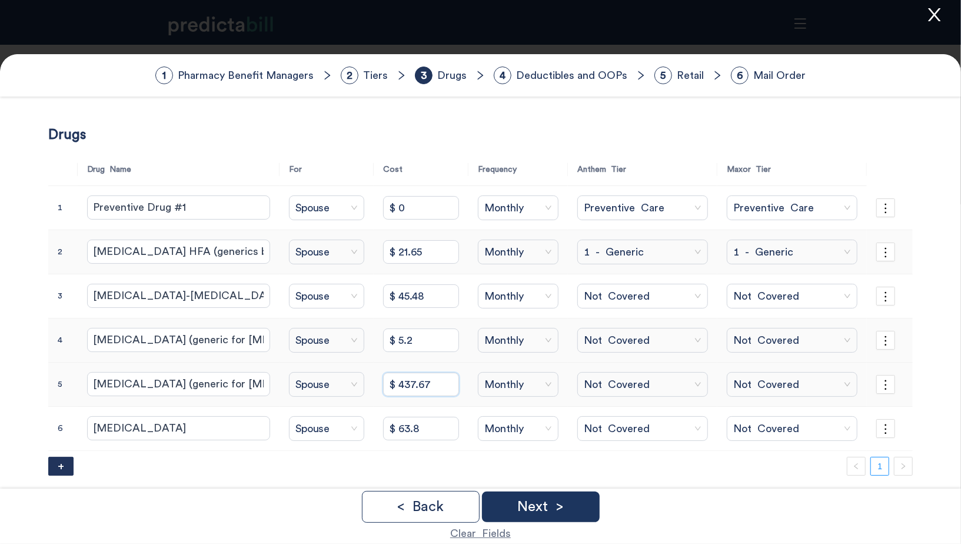
drag, startPoint x: 424, startPoint y: 380, endPoint x: 255, endPoint y: 370, distance: 168.6
click at [254, 370] on tr "5 fluoxetine (generic for Prozac) Spouse $ 437.67 Monthly Not Covered Not Cover…" at bounding box center [480, 384] width 865 height 44
type input "$ 7.11"
click at [221, 246] on input "albuterol sulfate HFA (generics by Cipla, Civica, Lupin, Padagis, Par, Sandoz, …" at bounding box center [178, 251] width 183 height 24
click at [202, 249] on input "albuterol sulfate HFA (generics by Cipla, Civica, Lupin, Padagis, Par, Sandoz, …" at bounding box center [178, 251] width 183 height 24
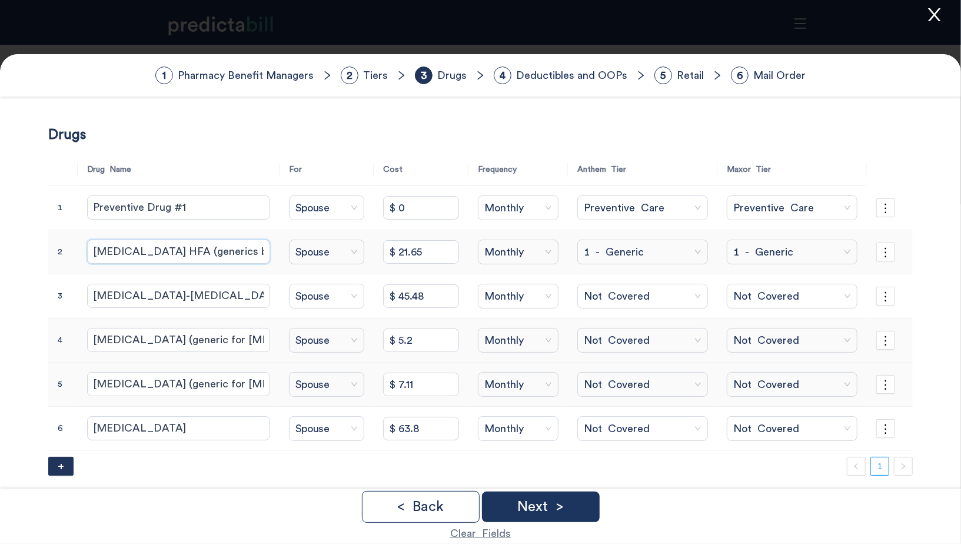
click at [190, 252] on input "albuterol sulfate HFA (generics by Cipla, Civica, Lupin, Padagis, Par, Sandoz, …" at bounding box center [178, 251] width 183 height 24
type input "albuterol sulfate HFA (generics by Cipla, Civica, Lupin, Padagis, Par, Sandoz, …"
click at [196, 410] on td "Ventolin Hfa" at bounding box center [179, 429] width 202 height 44
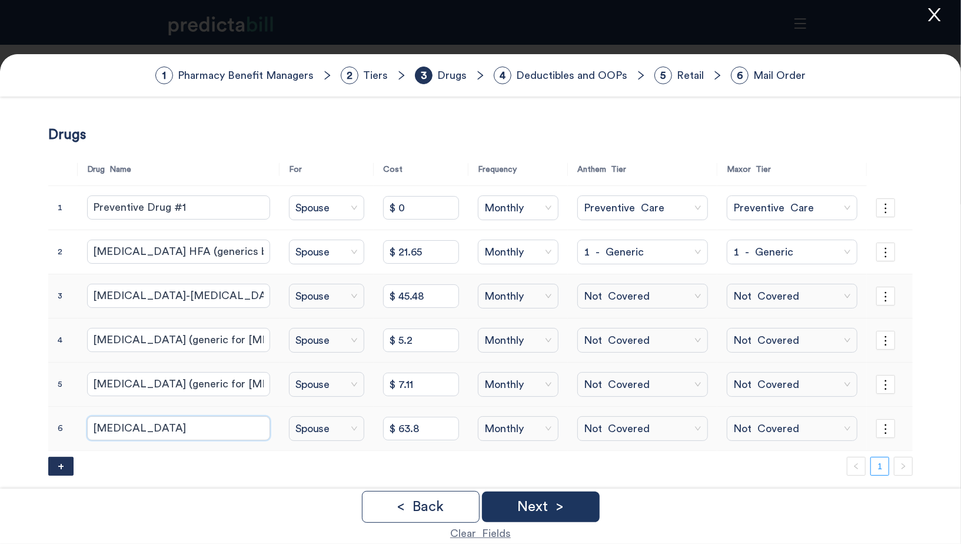
click at [191, 419] on input "Ventolin Hfa" at bounding box center [178, 428] width 183 height 24
click at [890, 426] on icon "more" at bounding box center [885, 428] width 13 height 13
click at [893, 451] on span "Delete Row" at bounding box center [891, 455] width 48 height 13
click at [920, 460] on span "OK" at bounding box center [916, 459] width 13 height 13
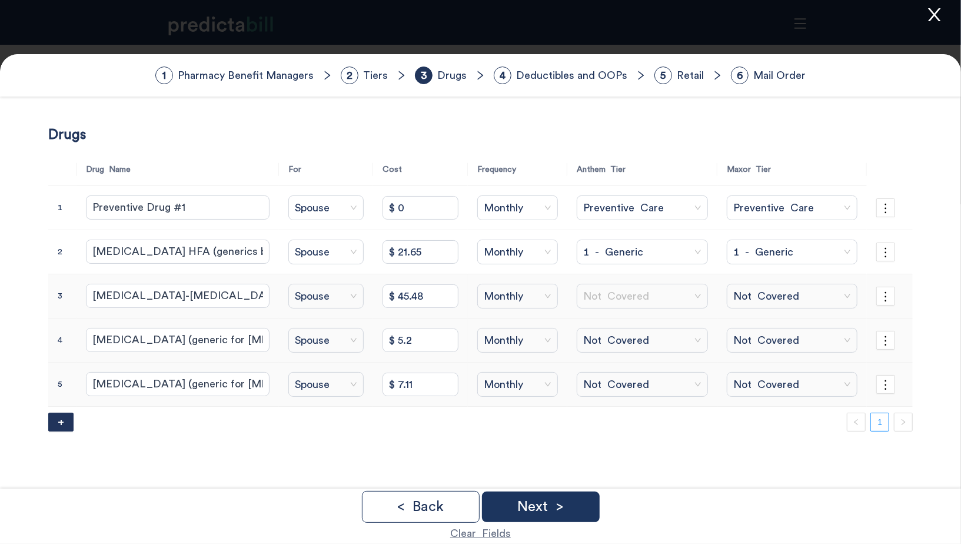
click at [583, 291] on span "Not Covered" at bounding box center [642, 296] width 118 height 18
click at [620, 335] on div "1 - Generic" at bounding box center [635, 338] width 120 height 13
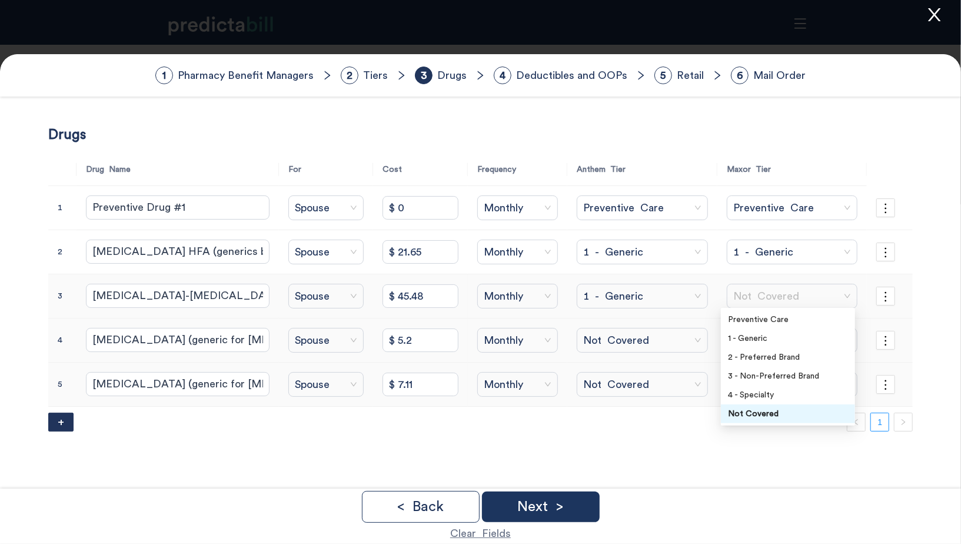
click at [742, 292] on span "Not Covered" at bounding box center [792, 296] width 118 height 18
click at [759, 340] on div "1 - Generic" at bounding box center [788, 338] width 120 height 13
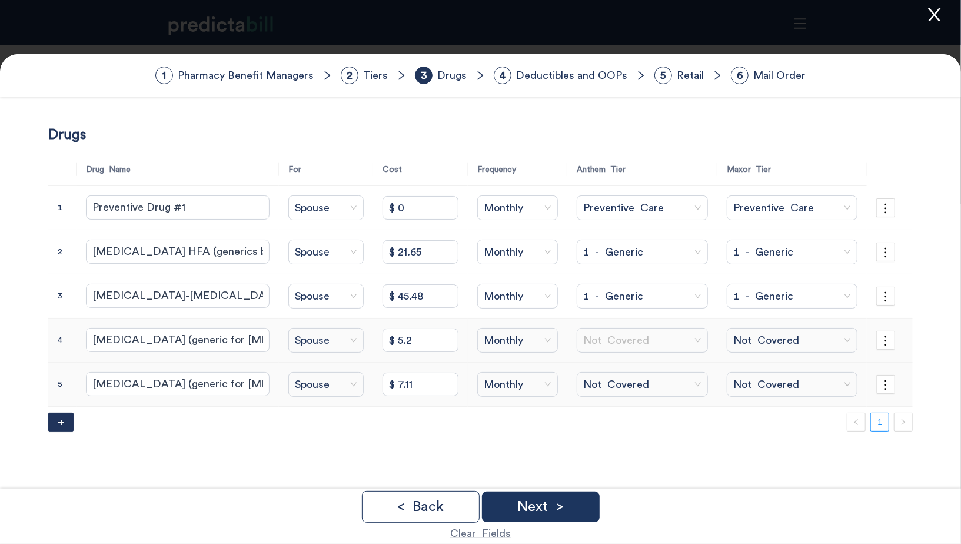
click at [631, 336] on span "Not Covered" at bounding box center [642, 340] width 118 height 18
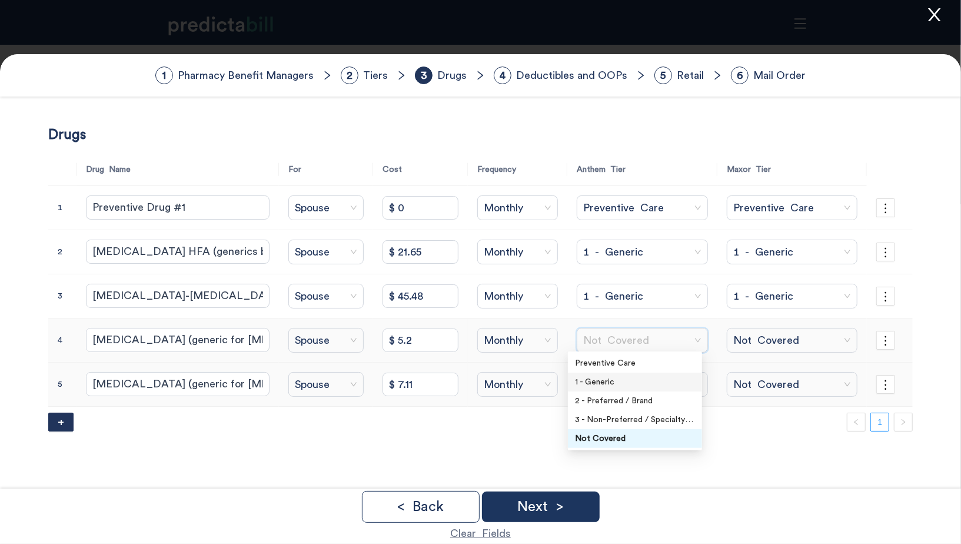
click at [631, 382] on div "1 - Generic" at bounding box center [635, 381] width 120 height 13
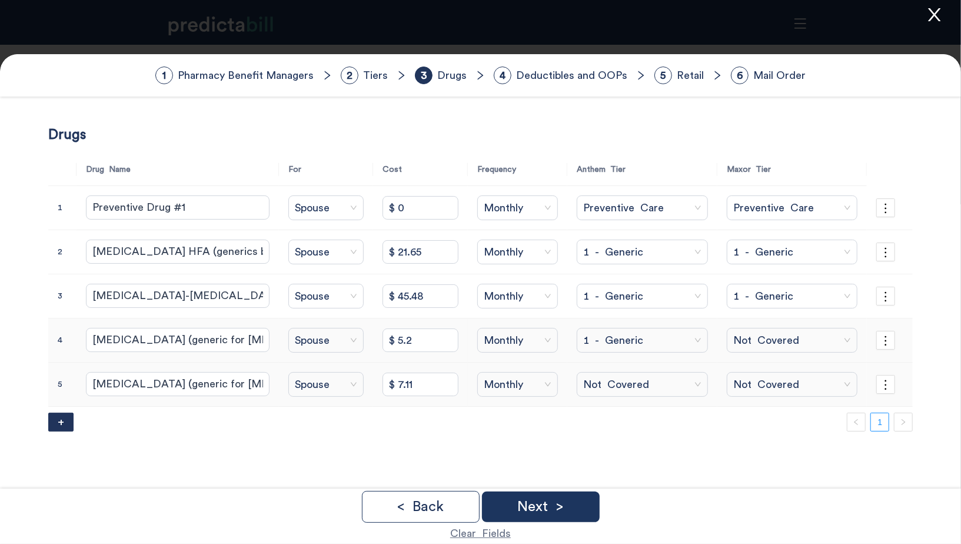
click at [742, 344] on span "Not Covered" at bounding box center [792, 340] width 118 height 18
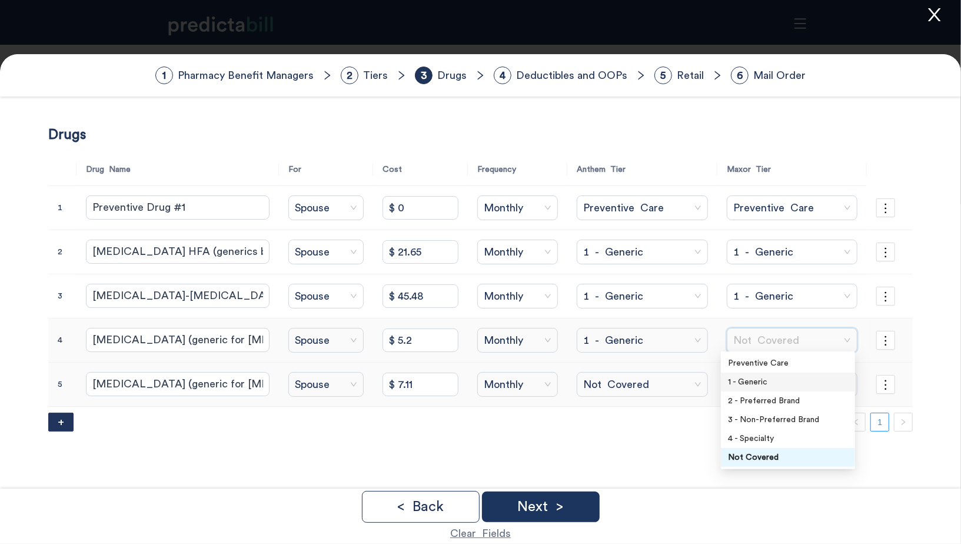
click at [745, 377] on div "1 - Generic" at bounding box center [788, 381] width 120 height 13
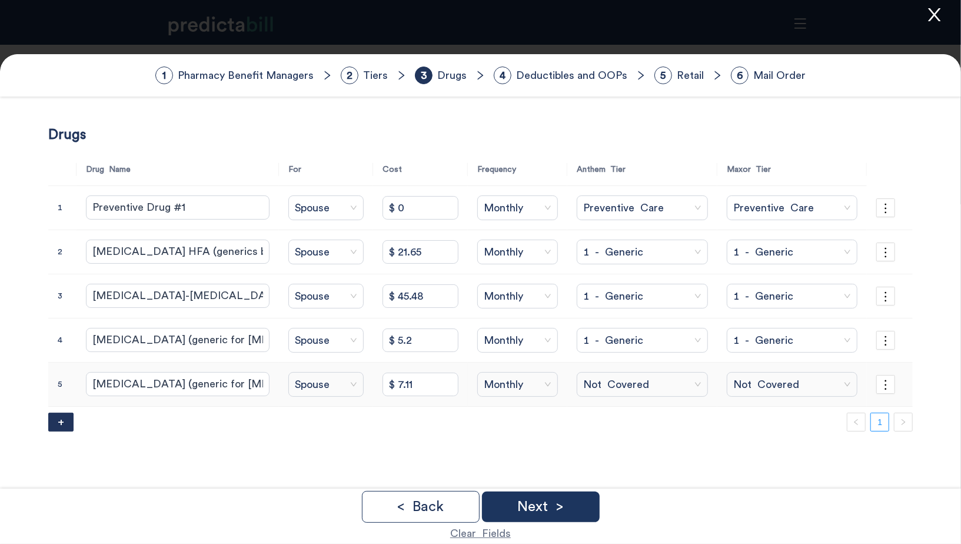
click at [674, 380] on span "Not Covered" at bounding box center [642, 384] width 118 height 18
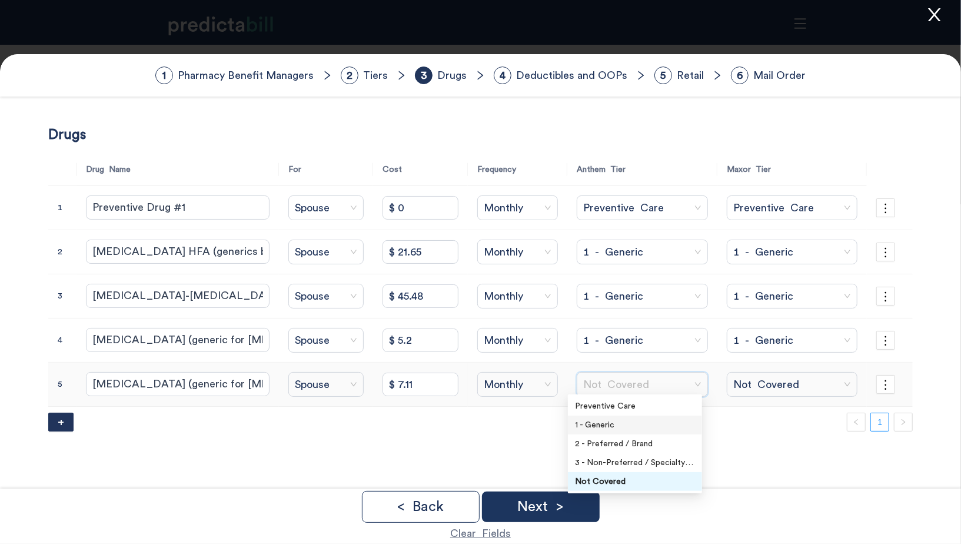
click at [677, 418] on div "1 - Generic" at bounding box center [635, 424] width 120 height 13
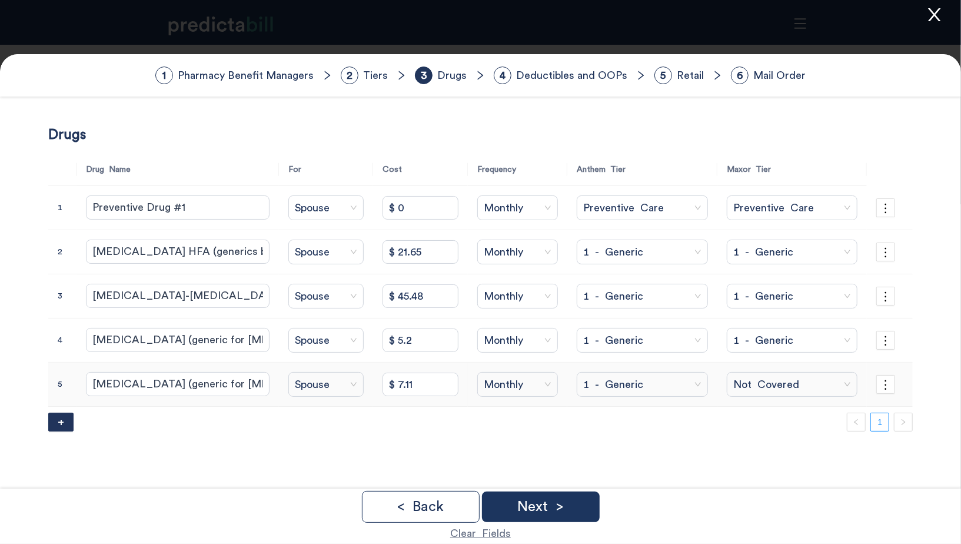
click at [759, 382] on span "Not Covered" at bounding box center [792, 384] width 118 height 18
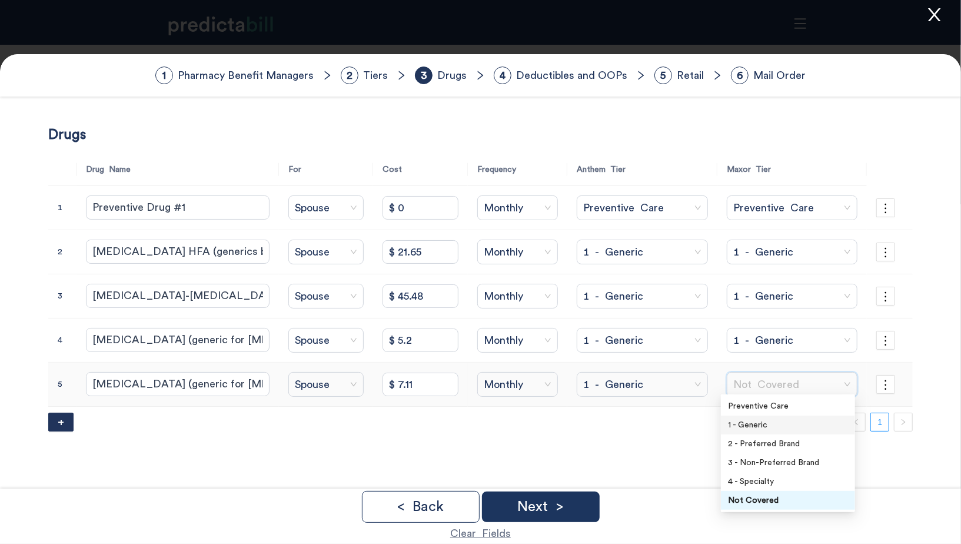
click at [761, 423] on div "1 - Generic" at bounding box center [788, 424] width 120 height 13
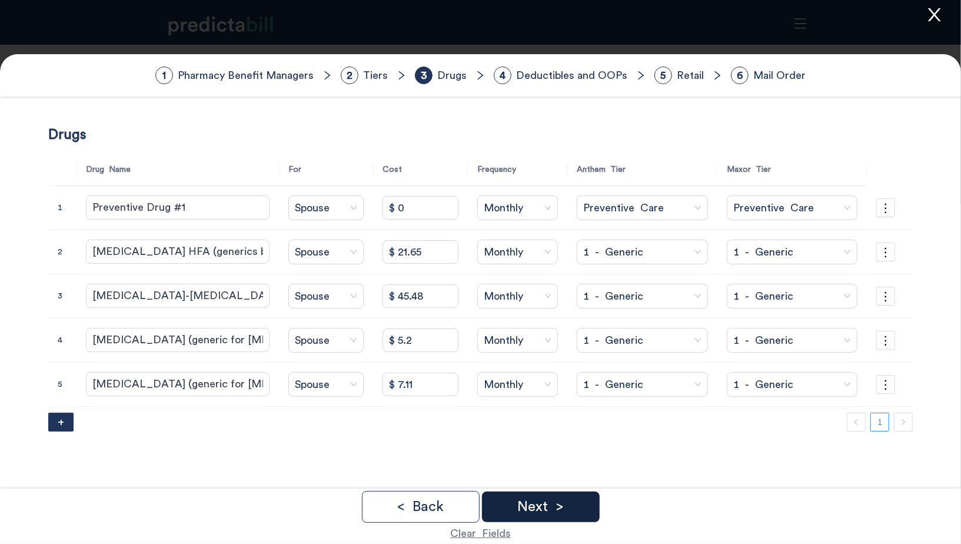
click at [547, 504] on p "Next >" at bounding box center [540, 507] width 46 height 14
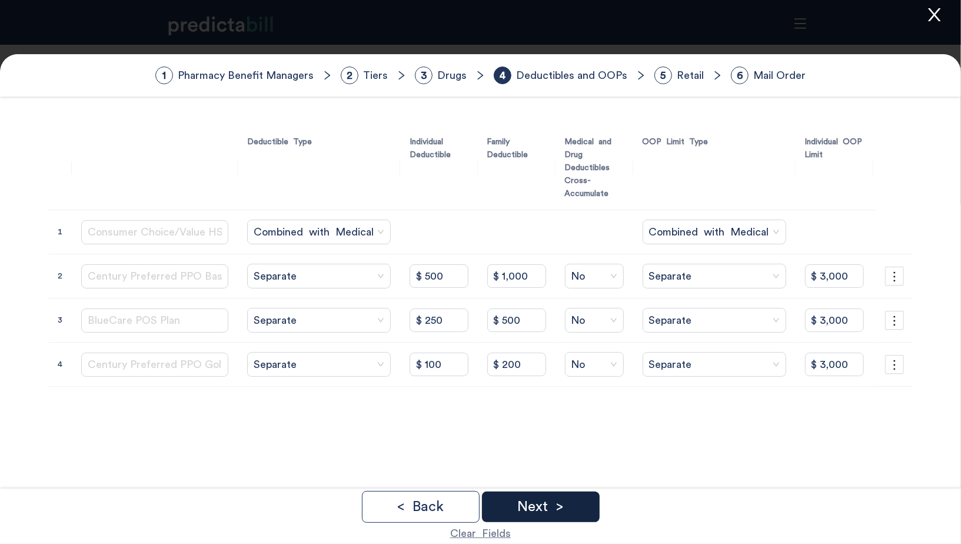
click at [584, 504] on div "Next >" at bounding box center [541, 506] width 118 height 31
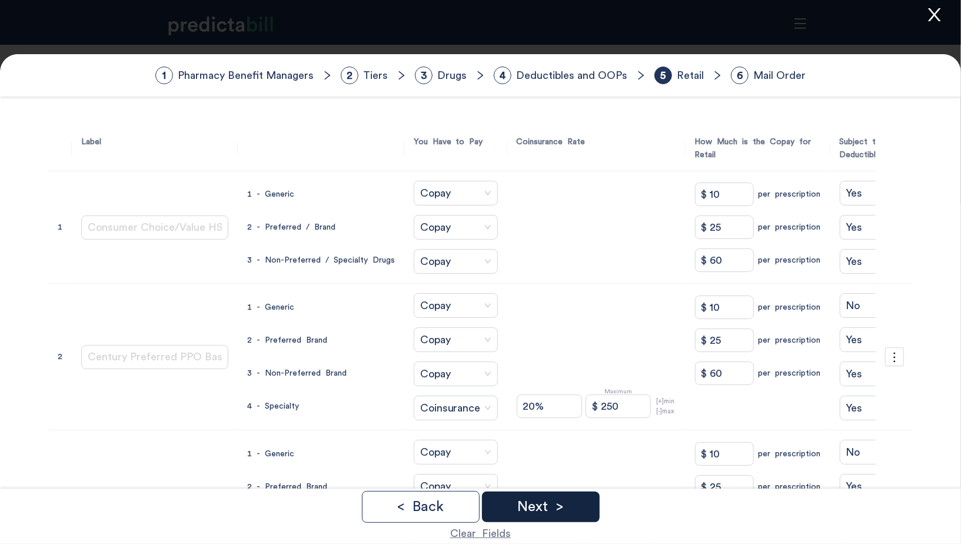
click at [584, 504] on div "Next >" at bounding box center [541, 506] width 118 height 31
click at [585, 503] on div "Done" at bounding box center [541, 506] width 118 height 31
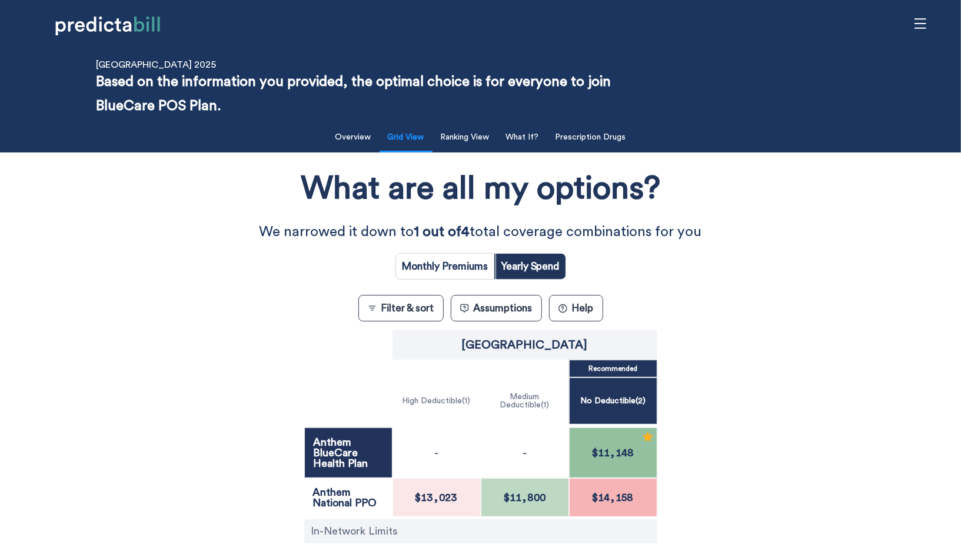
click at [126, 318] on div "What are all my options? We narrowed it down to 1 out of 4 total coverage combi…" at bounding box center [480, 397] width 865 height 479
click at [596, 143] on button "Prescription Drugs" at bounding box center [590, 137] width 85 height 24
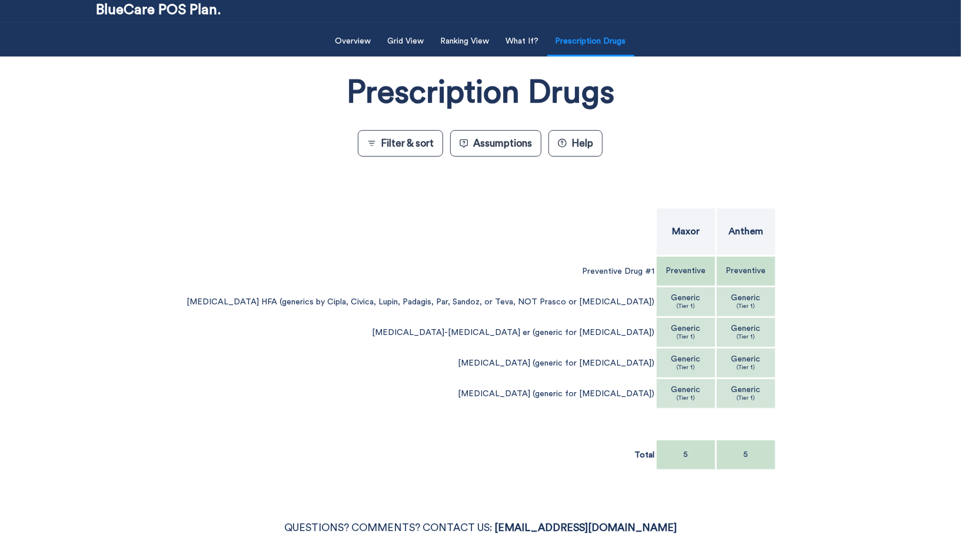
scroll to position [93, 0]
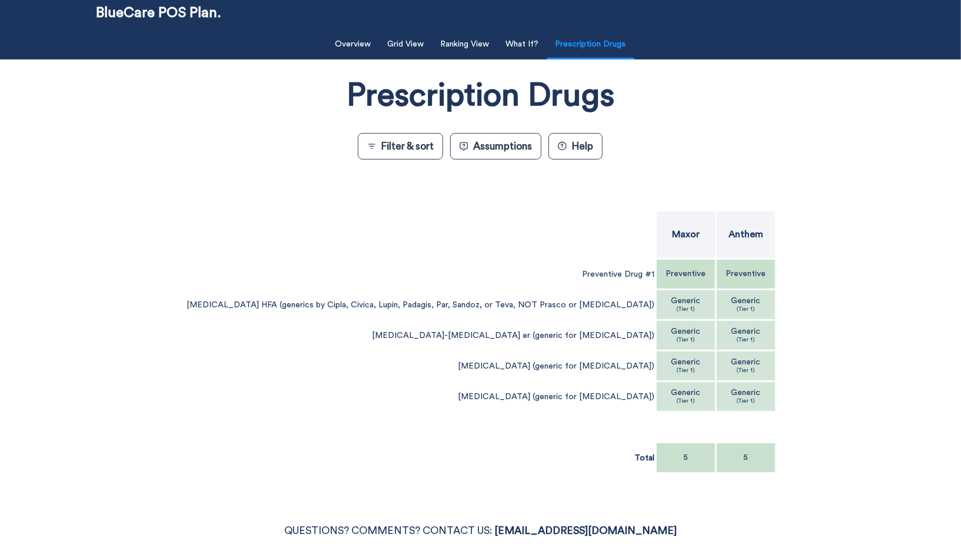
click at [244, 433] on div at bounding box center [214, 426] width 59 height 29
click at [241, 442] on td "Total" at bounding box center [420, 457] width 471 height 31
click at [77, 232] on div "Filter & Sort Quickly update your results Sort By Healthcare Assumptions Expect…" at bounding box center [480, 256] width 961 height 462
click at [44, 62] on div "Filter & Sort Quickly update your results Sort By Healthcare Assumptions Expect…" at bounding box center [480, 256] width 961 height 462
click at [495, 50] on button "Ranking View" at bounding box center [465, 44] width 63 height 24
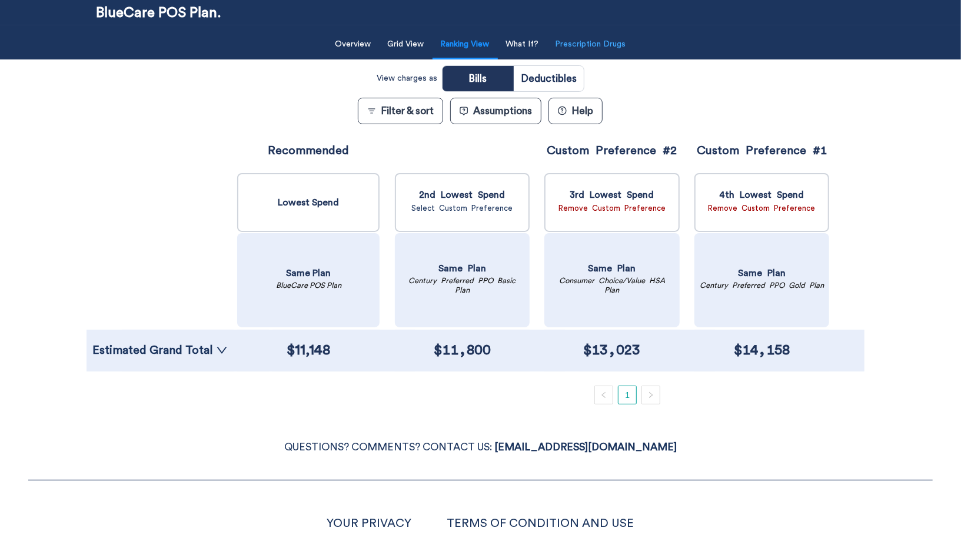
click at [595, 37] on button "Prescription Drugs" at bounding box center [590, 44] width 85 height 24
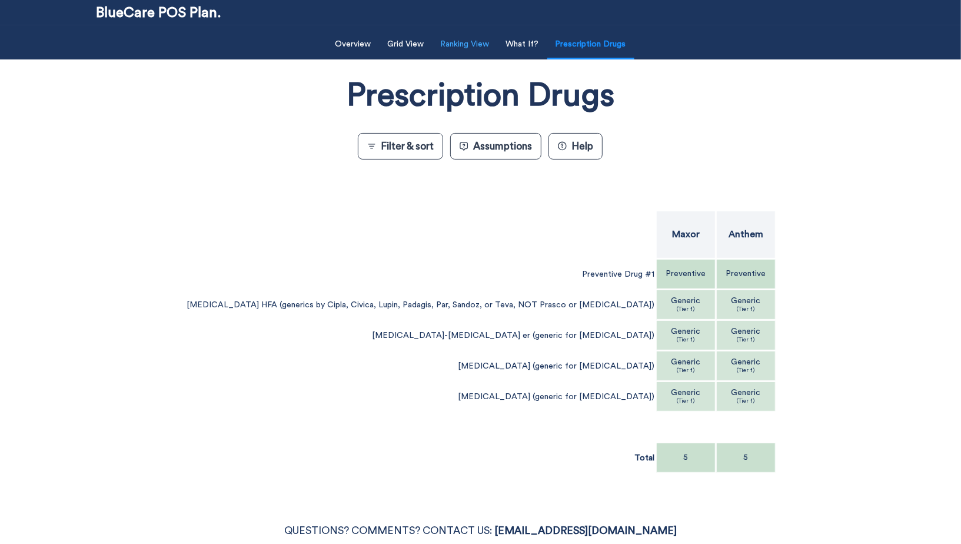
click at [458, 49] on button "Ranking View" at bounding box center [465, 44] width 63 height 24
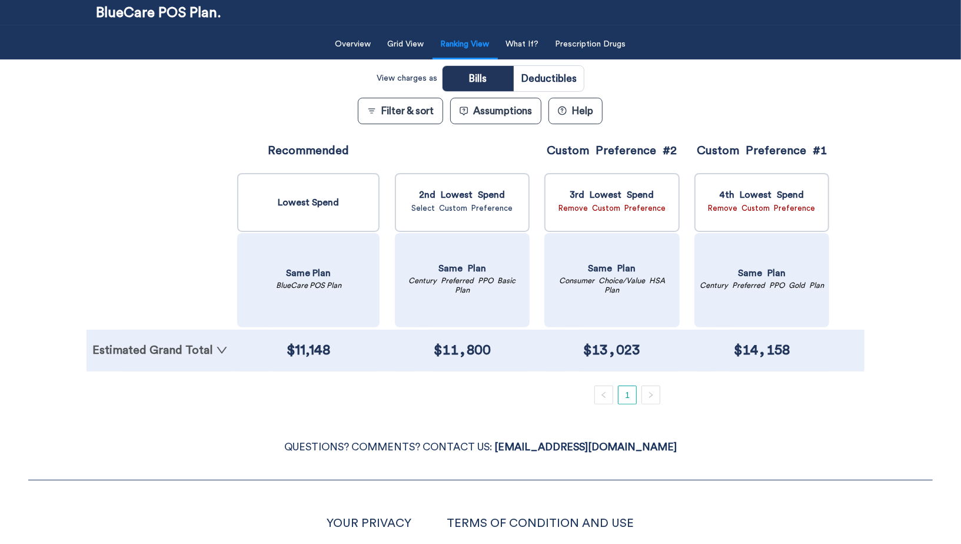
click at [207, 345] on link "Estimated Grand Total" at bounding box center [159, 350] width 135 height 12
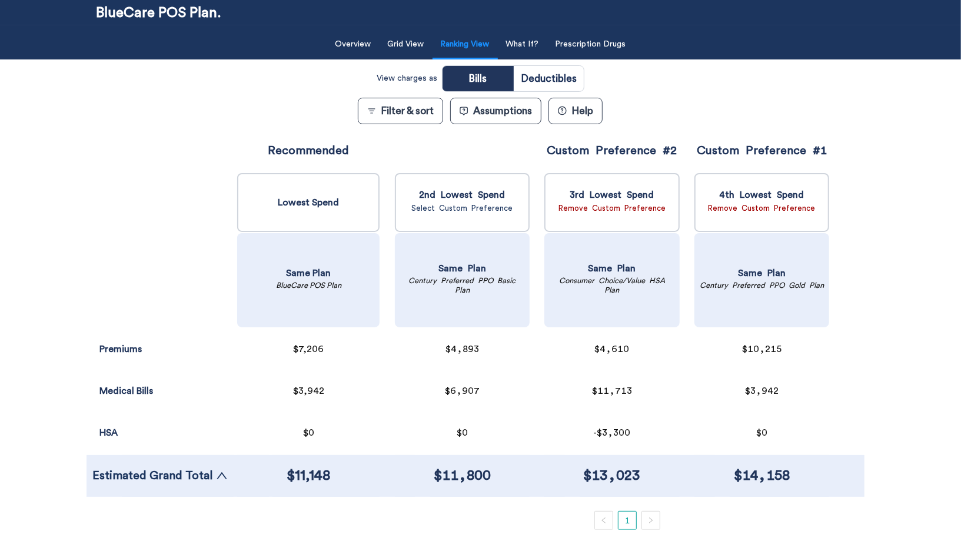
click at [558, 85] on input "radio" at bounding box center [549, 78] width 70 height 25
radio input "true"
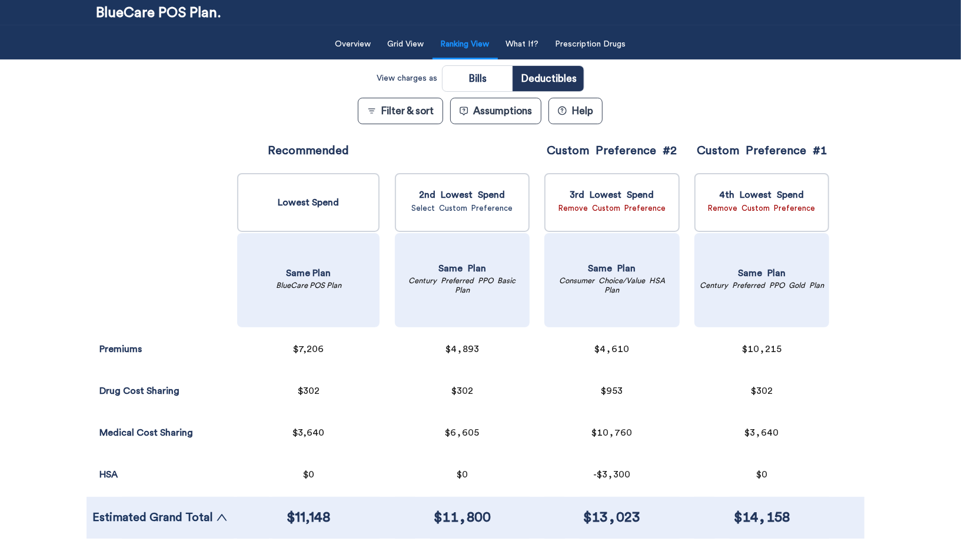
click at [481, 76] on input "radio" at bounding box center [477, 78] width 70 height 25
radio input "true"
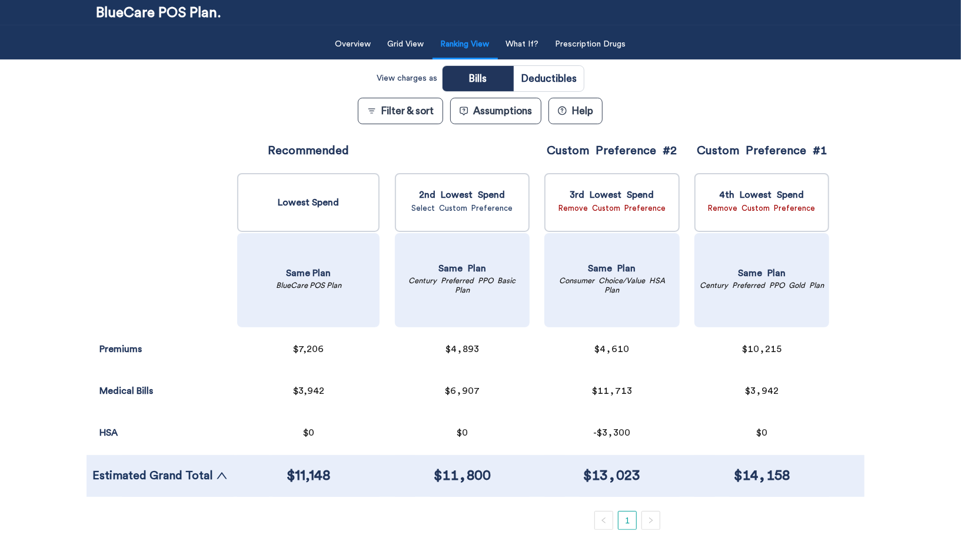
click at [489, 113] on button "Assumptions" at bounding box center [495, 111] width 91 height 26
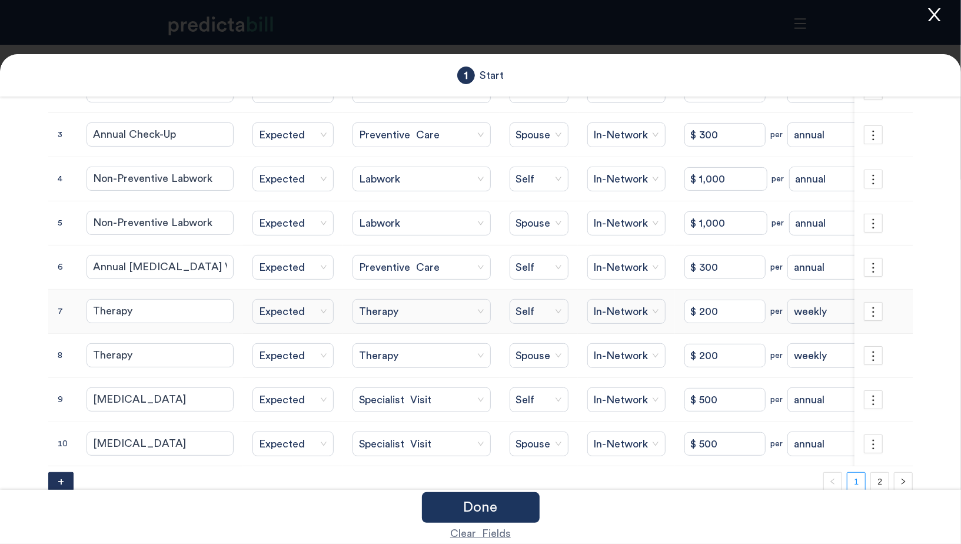
scroll to position [185, 0]
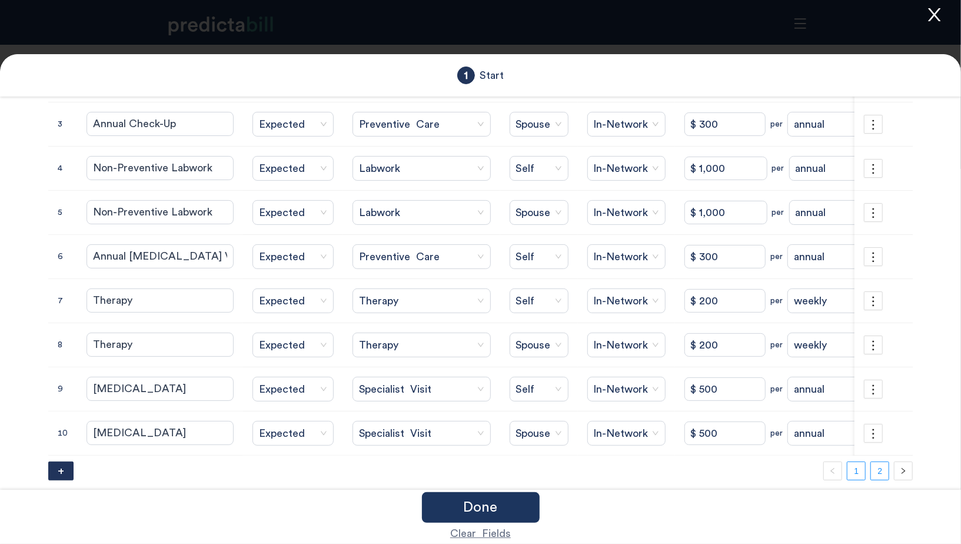
click at [885, 466] on link "2" at bounding box center [880, 471] width 18 height 18
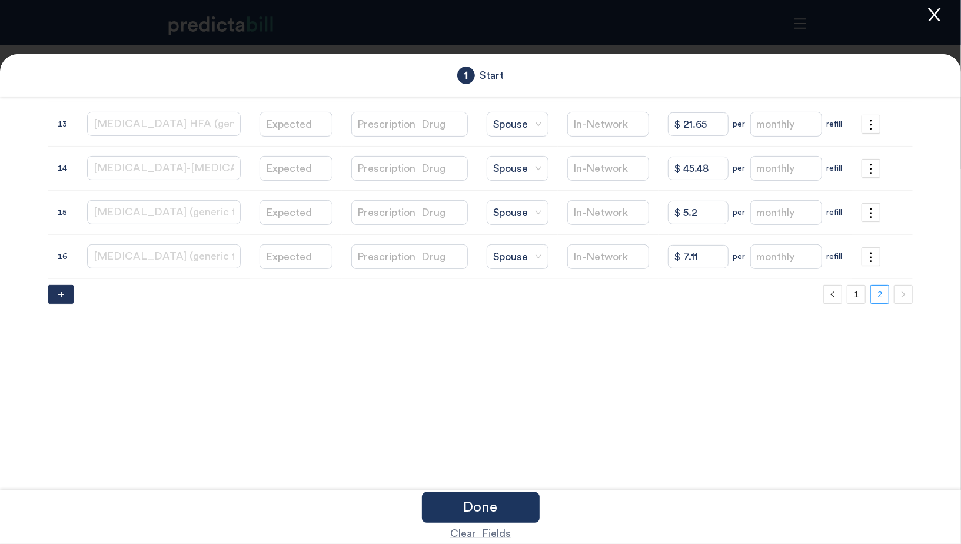
scroll to position [0, 0]
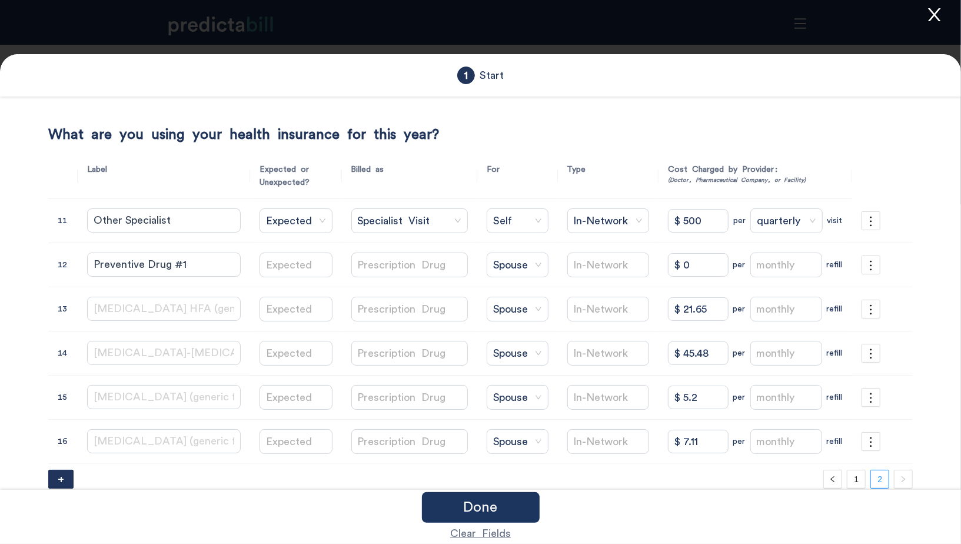
click at [935, 14] on icon "close" at bounding box center [934, 14] width 12 height 13
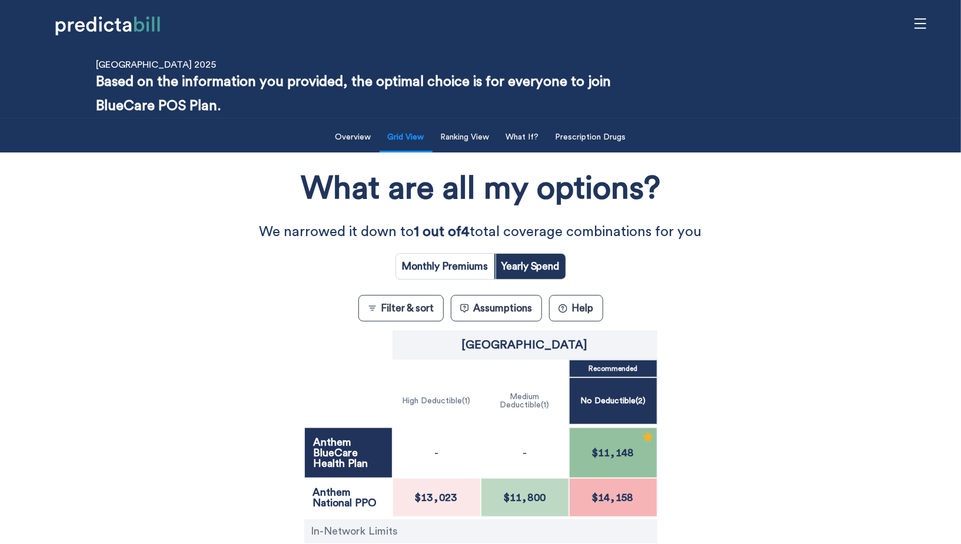
drag, startPoint x: 93, startPoint y: 397, endPoint x: 212, endPoint y: 342, distance: 130.8
click at [205, 342] on div "What are all my options? We narrowed it down to 1 out of 4 total coverage combi…" at bounding box center [480, 397] width 865 height 479
click at [503, 174] on h1 "What are all my options?" at bounding box center [480, 188] width 359 height 45
click at [405, 318] on button "Filter & sort" at bounding box center [400, 308] width 85 height 26
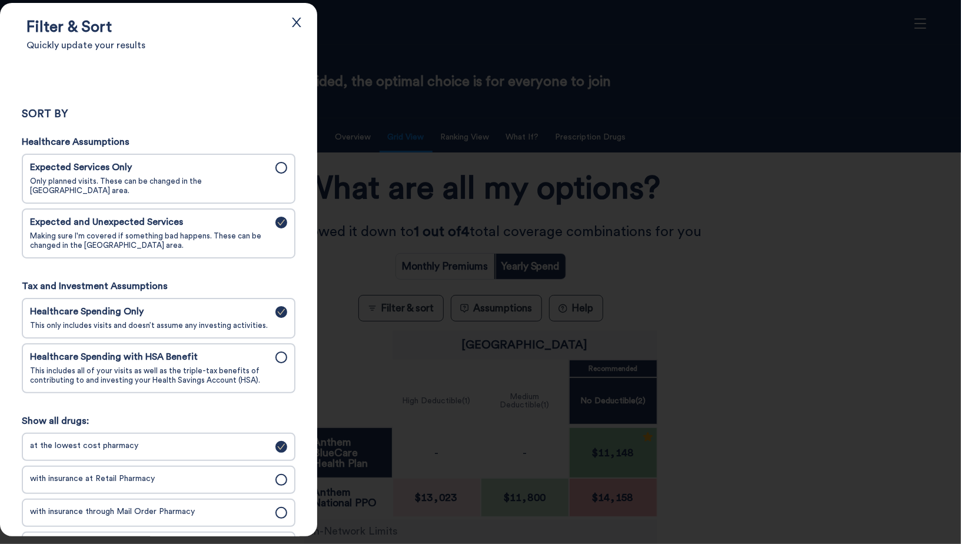
click at [226, 379] on span "This includes all of your visits as well as the triple-tax benefits of contribu…" at bounding box center [149, 375] width 238 height 19
click at [0, 0] on input "Healthcare Spending with HSA Benefit This includes all of your visits as well a…" at bounding box center [0, 0] width 0 height 0
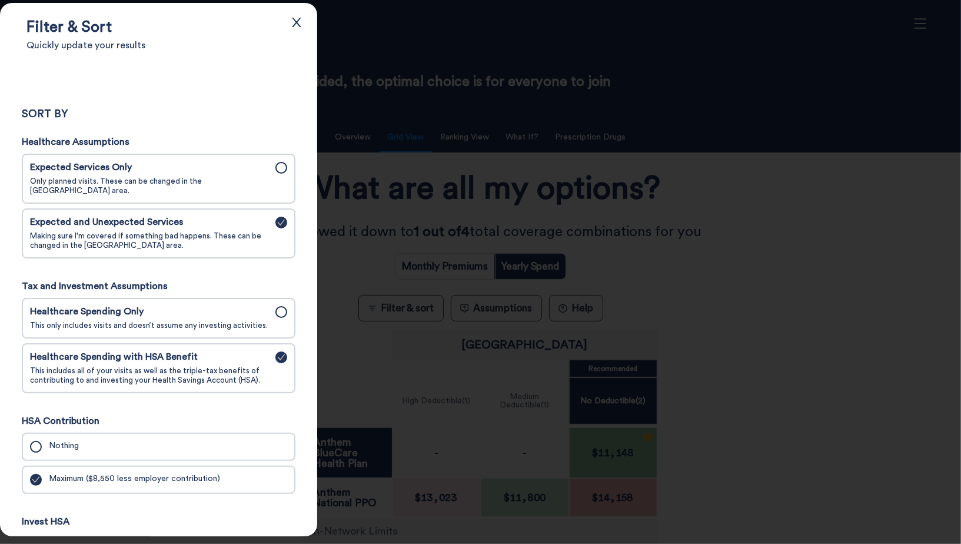
click at [209, 168] on span "Expected Services Only" at bounding box center [149, 167] width 238 height 11
click at [0, 0] on input "Expected Services Only Only planned visits. These can be changed in the Assumpt…" at bounding box center [0, 0] width 0 height 0
click at [492, 65] on div at bounding box center [480, 272] width 961 height 544
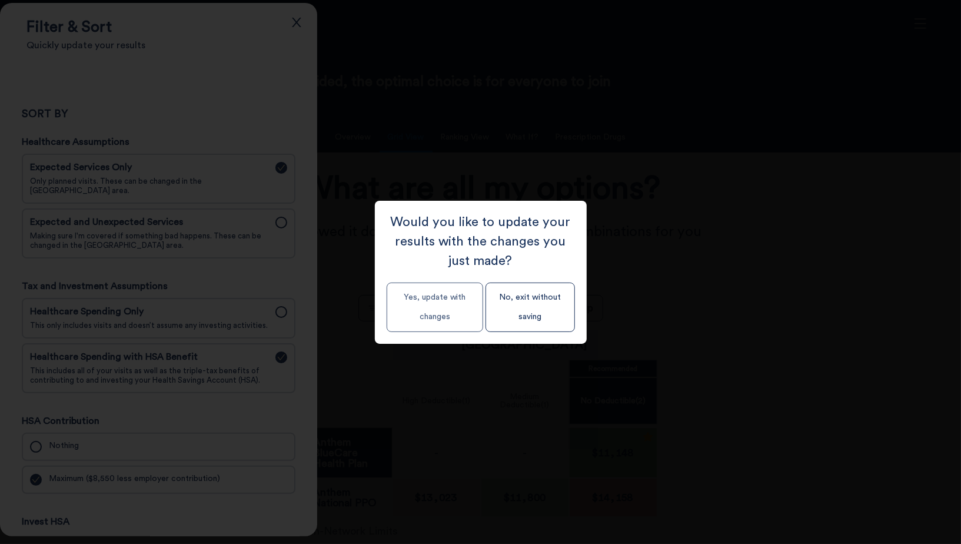
click at [457, 314] on button "Yes, update with changes" at bounding box center [435, 306] width 96 height 49
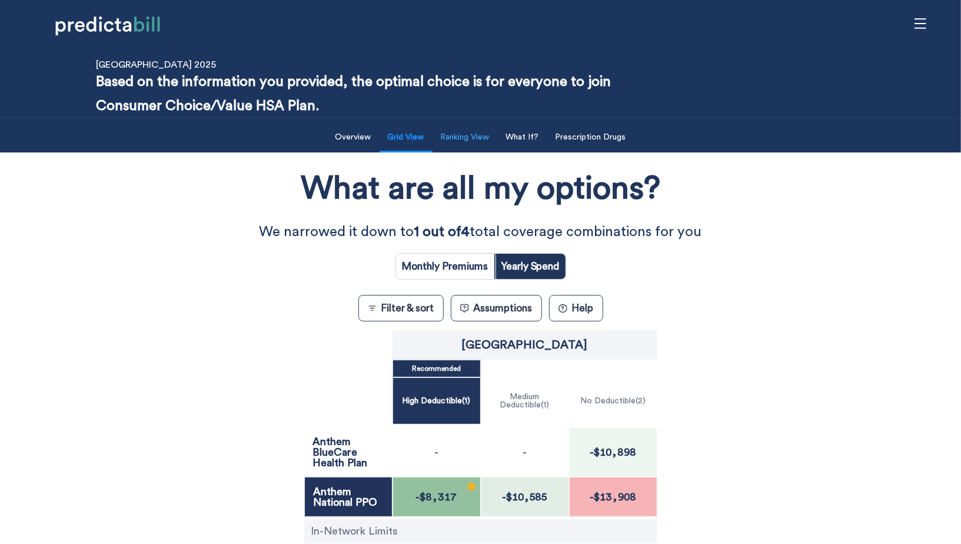
click at [472, 140] on button "Ranking View" at bounding box center [465, 137] width 63 height 24
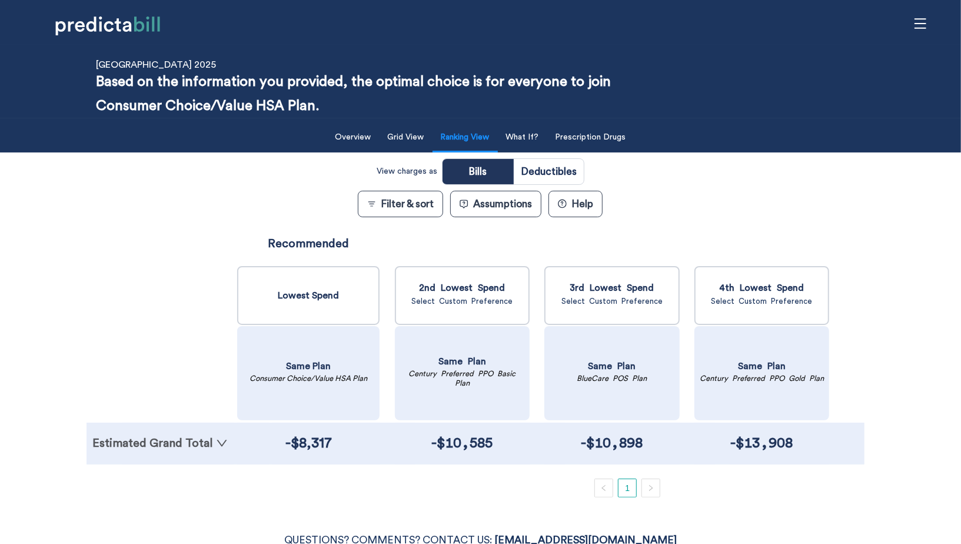
click at [197, 437] on link "Estimated Grand Total" at bounding box center [159, 443] width 135 height 12
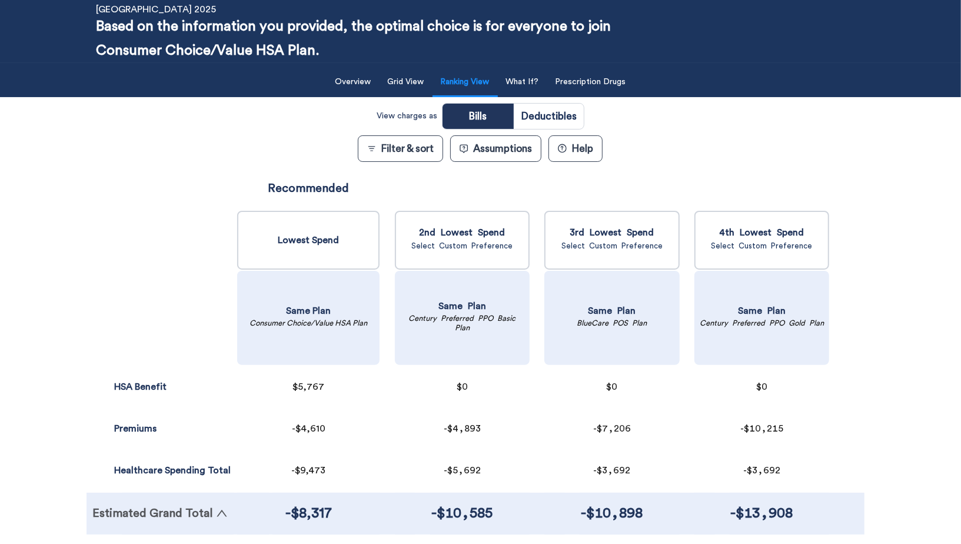
scroll to position [57, 0]
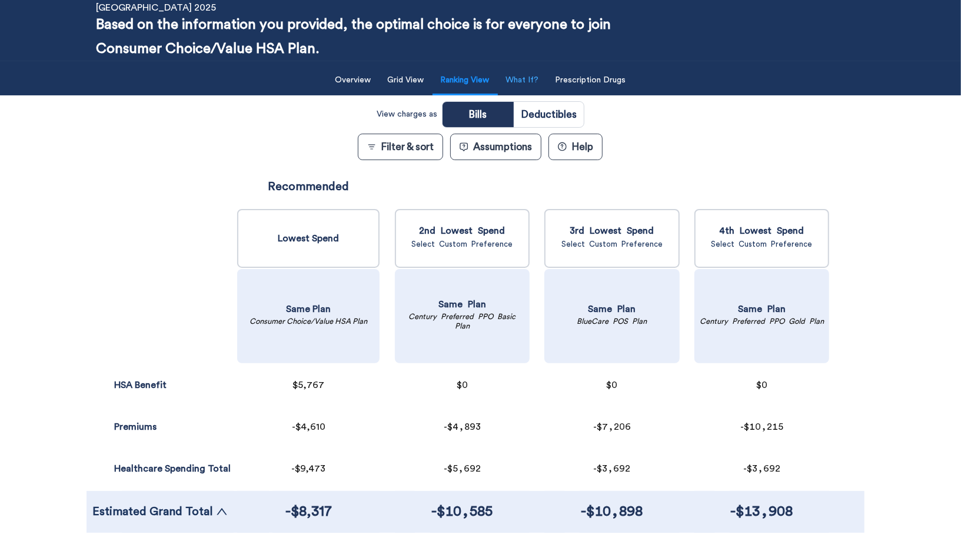
click at [534, 87] on button "What If?" at bounding box center [522, 80] width 47 height 24
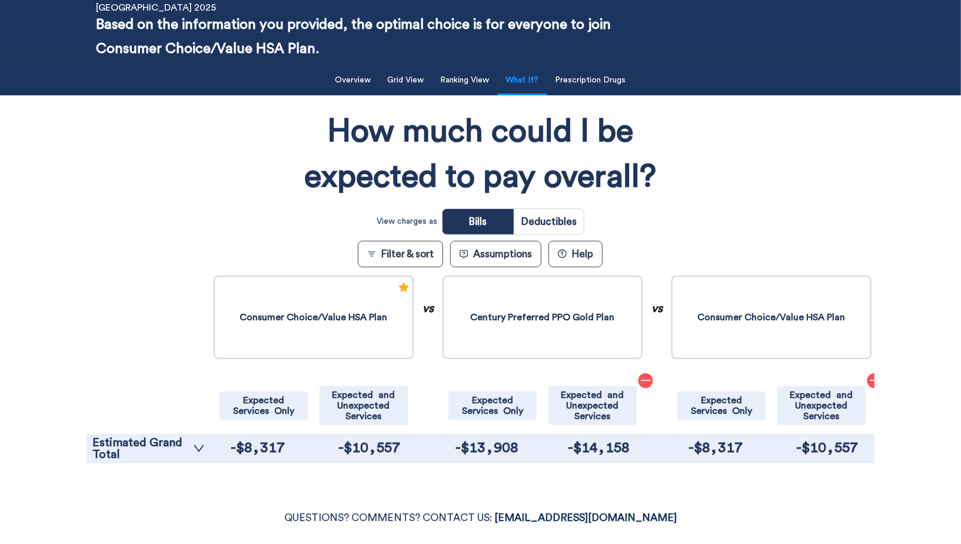
click at [552, 221] on input "radio" at bounding box center [549, 221] width 70 height 25
radio input "true"
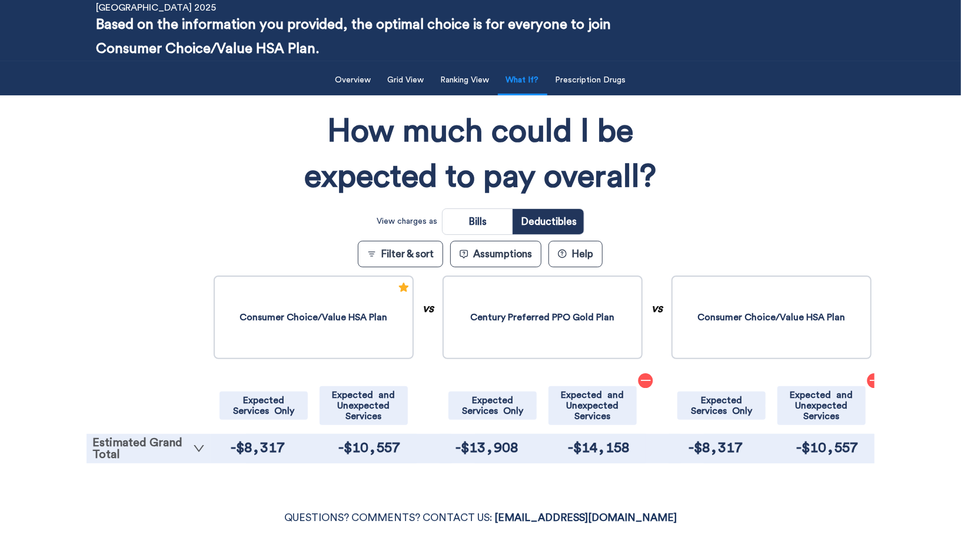
click at [165, 440] on link "Estimated Grand Total" at bounding box center [148, 449] width 112 height 24
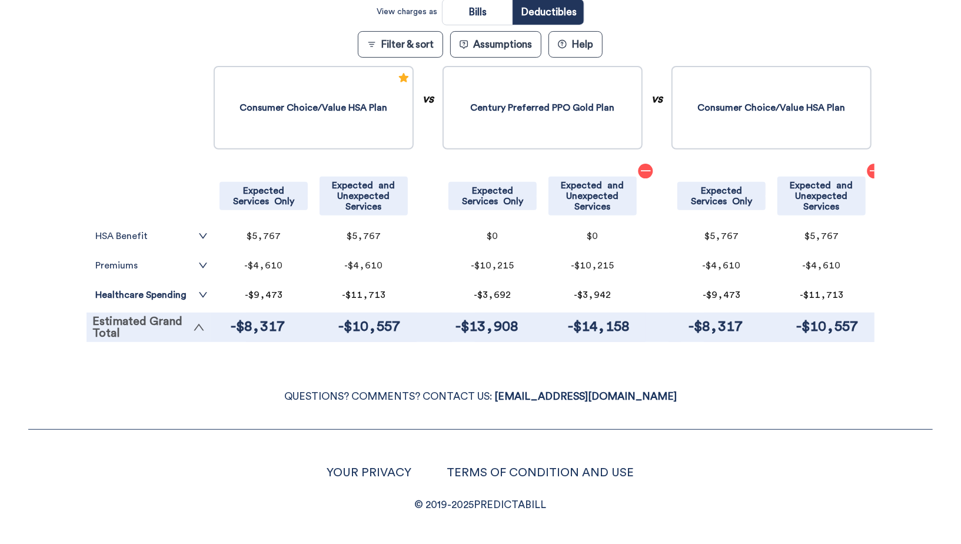
scroll to position [268, 0]
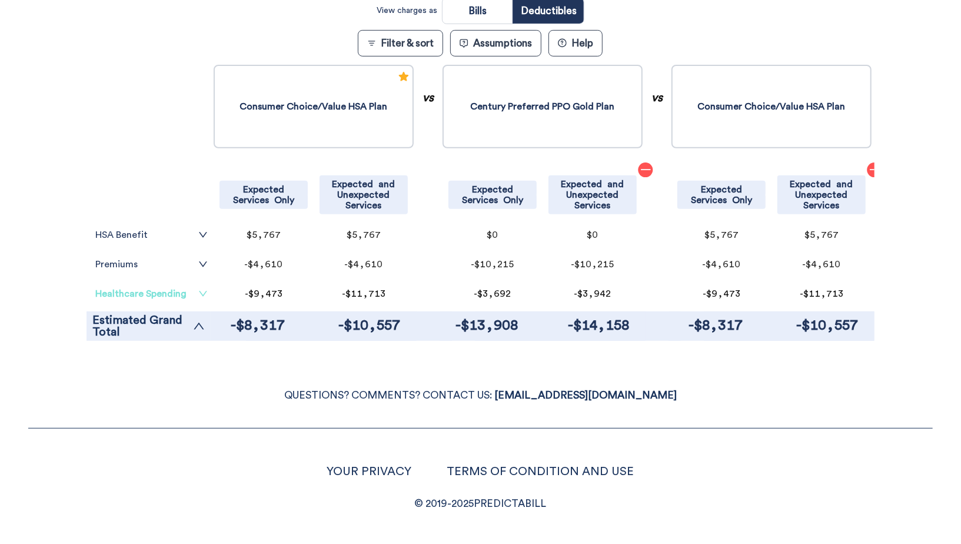
click at [159, 289] on link "Healthcare Spending" at bounding box center [151, 293] width 112 height 9
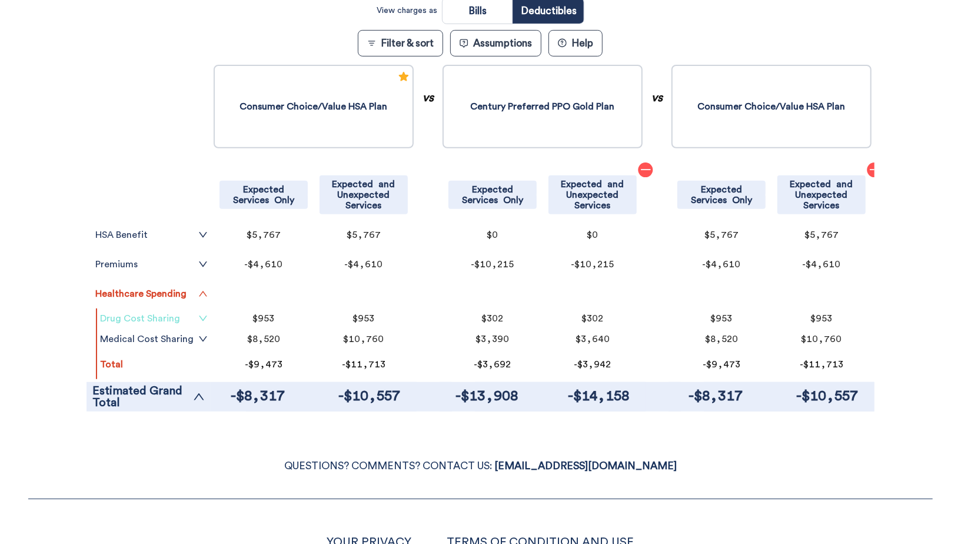
click at [188, 317] on link "Drug Cost Sharing" at bounding box center [154, 318] width 108 height 9
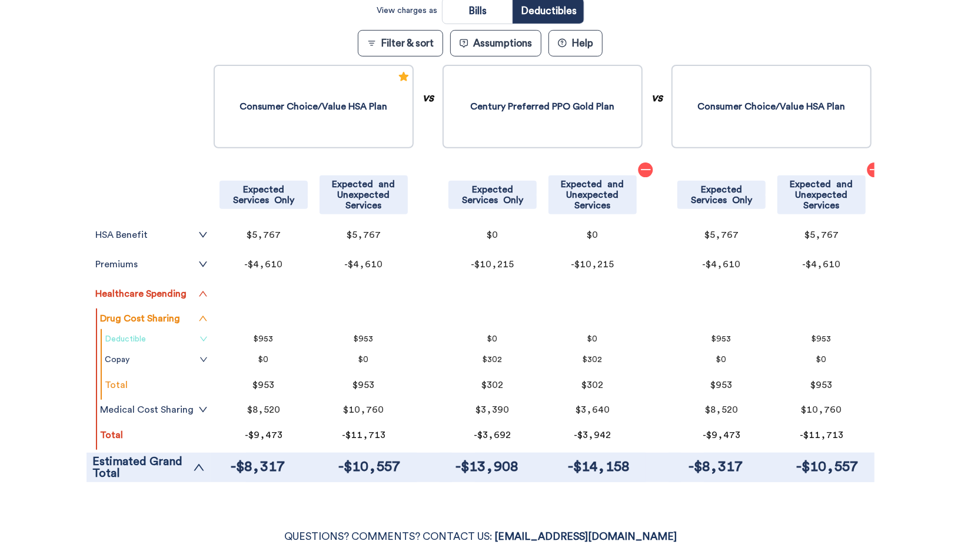
click at [204, 339] on icon "down" at bounding box center [203, 339] width 8 height 8
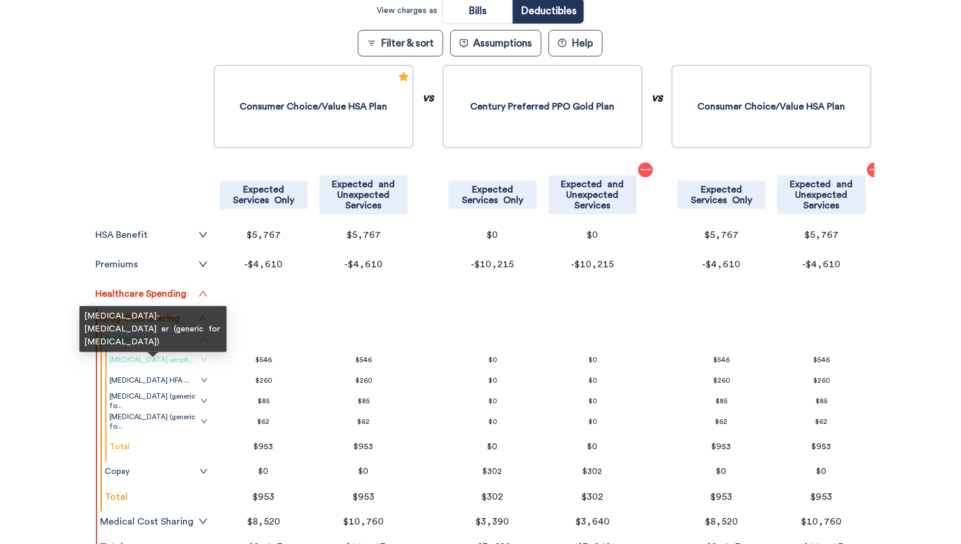
click at [144, 360] on span "dextroamphetamine-amph..." at bounding box center [151, 359] width 85 height 9
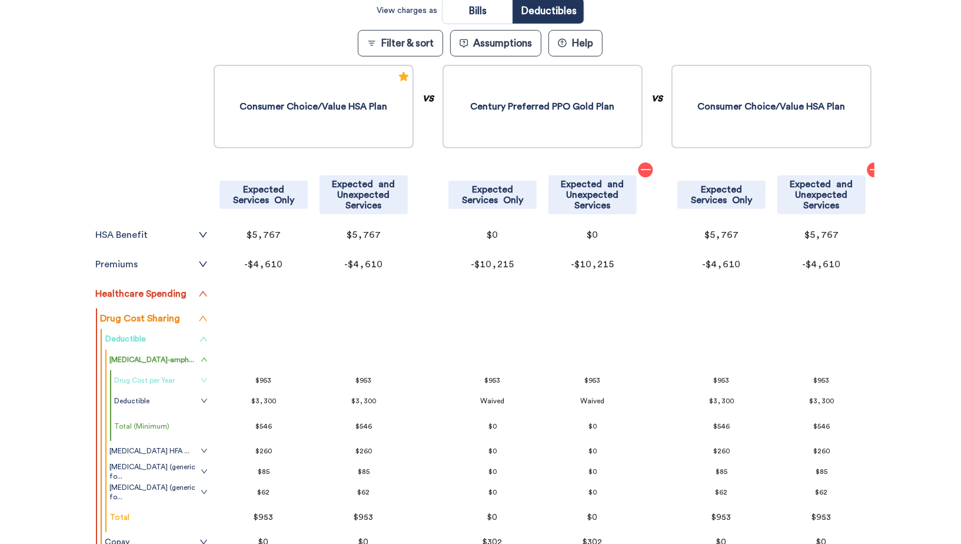
click at [148, 375] on link "Drug Cost per Year" at bounding box center [161, 379] width 94 height 9
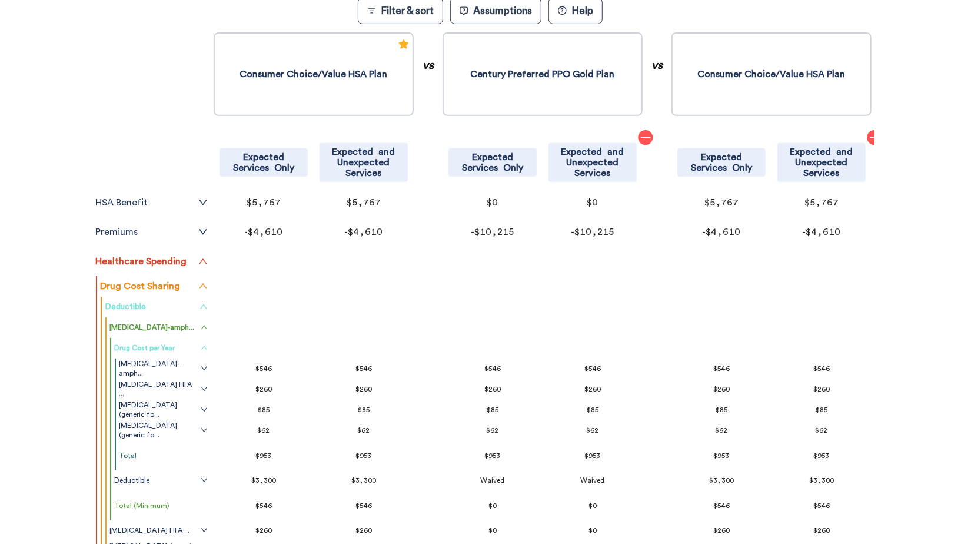
scroll to position [352, 0]
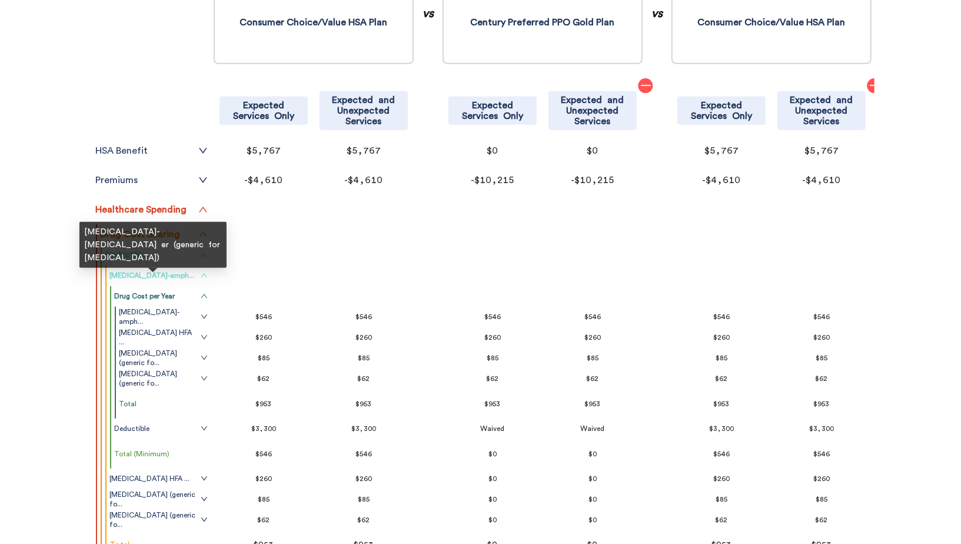
click at [194, 272] on span "dextroamphetamine-amph..." at bounding box center [151, 275] width 85 height 9
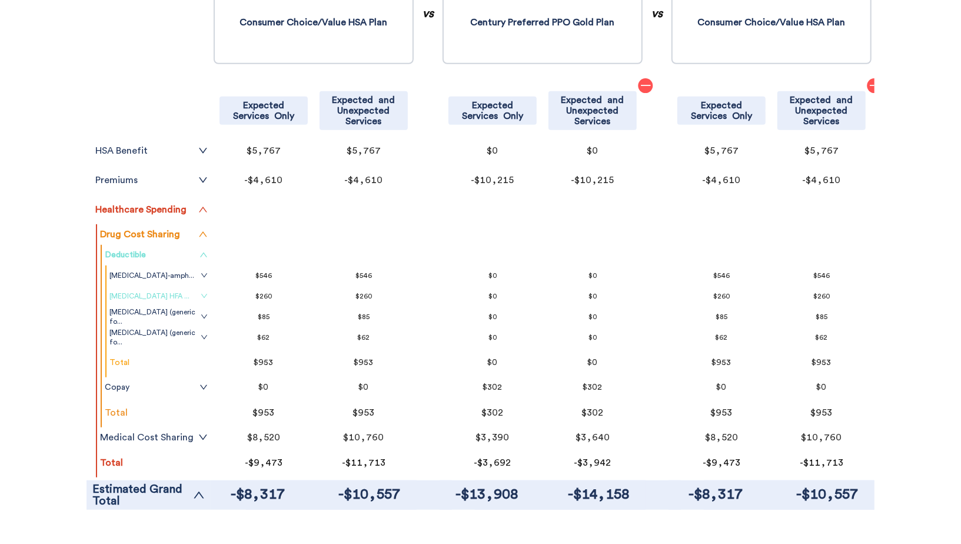
click at [189, 294] on link "albuterol sulfate HFA ..." at bounding box center [158, 295] width 98 height 9
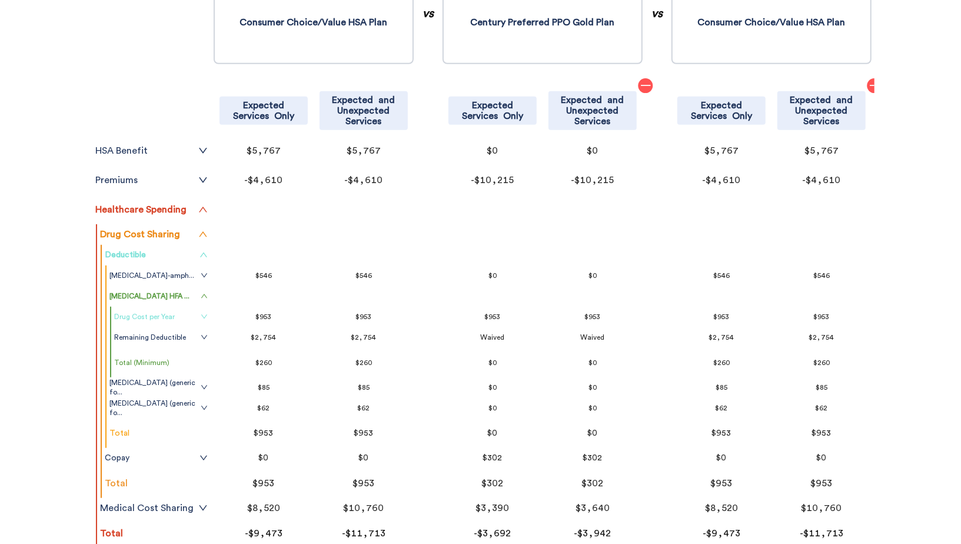
click at [186, 315] on link "Drug Cost per Year" at bounding box center [161, 316] width 94 height 9
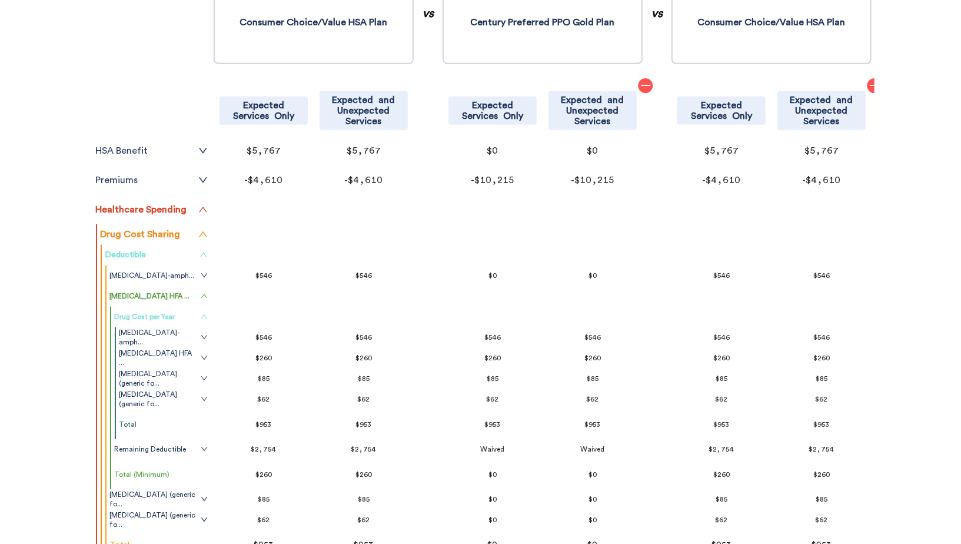
click at [186, 315] on link "Drug Cost per Year" at bounding box center [161, 316] width 94 height 9
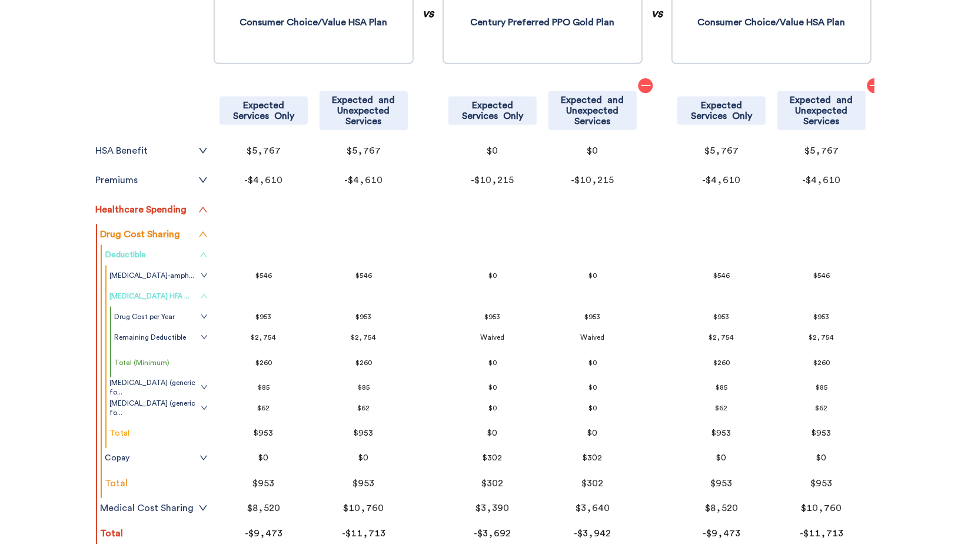
click at [194, 298] on link "albuterol sulfate HFA ..." at bounding box center [158, 295] width 98 height 9
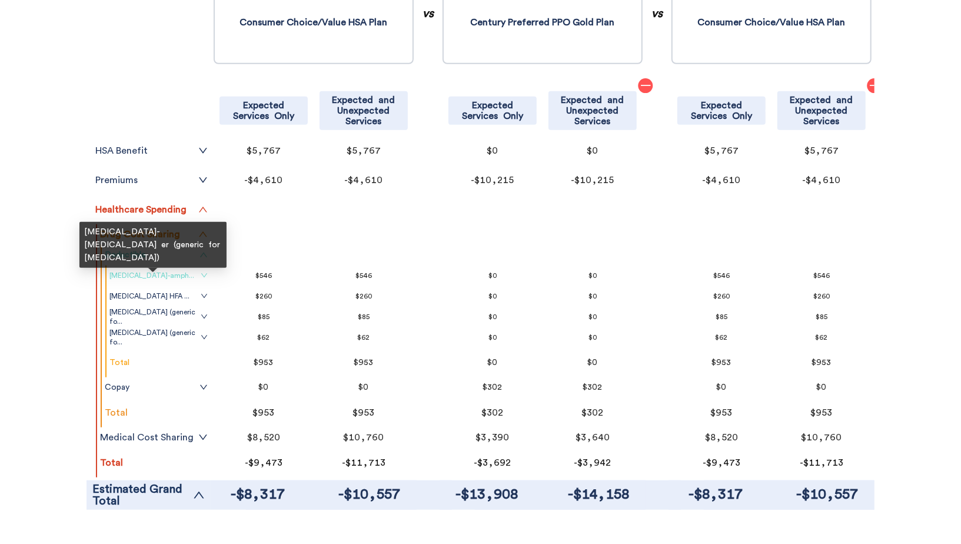
click at [162, 271] on span "dextroamphetamine-amph..." at bounding box center [151, 275] width 85 height 9
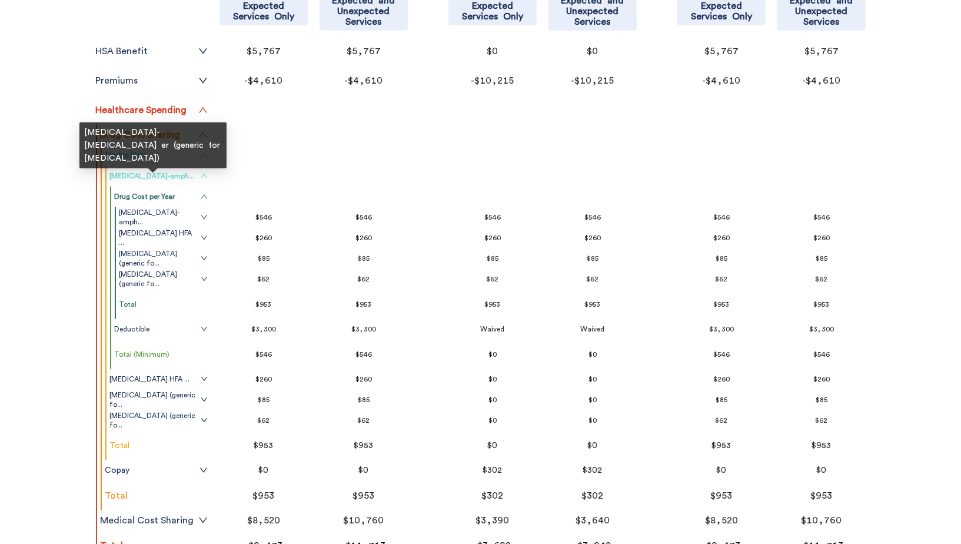
scroll to position [453, 0]
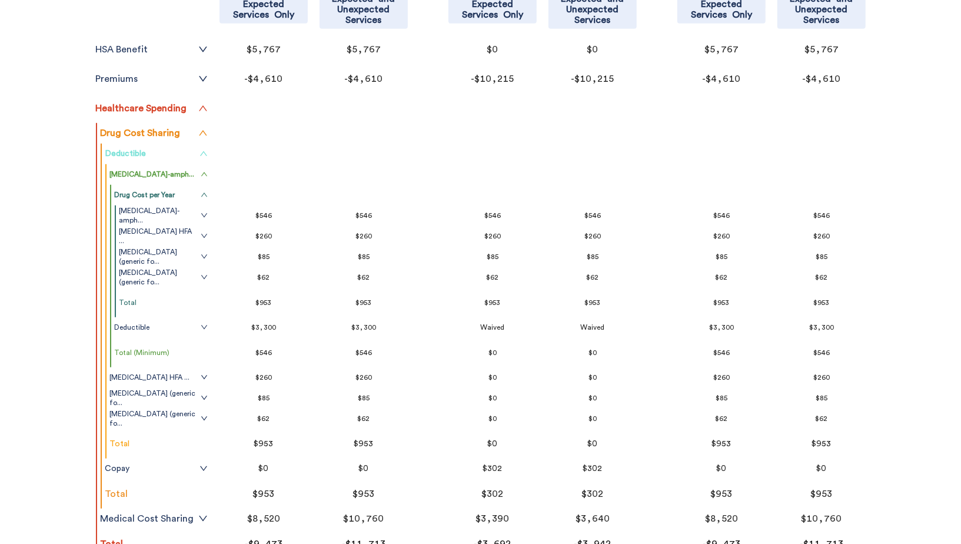
click at [29, 364] on div "Filter & Sort Quickly update your results Sort By Healthcare Assumptions Expect…" at bounding box center [480, 133] width 961 height 937
click at [30, 364] on div "Filter & Sort Quickly update your results Sort By Healthcare Assumptions Expect…" at bounding box center [480, 133] width 961 height 937
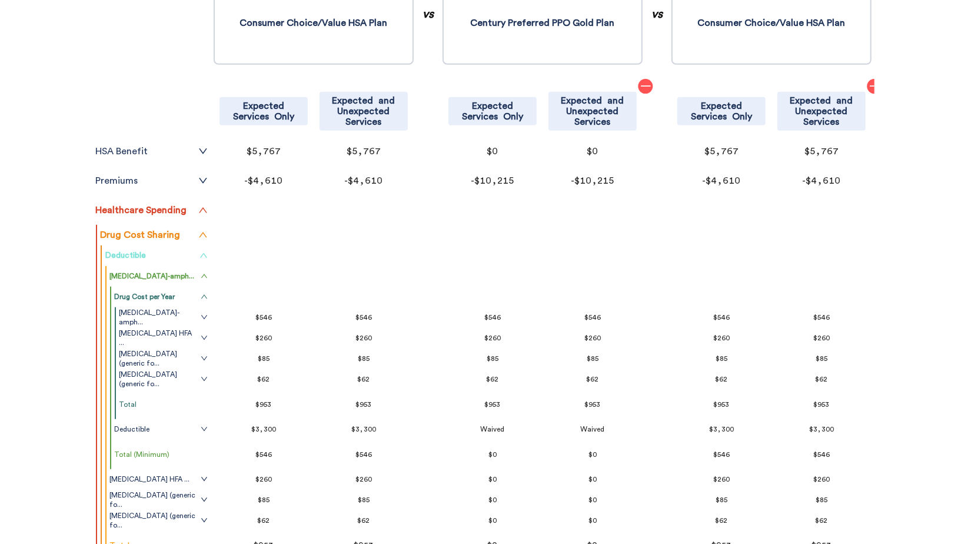
scroll to position [350, 0]
click at [54, 324] on div "Filter & Sort Quickly update your results Sort By Healthcare Assumptions Expect…" at bounding box center [480, 236] width 961 height 937
click at [201, 254] on icon "up" at bounding box center [203, 256] width 8 height 8
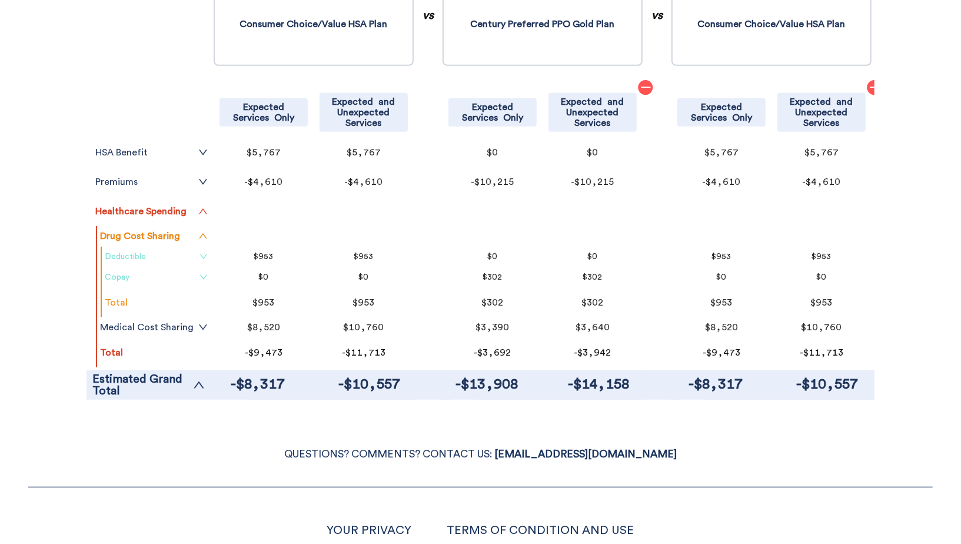
click at [202, 276] on icon "down" at bounding box center [203, 277] width 7 height 5
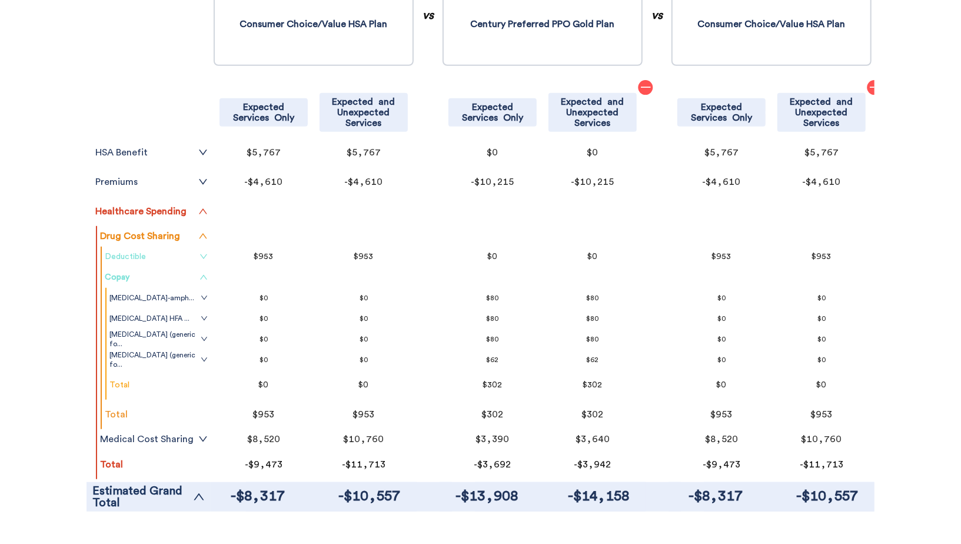
click at [202, 276] on icon "up" at bounding box center [203, 277] width 8 height 8
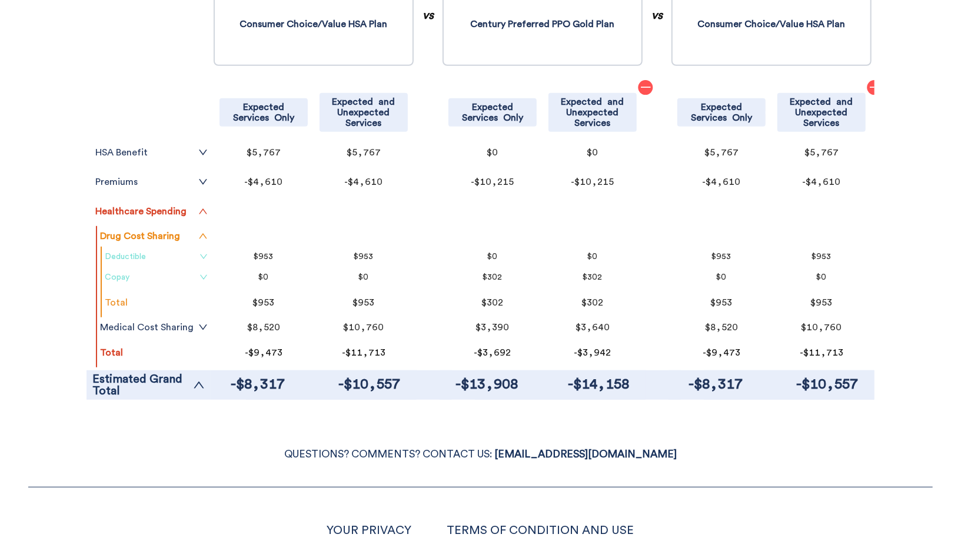
click at [203, 259] on icon "down" at bounding box center [203, 256] width 8 height 8
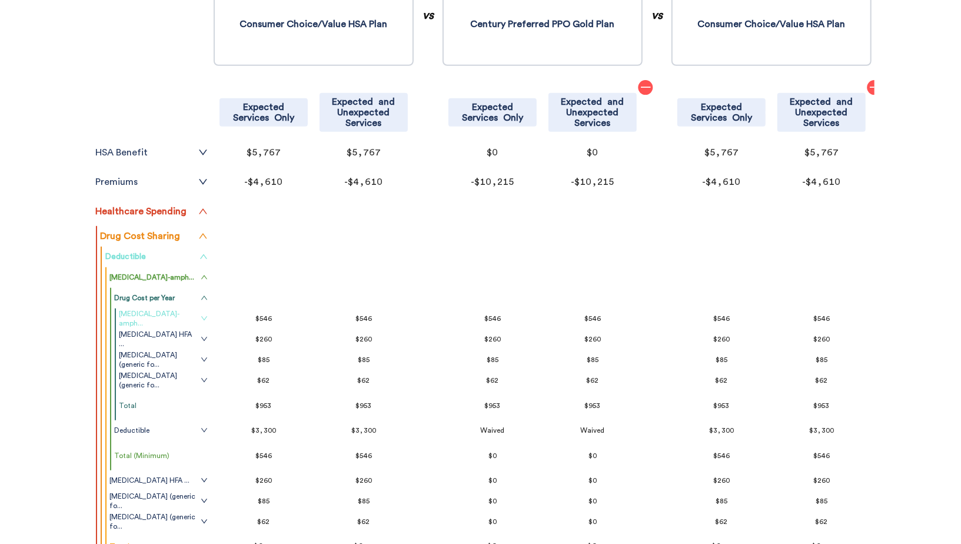
click at [202, 311] on span "down" at bounding box center [204, 318] width 7 height 19
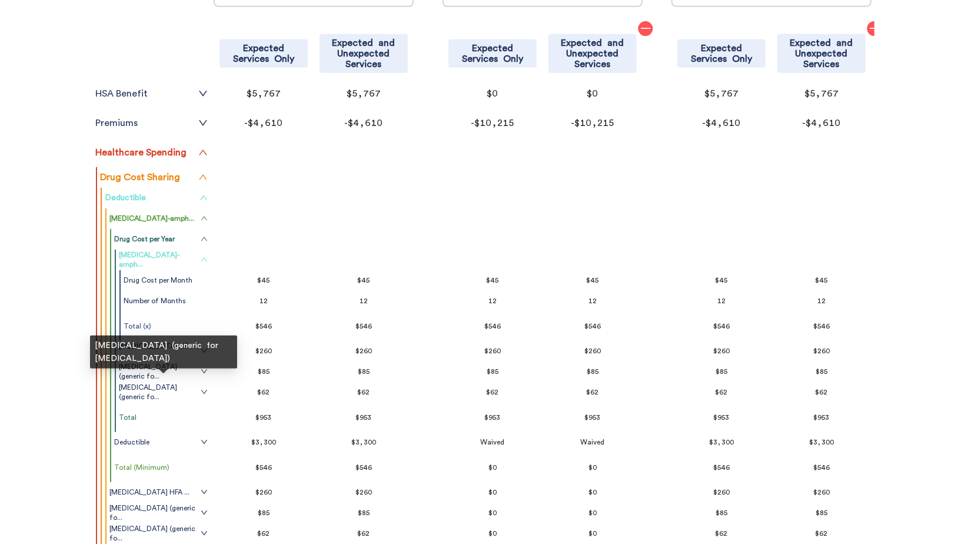
scroll to position [498, 0]
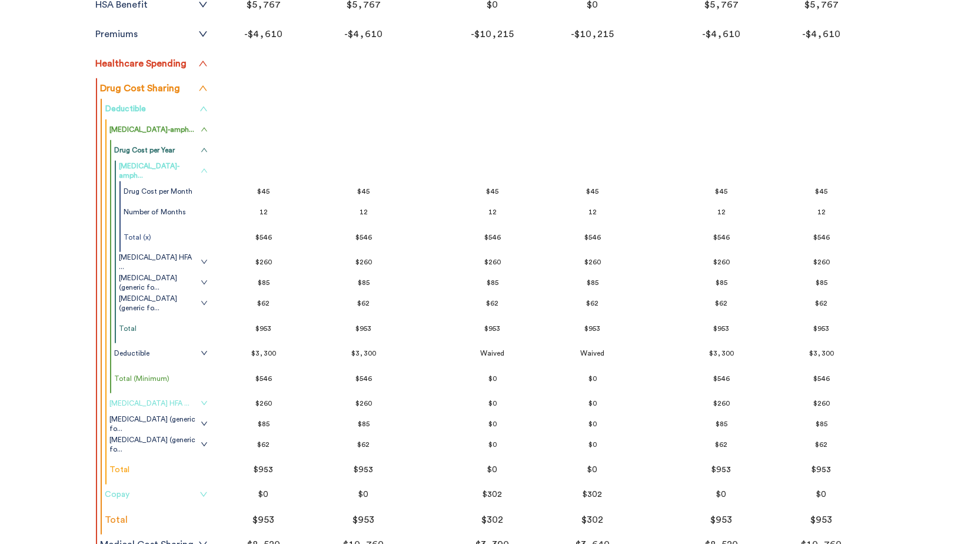
click at [201, 402] on icon "down" at bounding box center [204, 402] width 7 height 7
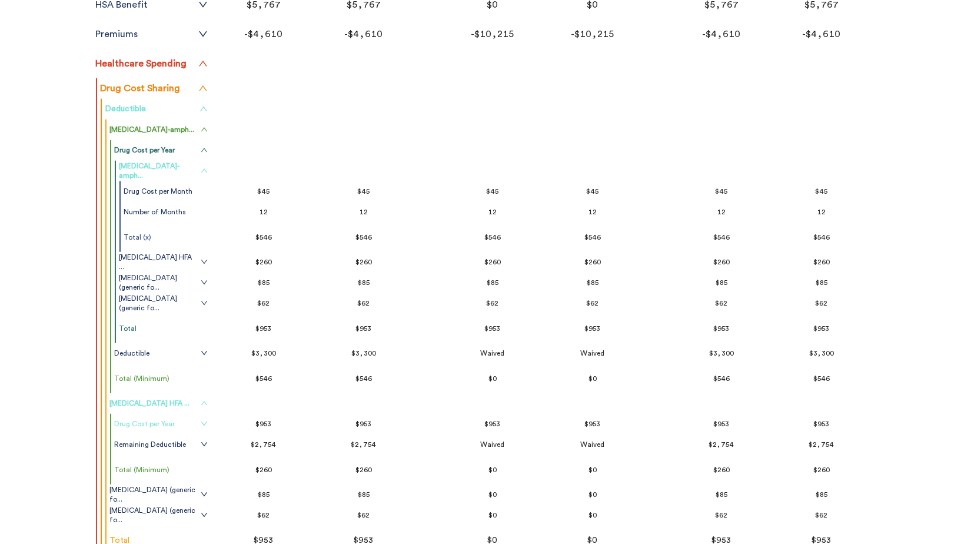
click at [201, 424] on icon "down" at bounding box center [204, 423] width 7 height 7
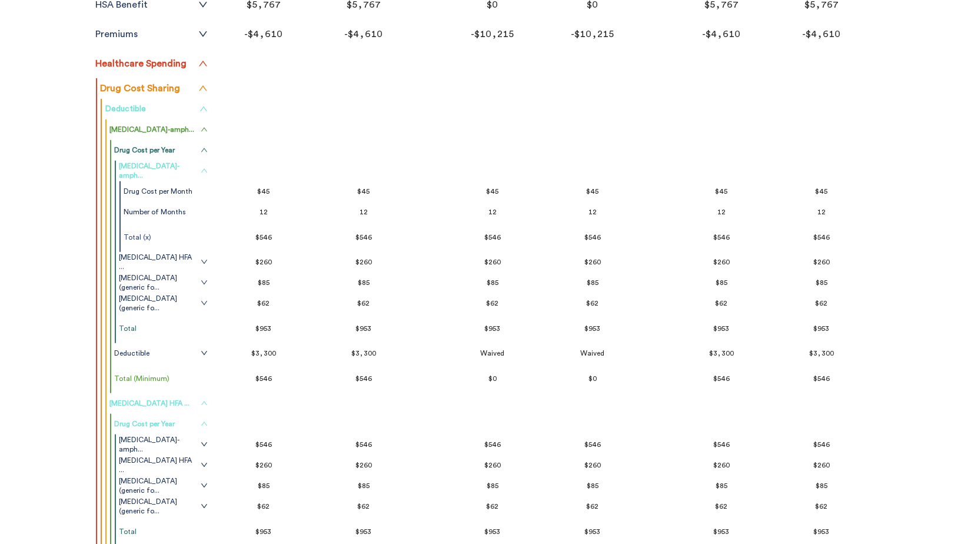
click at [21, 172] on div "Filter & Sort Quickly update your results Sort By Healthcare Assumptions Expect…" at bounding box center [480, 216] width 961 height 1190
click at [26, 351] on div "Filter & Sort Quickly update your results Sort By Healthcare Assumptions Expect…" at bounding box center [480, 216] width 961 height 1190
click at [192, 266] on tr "albuterol sulfate HFA ..." at bounding box center [163, 262] width 95 height 21
click at [189, 258] on span "albuterol sulfate HFA ..." at bounding box center [158, 261] width 79 height 19
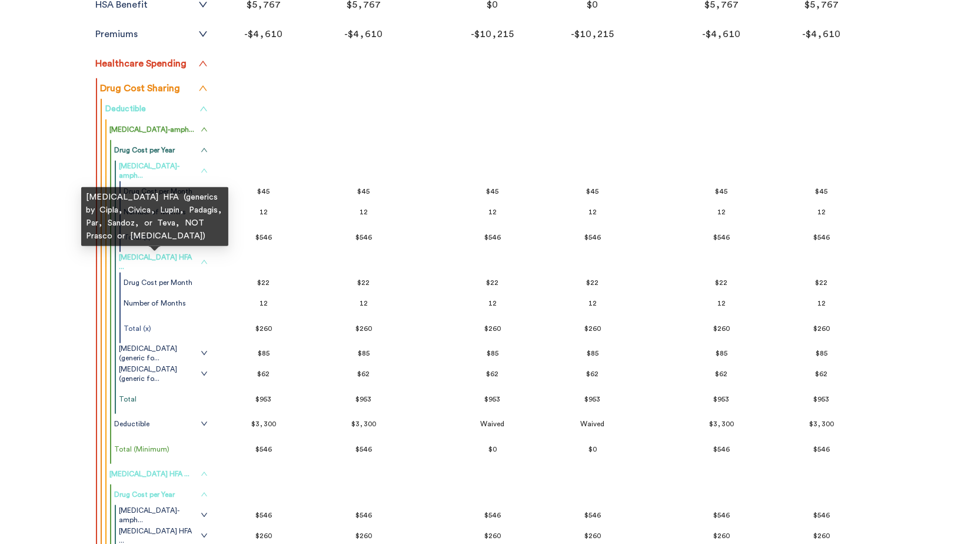
click at [189, 258] on span "albuterol sulfate HFA ..." at bounding box center [158, 261] width 79 height 19
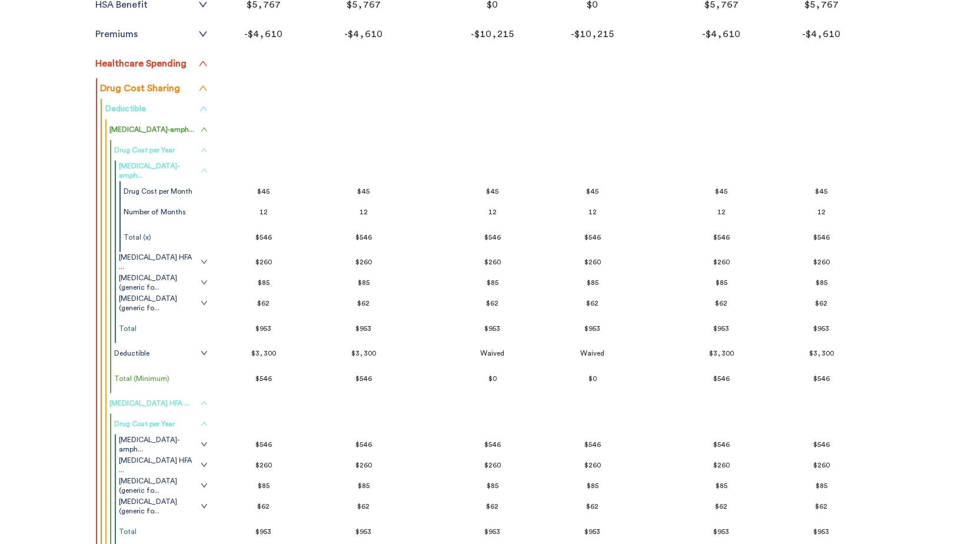
click at [187, 150] on link "Drug Cost per Year" at bounding box center [161, 149] width 94 height 9
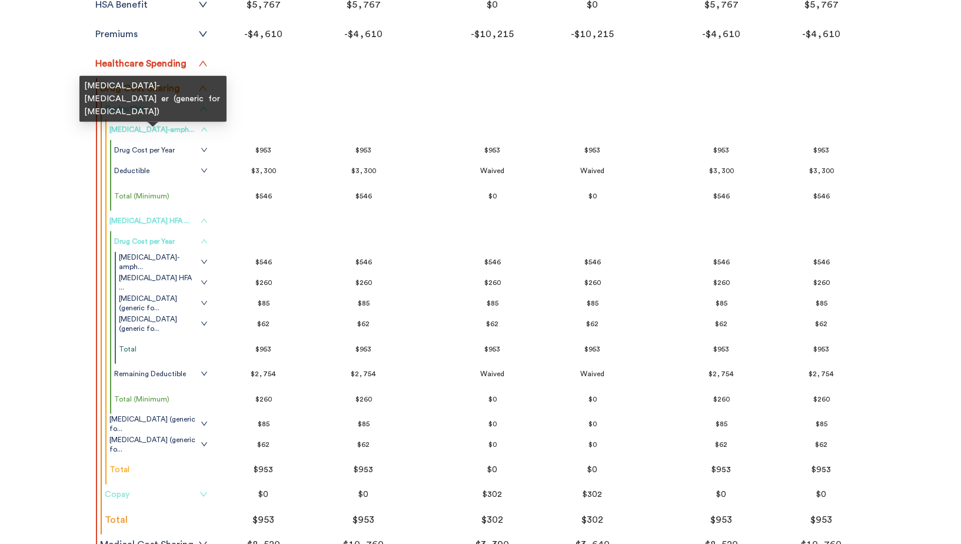
click at [188, 131] on span "dextroamphetamine-amph..." at bounding box center [151, 129] width 85 height 9
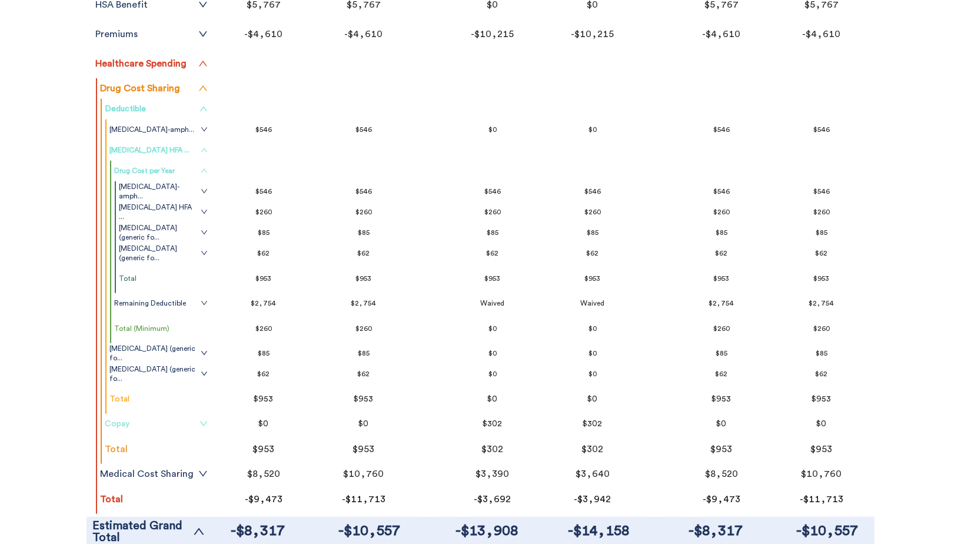
click at [149, 104] on link "Deductible" at bounding box center [156, 108] width 103 height 9
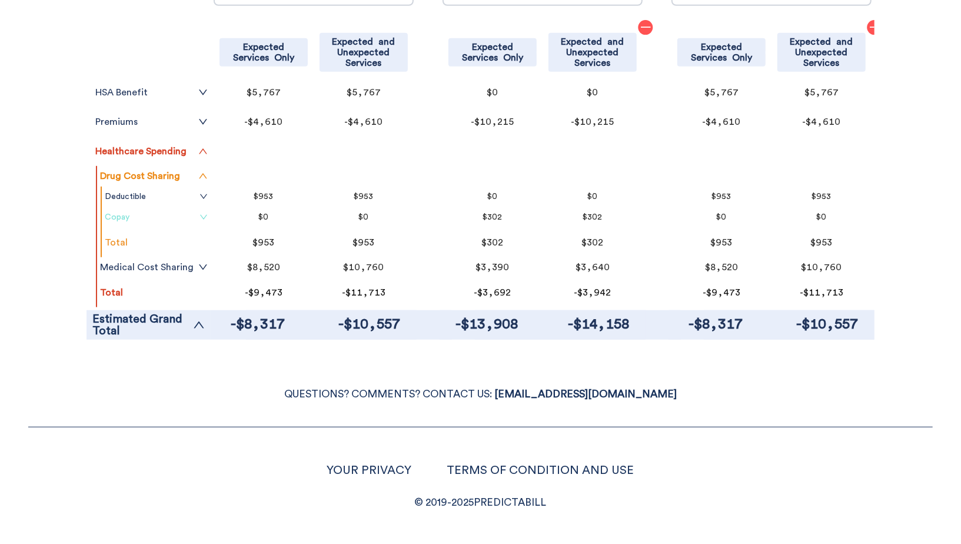
scroll to position [409, 0]
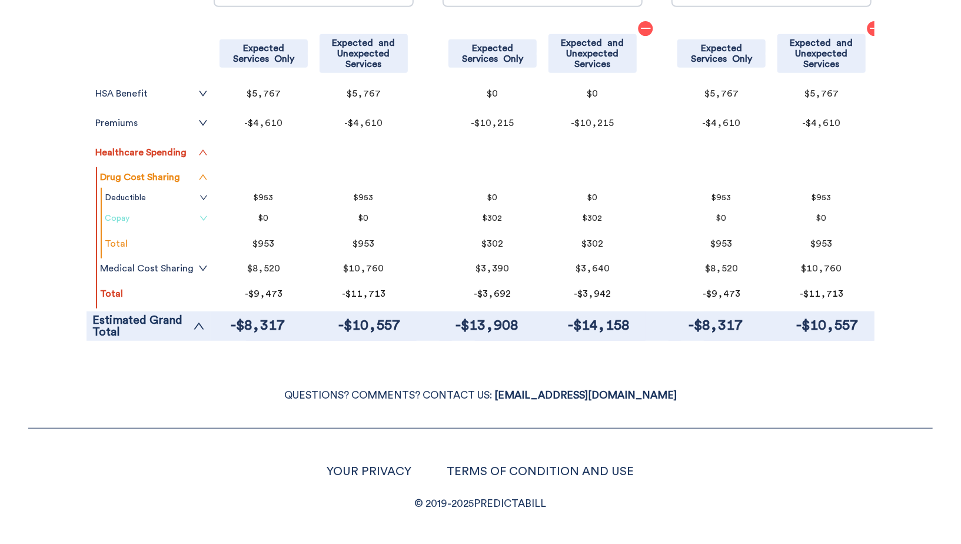
click at [167, 212] on tr "Copay" at bounding box center [156, 218] width 109 height 21
click at [167, 214] on link "Copay" at bounding box center [156, 218] width 103 height 9
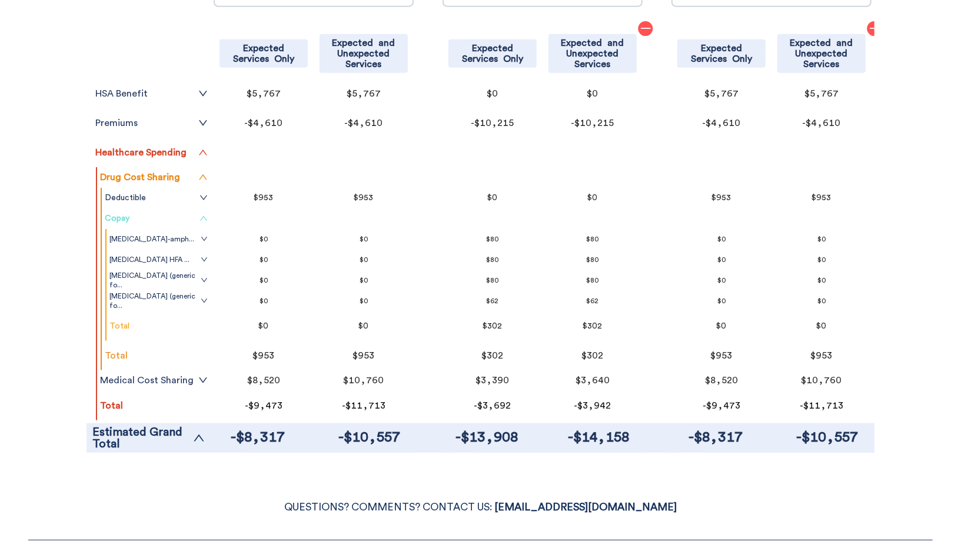
scroll to position [478, 0]
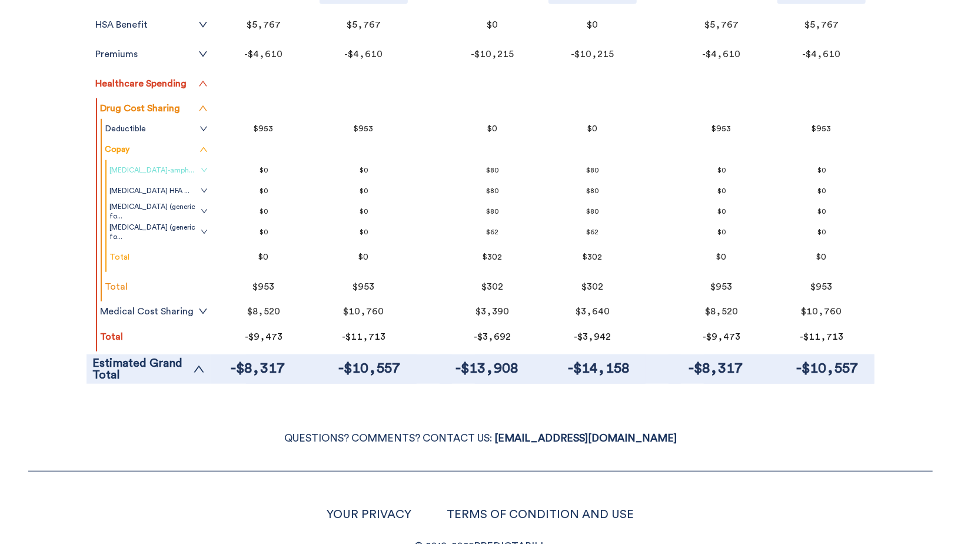
click at [204, 167] on icon "down" at bounding box center [204, 170] width 7 height 7
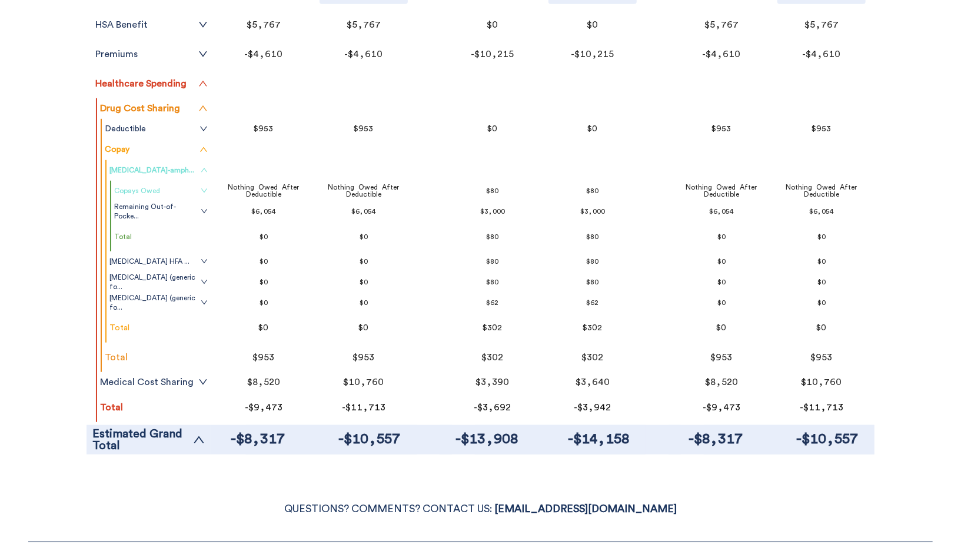
click at [205, 189] on icon "down" at bounding box center [204, 190] width 7 height 7
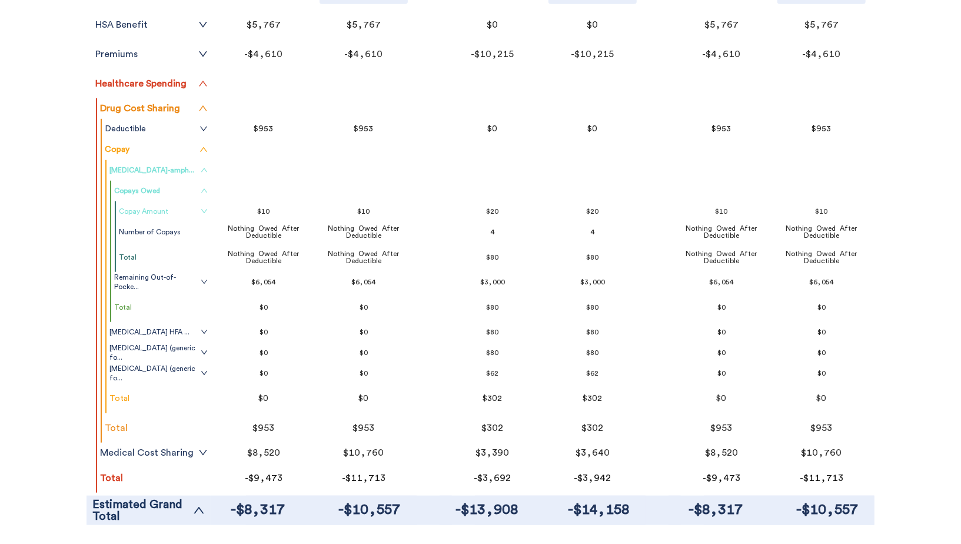
click at [192, 214] on link "Copay Amount" at bounding box center [163, 211] width 89 height 9
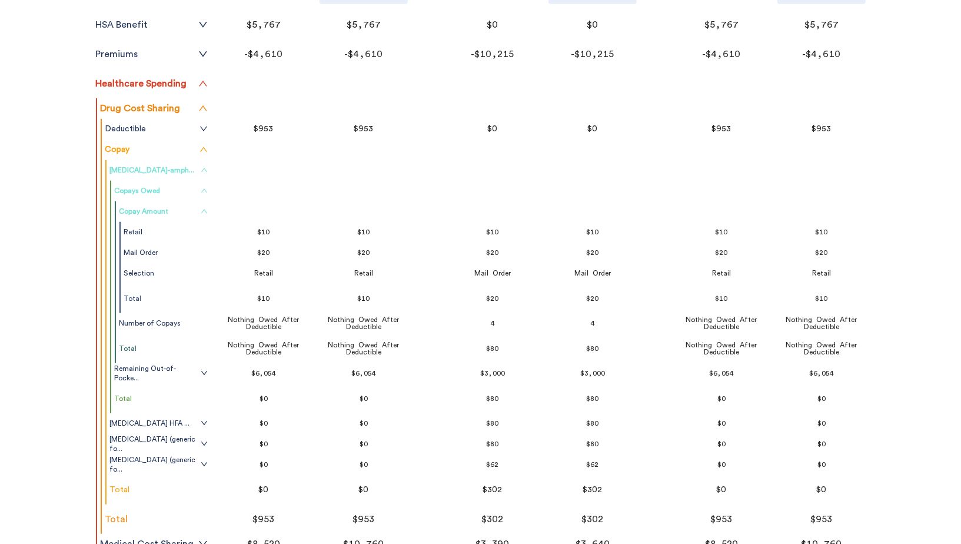
click at [191, 209] on link "Copay Amount" at bounding box center [163, 211] width 89 height 9
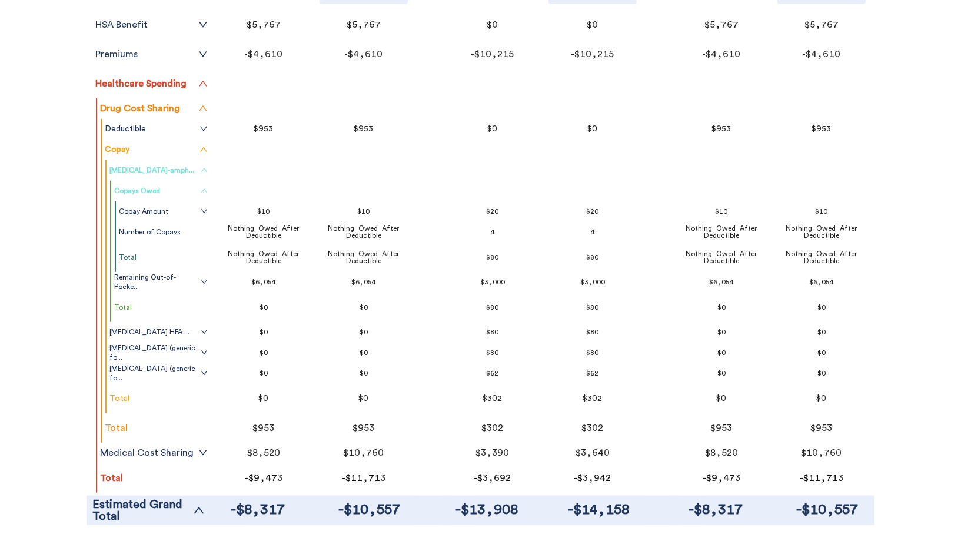
click at [201, 174] on span "up" at bounding box center [204, 169] width 7 height 9
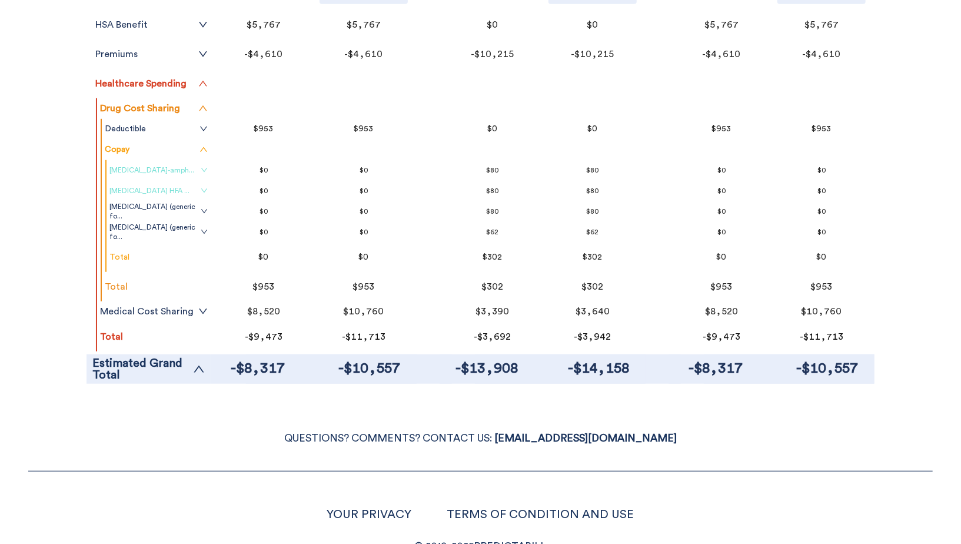
click at [196, 189] on link "albuterol sulfate HFA ..." at bounding box center [158, 190] width 98 height 9
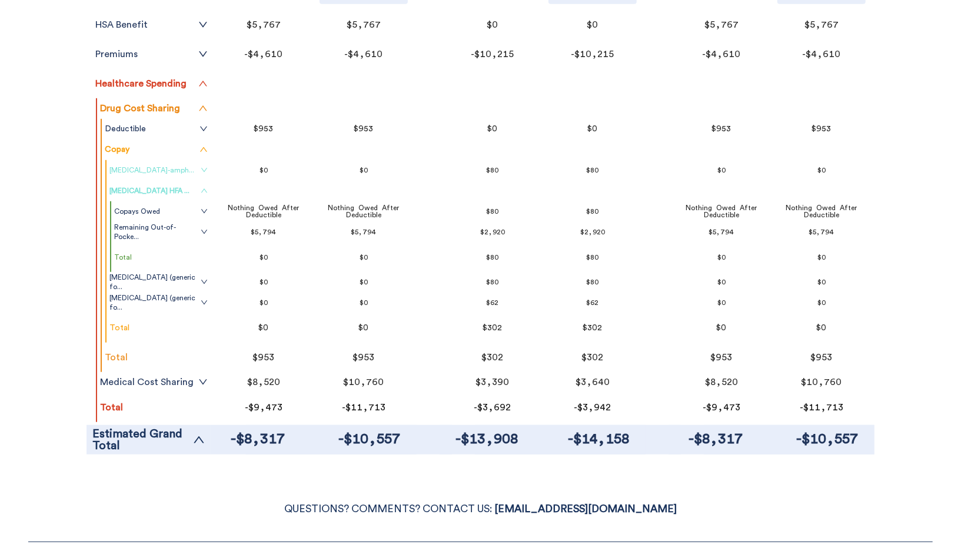
click at [196, 189] on link "albuterol sulfate HFA ..." at bounding box center [158, 190] width 98 height 9
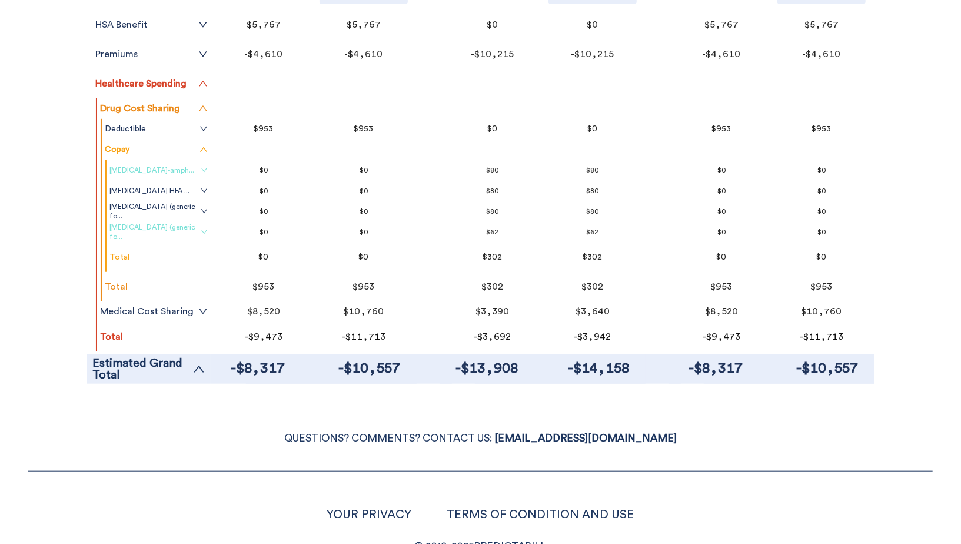
click at [192, 226] on link "clonazepam (generic fo..." at bounding box center [158, 231] width 98 height 19
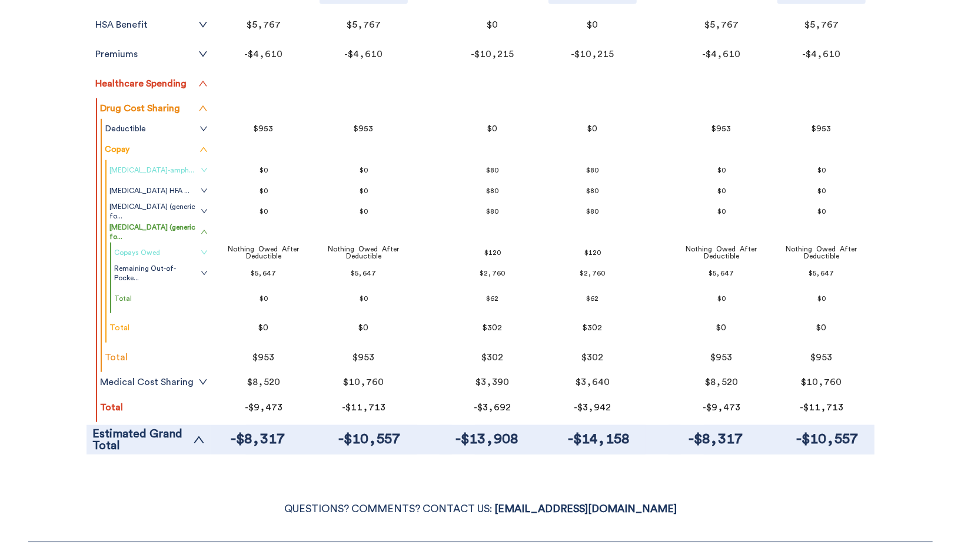
click at [197, 250] on link "Copays Owed" at bounding box center [161, 252] width 94 height 9
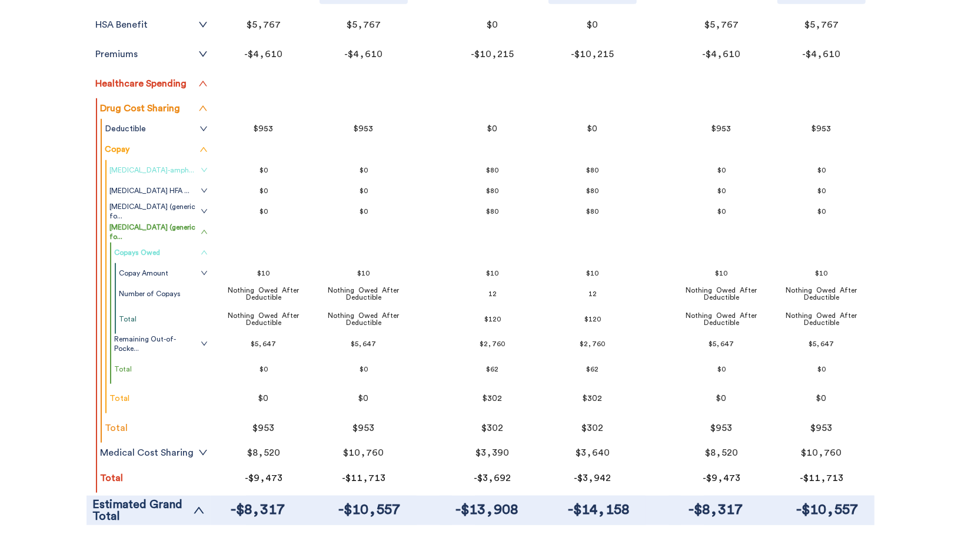
click at [205, 252] on icon "up" at bounding box center [204, 252] width 7 height 7
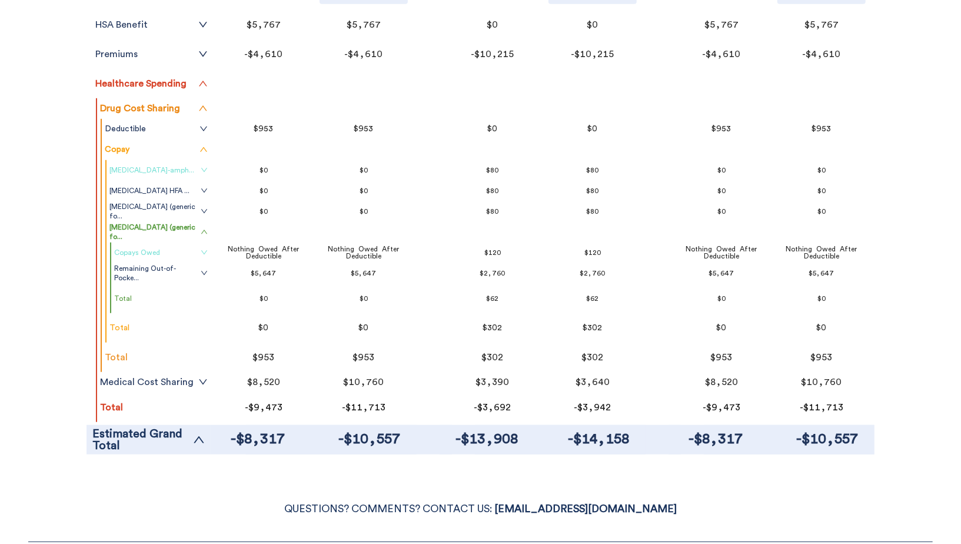
click at [188, 255] on link "Copays Owed" at bounding box center [161, 252] width 94 height 9
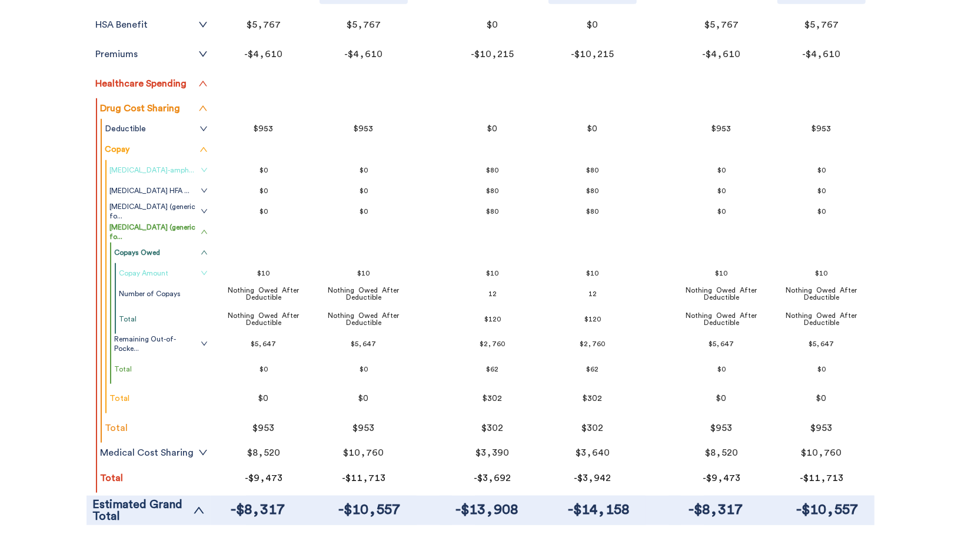
click at [191, 268] on link "Copay Amount" at bounding box center [163, 272] width 89 height 9
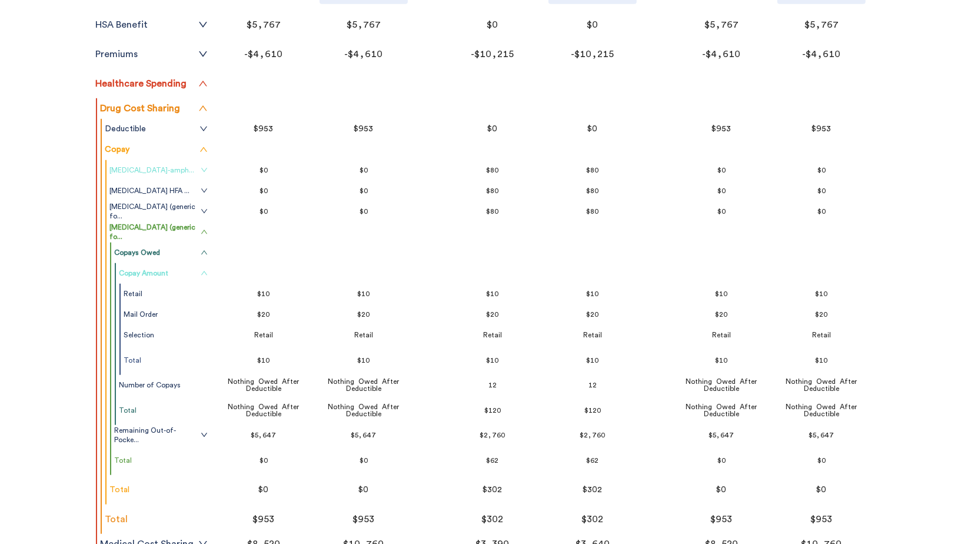
click at [191, 268] on link "Copay Amount" at bounding box center [163, 272] width 89 height 9
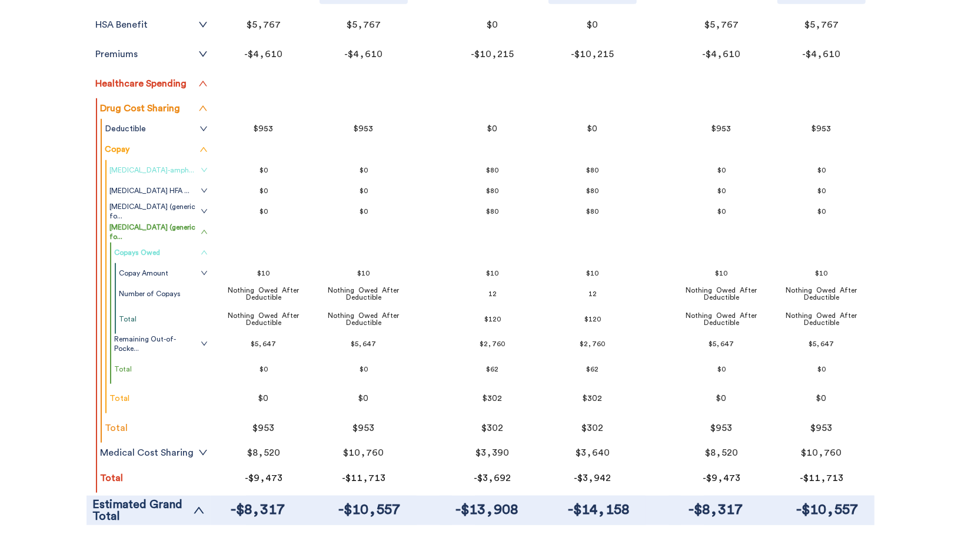
click at [201, 251] on icon "up" at bounding box center [204, 252] width 7 height 7
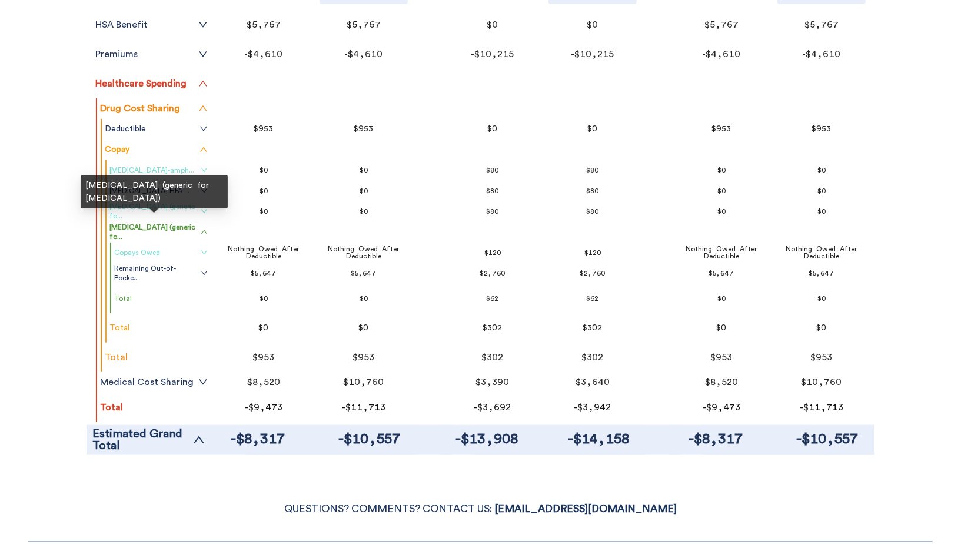
click at [166, 209] on span "fluoxetine (generic fo..." at bounding box center [153, 211] width 88 height 19
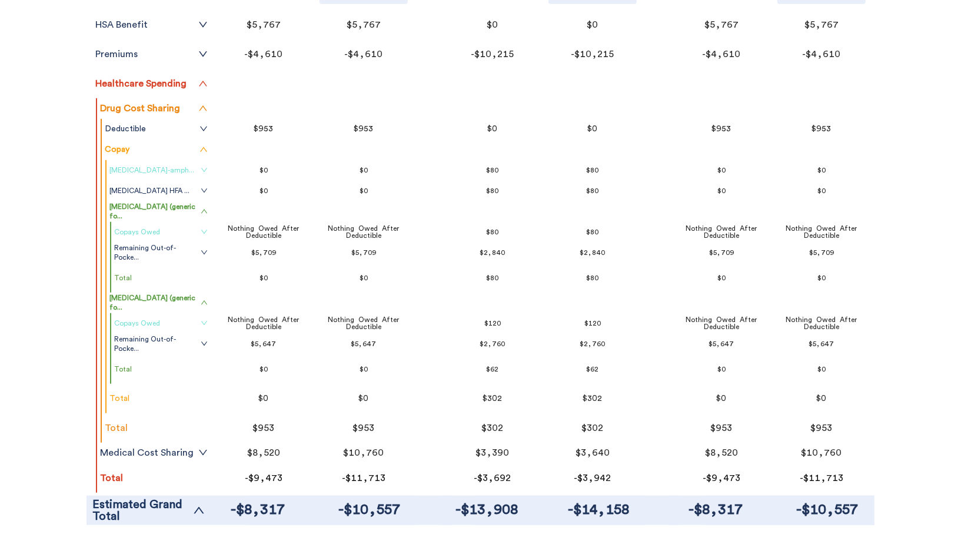
click at [169, 228] on link "Copays Owed" at bounding box center [161, 231] width 94 height 9
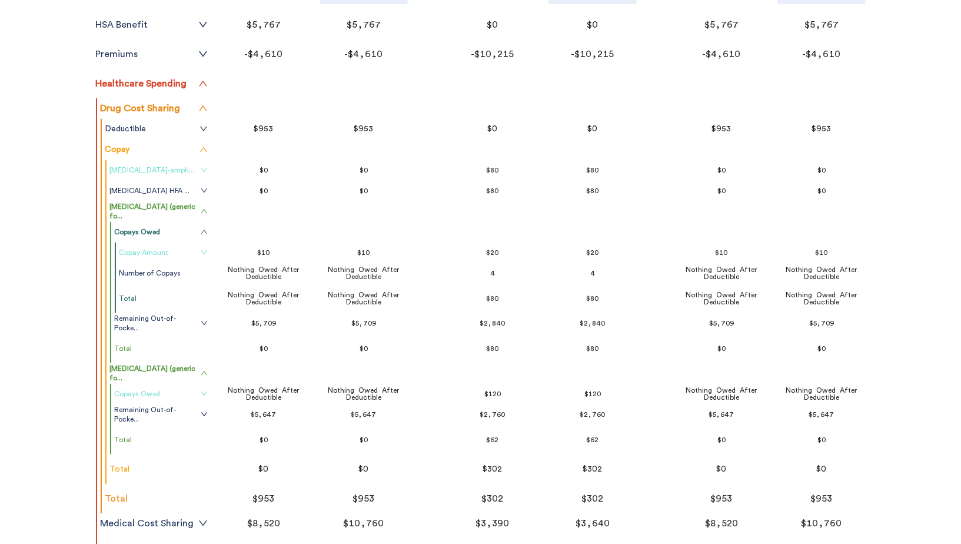
click at [171, 253] on link "Copay Amount" at bounding box center [163, 252] width 89 height 9
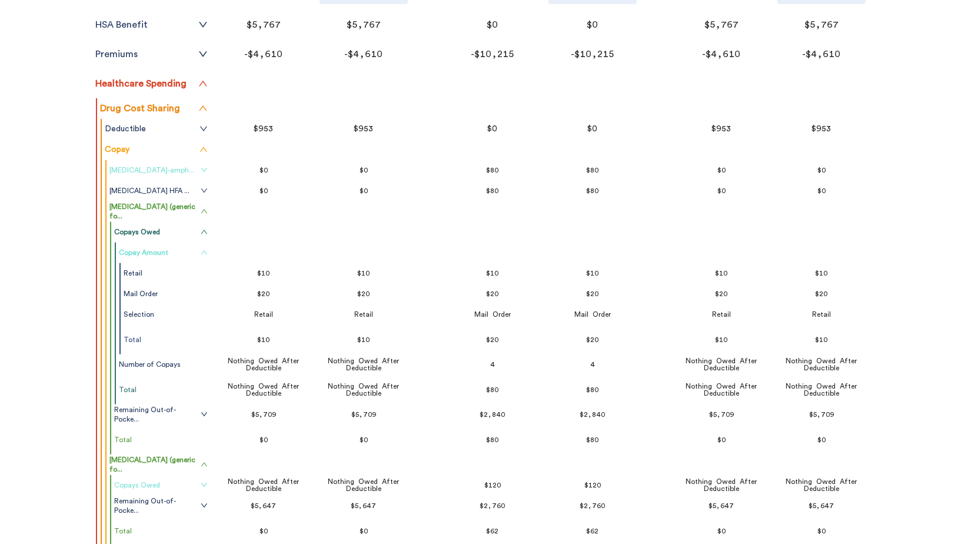
click at [169, 251] on link "Copay Amount" at bounding box center [163, 252] width 89 height 9
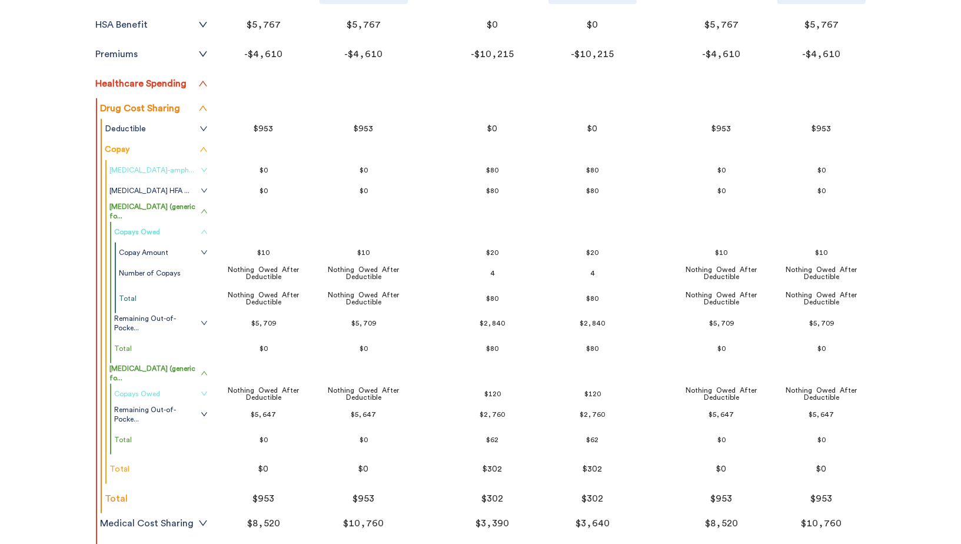
click at [182, 229] on link "Copays Owed" at bounding box center [161, 231] width 94 height 9
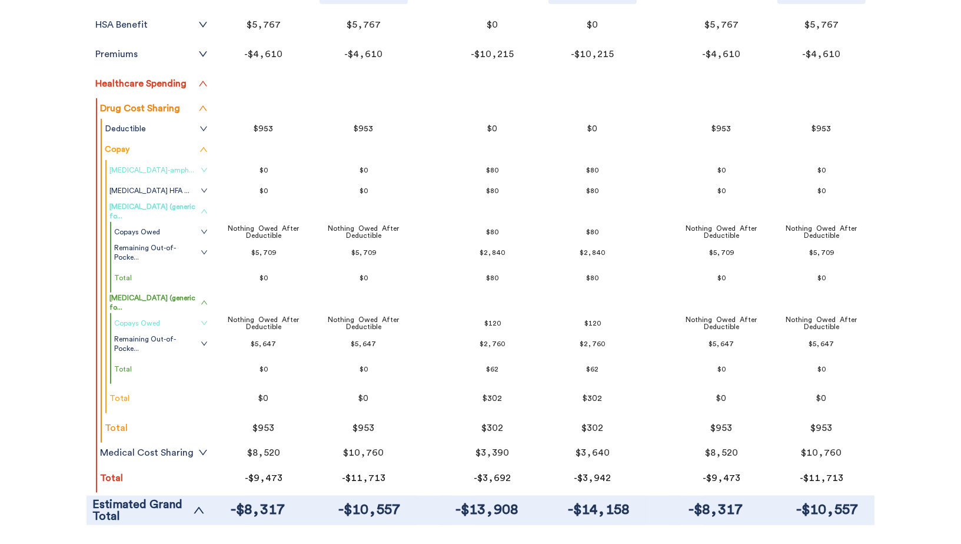
click at [190, 211] on link "fluoxetine (generic fo..." at bounding box center [158, 211] width 98 height 19
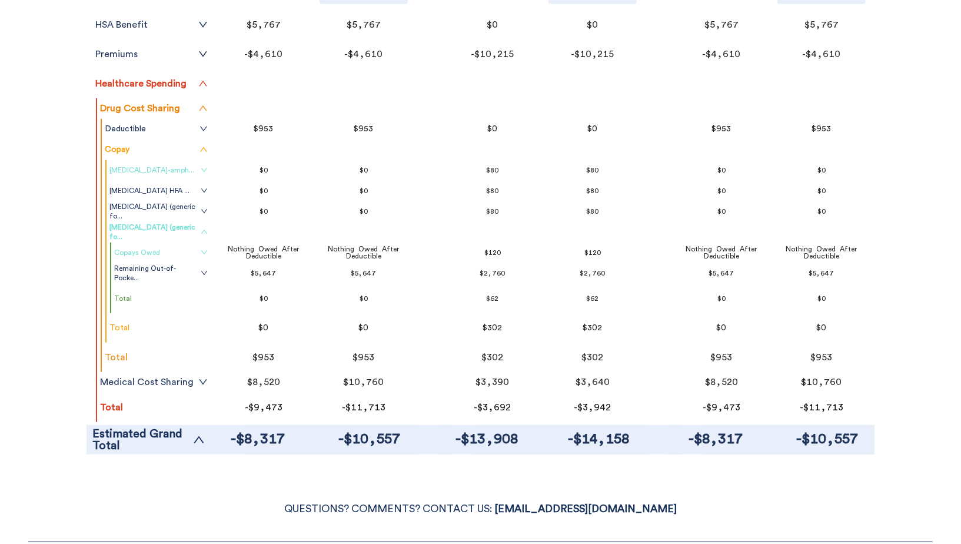
click at [193, 230] on link "clonazepam (generic fo..." at bounding box center [158, 231] width 98 height 19
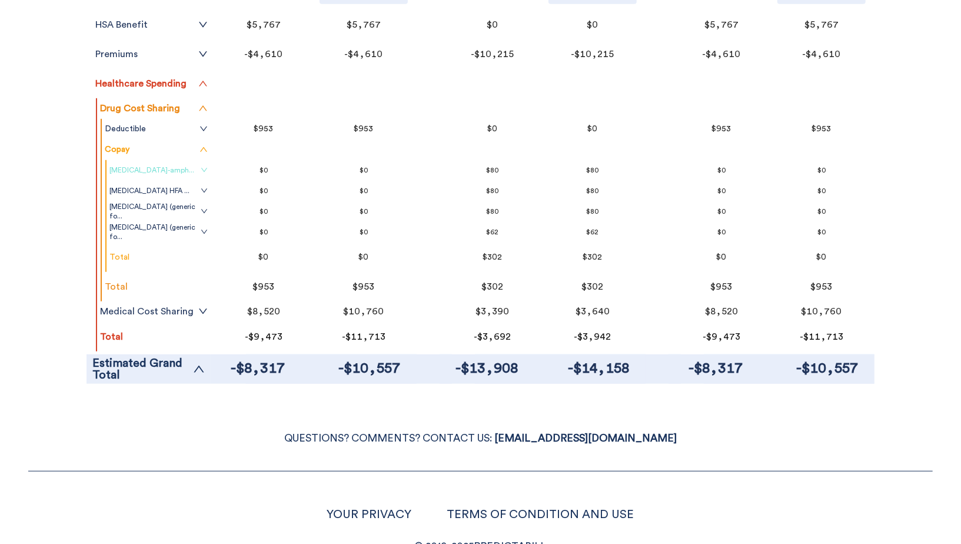
click at [38, 337] on div "Filter & Sort Quickly update your results Sort By Healthcare Assumptions Expect…" at bounding box center [480, 18] width 961 height 755
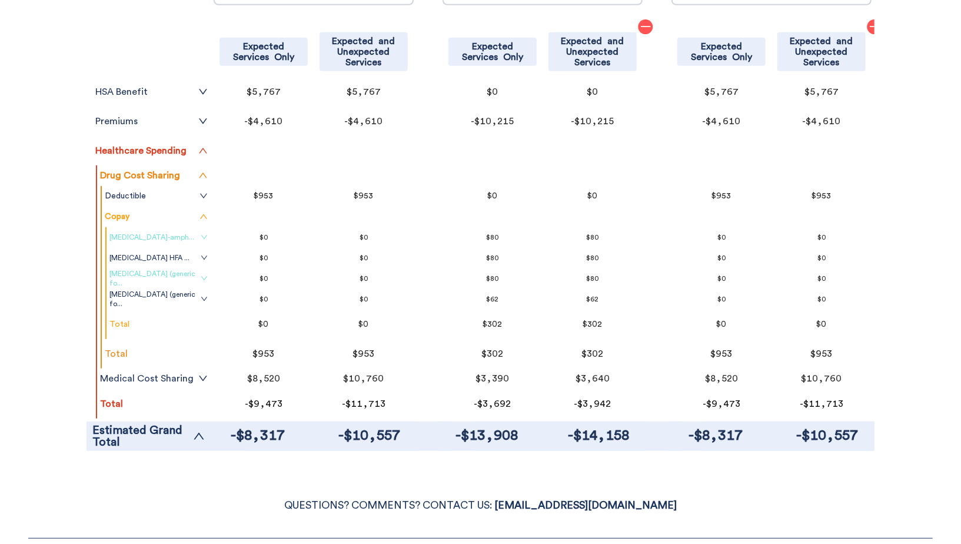
click at [207, 277] on icon "down" at bounding box center [204, 278] width 7 height 7
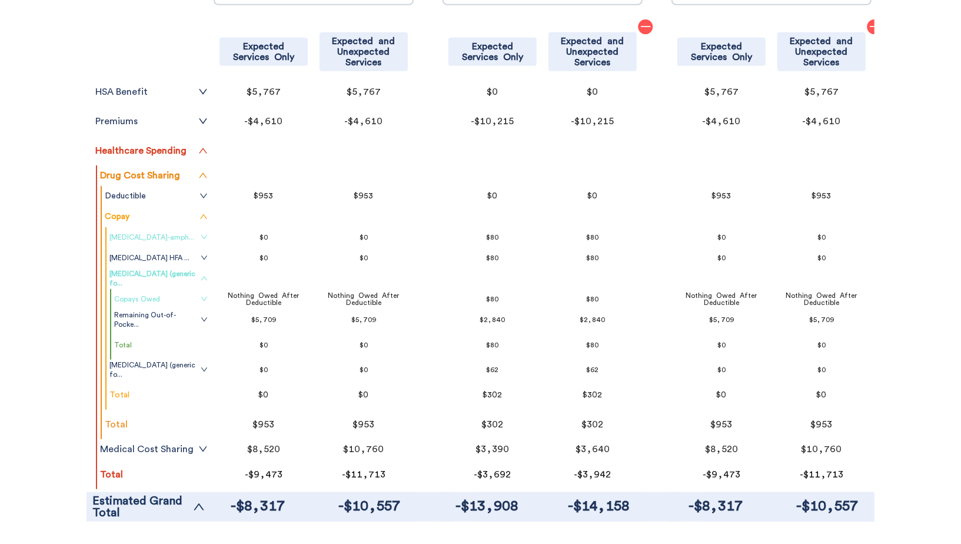
click at [206, 298] on icon "down" at bounding box center [204, 298] width 7 height 7
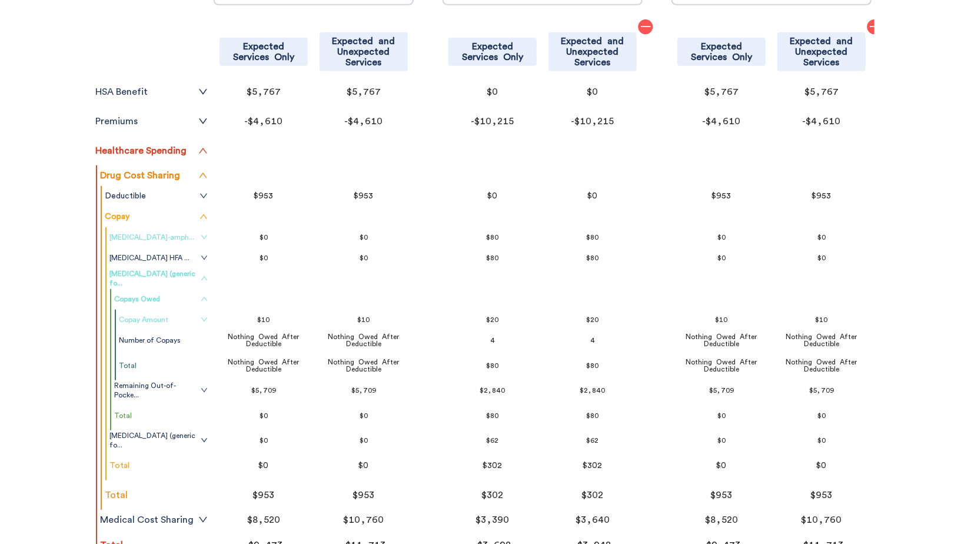
click at [198, 318] on link "Copay Amount" at bounding box center [163, 319] width 89 height 9
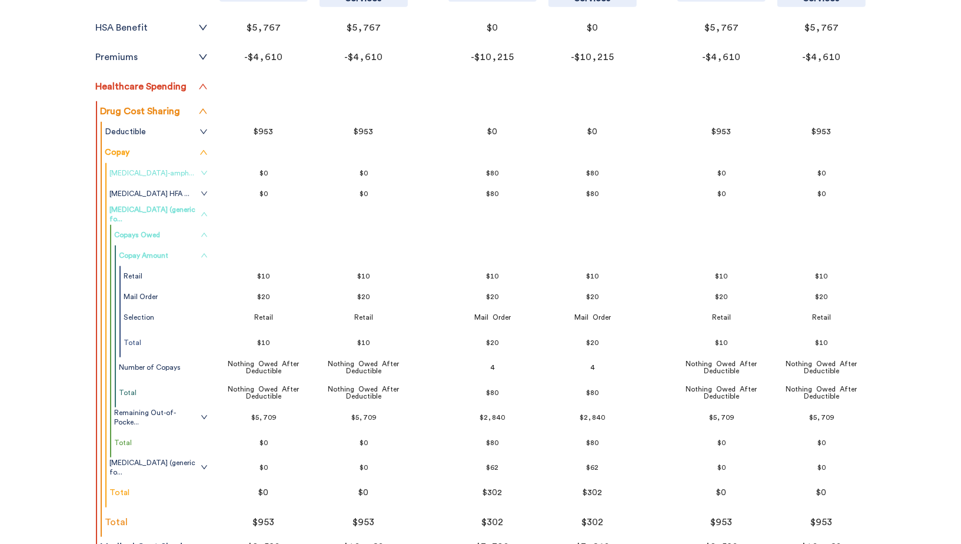
scroll to position [477, 0]
click at [41, 291] on div "Filter & Sort Quickly update your results Sort By Healthcare Assumptions Expect…" at bounding box center [480, 135] width 961 height 987
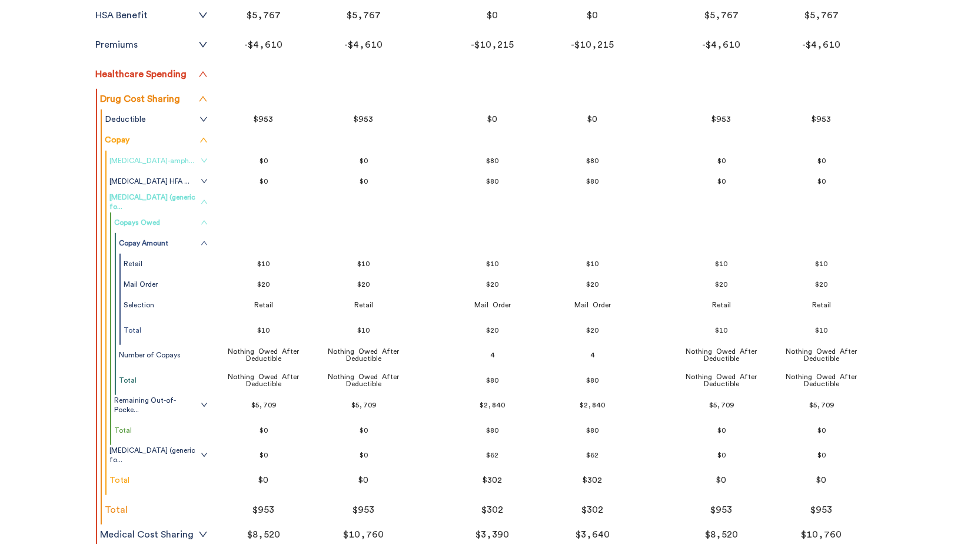
scroll to position [486, 0]
click at [41, 291] on div "Filter & Sort Quickly update your results Sort By Healthcare Assumptions Expect…" at bounding box center [480, 125] width 961 height 987
click at [177, 139] on link "Copay" at bounding box center [156, 140] width 103 height 9
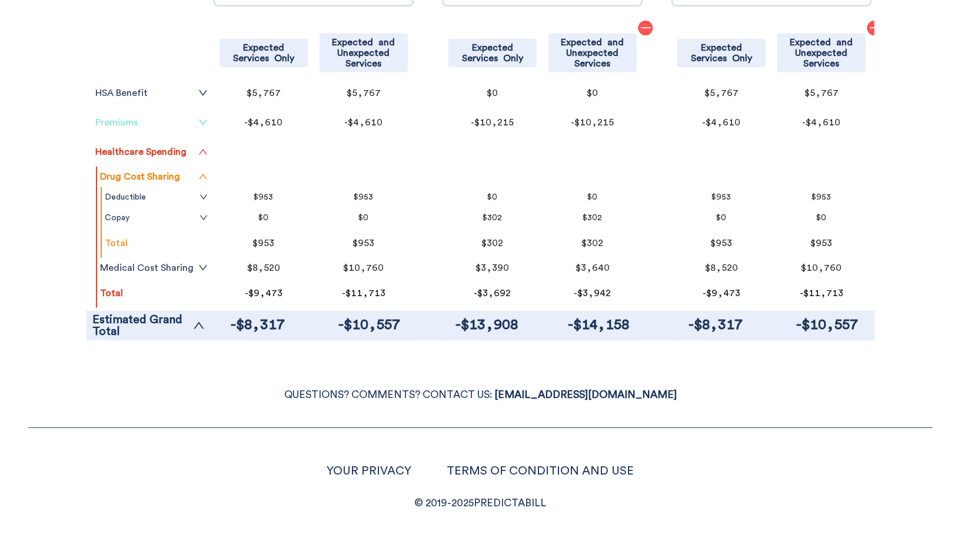
click at [175, 119] on link "Premiums" at bounding box center [151, 122] width 112 height 9
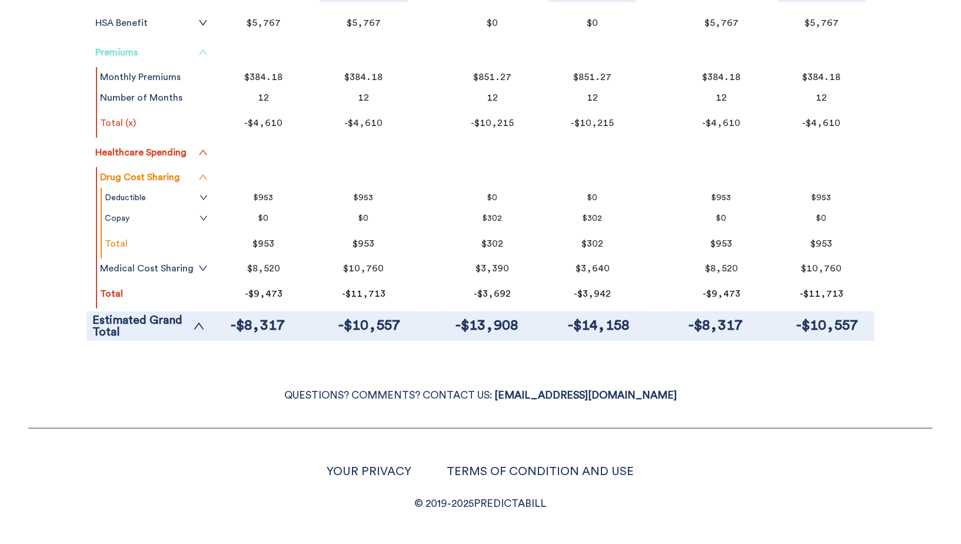
click at [192, 55] on link "Premiums" at bounding box center [151, 52] width 112 height 9
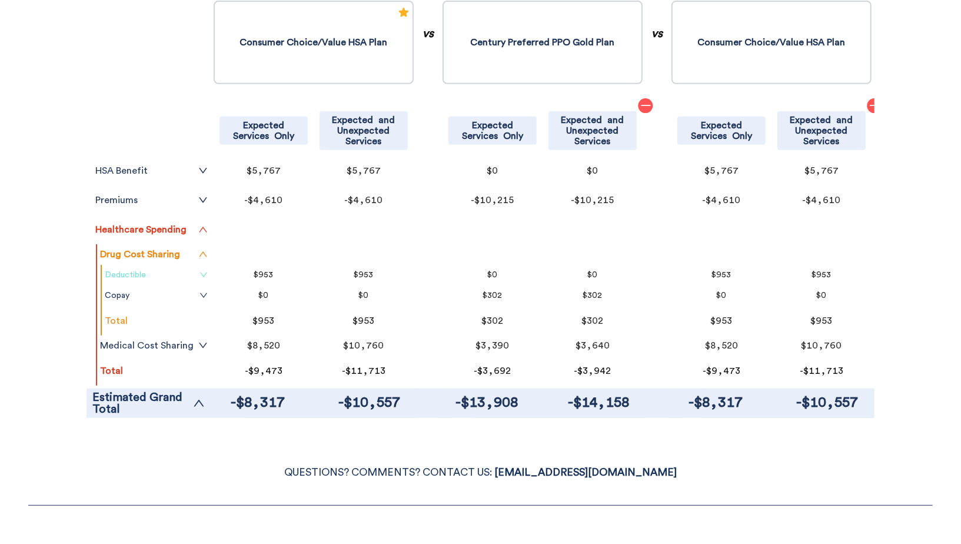
scroll to position [225, 0]
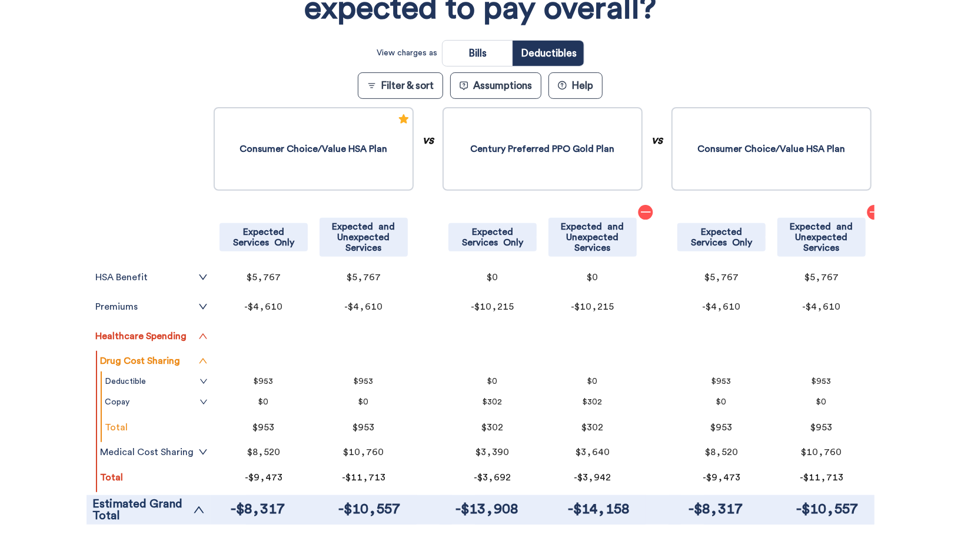
click at [472, 49] on input "radio" at bounding box center [477, 53] width 70 height 25
radio input "true"
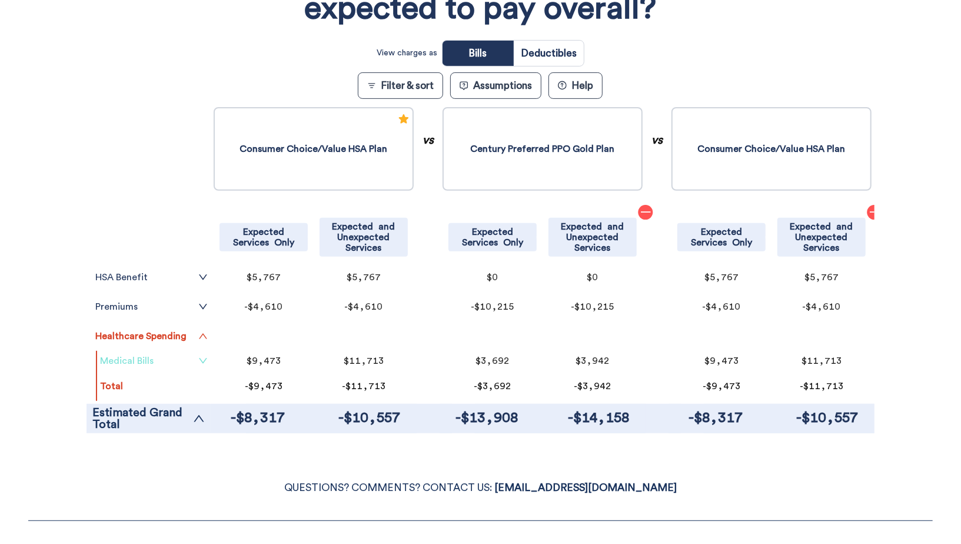
click at [118, 357] on link "Medical Bills" at bounding box center [154, 360] width 108 height 9
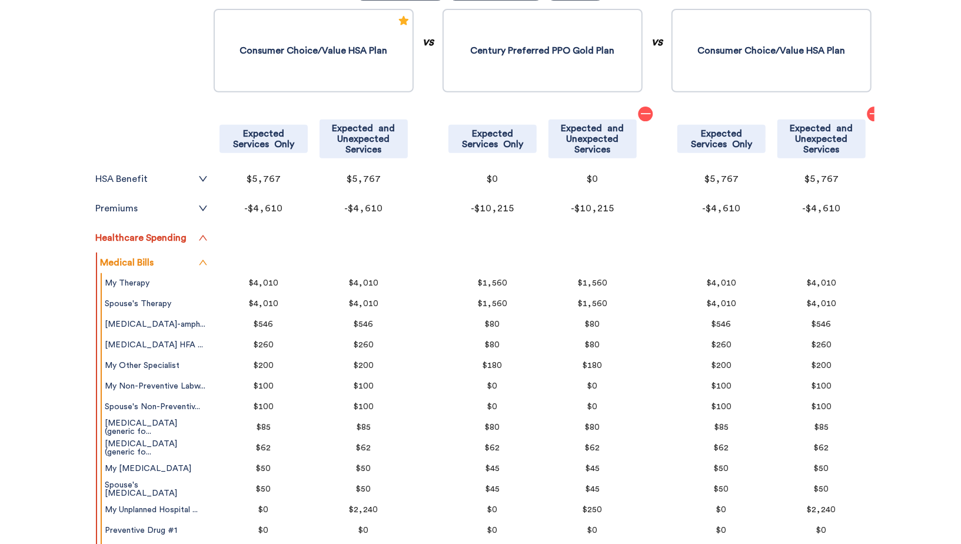
scroll to position [331, 0]
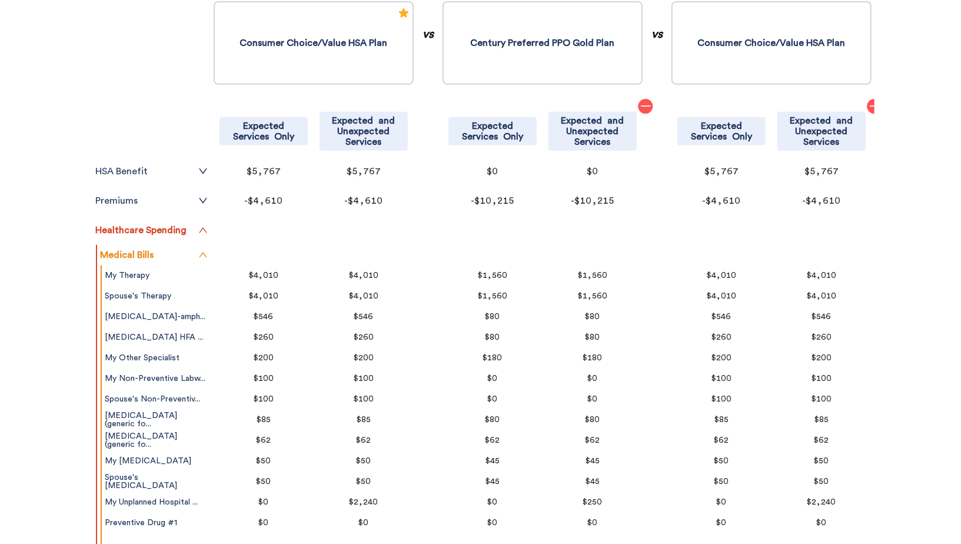
click at [262, 419] on p "$85" at bounding box center [263, 419] width 76 height 8
click at [868, 105] on icon "minus" at bounding box center [874, 106] width 12 height 12
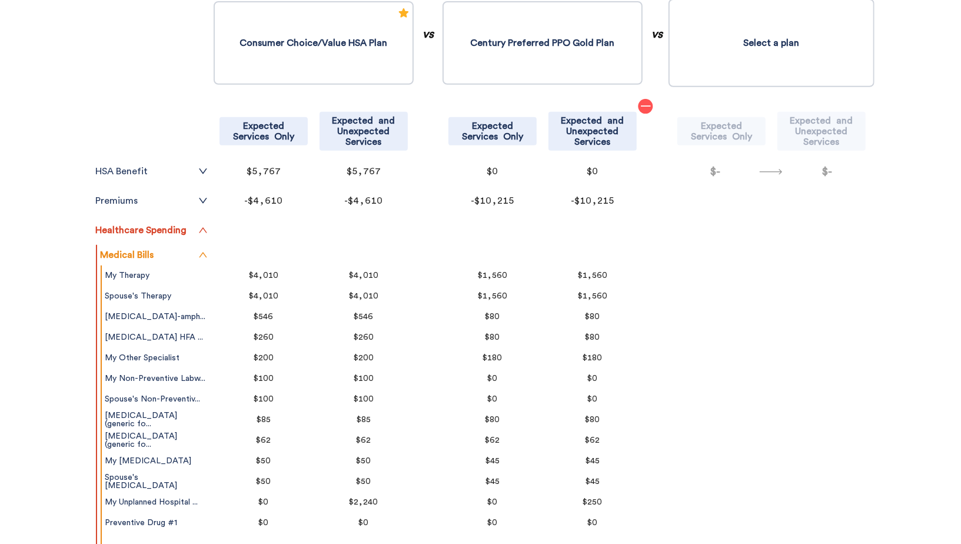
click at [753, 46] on button "Select a plan" at bounding box center [771, 43] width 206 height 88
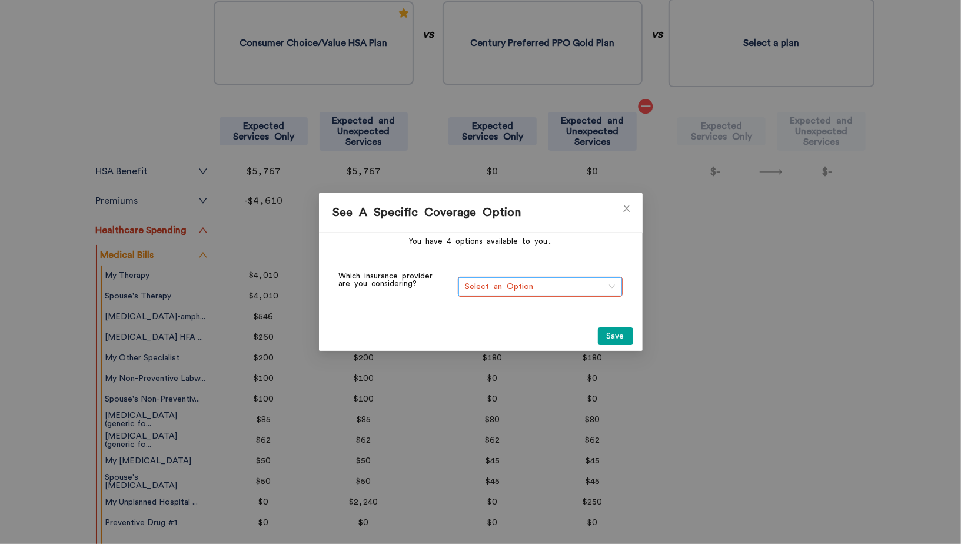
click at [524, 285] on span "Select an Option" at bounding box center [539, 287] width 149 height 18
click at [528, 308] on div "Quinnipiac University" at bounding box center [539, 309] width 151 height 13
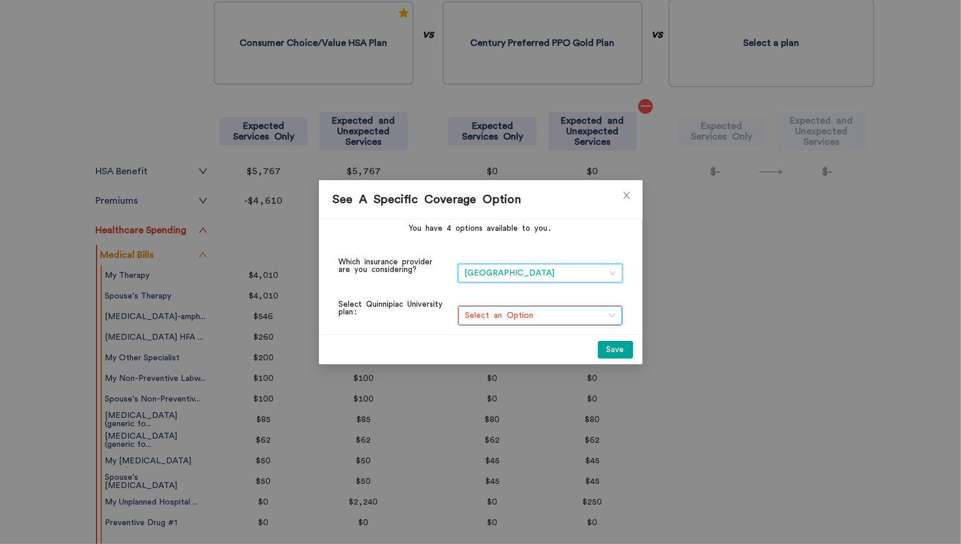
click at [526, 312] on span "Select an Option" at bounding box center [539, 316] width 149 height 18
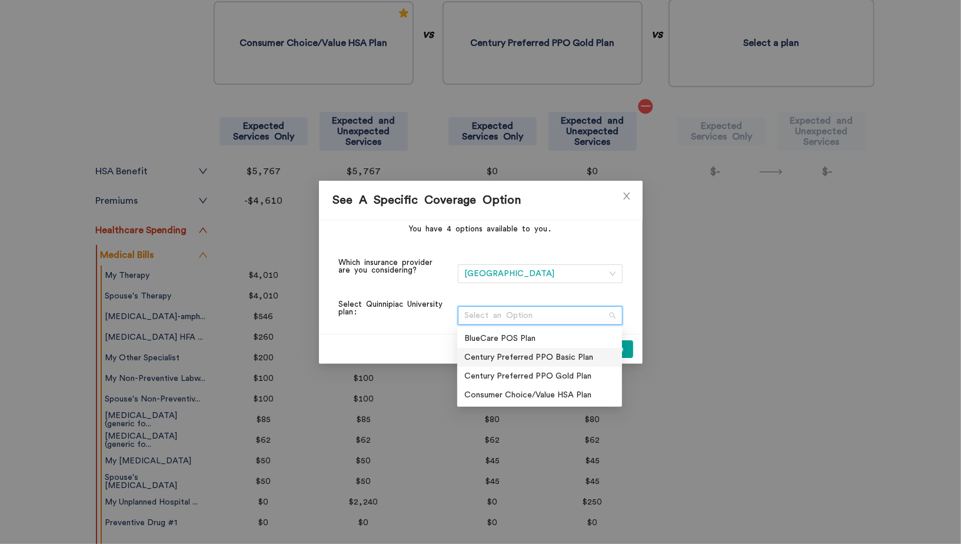
click at [558, 348] on div "Century Preferred PPO Basic Plan" at bounding box center [539, 357] width 165 height 19
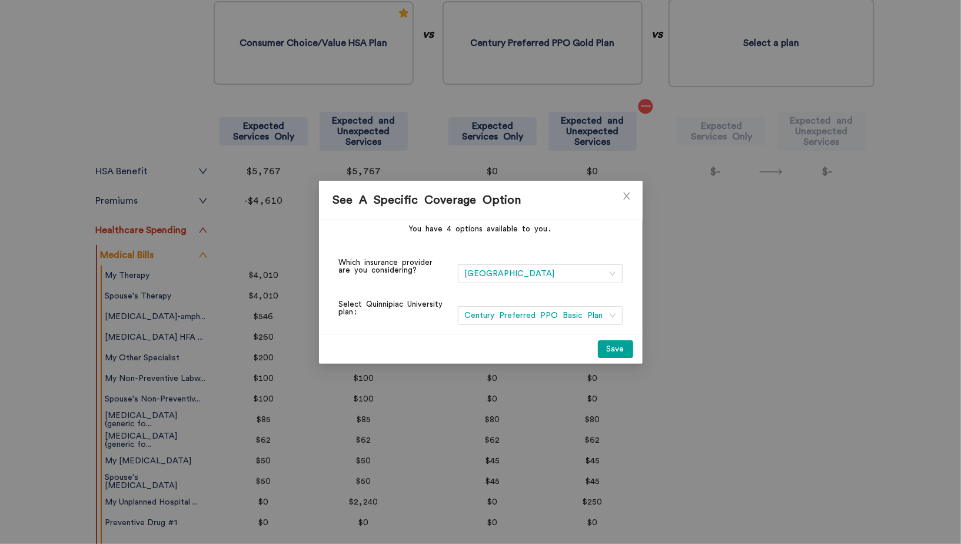
click at [614, 349] on button "Save" at bounding box center [615, 349] width 35 height 18
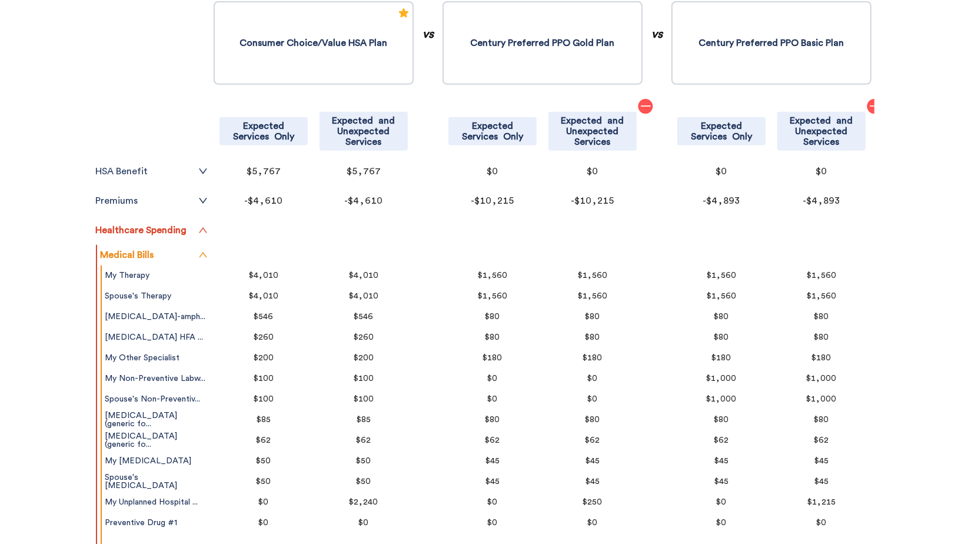
scroll to position [101, 0]
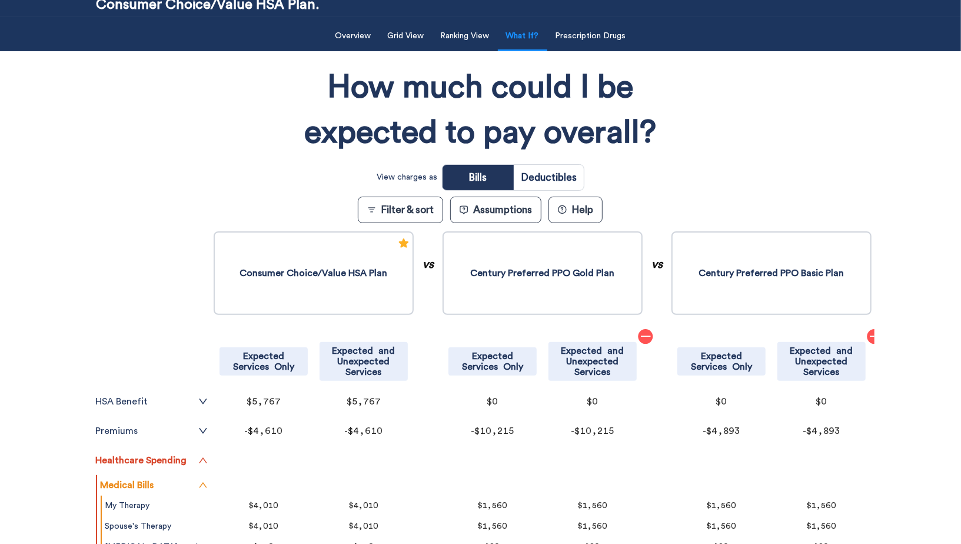
click at [568, 175] on input "radio" at bounding box center [549, 177] width 70 height 25
radio input "true"
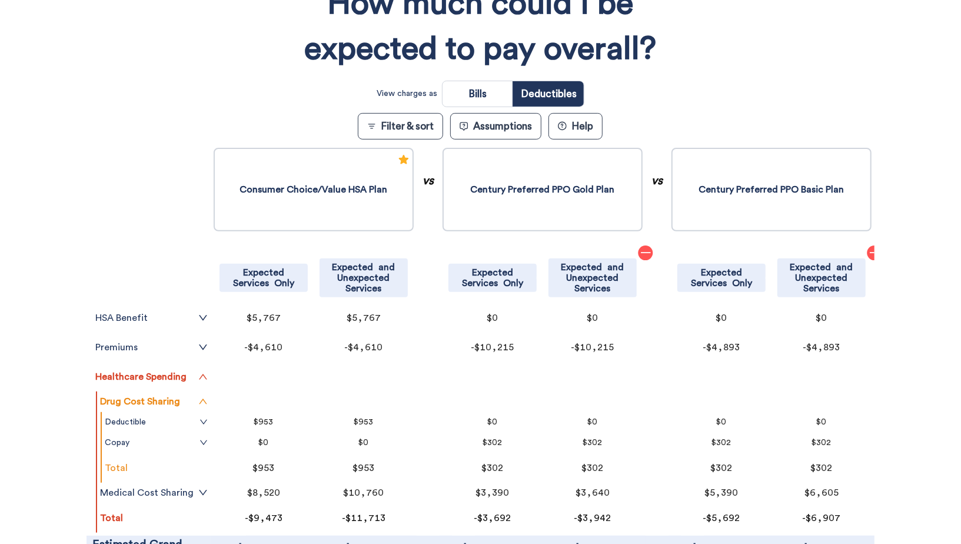
scroll to position [362, 0]
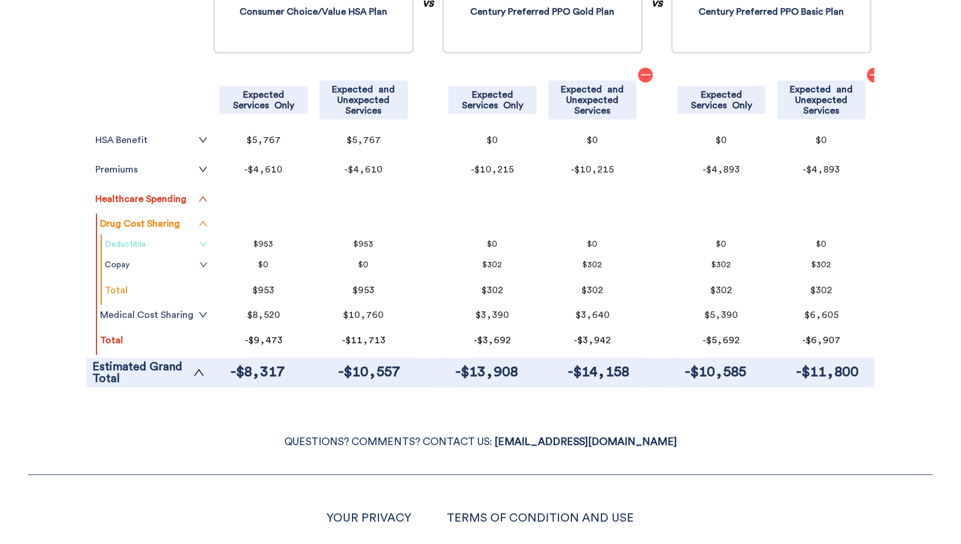
click at [168, 244] on link "Deductible" at bounding box center [156, 243] width 103 height 9
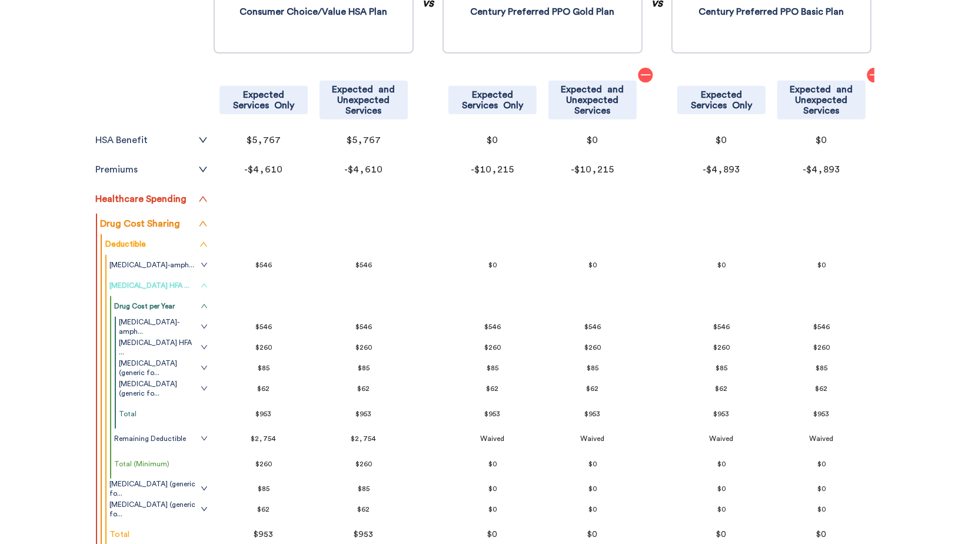
click at [172, 282] on span "albuterol sulfate HFA ..." at bounding box center [149, 285] width 80 height 9
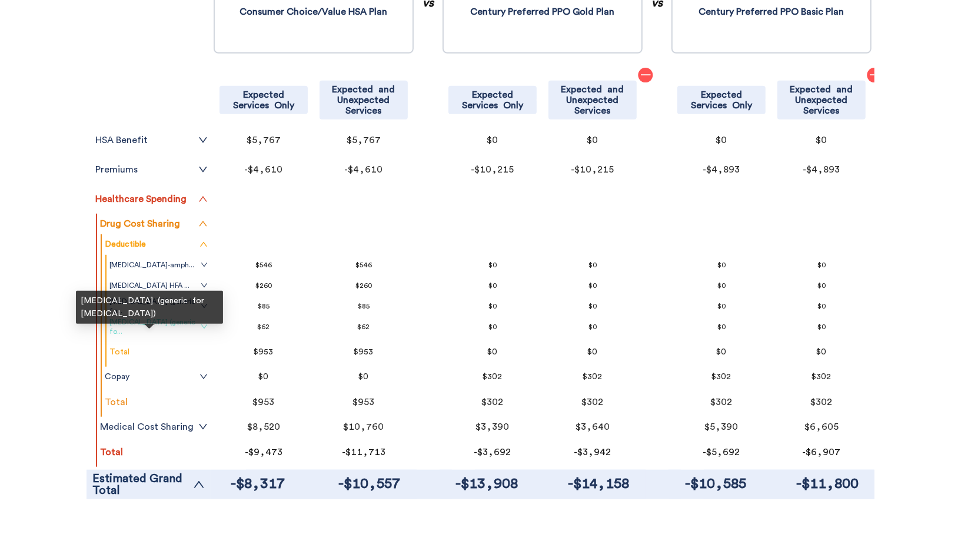
click at [184, 322] on span "clonazepam (generic fo..." at bounding box center [153, 326] width 88 height 19
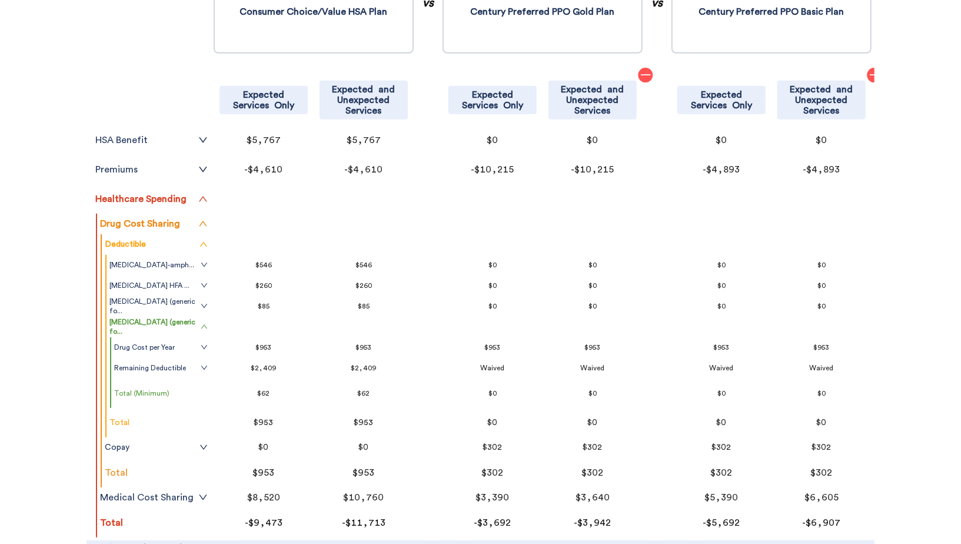
click at [26, 407] on div "Filter & Sort Quickly update your results Sort By Healthcare Assumptions Expect…" at bounding box center [480, 168] width 961 height 825
click at [168, 331] on tr "clonazepam (generic fo..." at bounding box center [158, 327] width 104 height 21
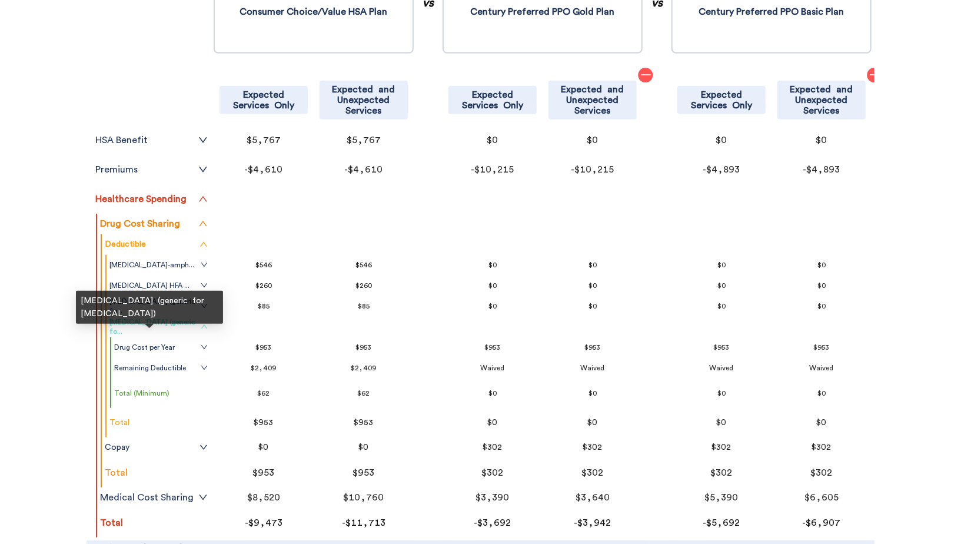
click at [176, 327] on span "clonazepam (generic fo..." at bounding box center [153, 326] width 88 height 19
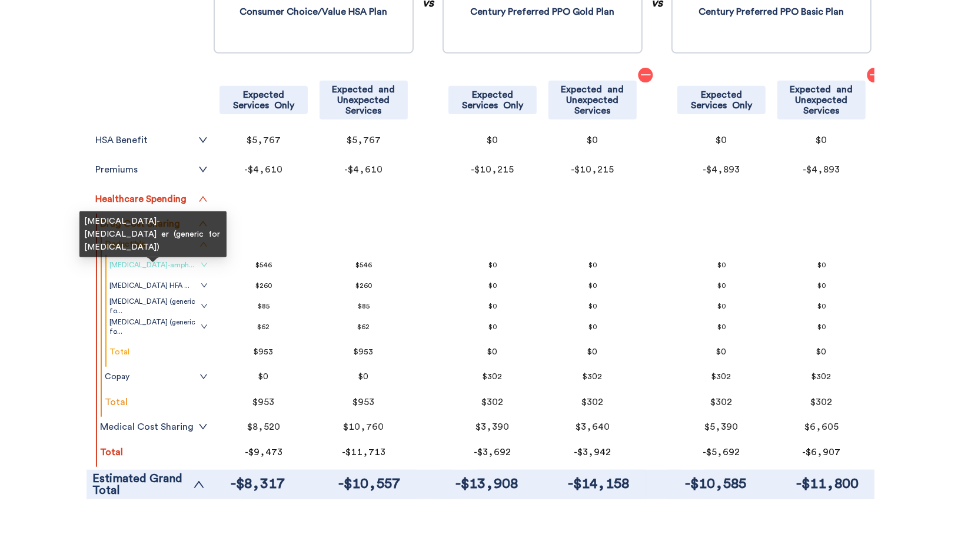
click at [194, 261] on span "dextroamphetamine-amph..." at bounding box center [151, 264] width 85 height 9
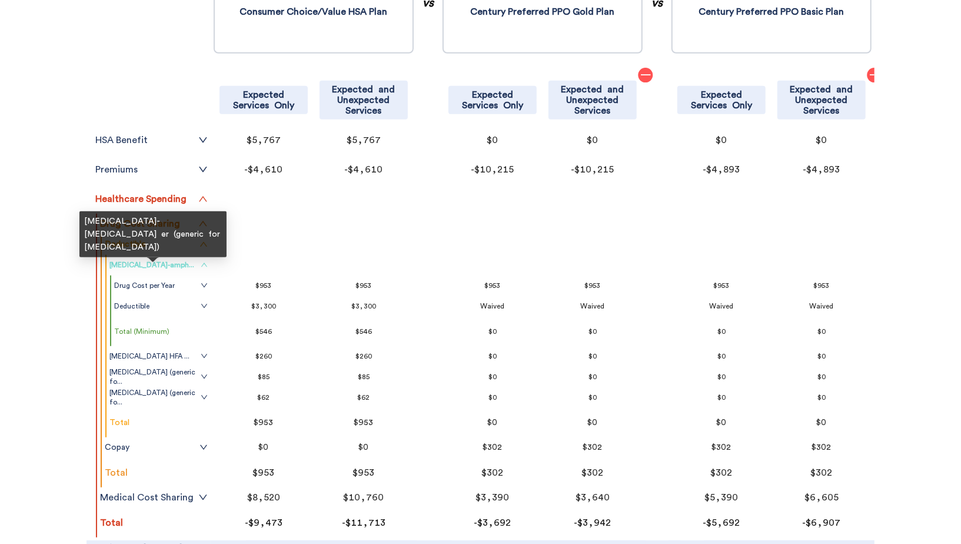
click at [194, 261] on span "dextroamphetamine-amph..." at bounding box center [151, 264] width 85 height 9
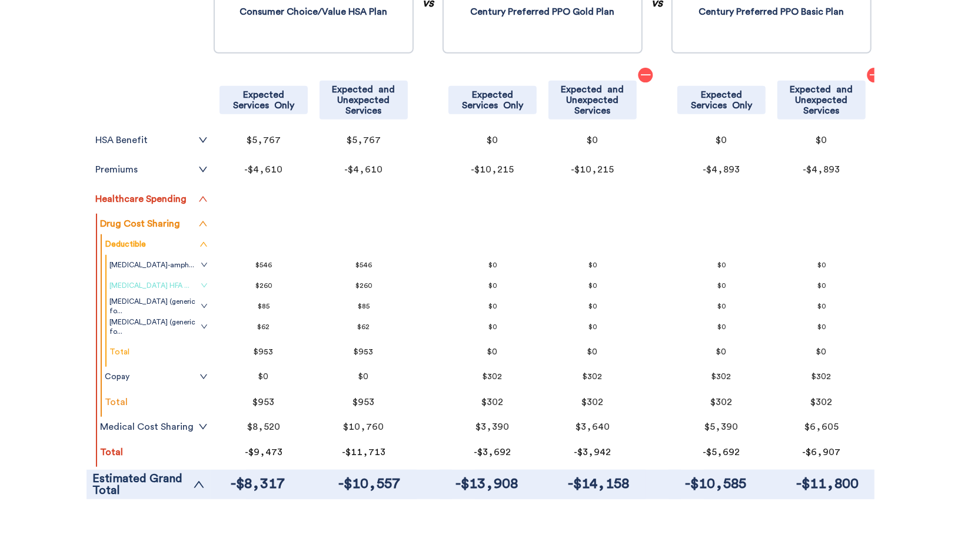
click at [197, 282] on link "albuterol sulfate HFA ..." at bounding box center [158, 285] width 98 height 9
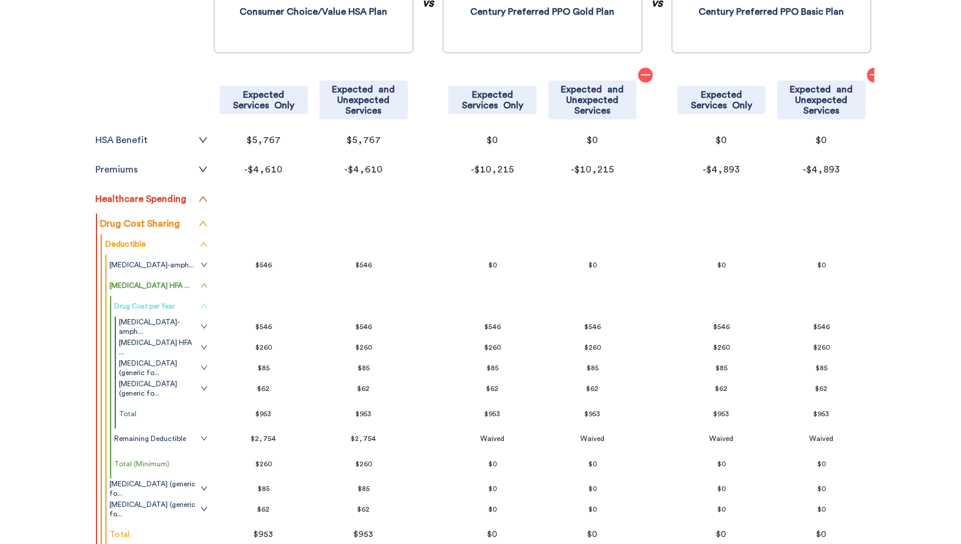
click at [204, 304] on icon "up" at bounding box center [204, 306] width 6 height 4
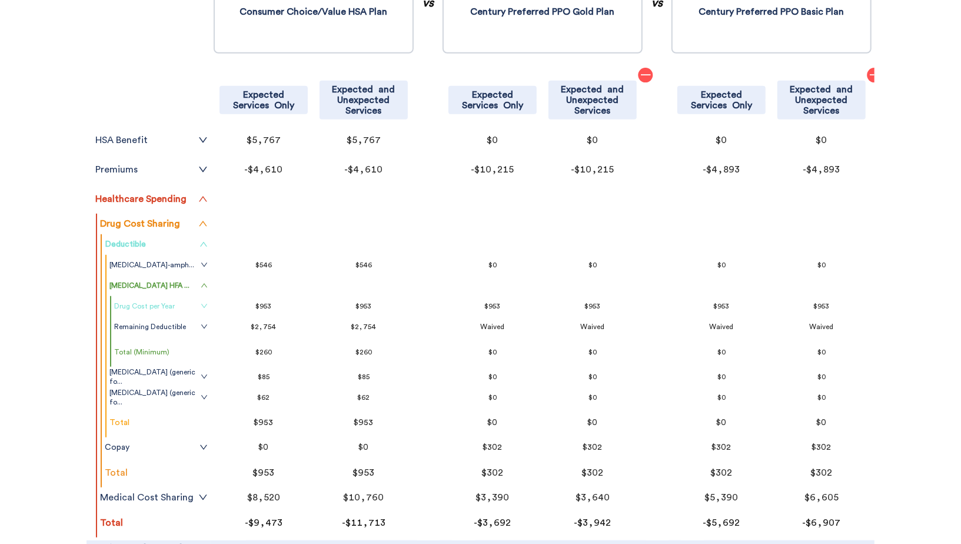
click at [204, 240] on icon "up" at bounding box center [203, 244] width 8 height 8
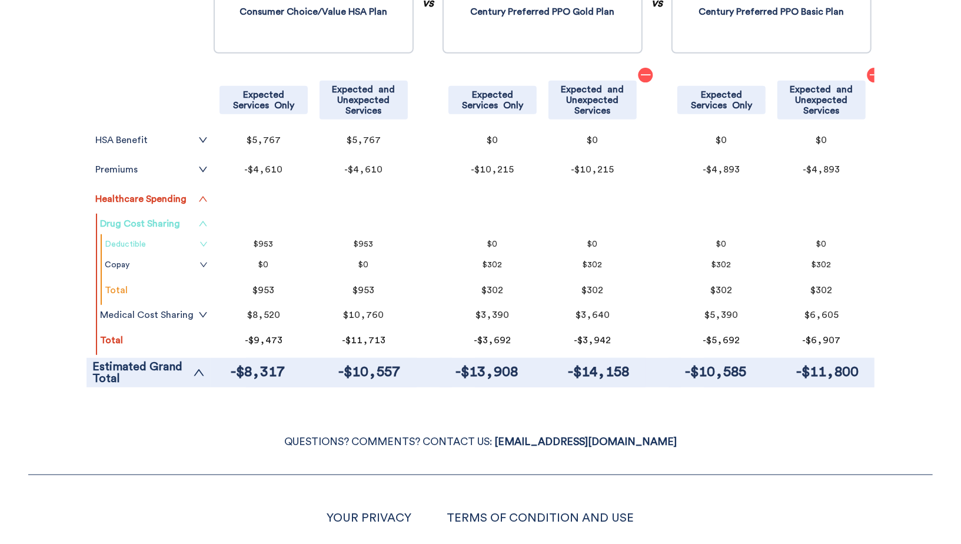
click at [204, 223] on icon "up" at bounding box center [202, 223] width 9 height 9
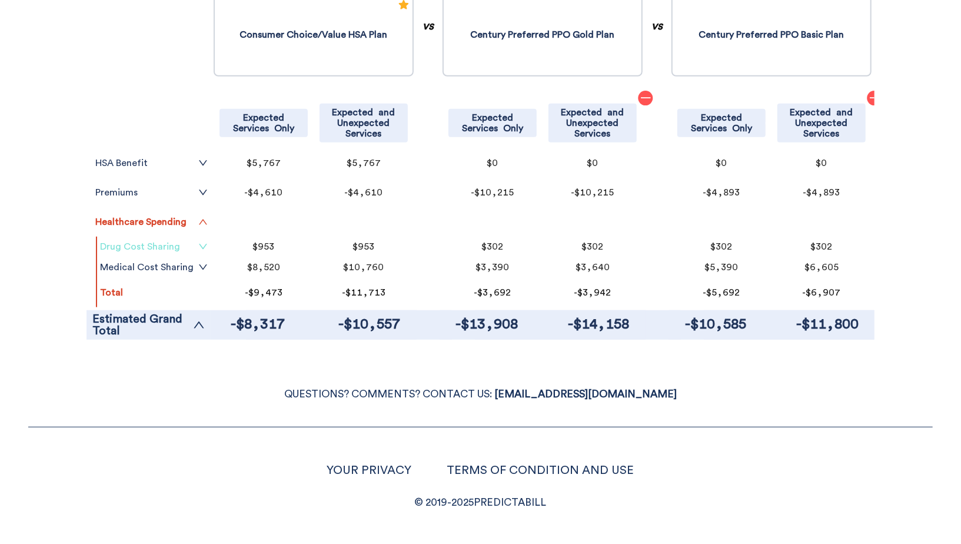
scroll to position [338, 0]
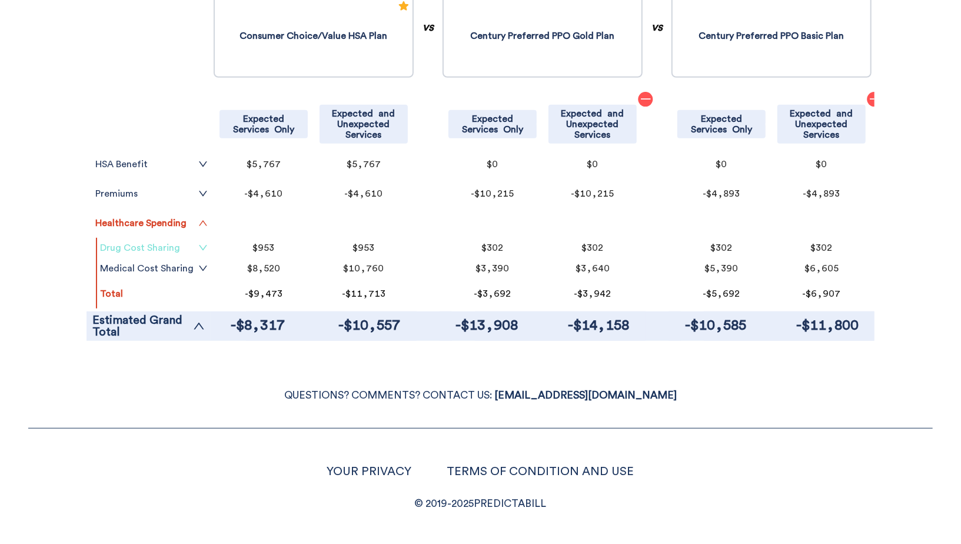
click at [203, 244] on icon "down" at bounding box center [202, 247] width 9 height 9
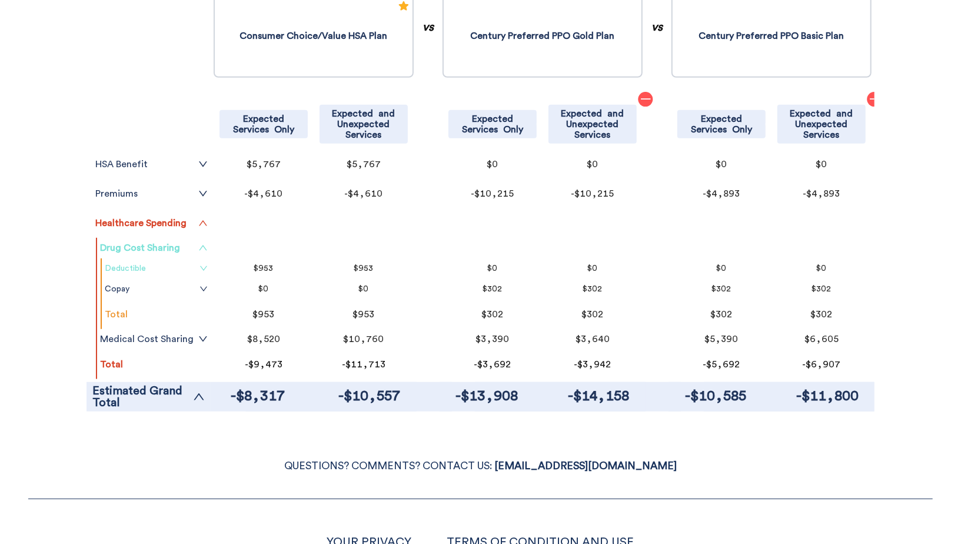
scroll to position [362, 0]
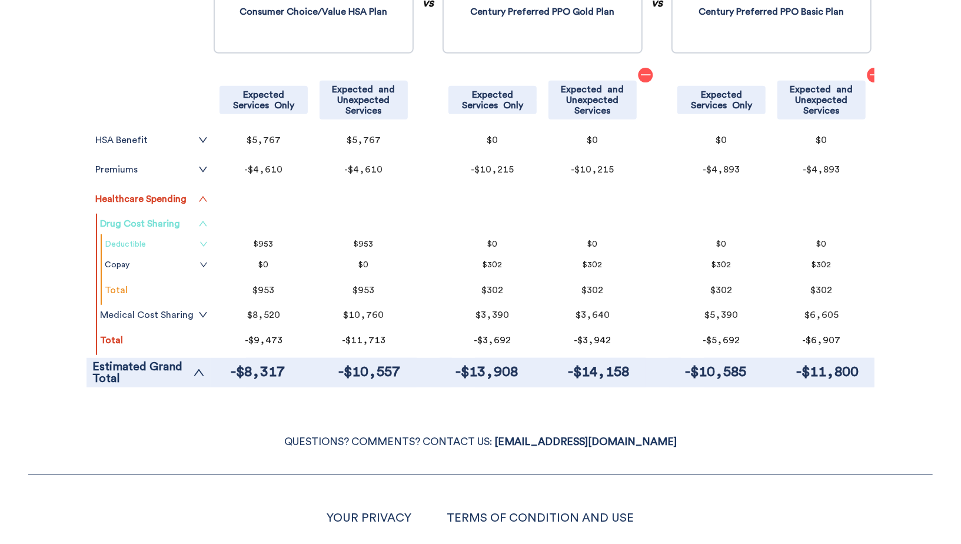
click at [185, 224] on link "Drug Cost Sharing" at bounding box center [154, 223] width 108 height 9
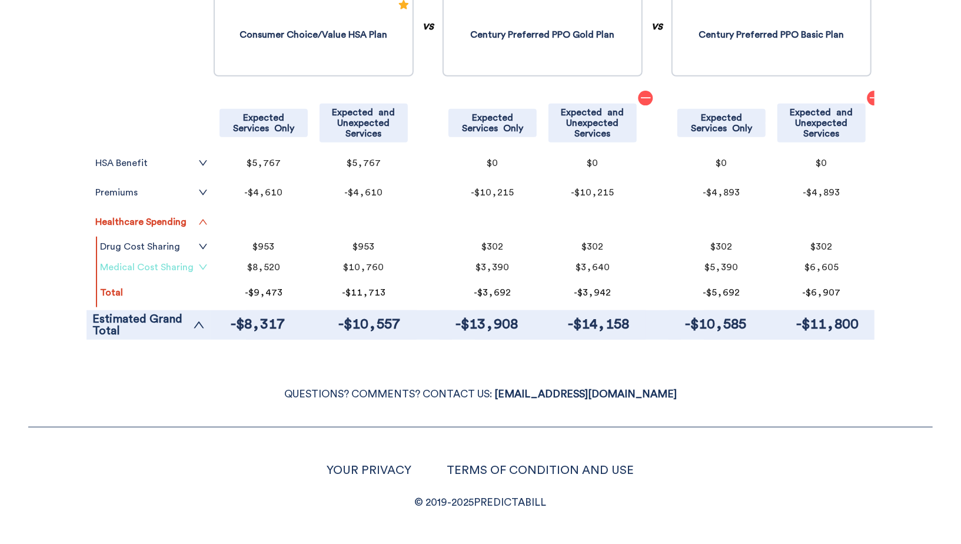
scroll to position [338, 0]
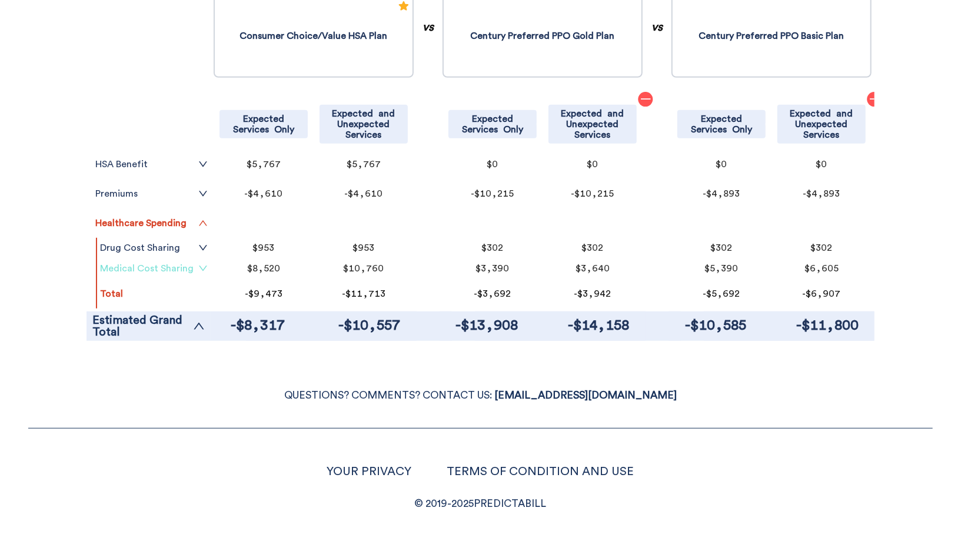
click at [183, 266] on link "Medical Cost Sharing" at bounding box center [154, 268] width 108 height 9
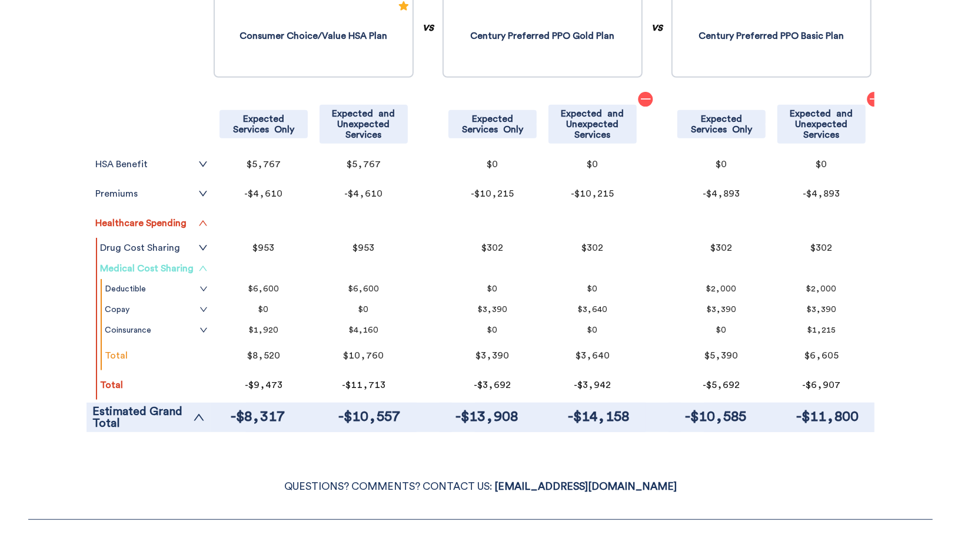
scroll to position [362, 0]
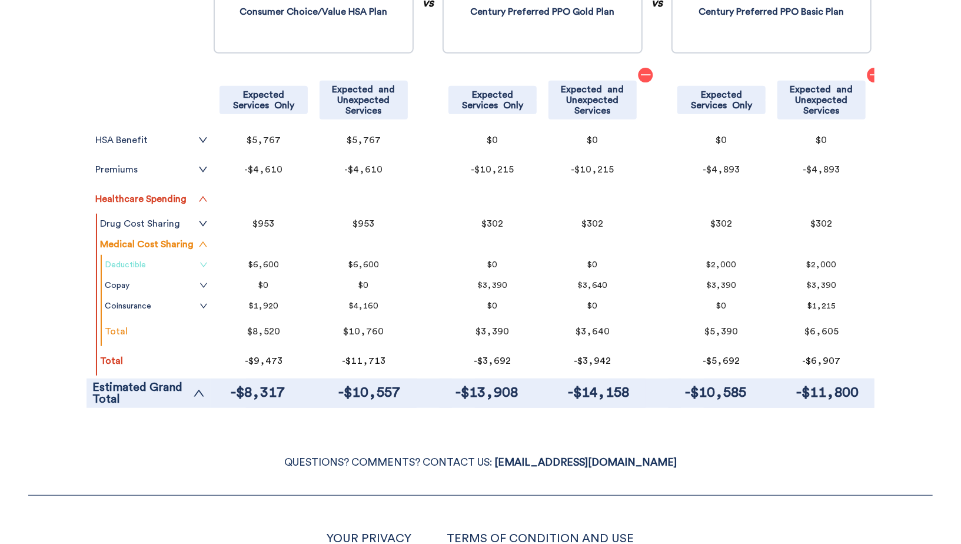
click at [183, 266] on link "Deductible" at bounding box center [156, 264] width 103 height 9
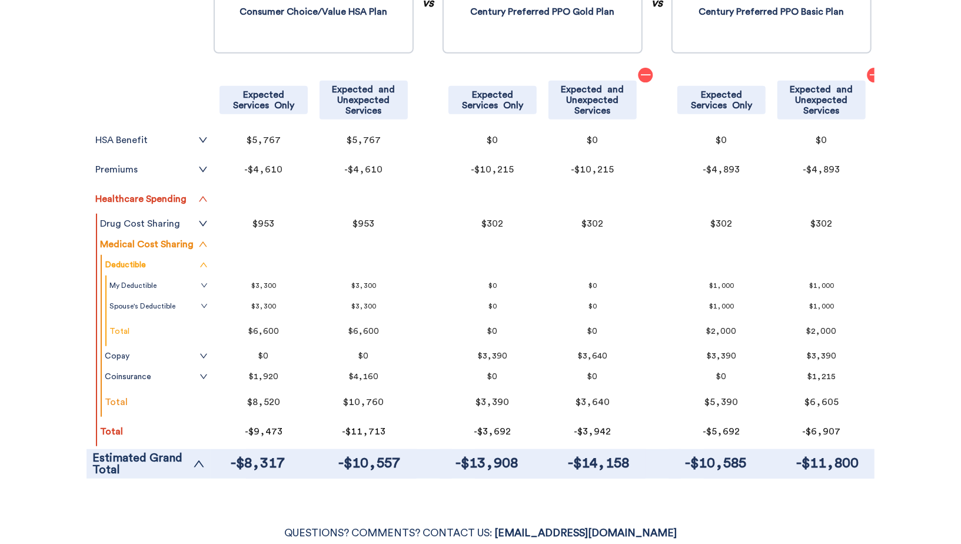
click at [194, 249] on tr "Medical Cost Sharing" at bounding box center [154, 244] width 114 height 21
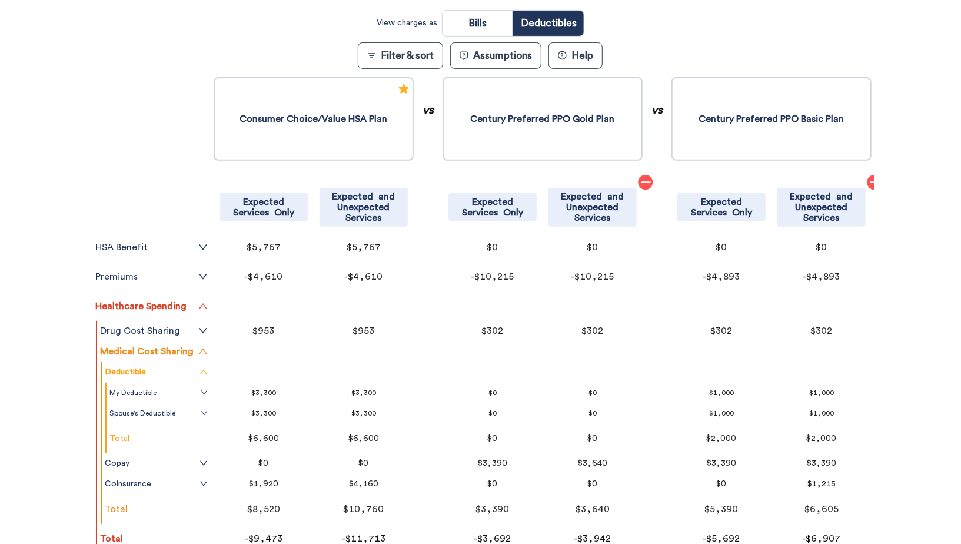
scroll to position [155, 0]
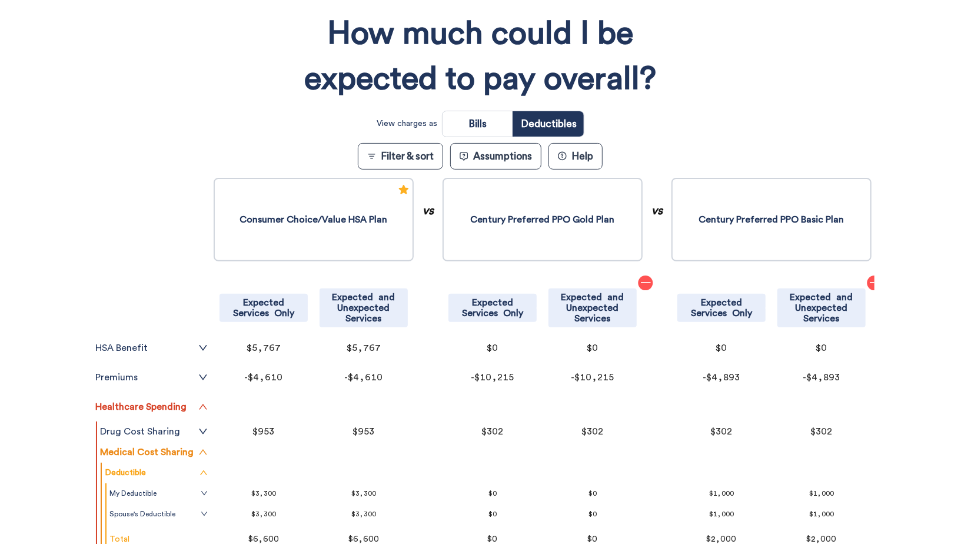
click at [469, 124] on input "radio" at bounding box center [477, 123] width 70 height 25
radio input "true"
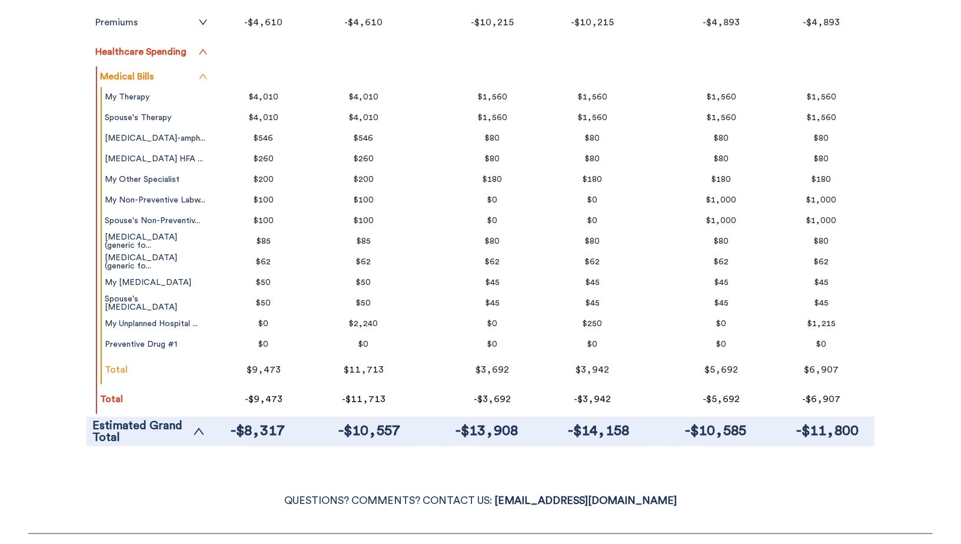
scroll to position [387, 0]
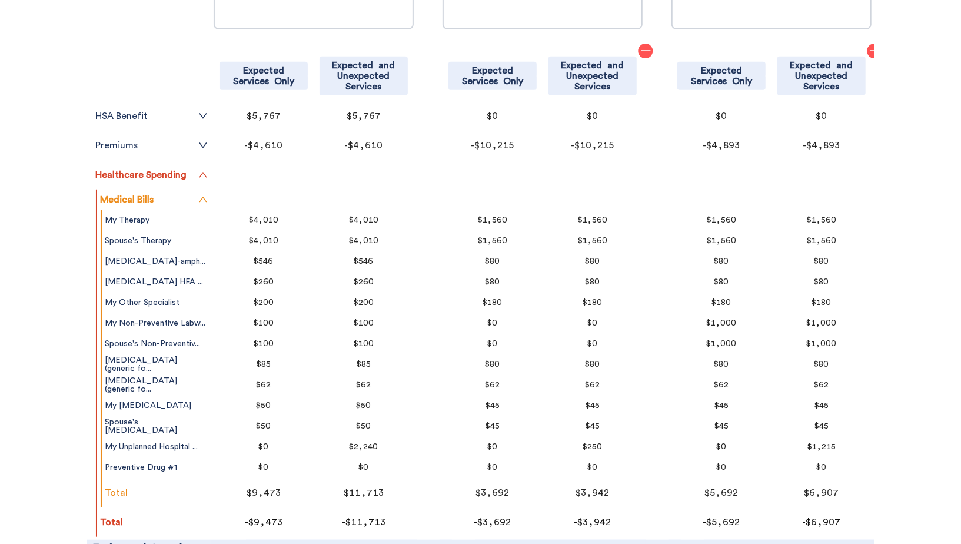
click at [202, 179] on tr "Healthcare Spending" at bounding box center [151, 174] width 118 height 29
click at [202, 175] on icon "up" at bounding box center [202, 174] width 9 height 9
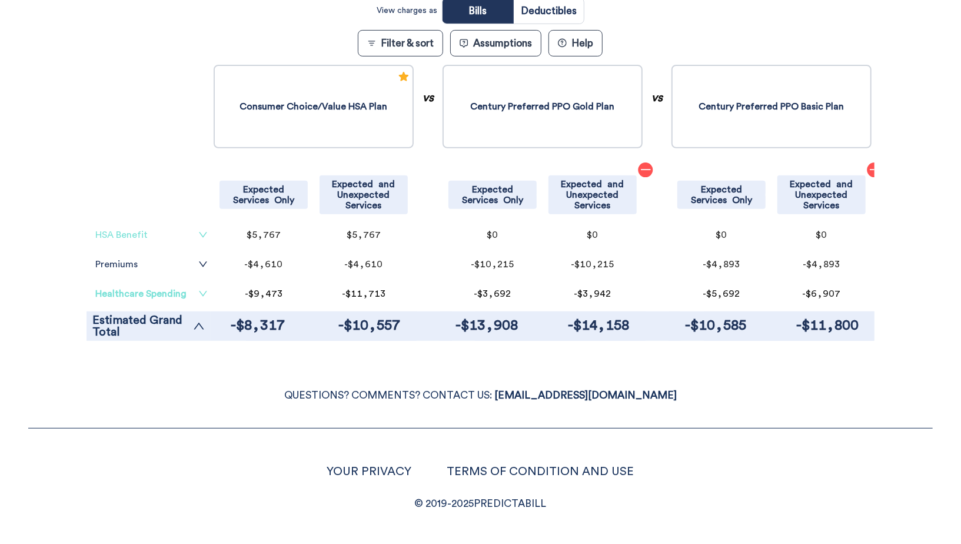
click at [204, 231] on icon "down" at bounding box center [202, 234] width 9 height 9
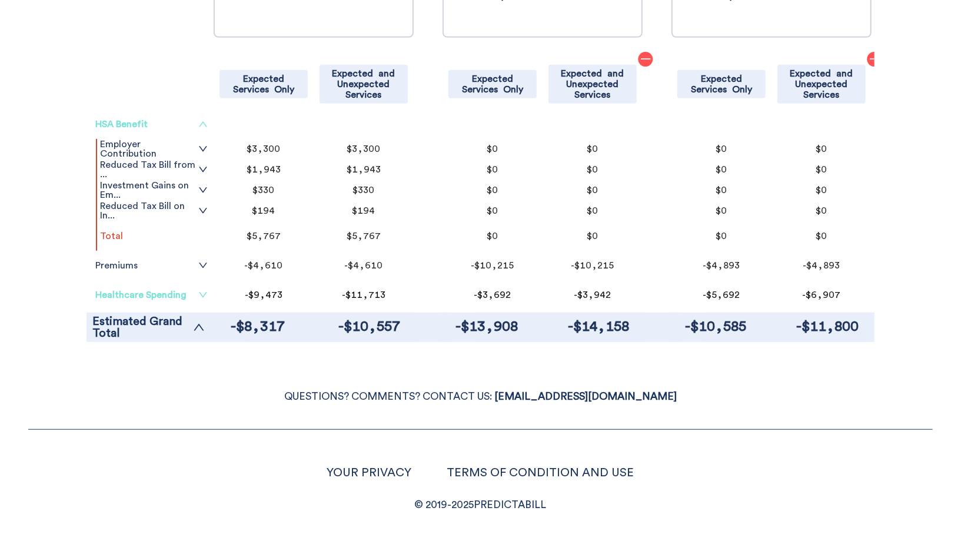
scroll to position [379, 0]
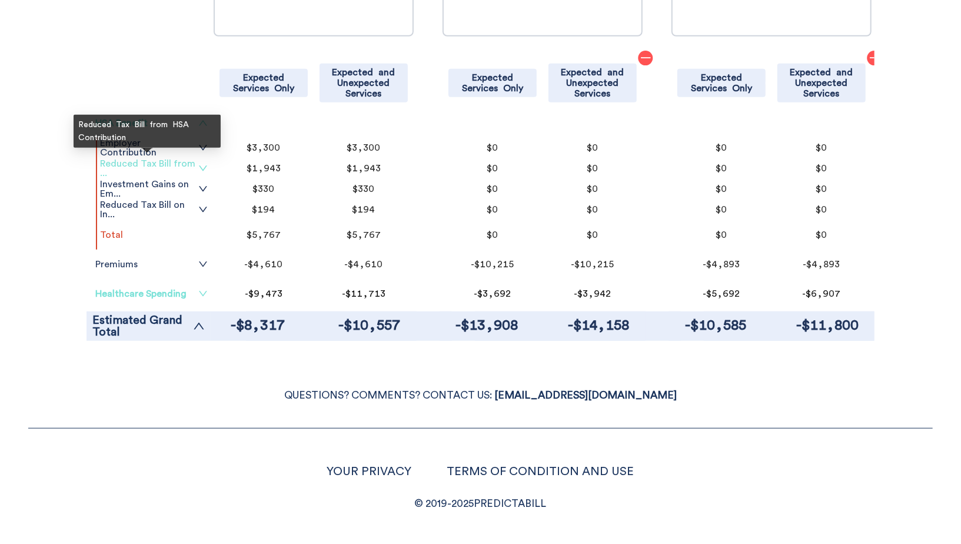
click at [182, 163] on span "Reduced Tax Bill from ..." at bounding box center [147, 168] width 95 height 19
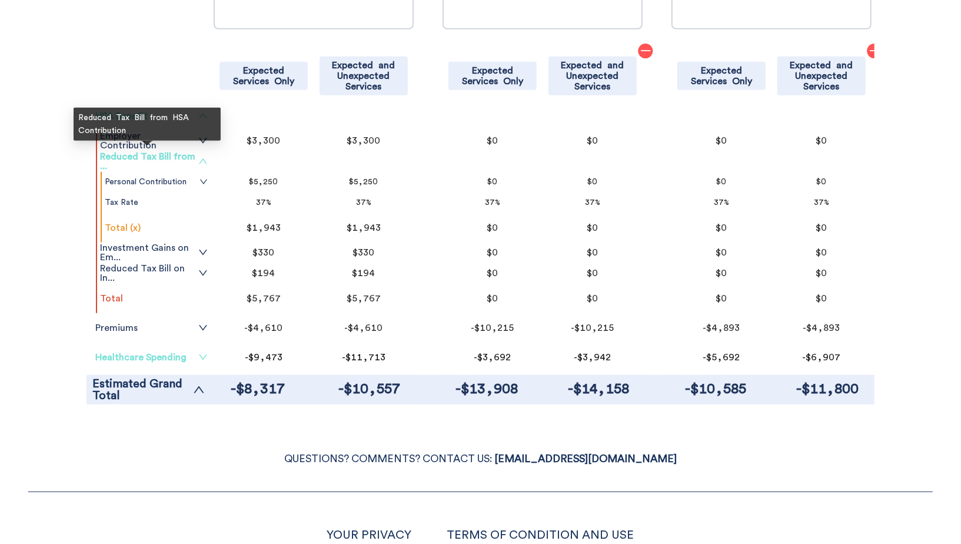
click at [183, 163] on span "Reduced Tax Bill from ..." at bounding box center [147, 161] width 95 height 19
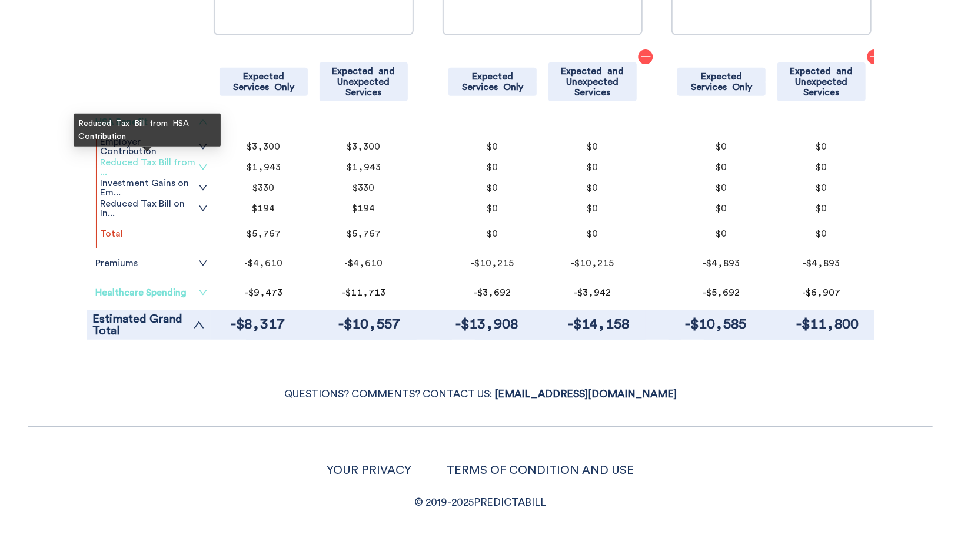
scroll to position [379, 0]
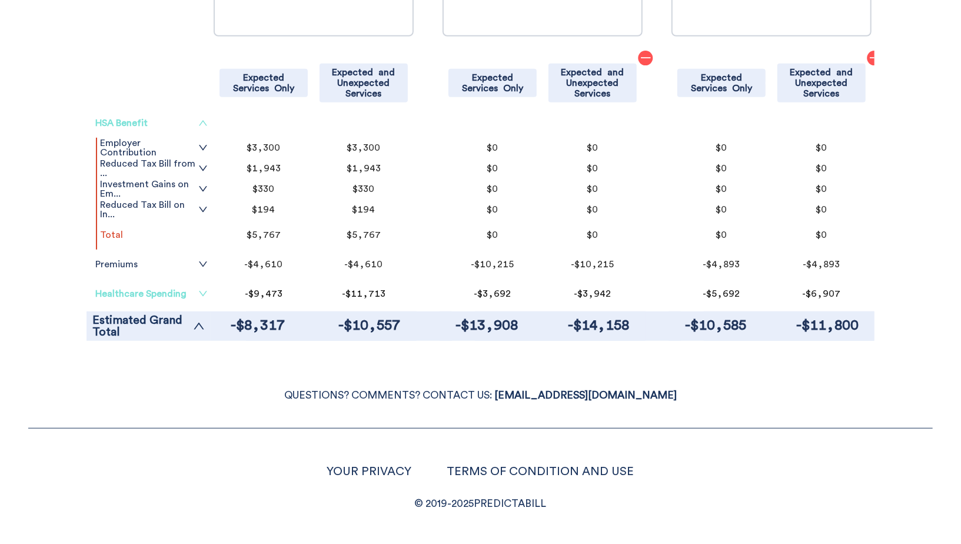
click at [175, 435] on div "YOUR PRIVACY TERMS OF CONDITION AND USE © 2019- 2025 PREDICTABILL" at bounding box center [480, 470] width 904 height 84
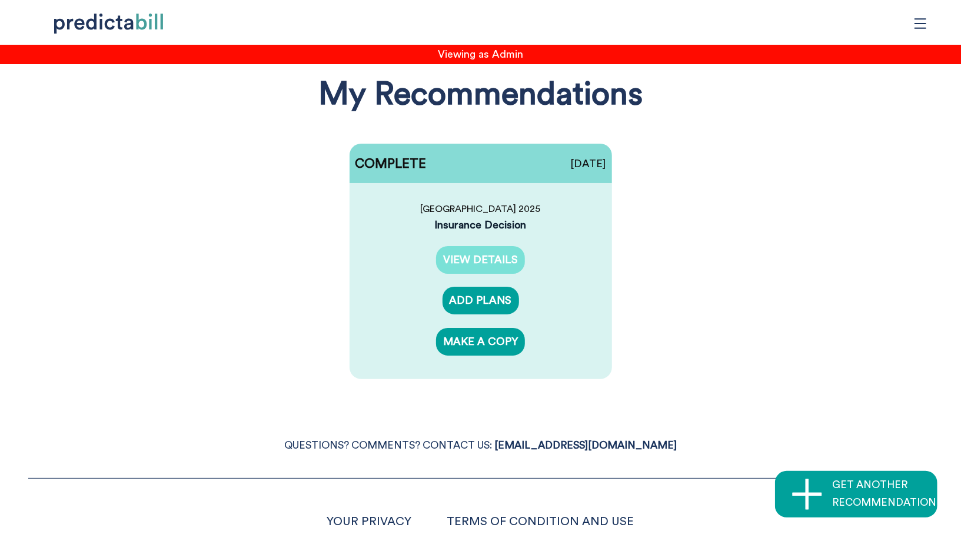
click at [488, 252] on link "VIEW DETAILS" at bounding box center [480, 260] width 89 height 28
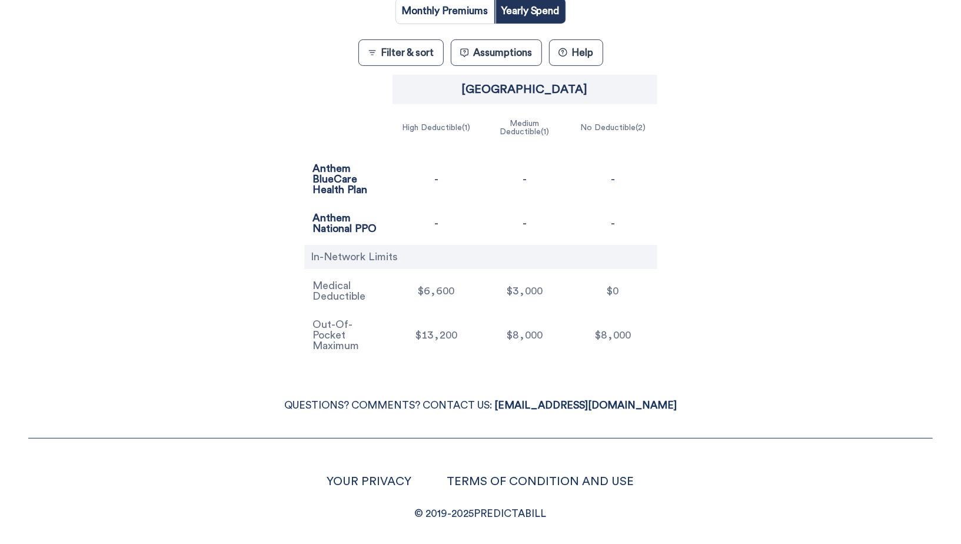
scroll to position [273, 0]
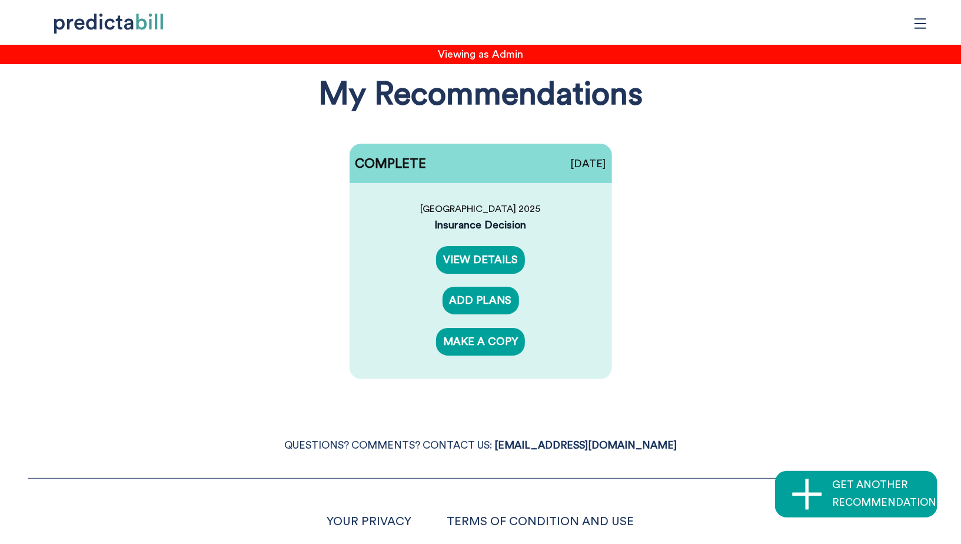
click at [519, 227] on div "Insurance Decision" at bounding box center [480, 224] width 213 height 15
type input "Brand-Name Drugs"
click at [506, 342] on link "MAKE A COPY" at bounding box center [480, 342] width 89 height 28
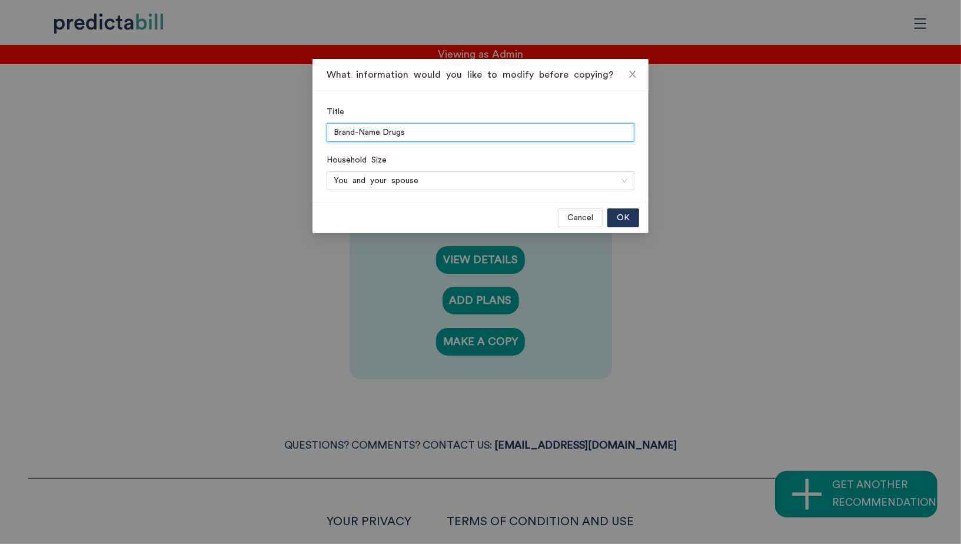
click at [394, 130] on input "Brand-Name Drugs" at bounding box center [481, 132] width 308 height 19
type input "Generic Drugs"
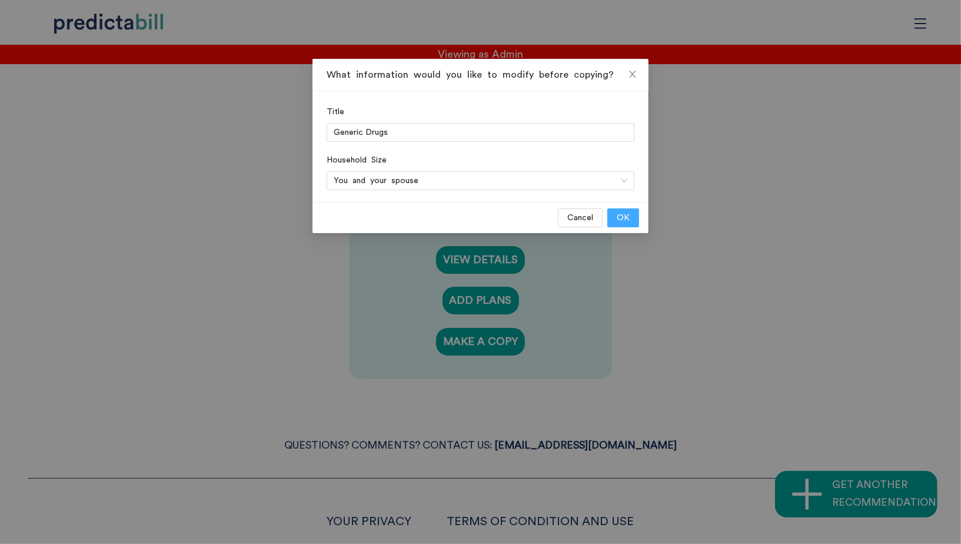
click at [627, 214] on span "OK" at bounding box center [623, 217] width 13 height 13
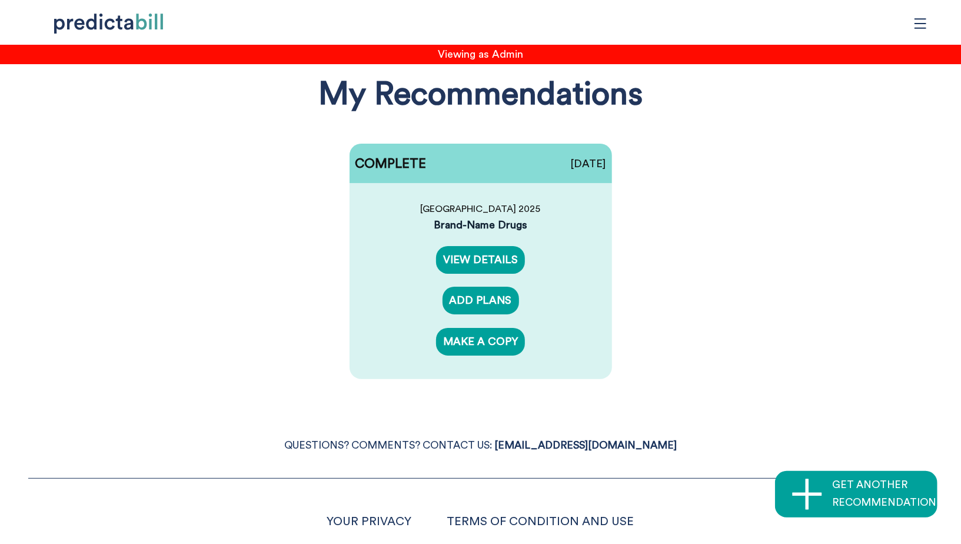
click at [268, 222] on div "COMPLETE [DATE] Quinnipiac University 2025 Brand-Name Drugs VIEW DETAILS ADD PL…" at bounding box center [480, 261] width 937 height 271
